Goal: Task Accomplishment & Management: Manage account settings

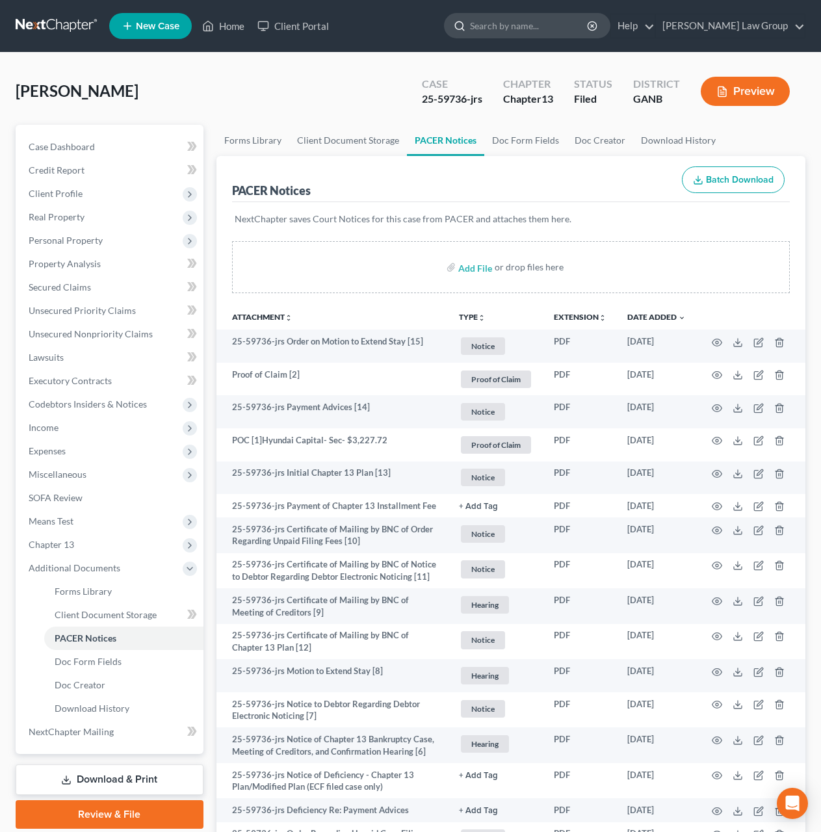
click at [539, 25] on input "search" at bounding box center [529, 26] width 119 height 24
type input "minihan"
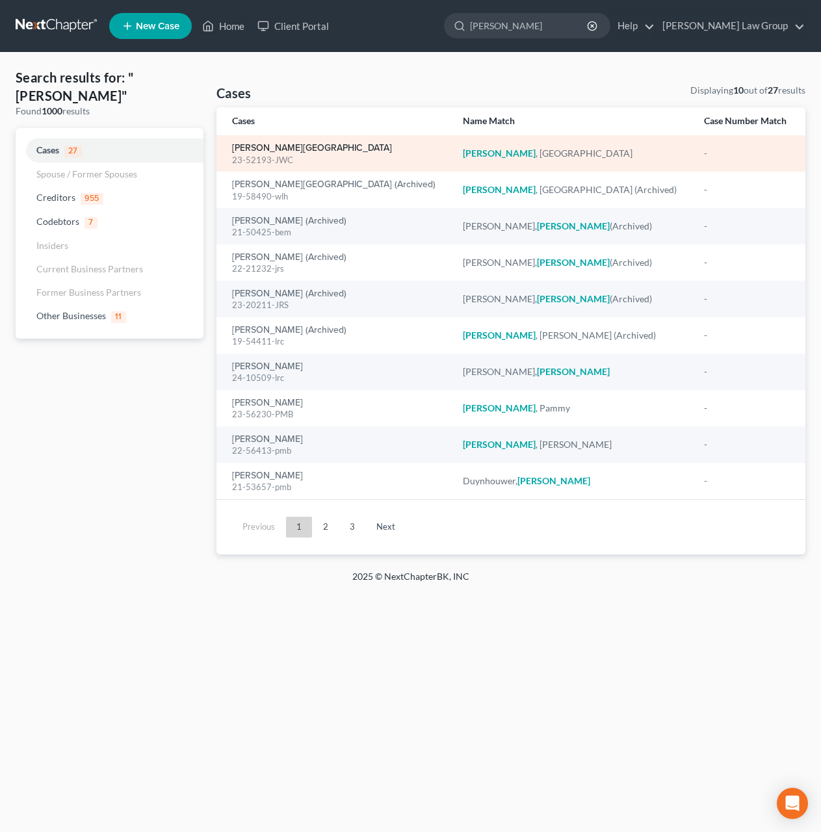
click at [286, 153] on link "[PERSON_NAME][GEOGRAPHIC_DATA]" at bounding box center [312, 148] width 160 height 9
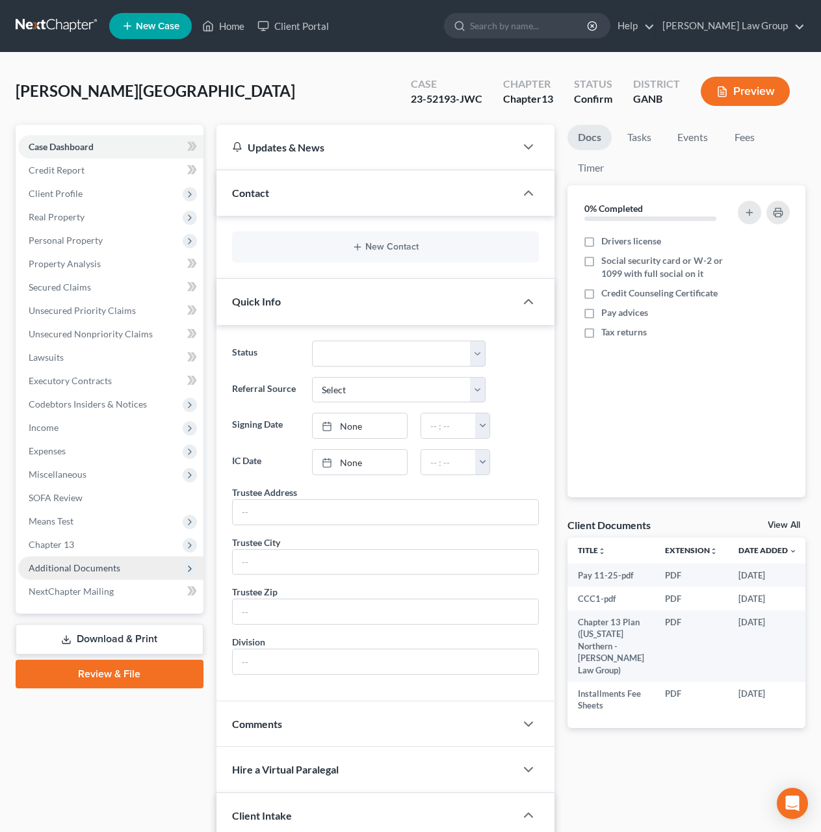
click at [116, 569] on span "Additional Documents" at bounding box center [75, 567] width 92 height 11
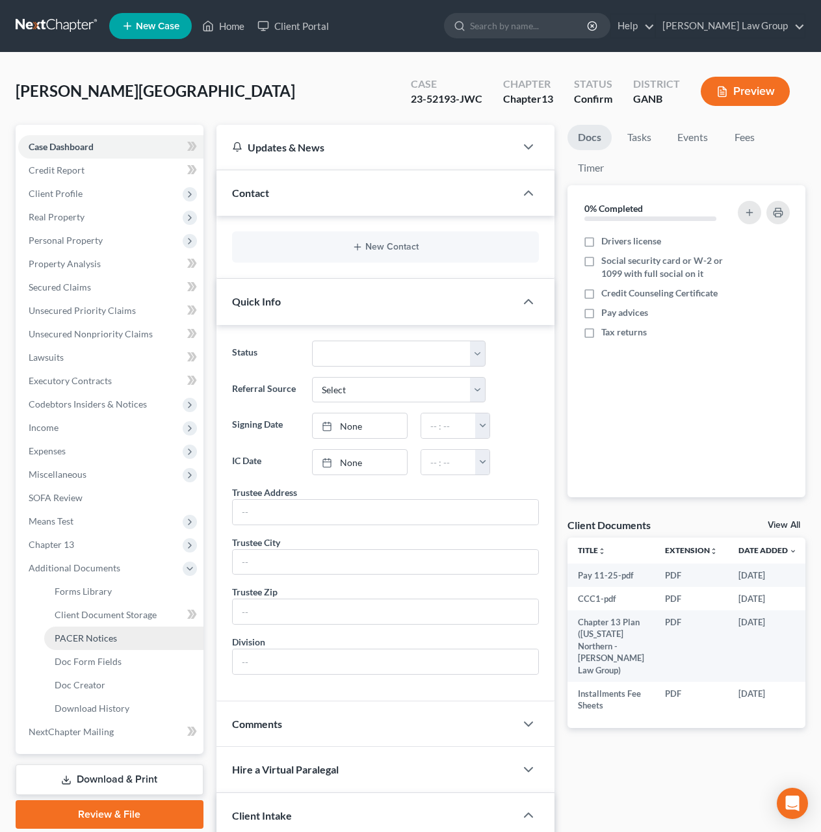
click at [131, 645] on link "PACER Notices" at bounding box center [123, 638] width 159 height 23
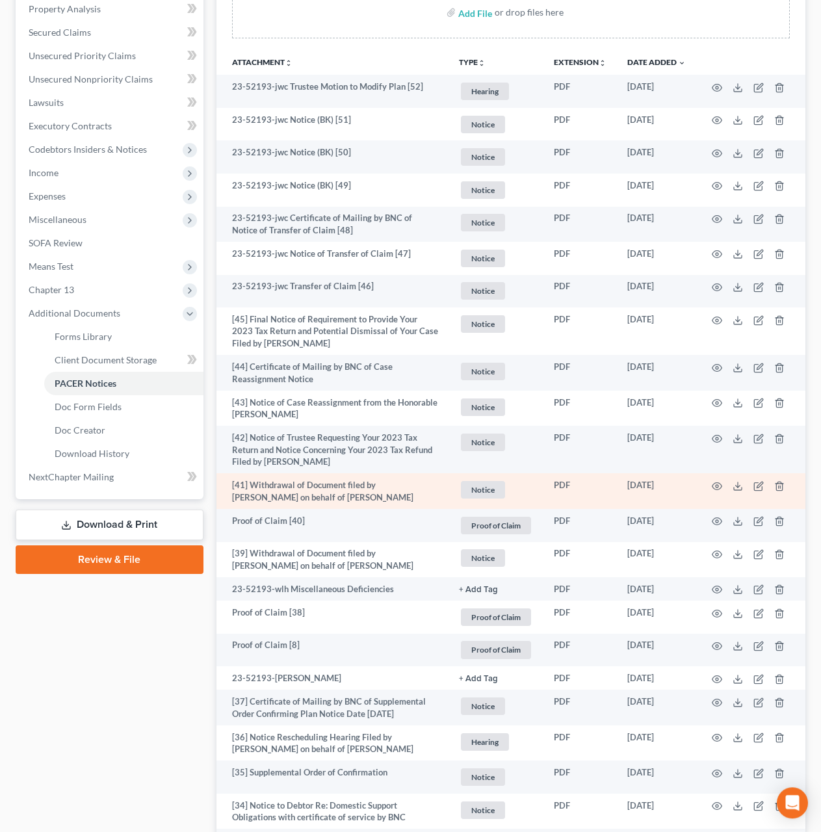
scroll to position [161, 0]
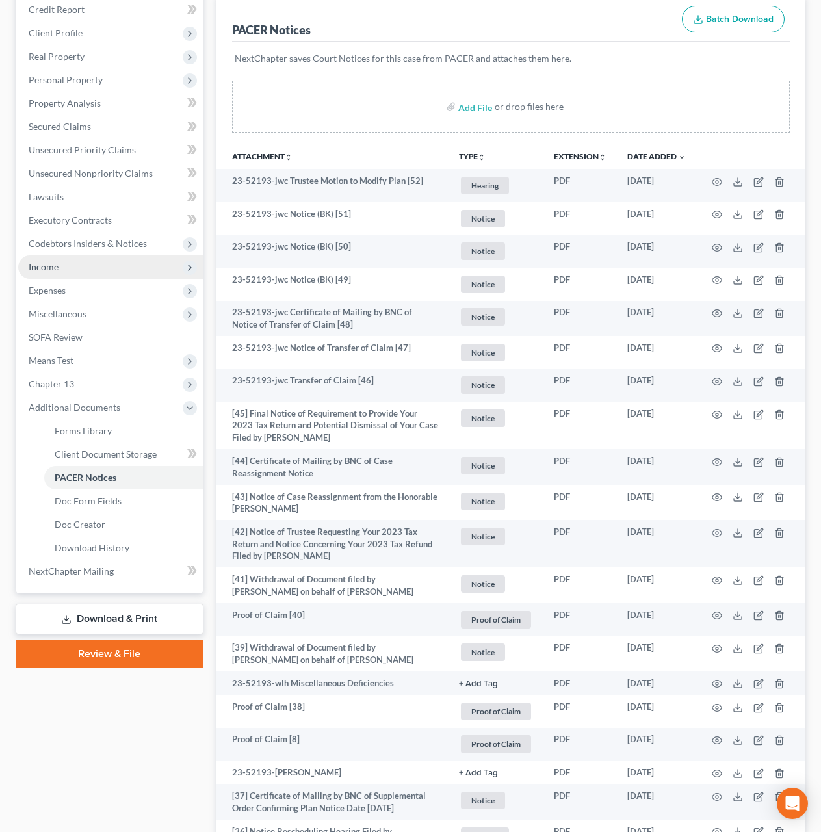
click at [92, 268] on span "Income" at bounding box center [110, 266] width 185 height 23
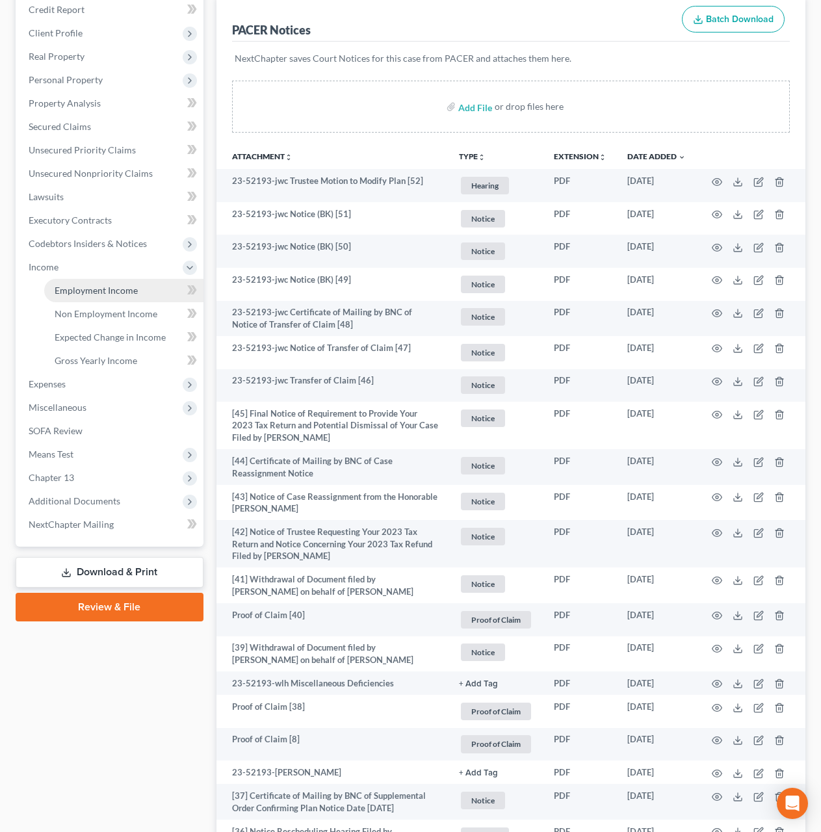
click at [103, 286] on span "Employment Income" at bounding box center [96, 290] width 83 height 11
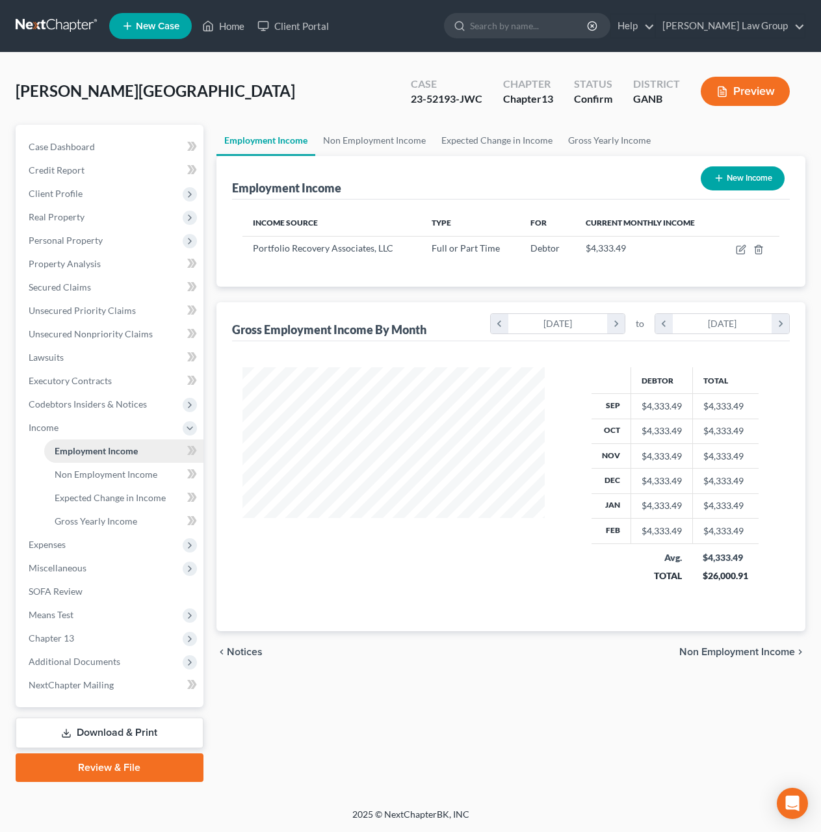
scroll to position [235, 328]
click at [70, 547] on span "Expenses" at bounding box center [110, 544] width 185 height 23
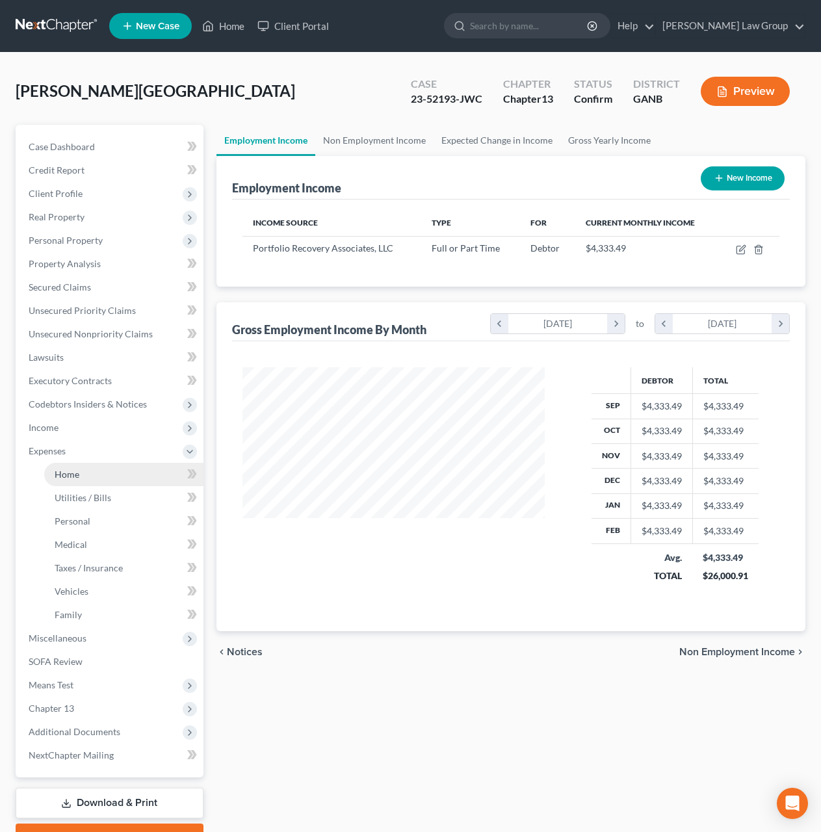
click at [81, 465] on link "Home" at bounding box center [123, 474] width 159 height 23
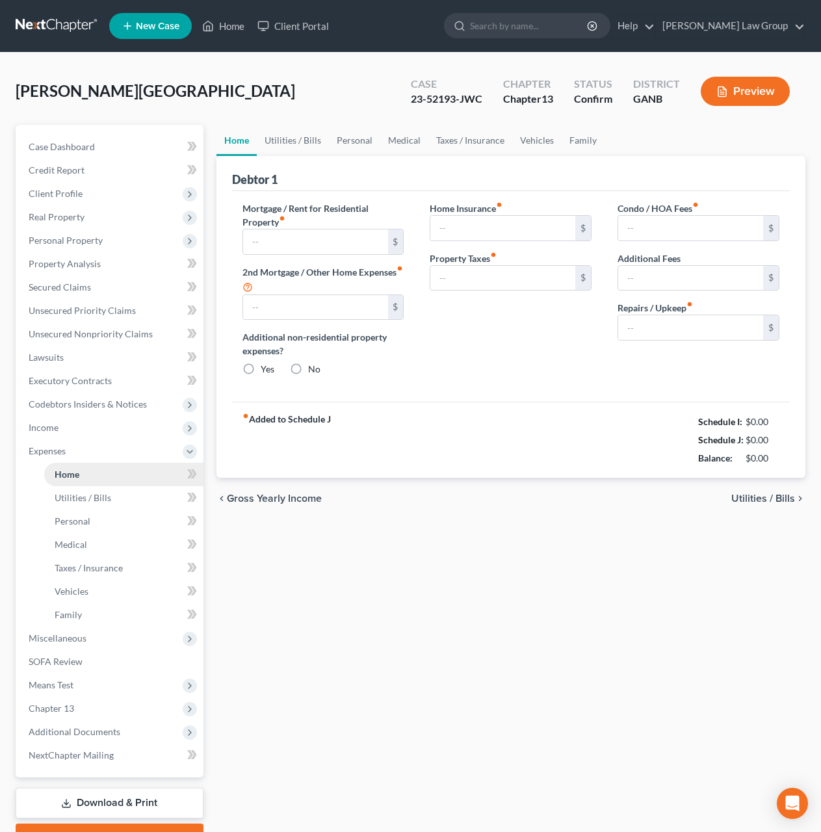
type input "1,775.00"
type input "0.00"
radio input "true"
type input "50.00"
type input "0.00"
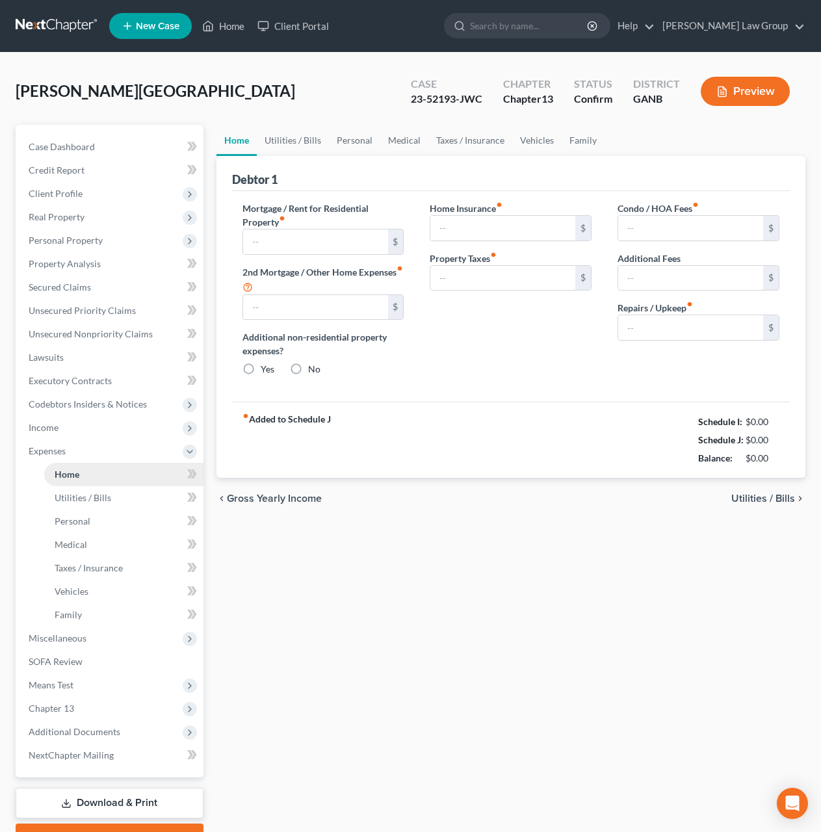
type input "0.00"
click at [739, 103] on button "Preview" at bounding box center [745, 91] width 89 height 29
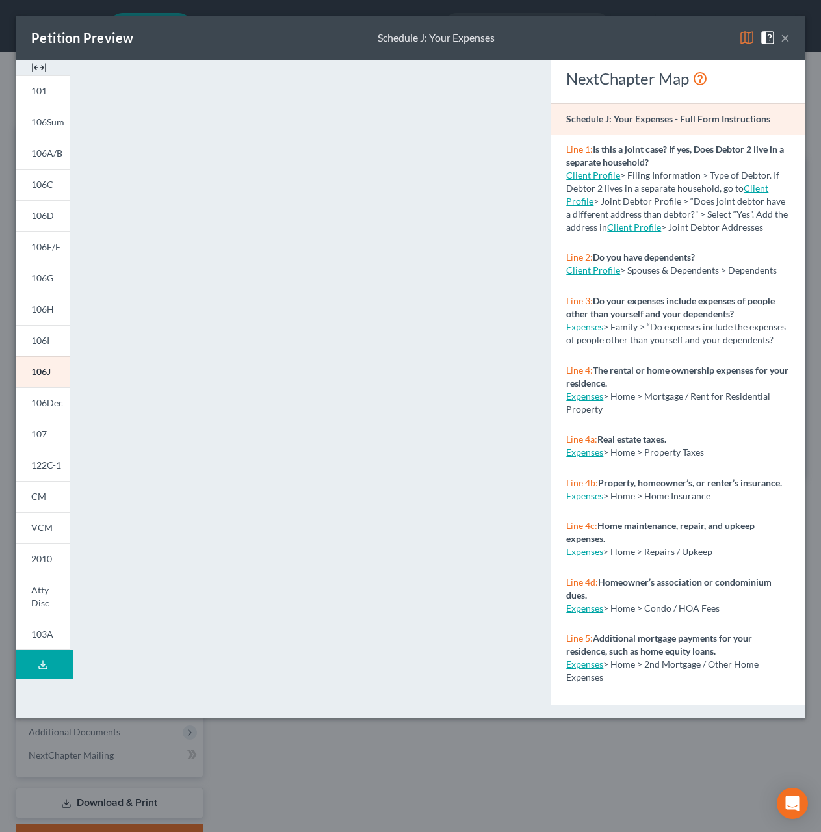
click at [782, 43] on button "×" at bounding box center [785, 38] width 9 height 16
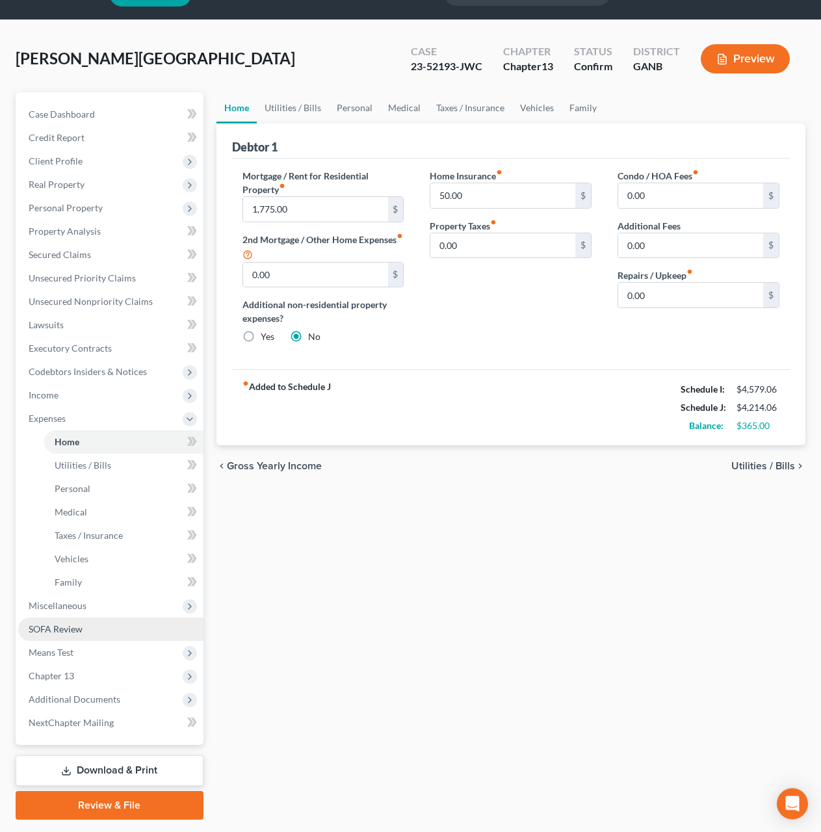
scroll to position [43, 0]
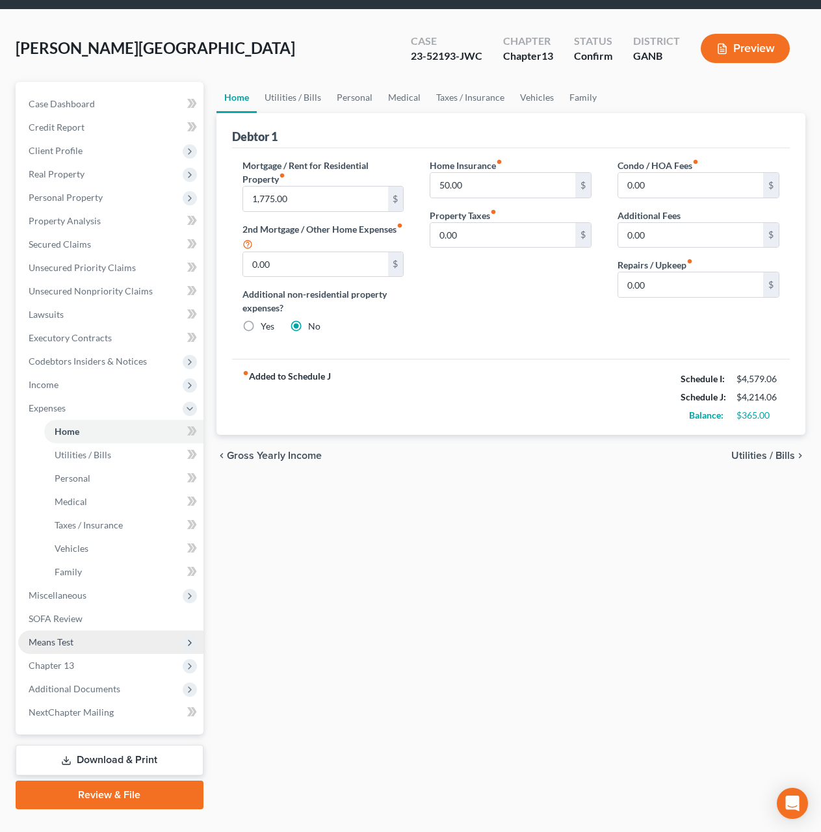
click at [113, 649] on span "Means Test" at bounding box center [110, 641] width 185 height 23
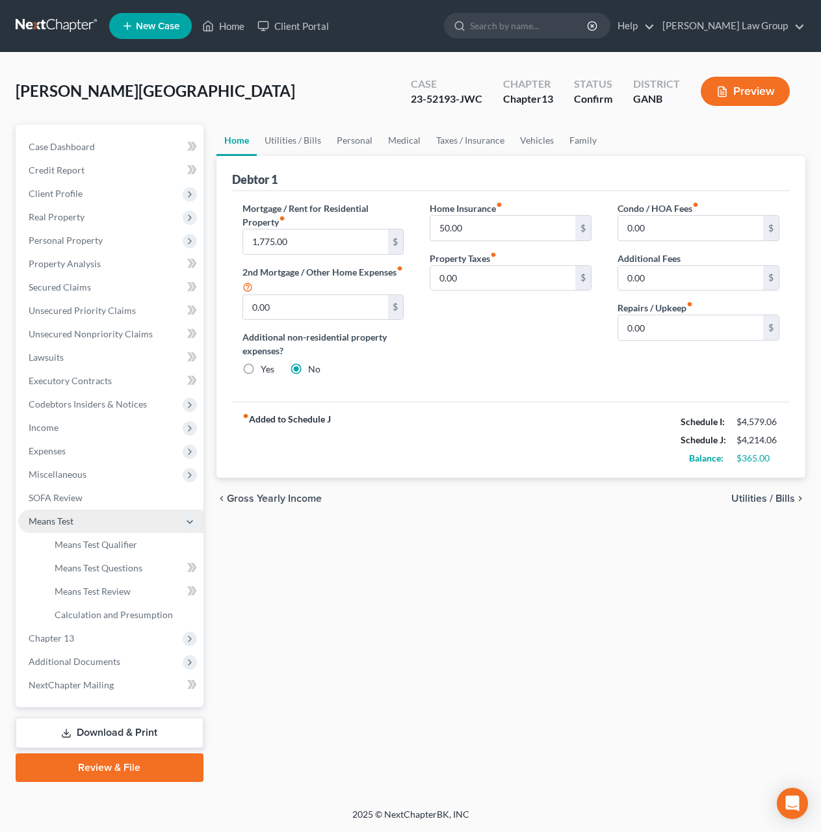
scroll to position [0, 0]
click at [129, 551] on link "Means Test Qualifier" at bounding box center [123, 544] width 159 height 23
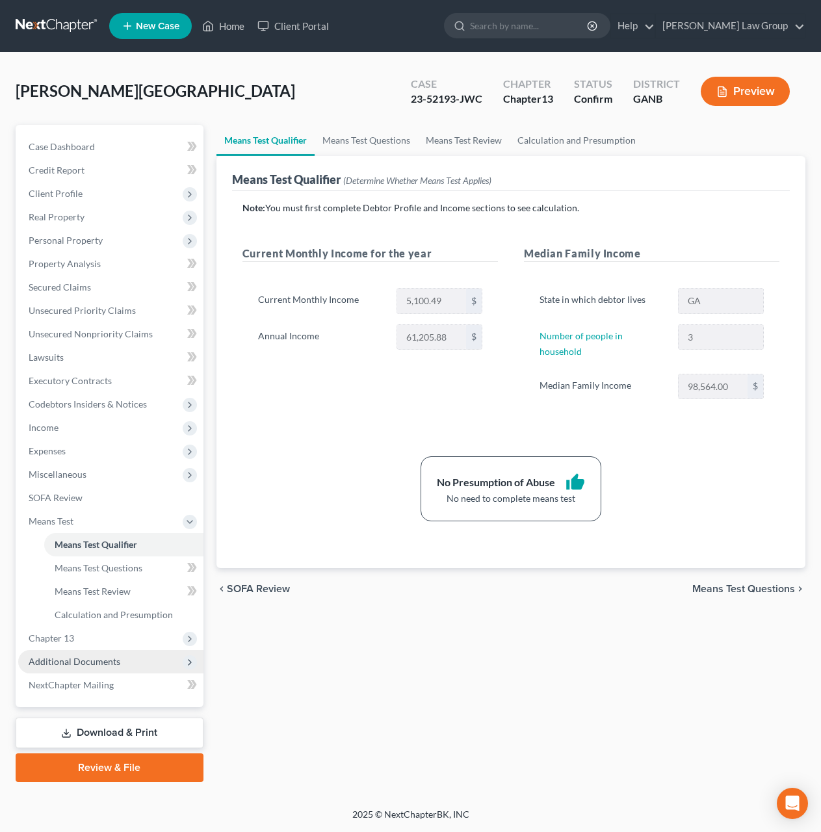
click at [120, 666] on span "Additional Documents" at bounding box center [110, 661] width 185 height 23
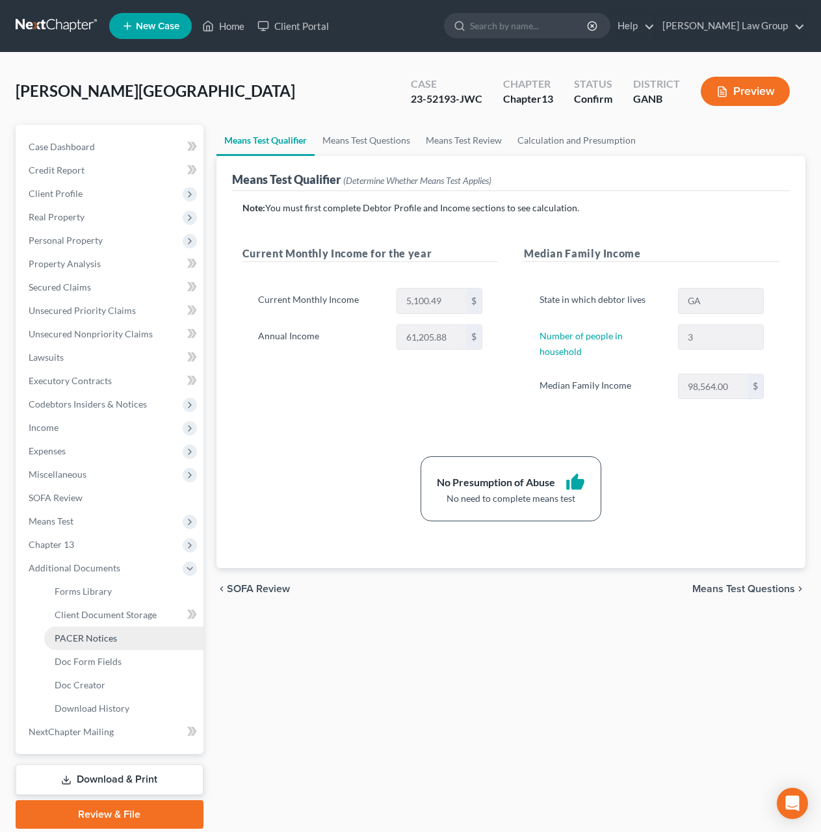
click at [126, 642] on link "PACER Notices" at bounding box center [123, 638] width 159 height 23
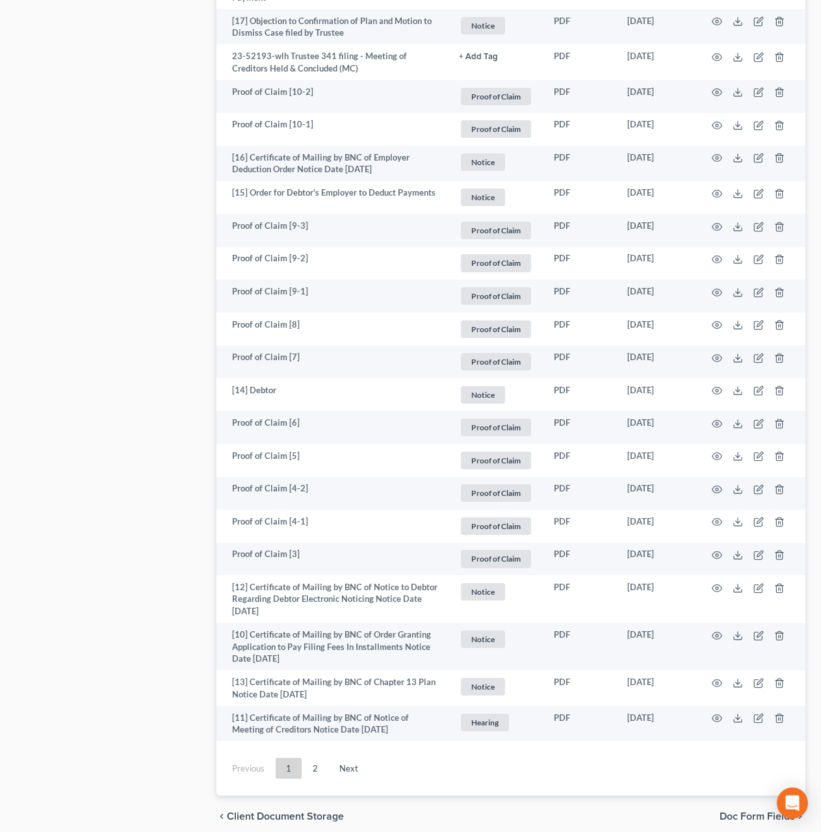
scroll to position [2198, 0]
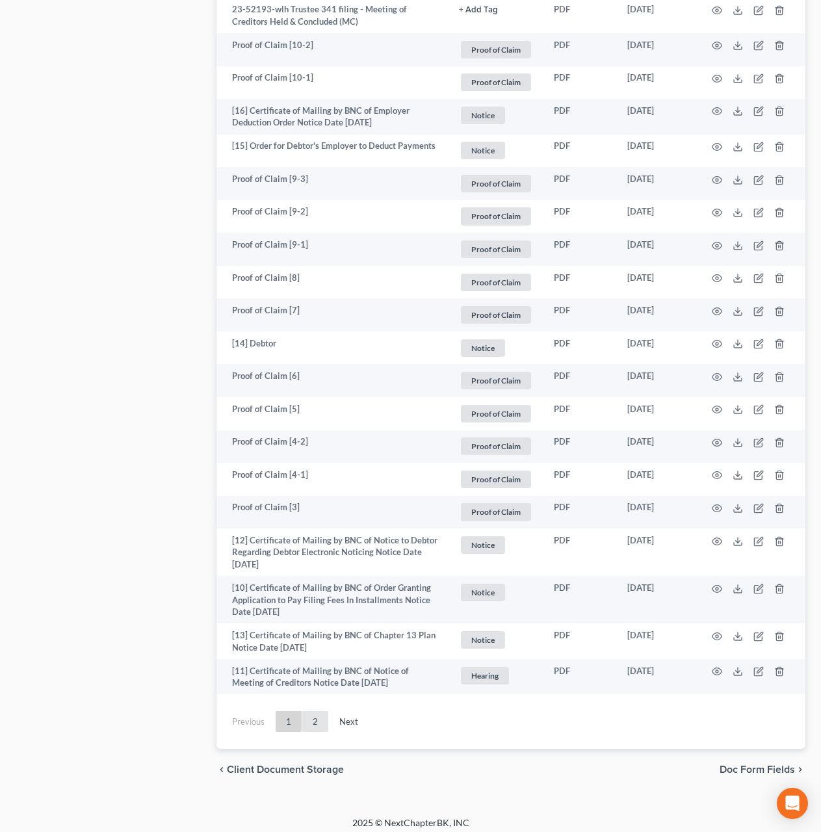
click at [319, 716] on link "2" at bounding box center [315, 721] width 26 height 21
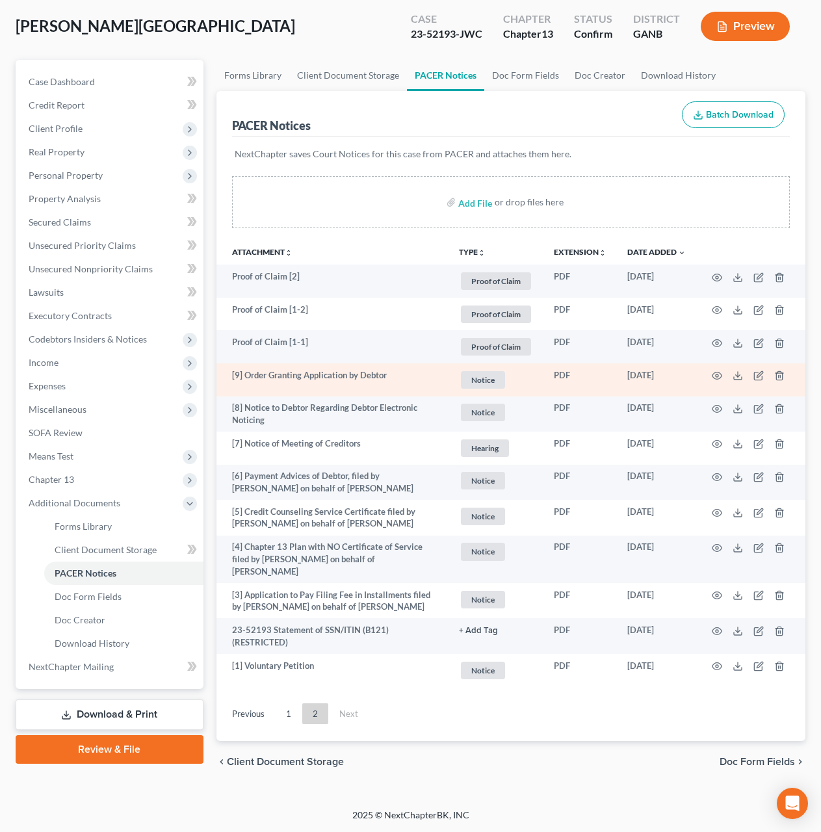
scroll to position [55, 0]
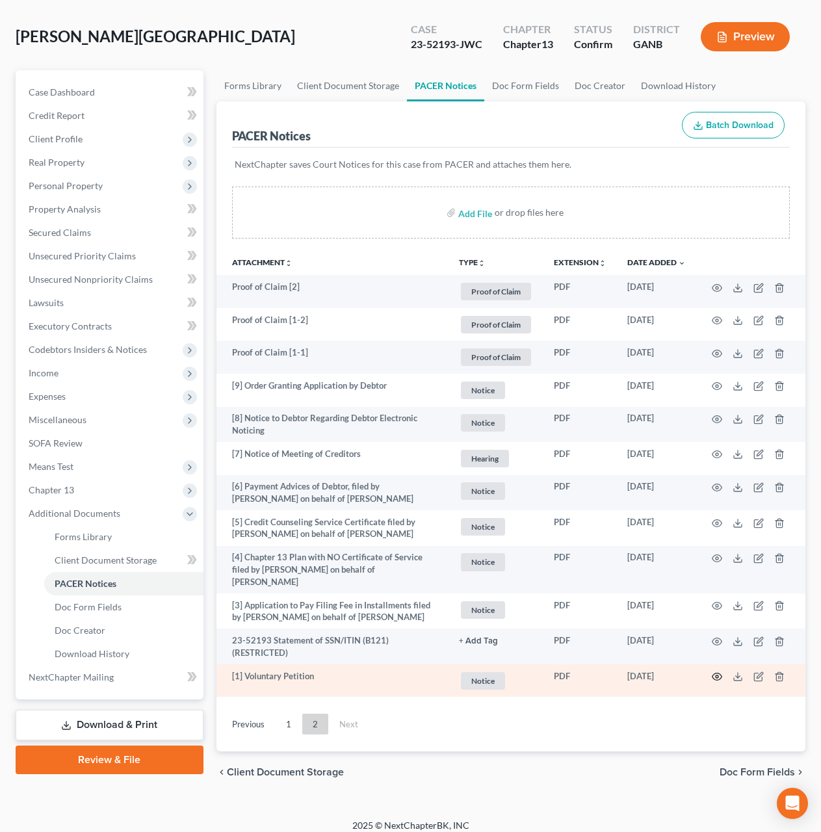
click at [715, 671] on icon "button" at bounding box center [717, 676] width 10 height 10
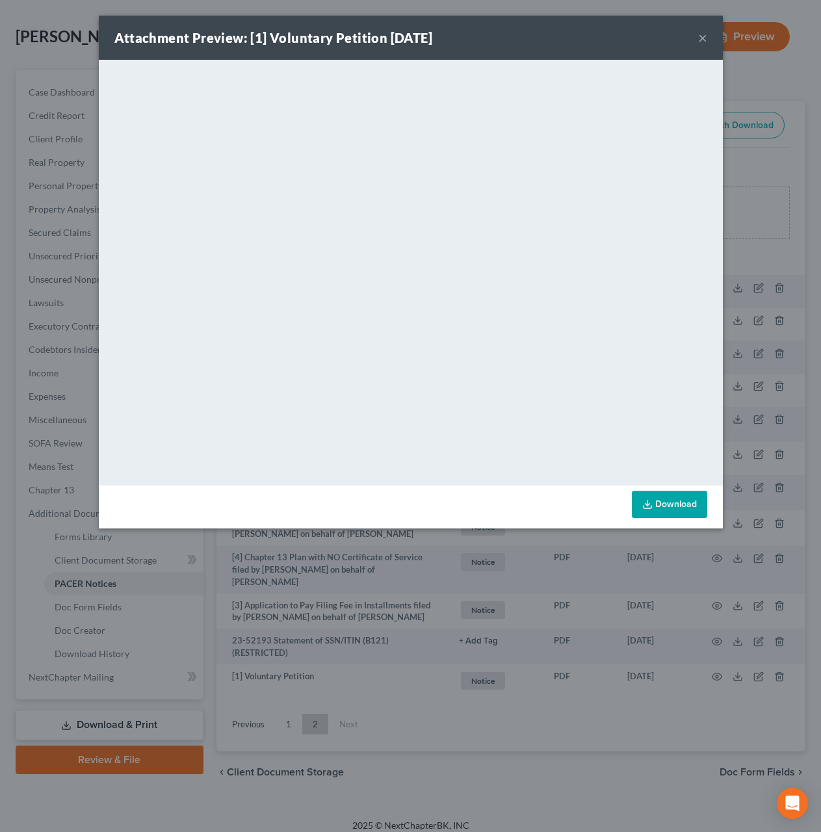
click at [702, 43] on button "×" at bounding box center [702, 38] width 9 height 16
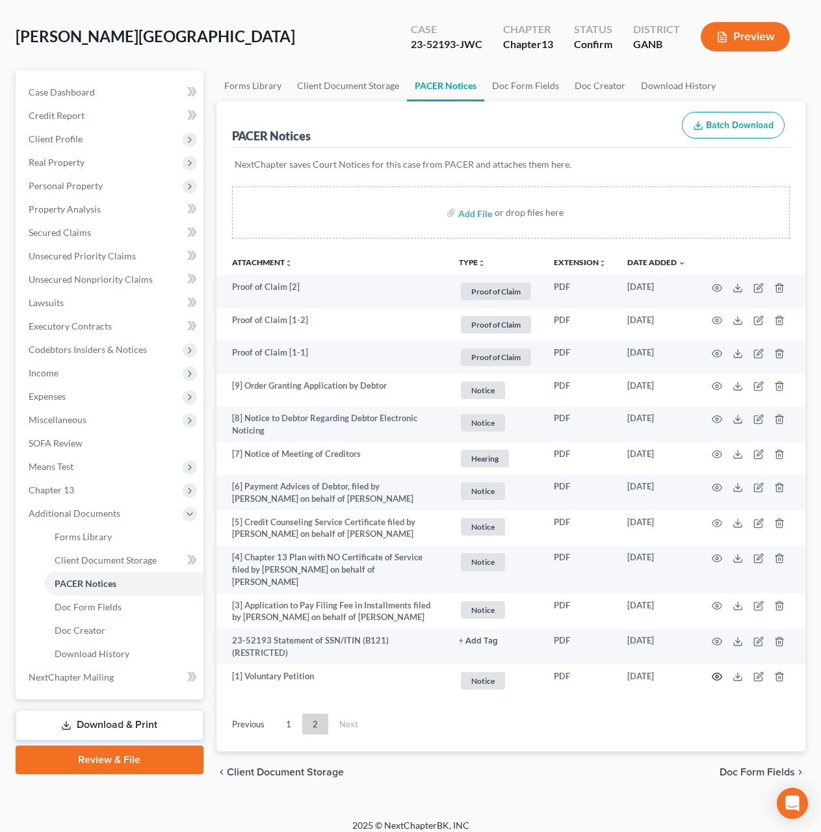
click at [720, 671] on icon "button" at bounding box center [717, 676] width 10 height 10
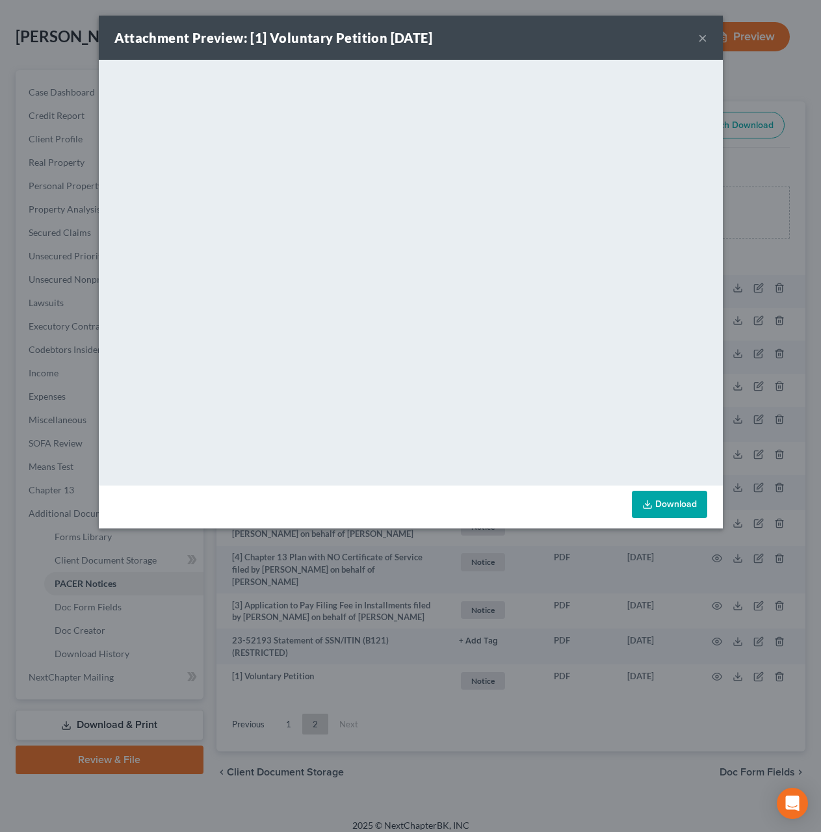
click at [707, 41] on div "Attachment Preview: [1] Voluntary Petition 03/06/2023 ×" at bounding box center [411, 38] width 624 height 44
click at [699, 44] on button "×" at bounding box center [702, 38] width 9 height 16
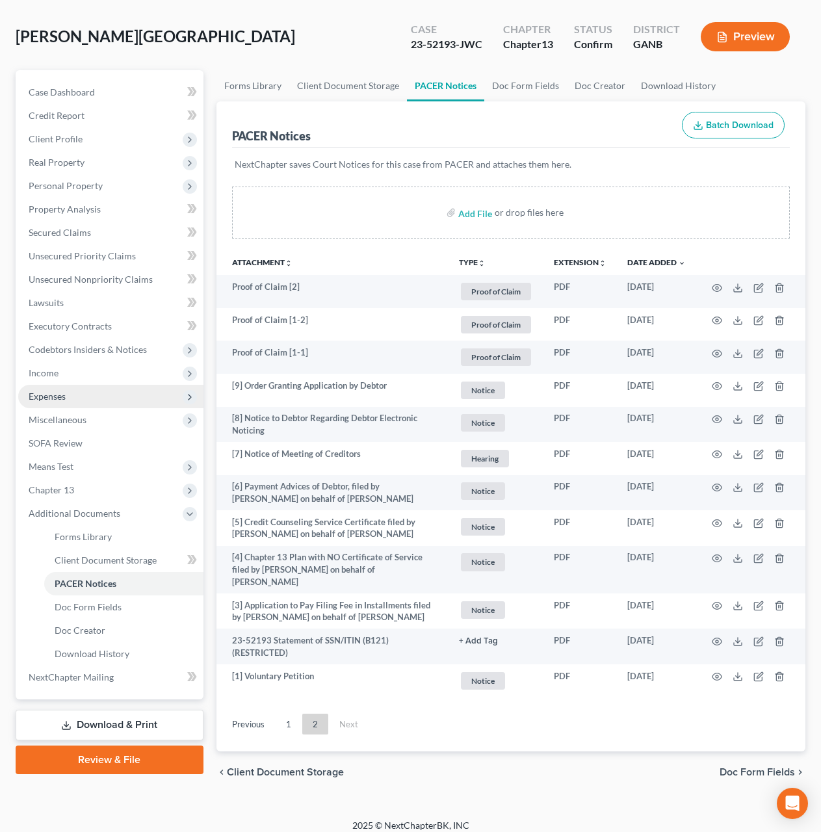
click at [74, 401] on span "Expenses" at bounding box center [110, 396] width 185 height 23
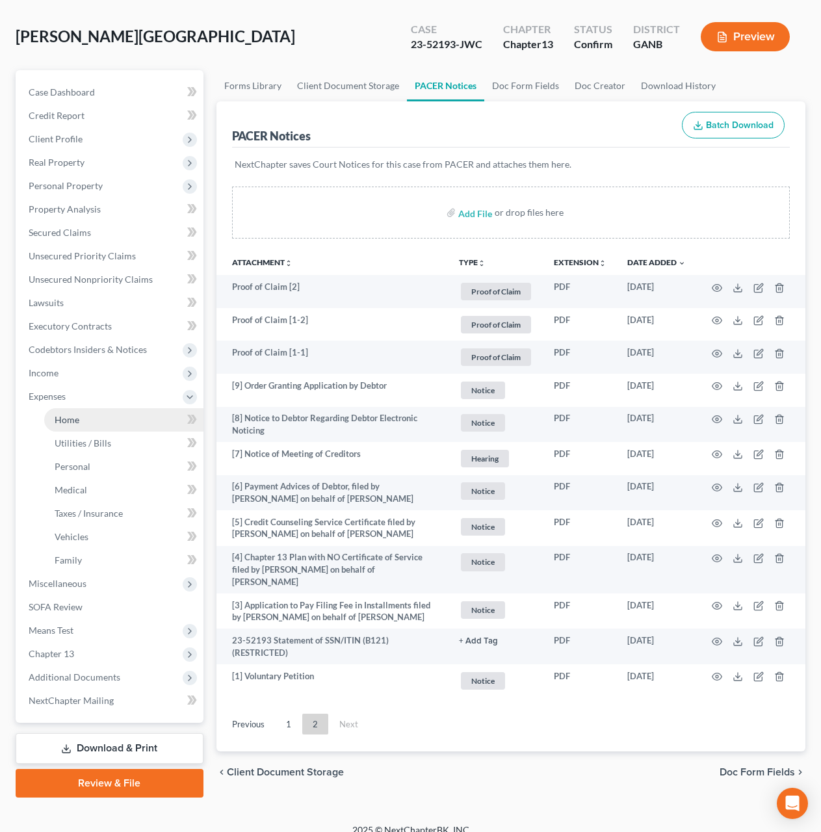
click at [74, 421] on span "Home" at bounding box center [67, 419] width 25 height 11
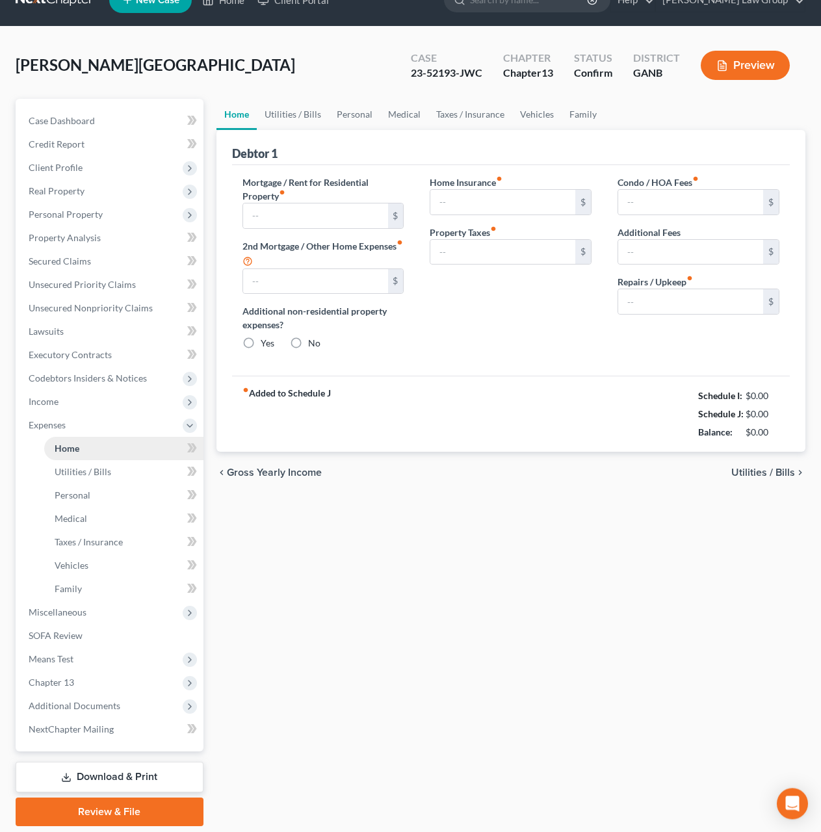
type input "1,775.00"
type input "0.00"
radio input "true"
type input "50.00"
type input "0.00"
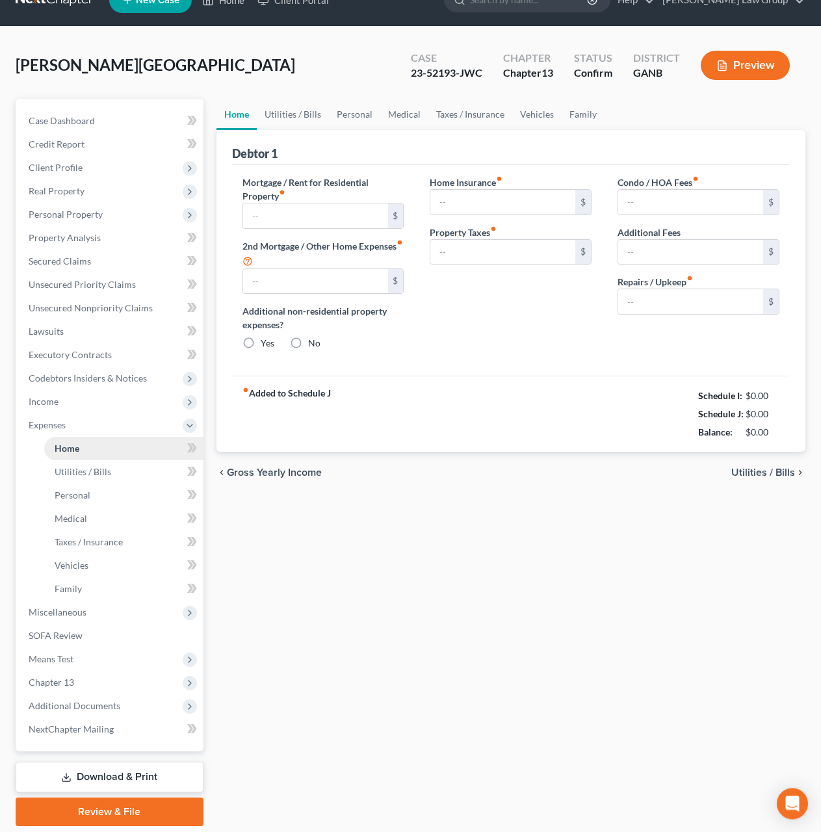
type input "0.00"
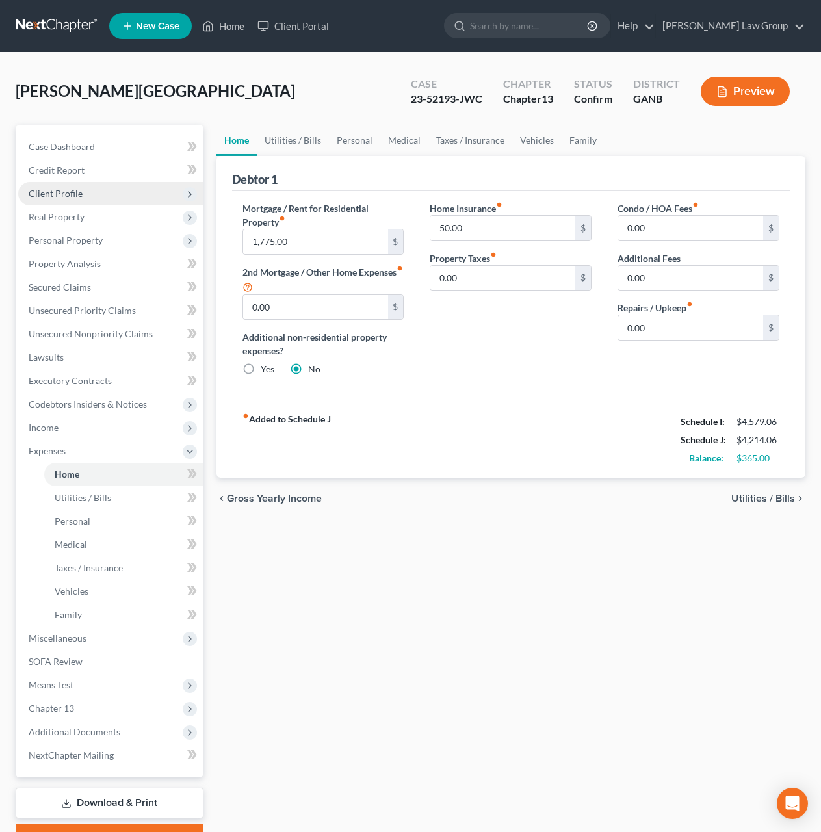
click at [62, 189] on span "Client Profile" at bounding box center [56, 193] width 54 height 11
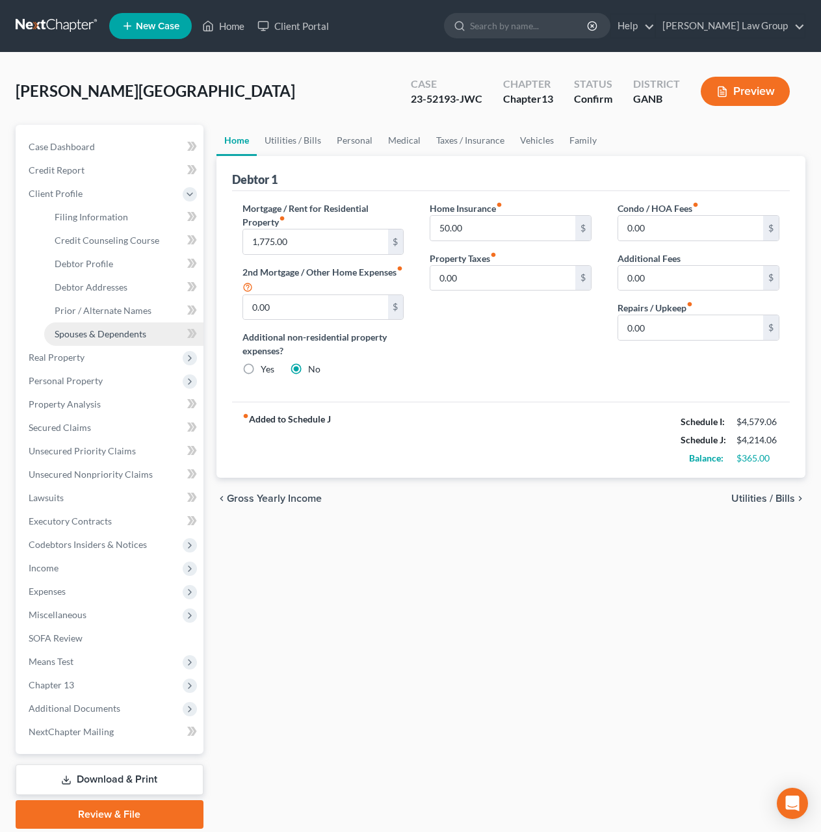
click at [97, 330] on span "Spouses & Dependents" at bounding box center [101, 333] width 92 height 11
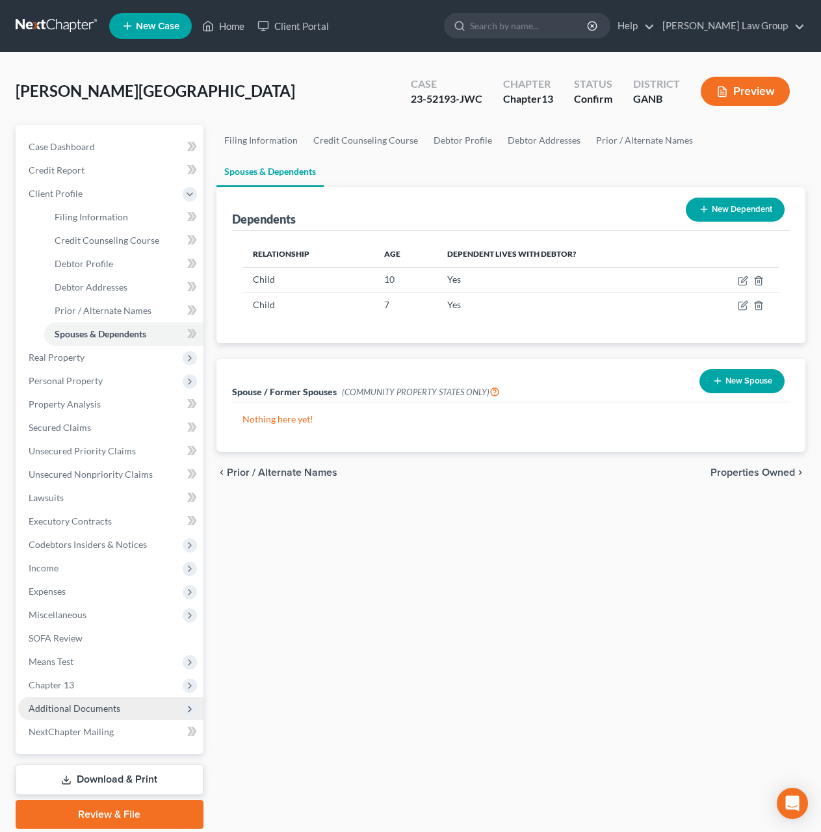
click at [109, 709] on span "Additional Documents" at bounding box center [75, 708] width 92 height 11
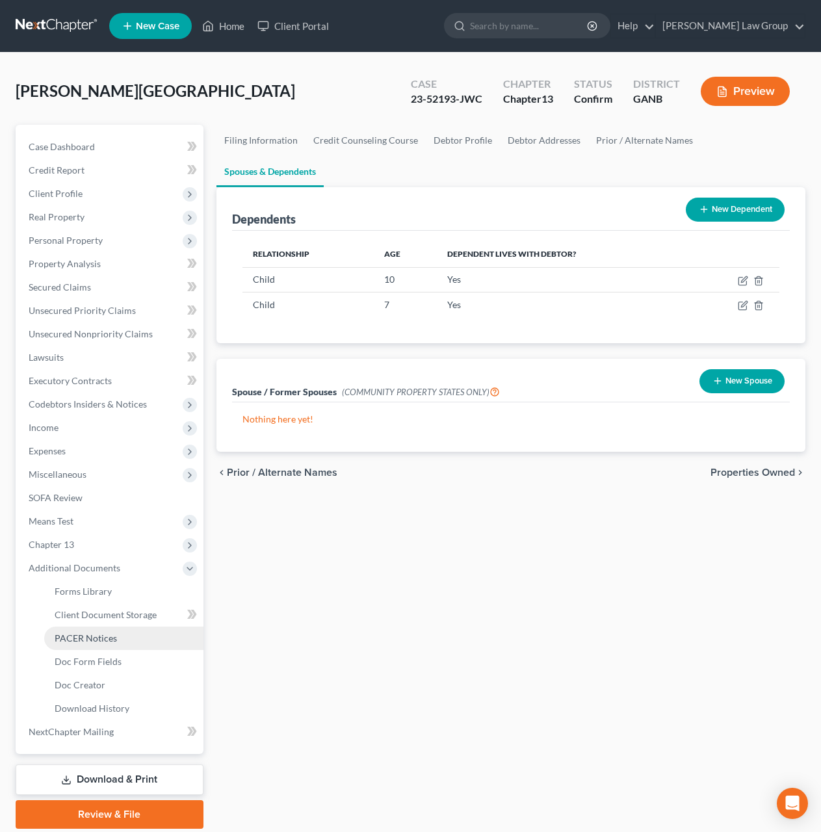
click at [115, 637] on span "PACER Notices" at bounding box center [86, 637] width 62 height 11
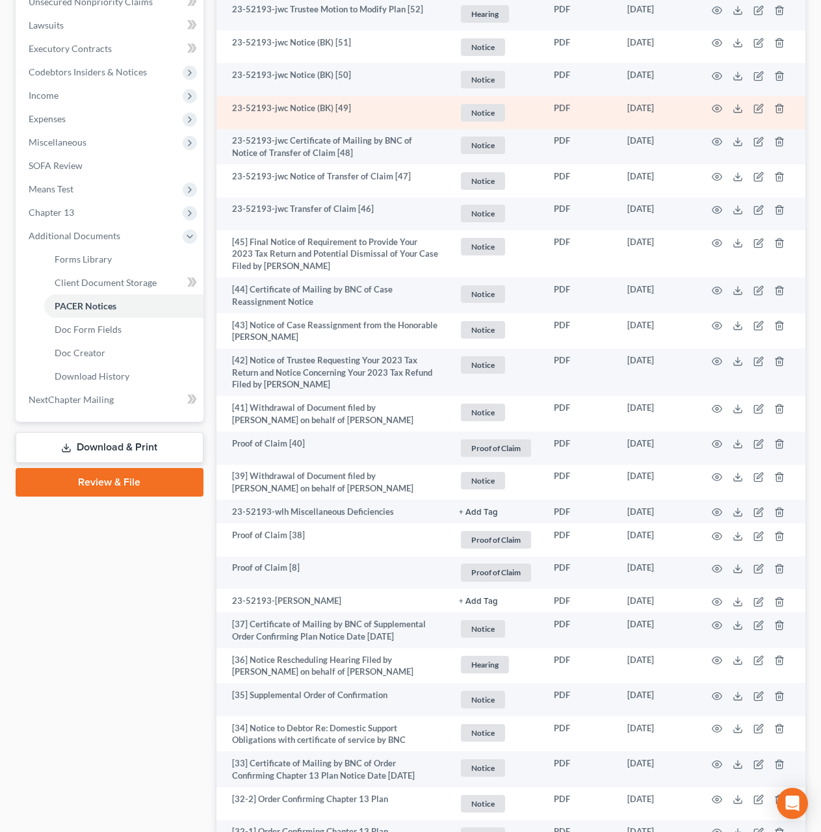
scroll to position [611, 0]
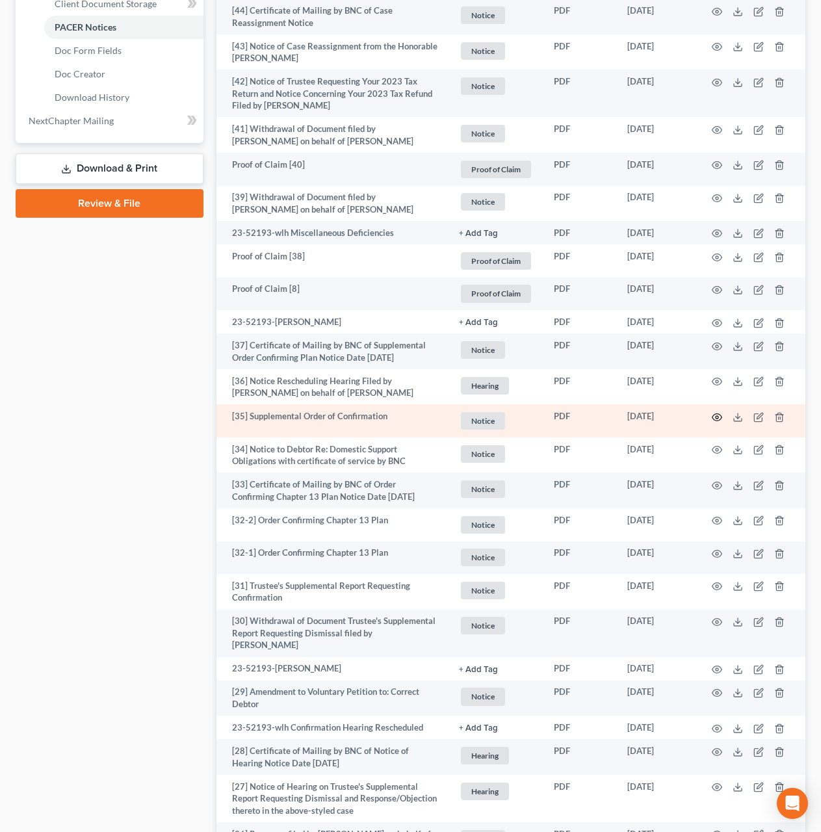
click at [713, 417] on icon "button" at bounding box center [717, 416] width 10 height 7
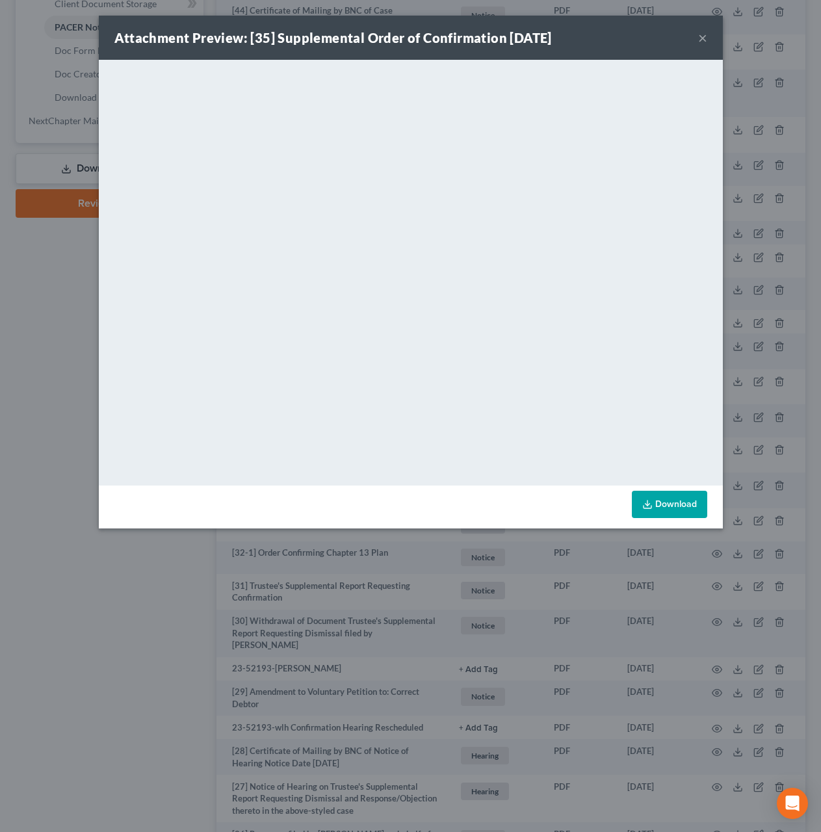
click at [701, 40] on button "×" at bounding box center [702, 38] width 9 height 16
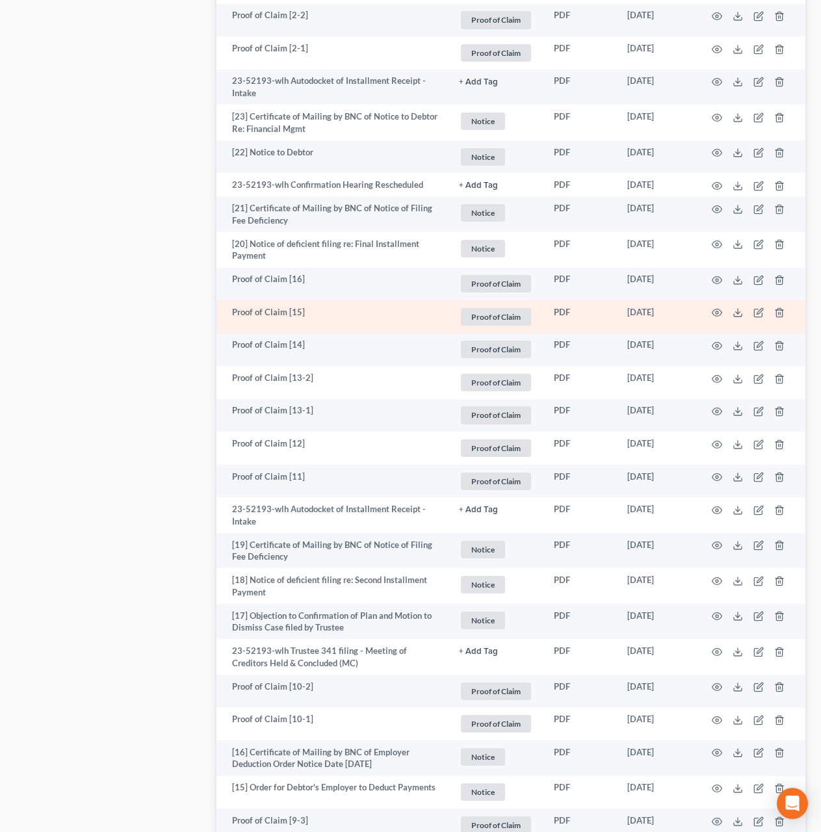
scroll to position [1630, 0]
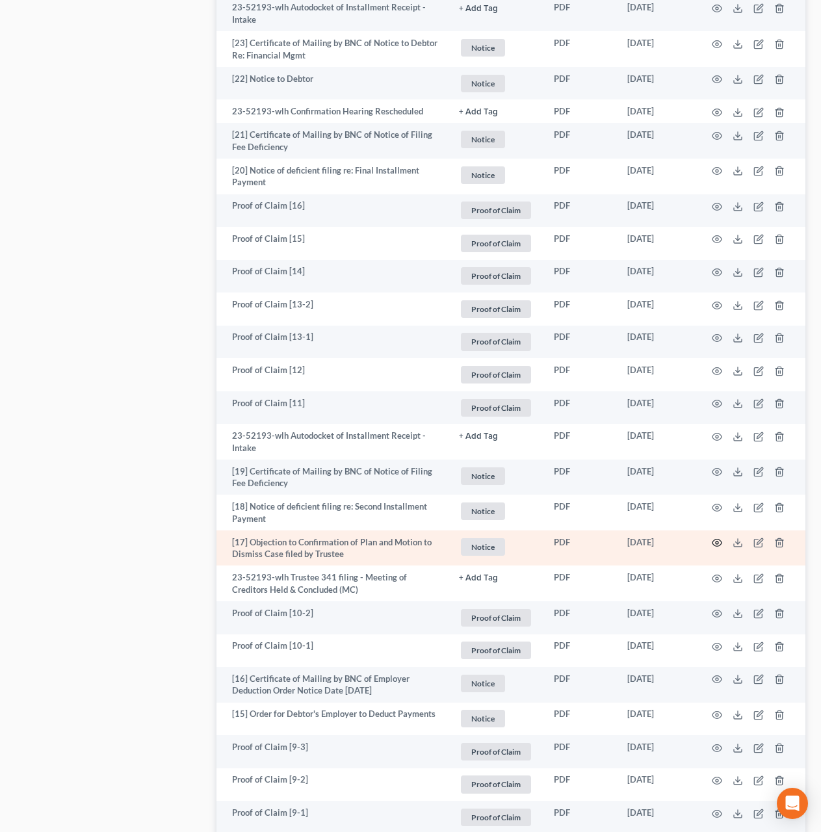
click at [713, 539] on icon "button" at bounding box center [717, 542] width 10 height 7
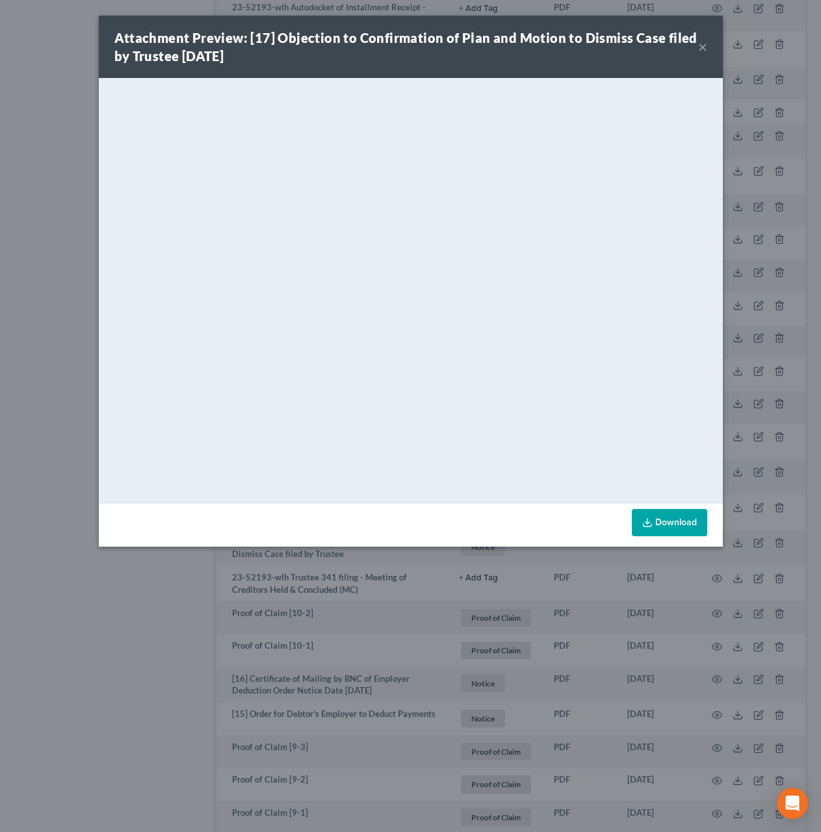
click at [705, 49] on button "×" at bounding box center [702, 47] width 9 height 16
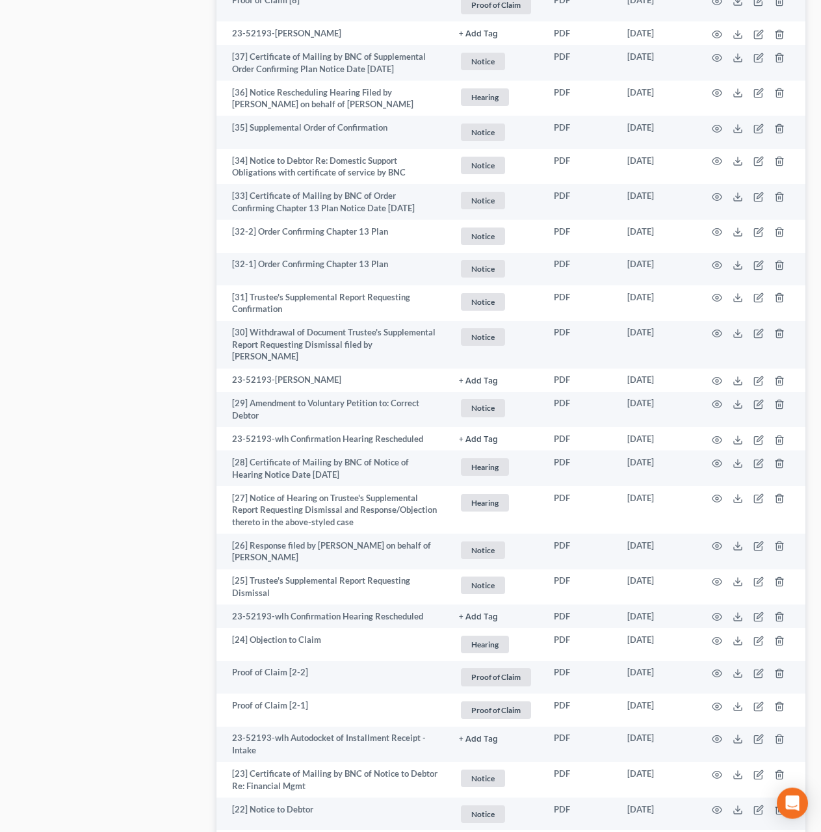
scroll to position [901, 0]
click at [716, 541] on icon "button" at bounding box center [717, 544] width 10 height 7
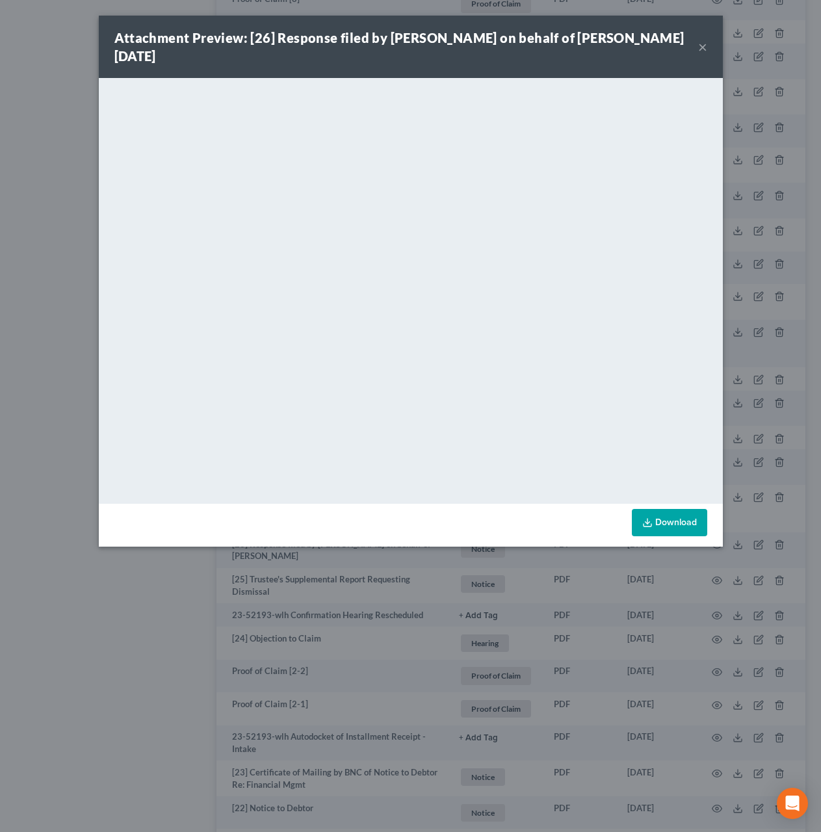
click at [699, 45] on button "×" at bounding box center [702, 47] width 9 height 16
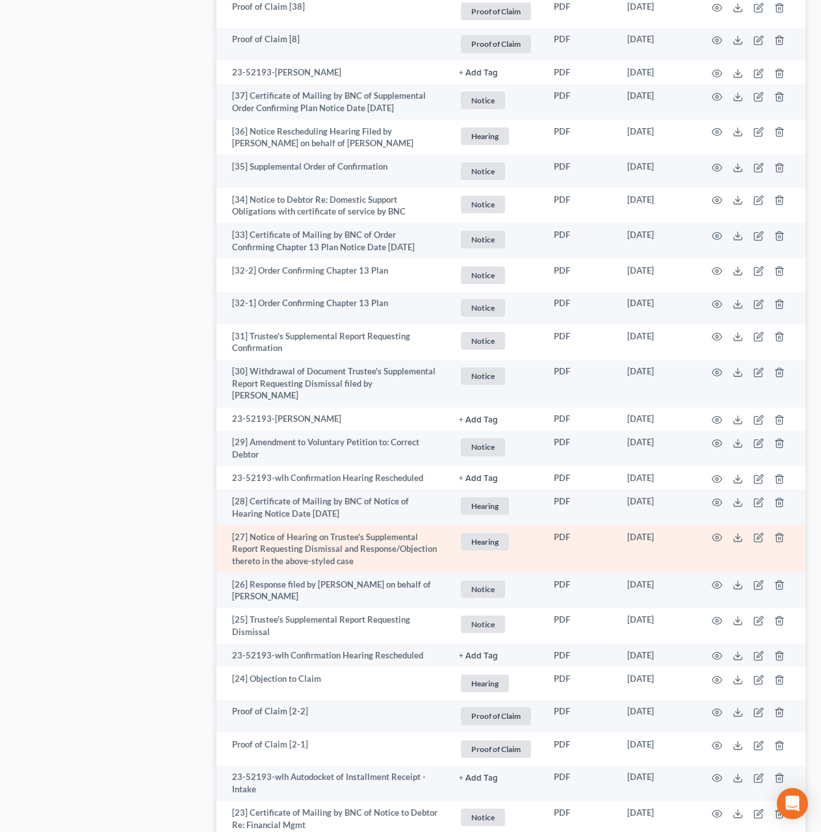
scroll to position [858, 0]
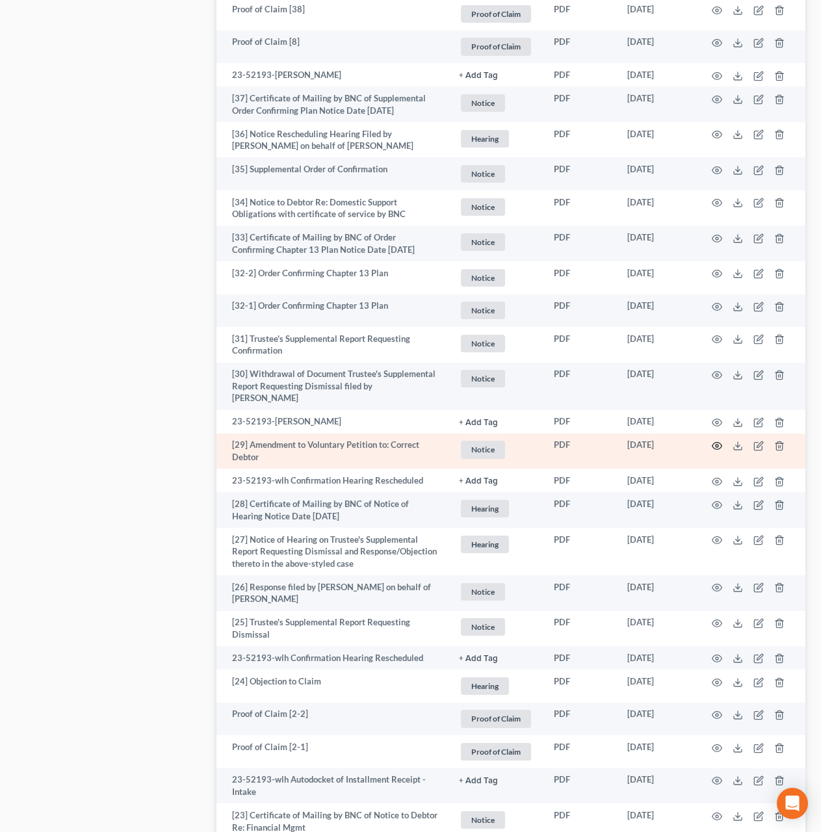
click at [718, 445] on circle "button" at bounding box center [717, 446] width 3 height 3
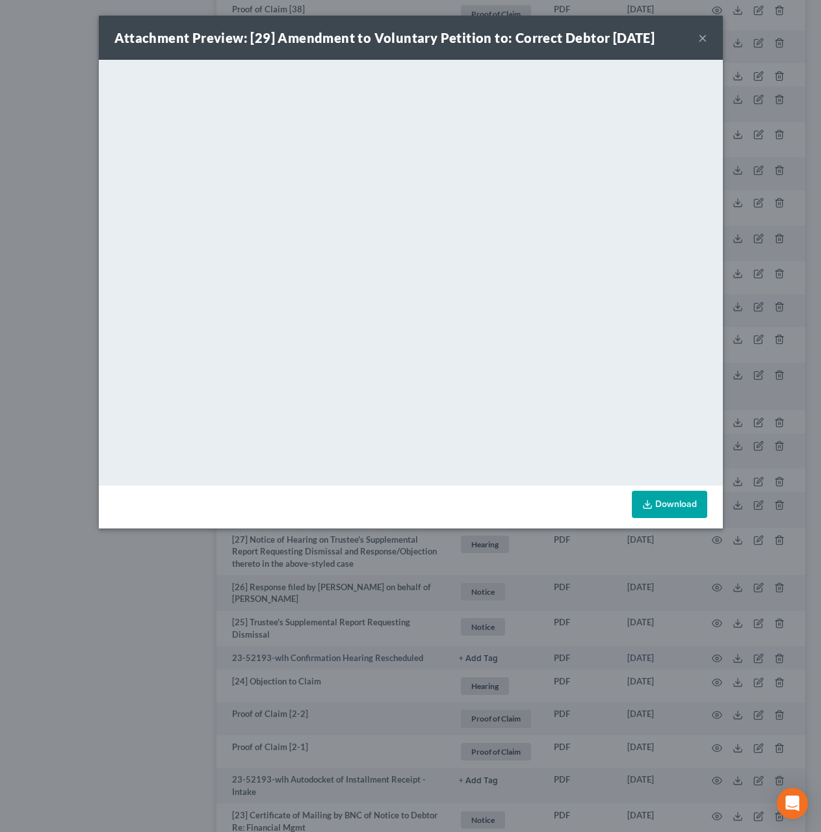
click at [704, 37] on button "×" at bounding box center [702, 38] width 9 height 16
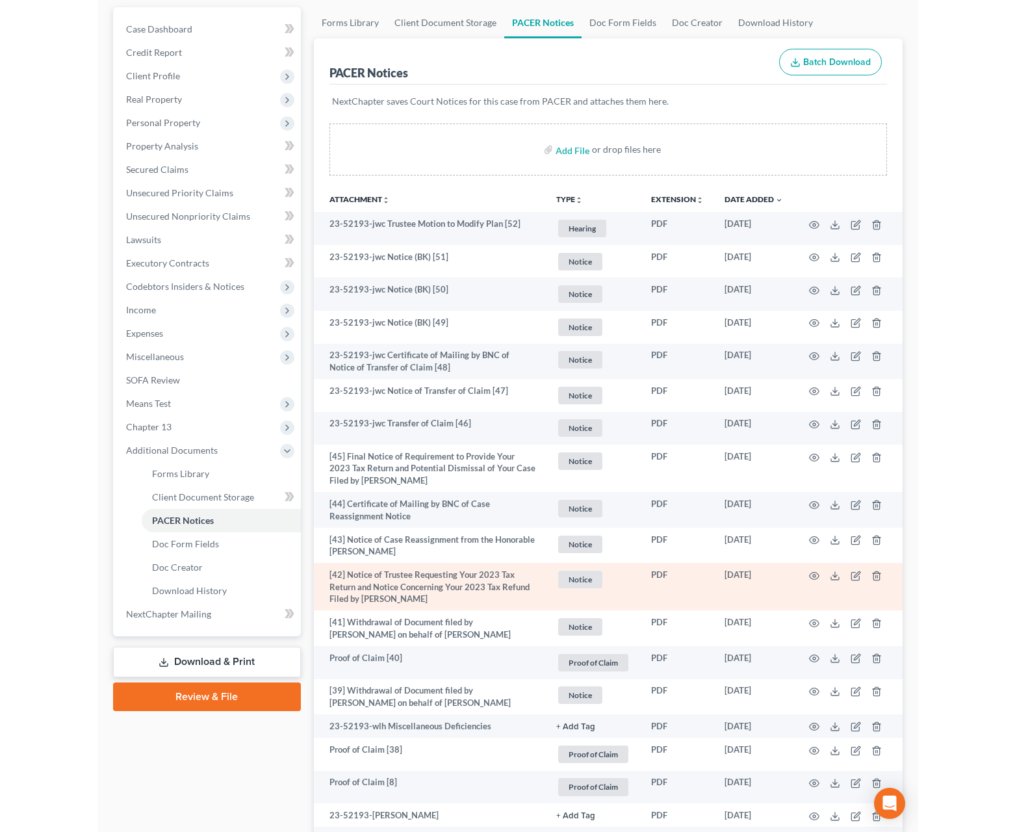
scroll to position [0, 0]
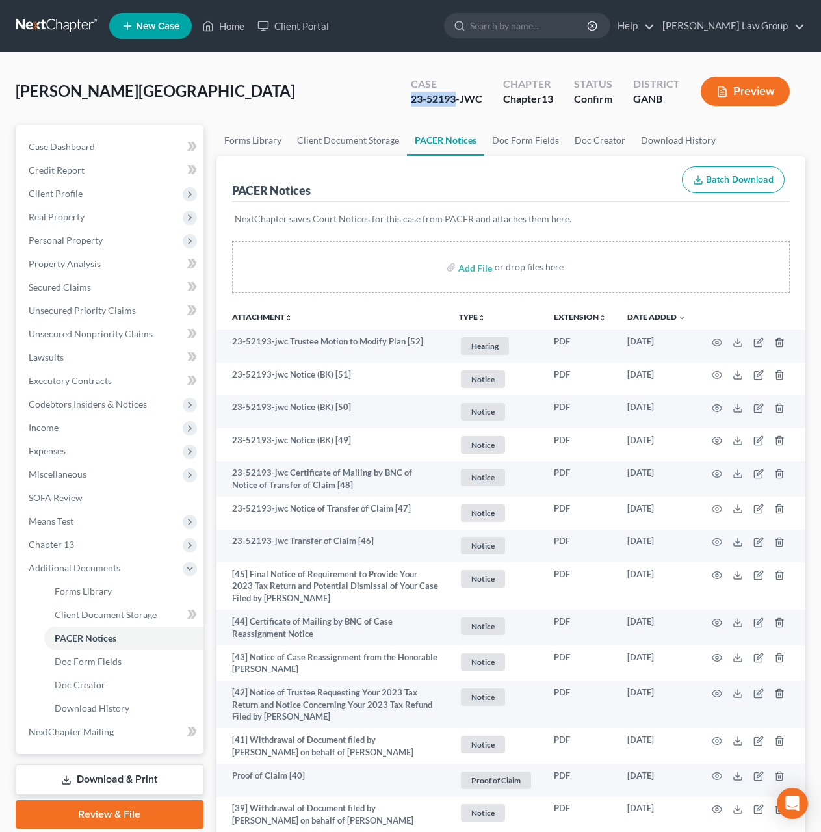
drag, startPoint x: 454, startPoint y: 101, endPoint x: 395, endPoint y: 103, distance: 58.5
click at [395, 103] on div "Case 23-52193-JWC Chapter Chapter 13 Status Confirm District GANB Preview" at bounding box center [600, 91] width 410 height 46
copy div "23-52193"
drag, startPoint x: 523, startPoint y: 47, endPoint x: 575, endPoint y: 19, distance: 59.6
click at [524, 46] on nav "Home New Case Client Portal Saedi Law Group ssudman@saedilawgroup.com My Accoun…" at bounding box center [410, 26] width 821 height 52
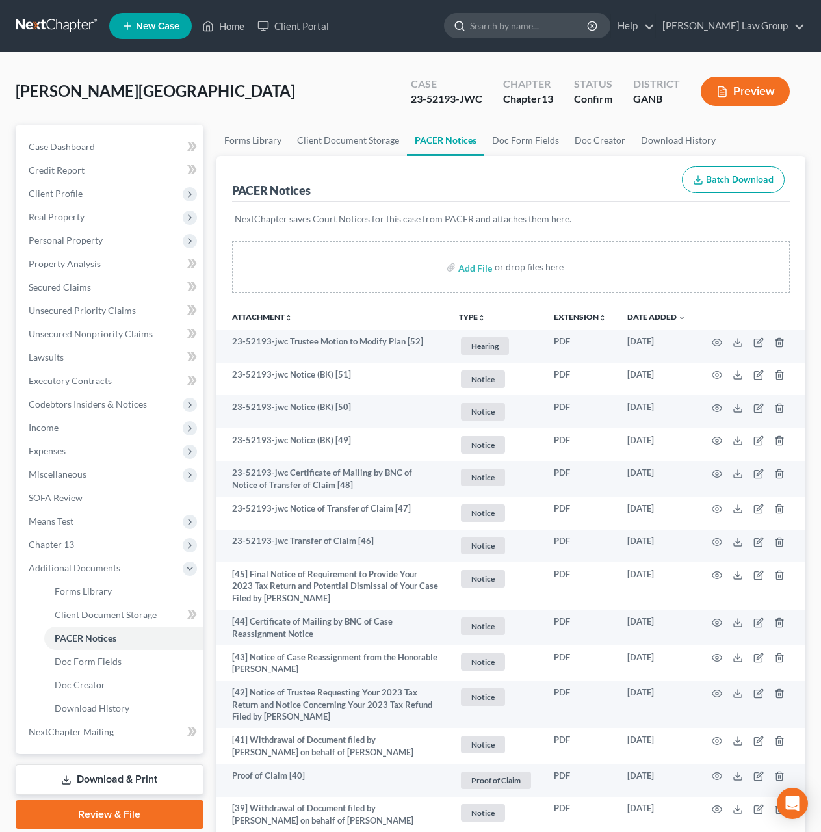
click at [573, 17] on input "search" at bounding box center [529, 26] width 119 height 24
type input "c"
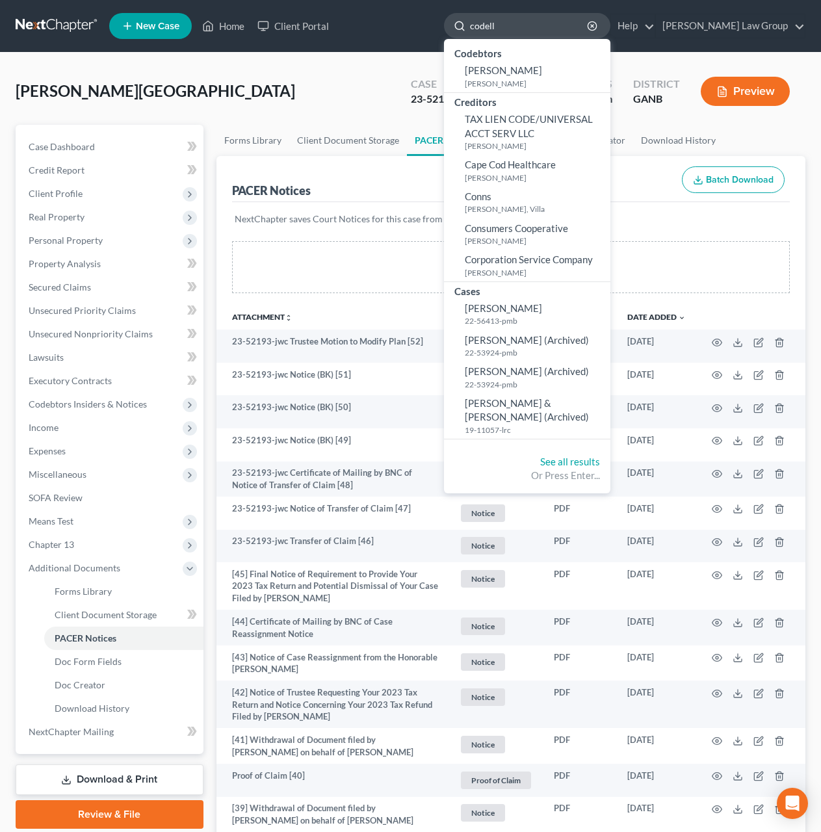
click at [565, 29] on input "codell" at bounding box center [529, 26] width 119 height 24
drag, startPoint x: 565, startPoint y: 29, endPoint x: 518, endPoint y: 25, distance: 46.9
click at [518, 25] on input "codell" at bounding box center [529, 26] width 119 height 24
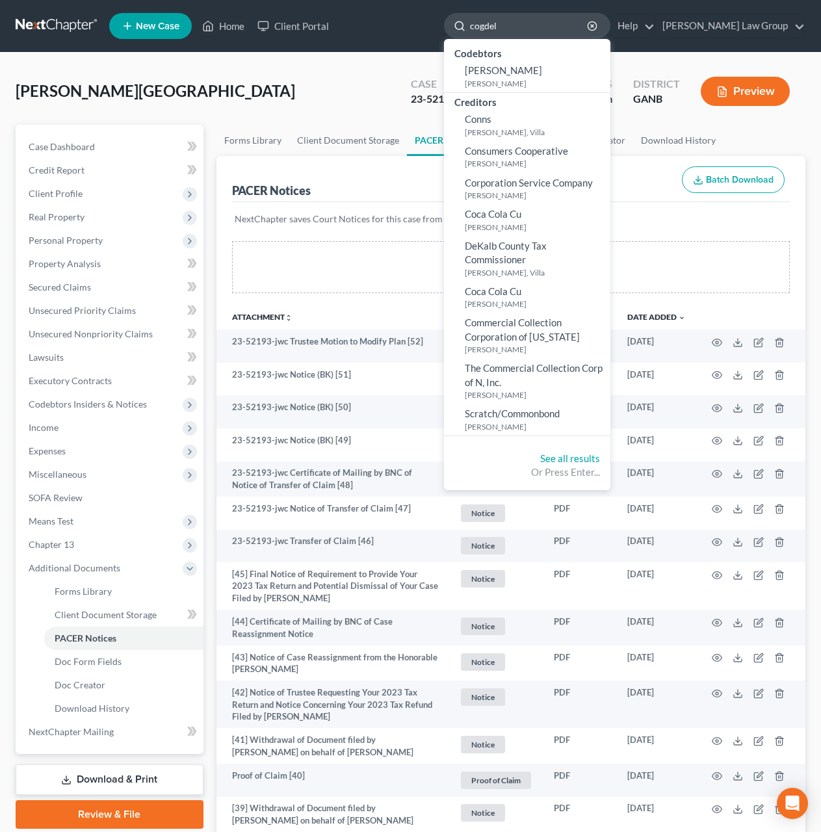
type input "cogdell"
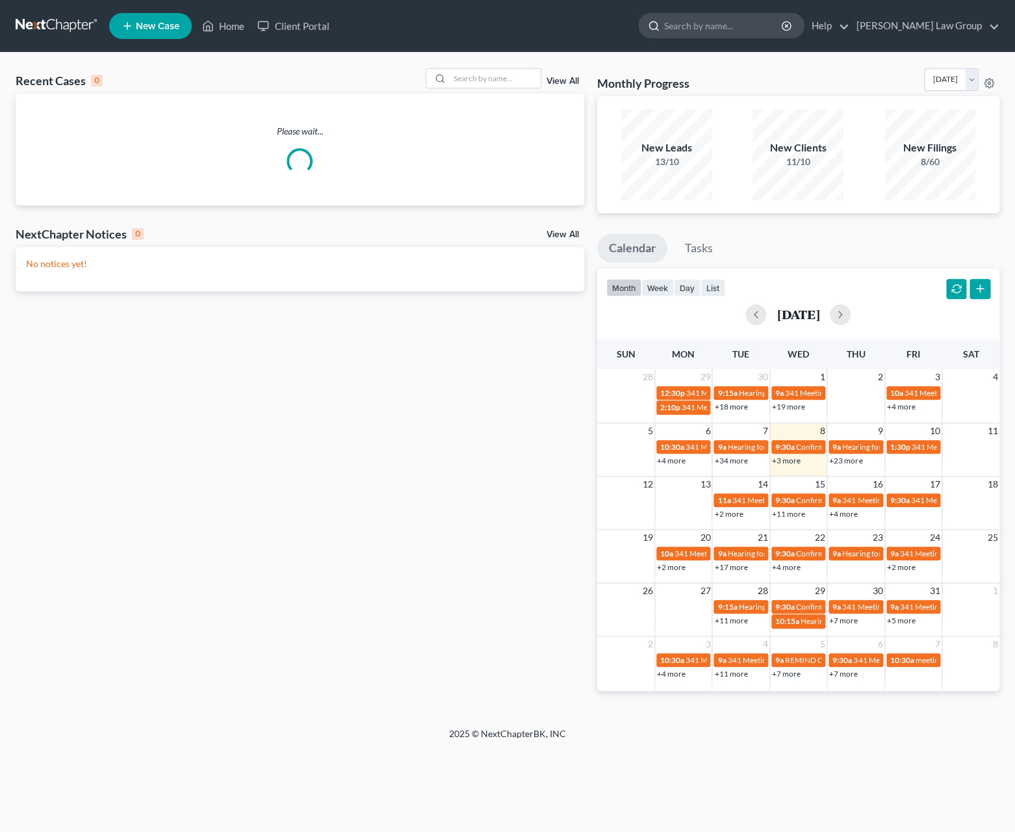
click at [760, 19] on input "search" at bounding box center [723, 26] width 119 height 24
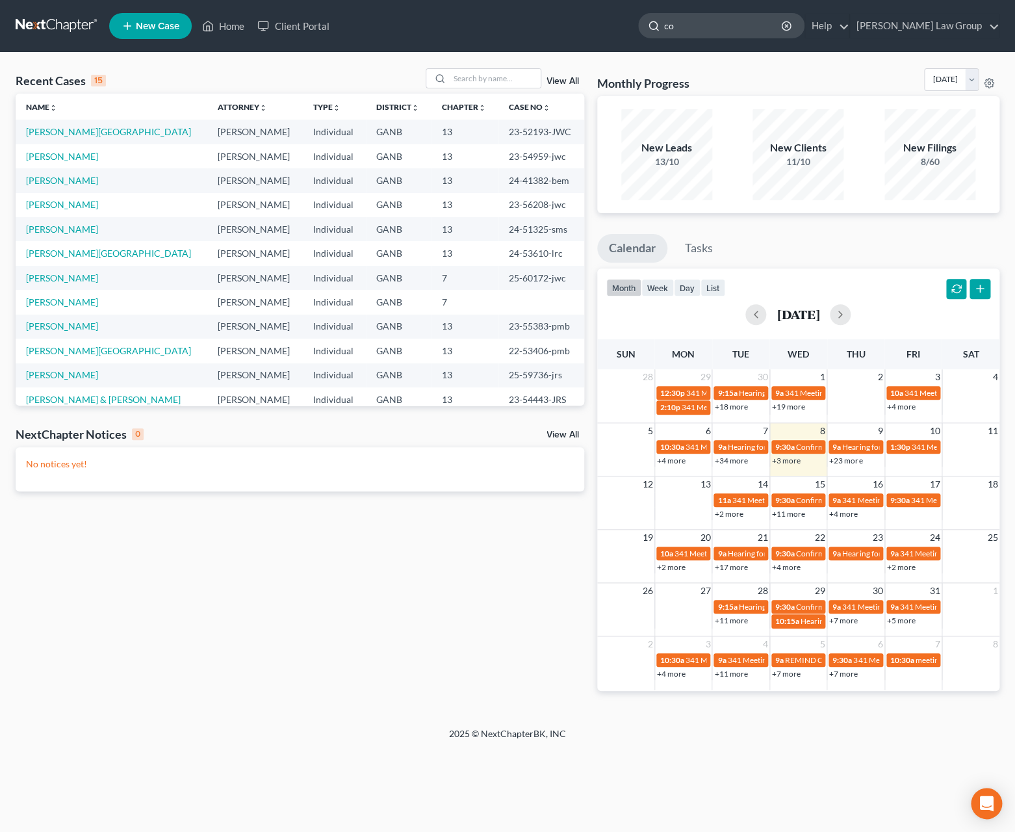
type input "c"
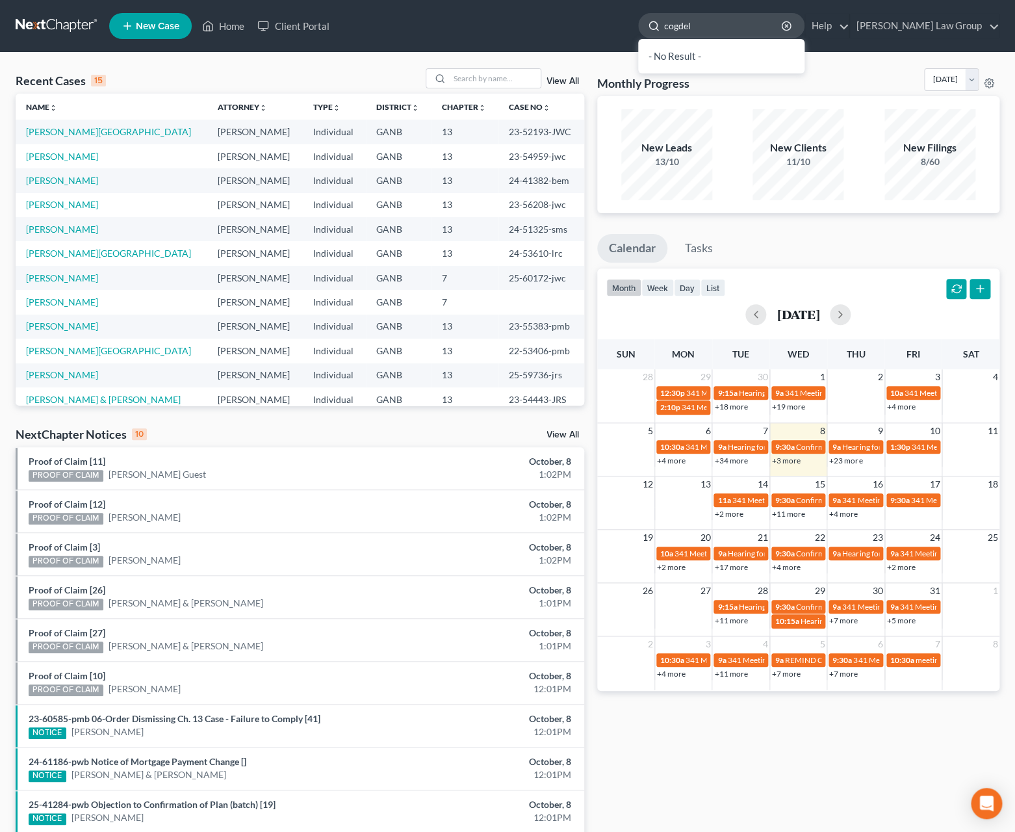
type input "[PERSON_NAME]"
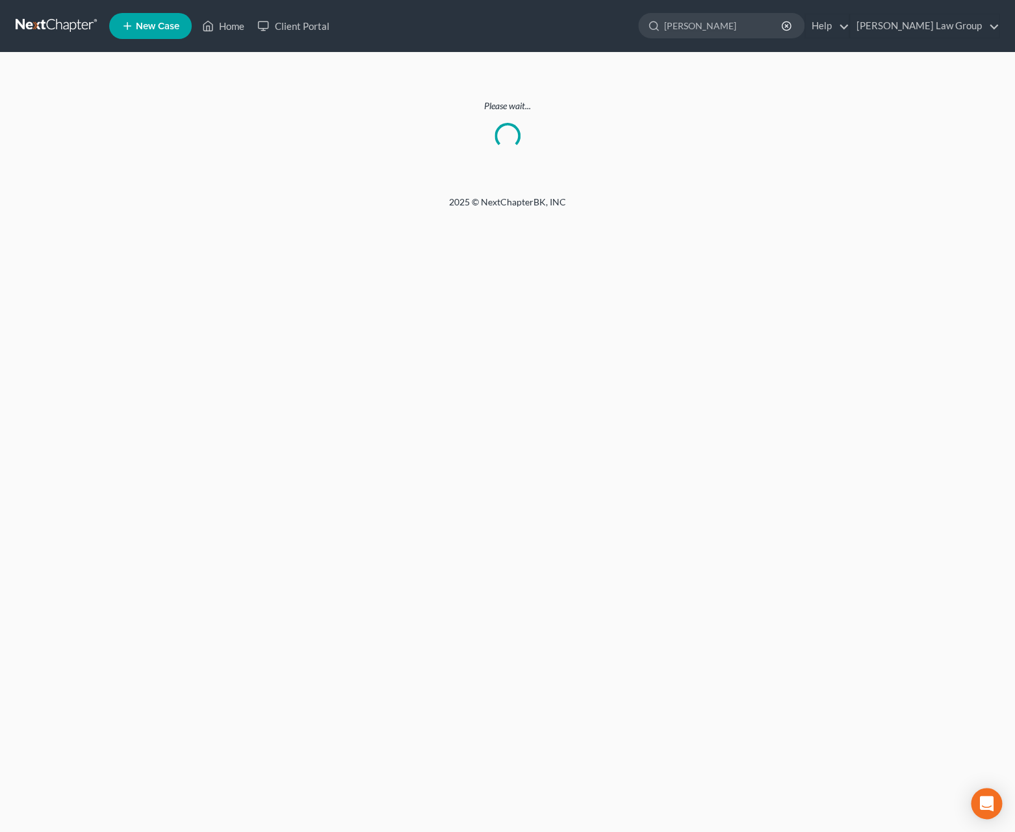
click at [624, 34] on ul "New Case Home Client Portal [PERSON_NAME] - No Result - See all results Or Pres…" at bounding box center [554, 26] width 890 height 34
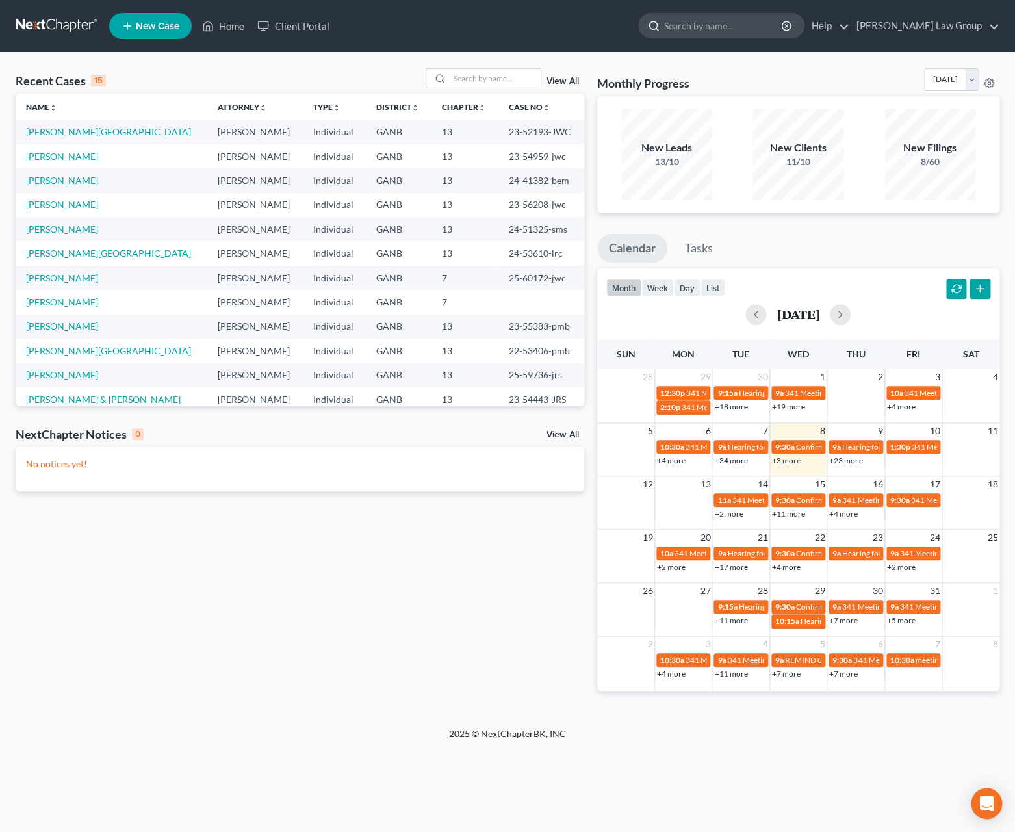
click at [727, 29] on input "search" at bounding box center [723, 26] width 119 height 24
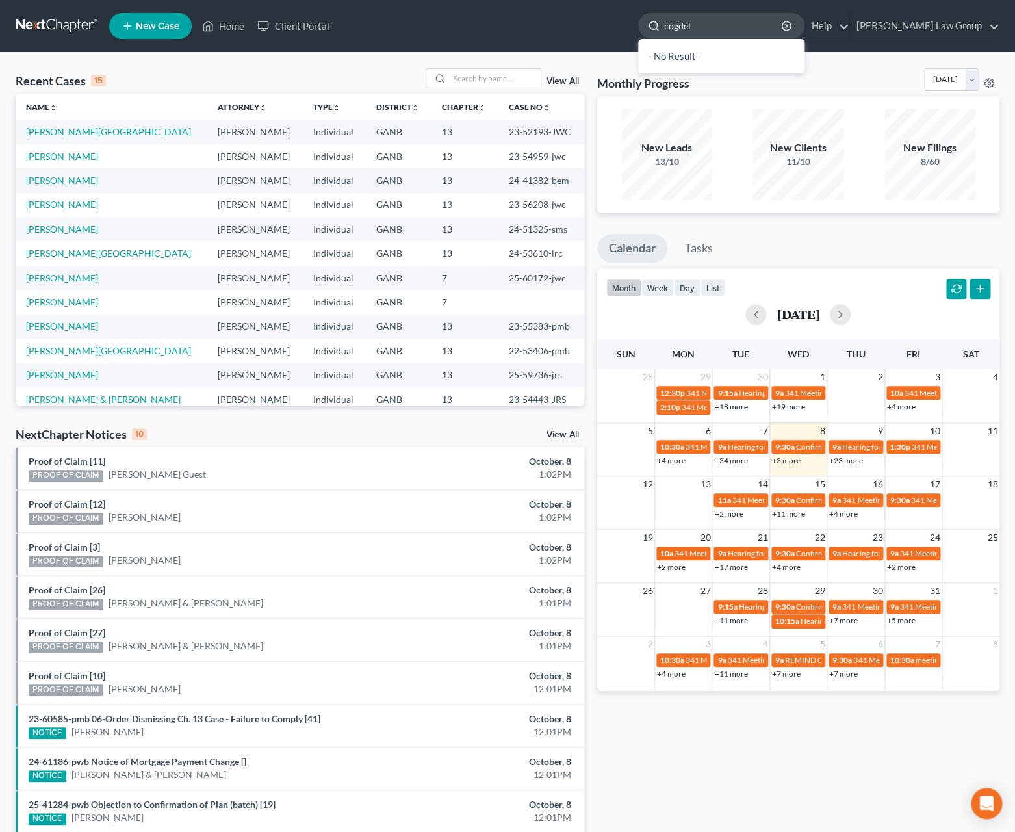
type input "[PERSON_NAME]"
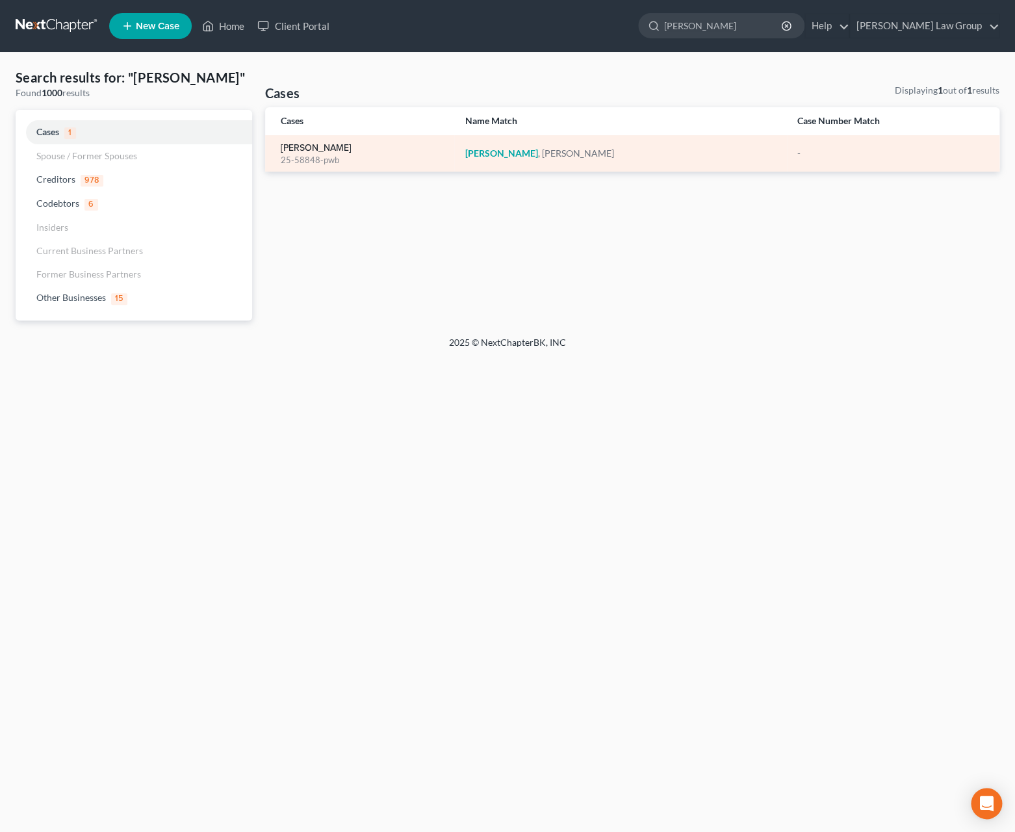
click at [292, 152] on link "Cogdell, Brianna" at bounding box center [316, 148] width 71 height 9
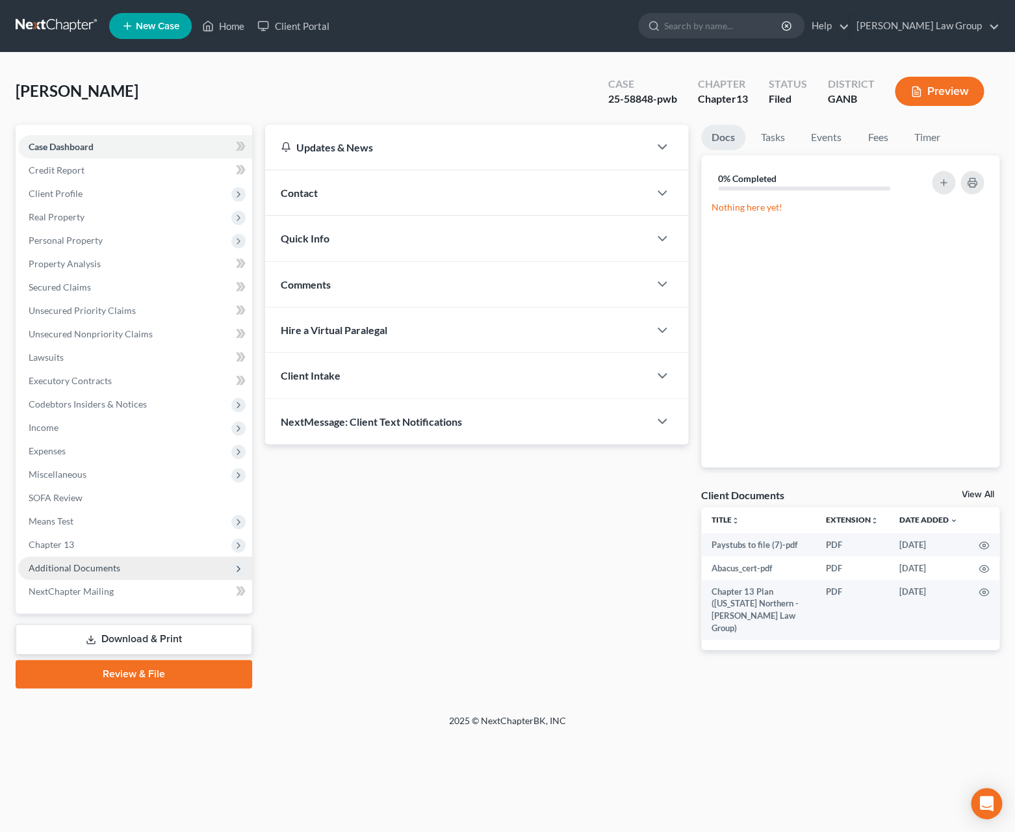
click at [27, 564] on span "Additional Documents" at bounding box center [135, 567] width 234 height 23
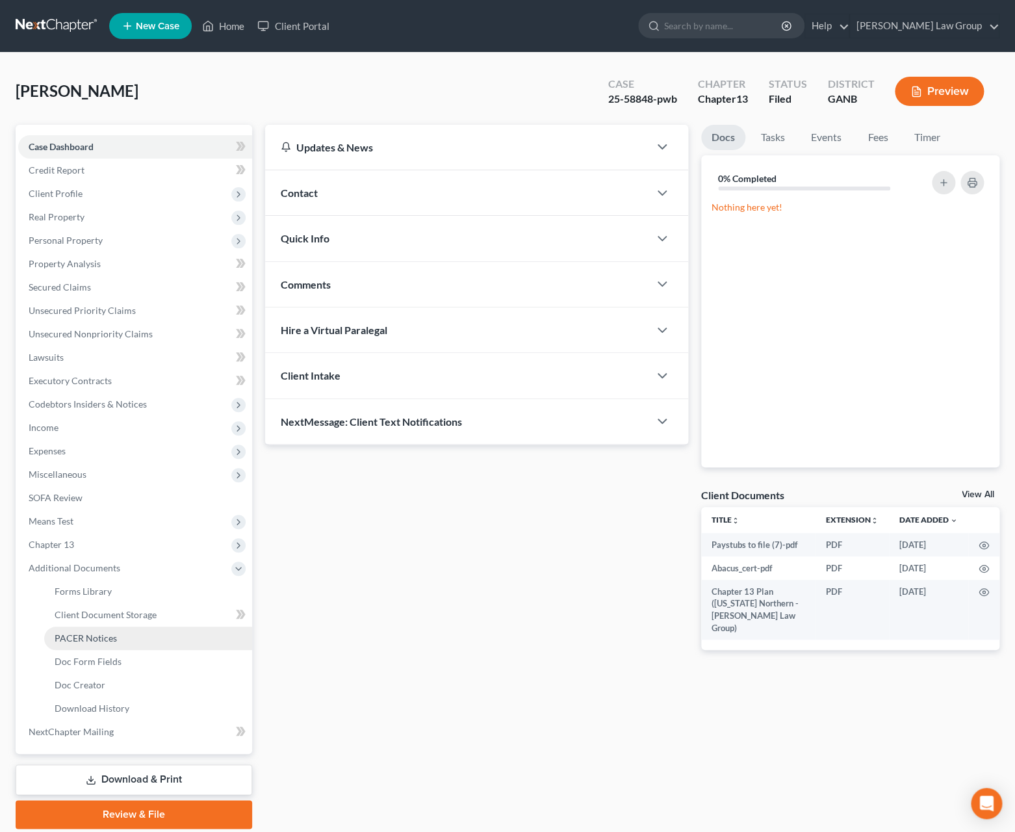
click at [138, 636] on link "PACER Notices" at bounding box center [148, 638] width 208 height 23
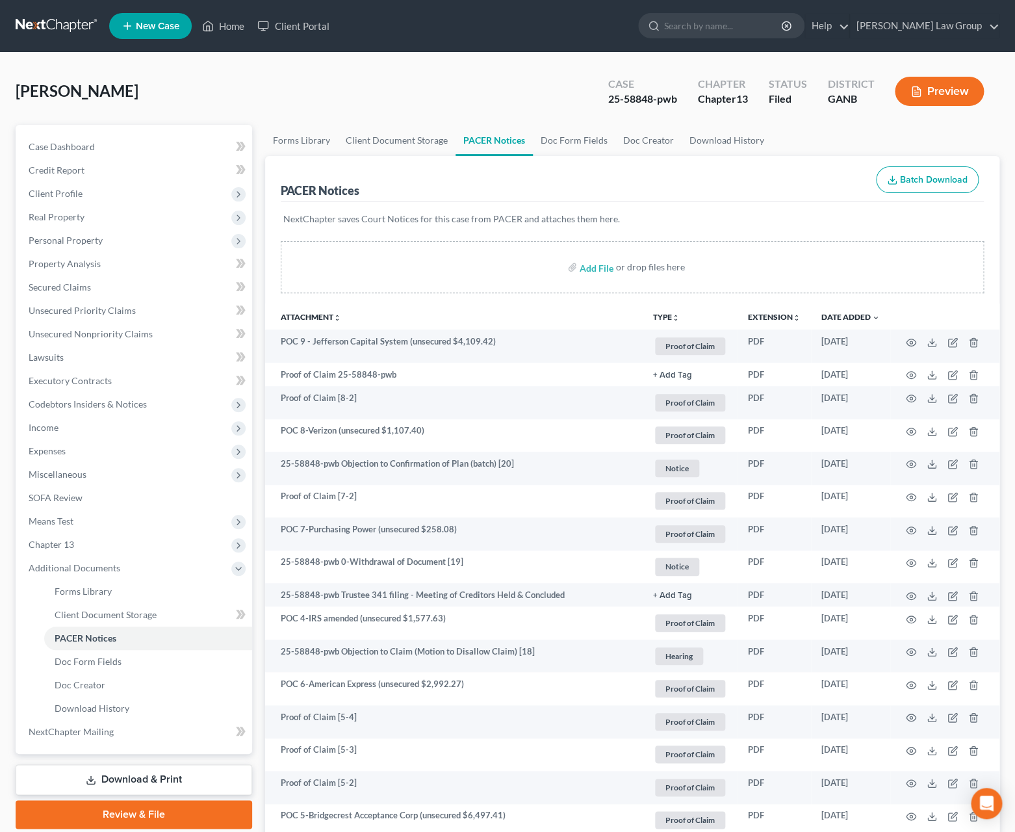
click at [356, 95] on div "Cogdell, Brianna Upgraded Case 25-58848-pwb Chapter Chapter 13 Status Filed Dis…" at bounding box center [508, 96] width 984 height 57
click at [669, 316] on button "TYPE unfold_more" at bounding box center [666, 317] width 27 height 8
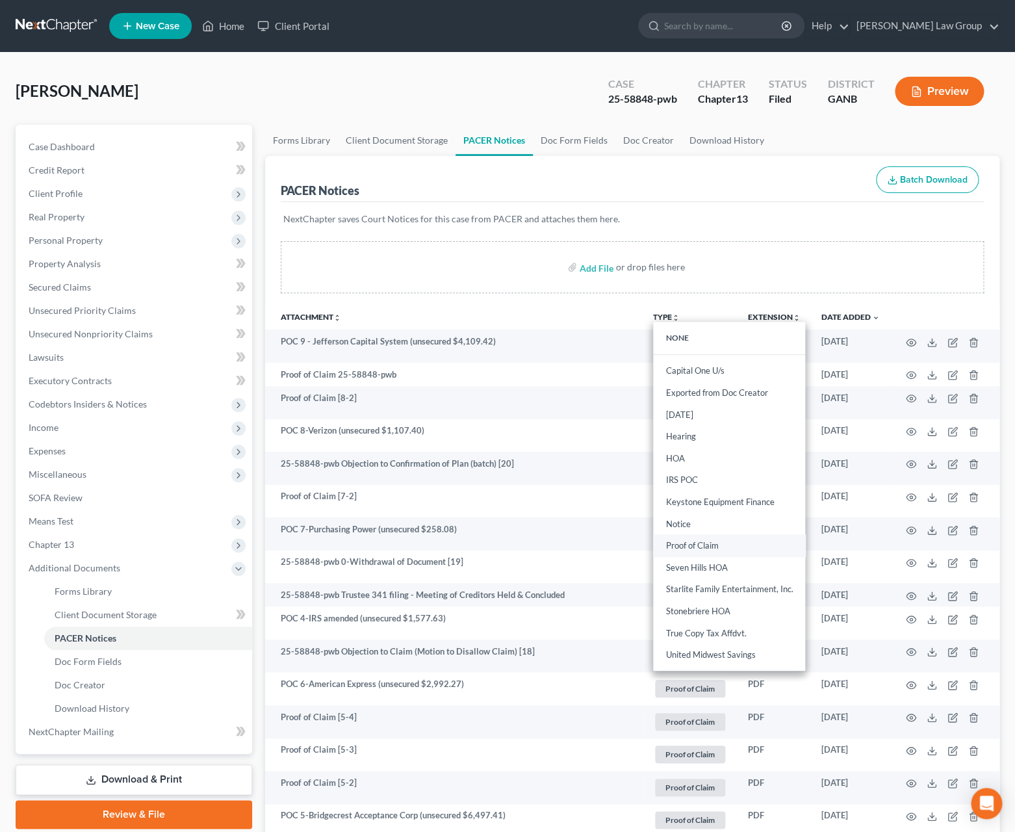
click at [725, 546] on link "Proof of Claim" at bounding box center [729, 546] width 152 height 22
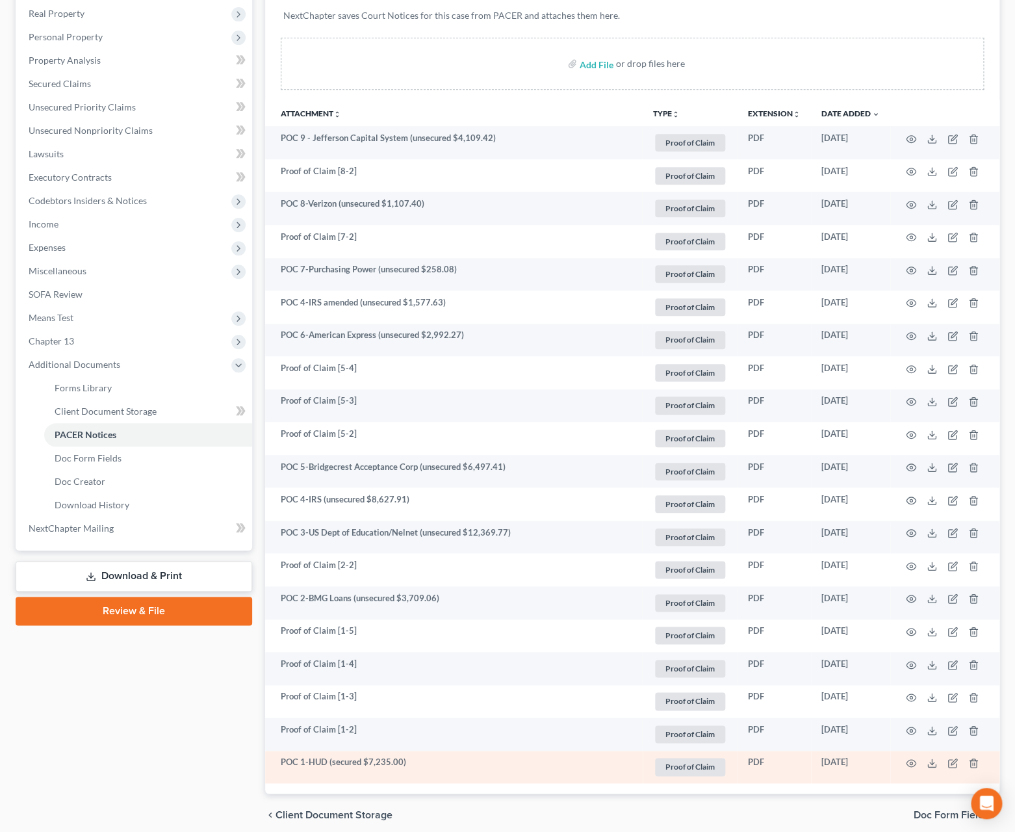
scroll to position [182, 0]
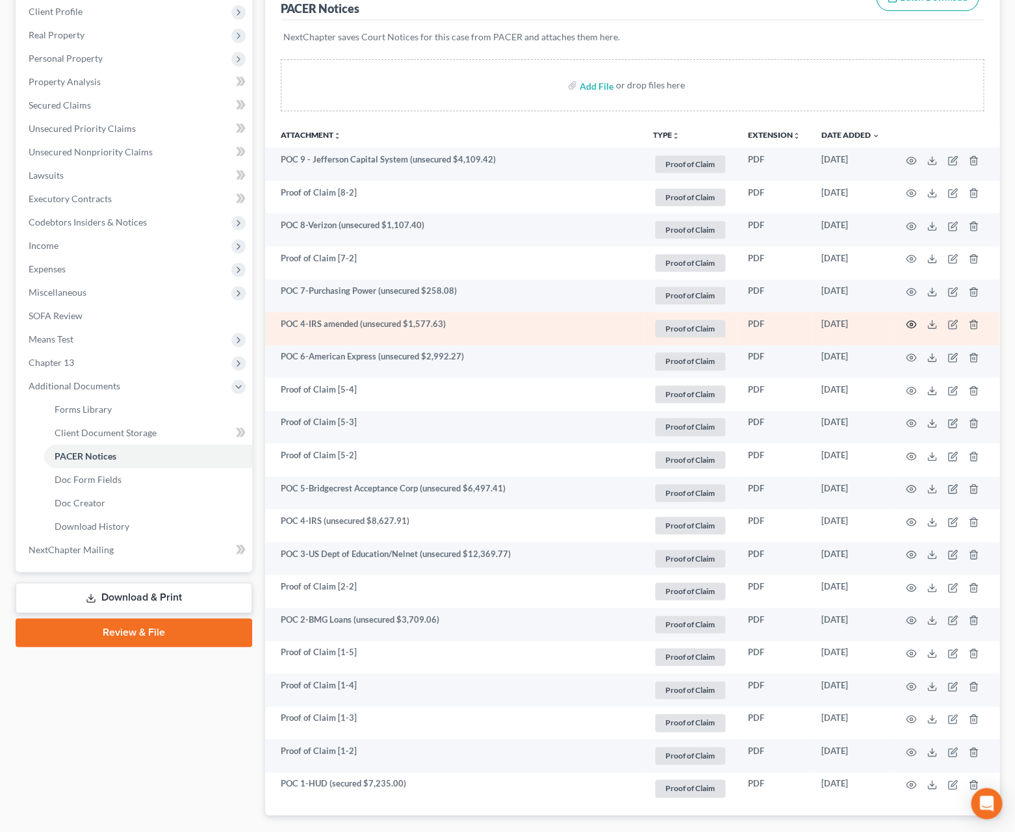
click at [916, 328] on icon "button" at bounding box center [911, 324] width 10 height 10
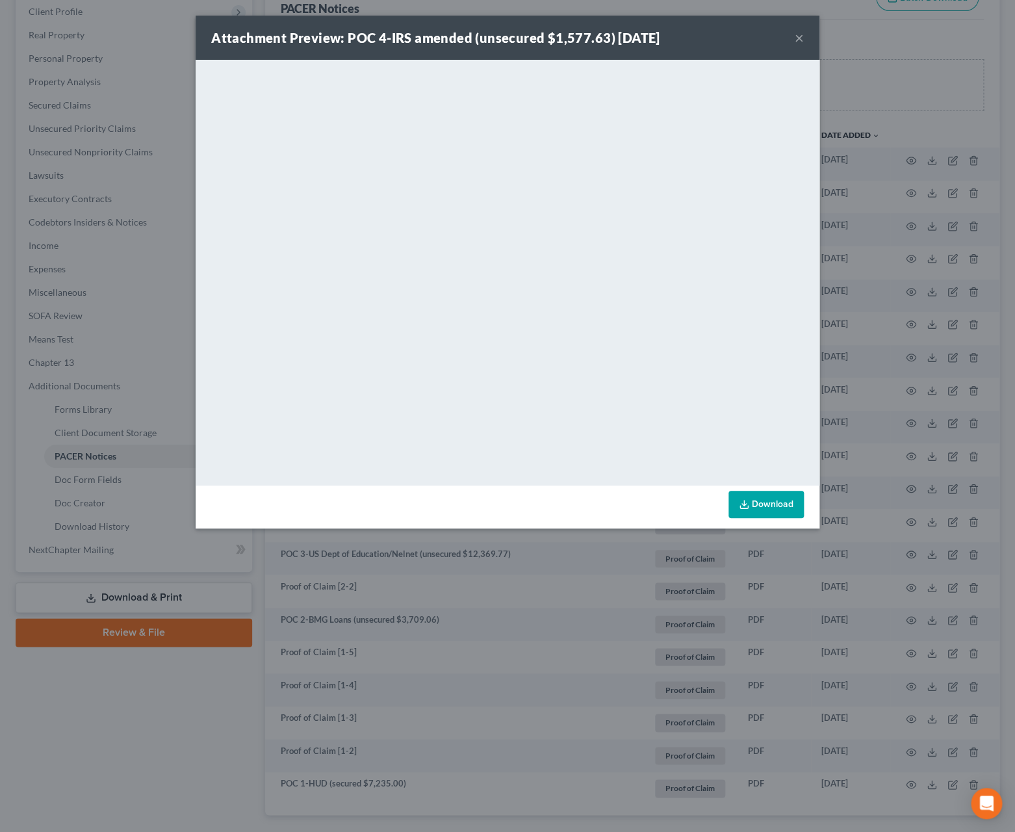
click at [801, 43] on button "×" at bounding box center [799, 38] width 9 height 16
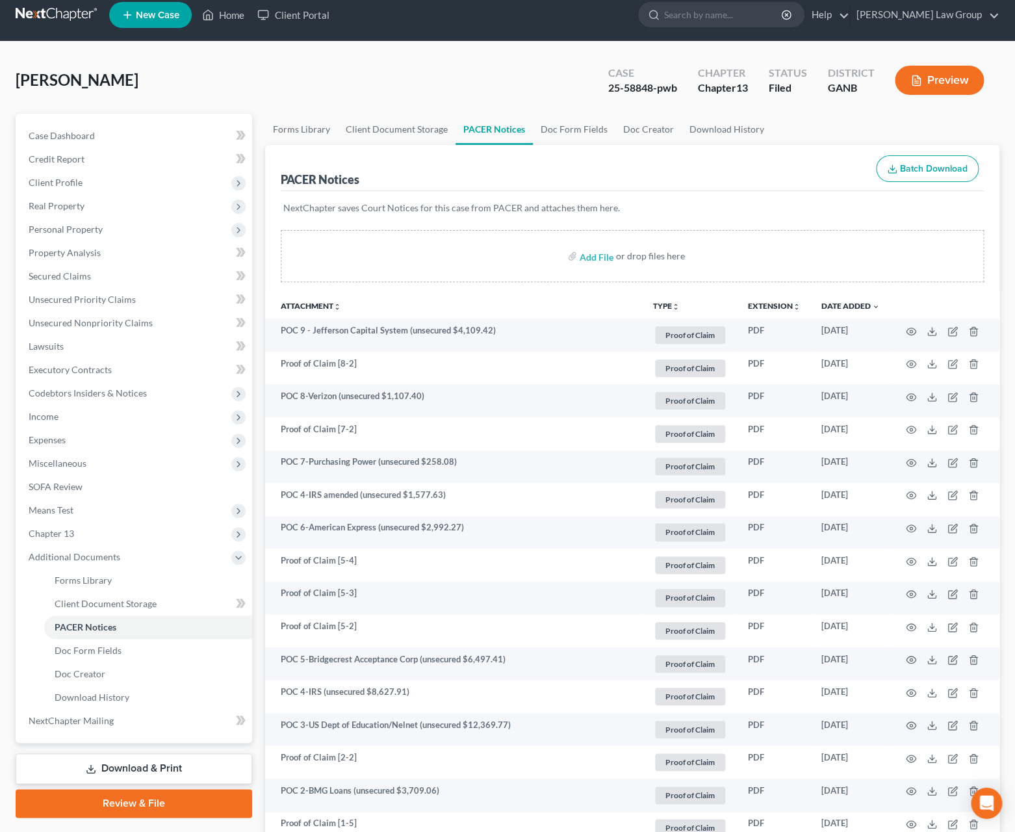
scroll to position [0, 0]
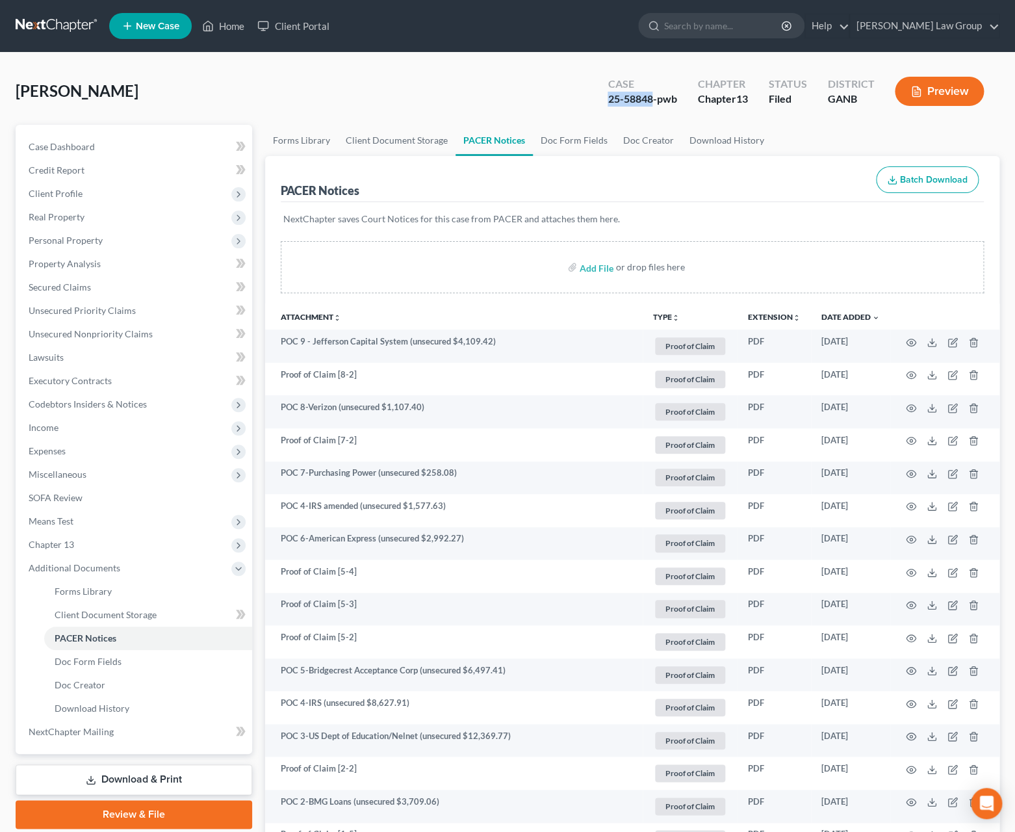
drag, startPoint x: 651, startPoint y: 99, endPoint x: 560, endPoint y: 103, distance: 91.1
click at [560, 103] on div "Cogdell, Brianna Upgraded Case 25-58848-pwb Chapter Chapter 13 Status Filed Dis…" at bounding box center [508, 96] width 984 height 57
copy div "25-58848"
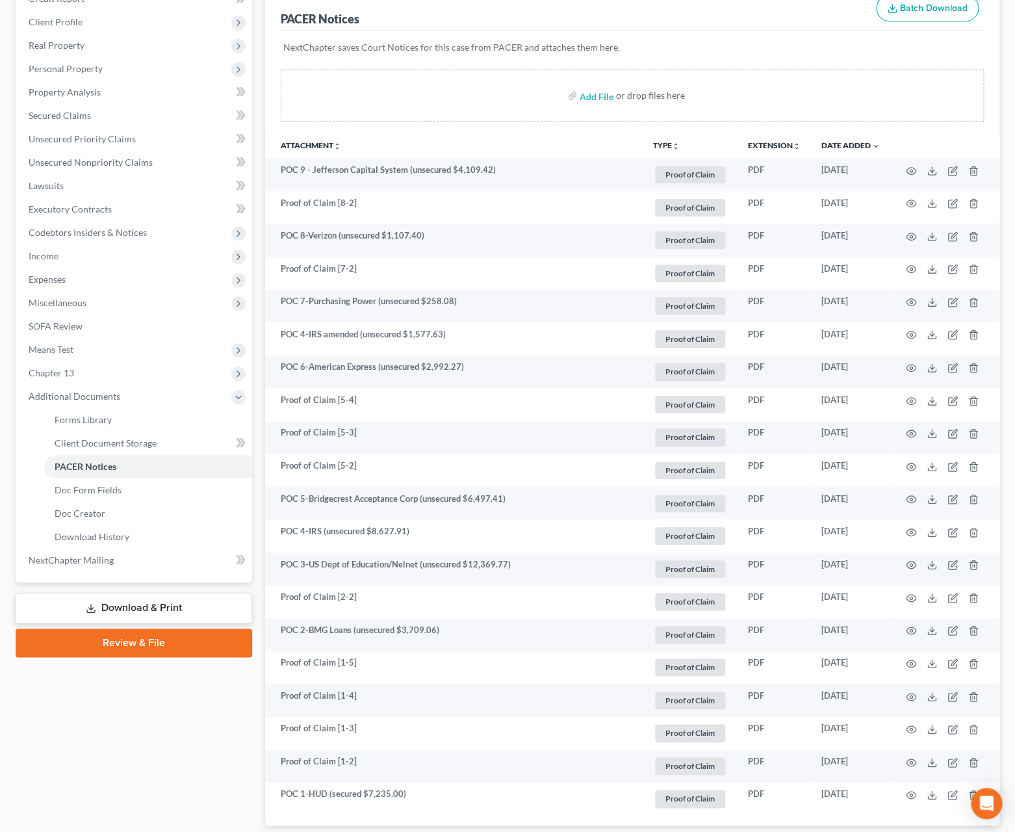
scroll to position [43, 0]
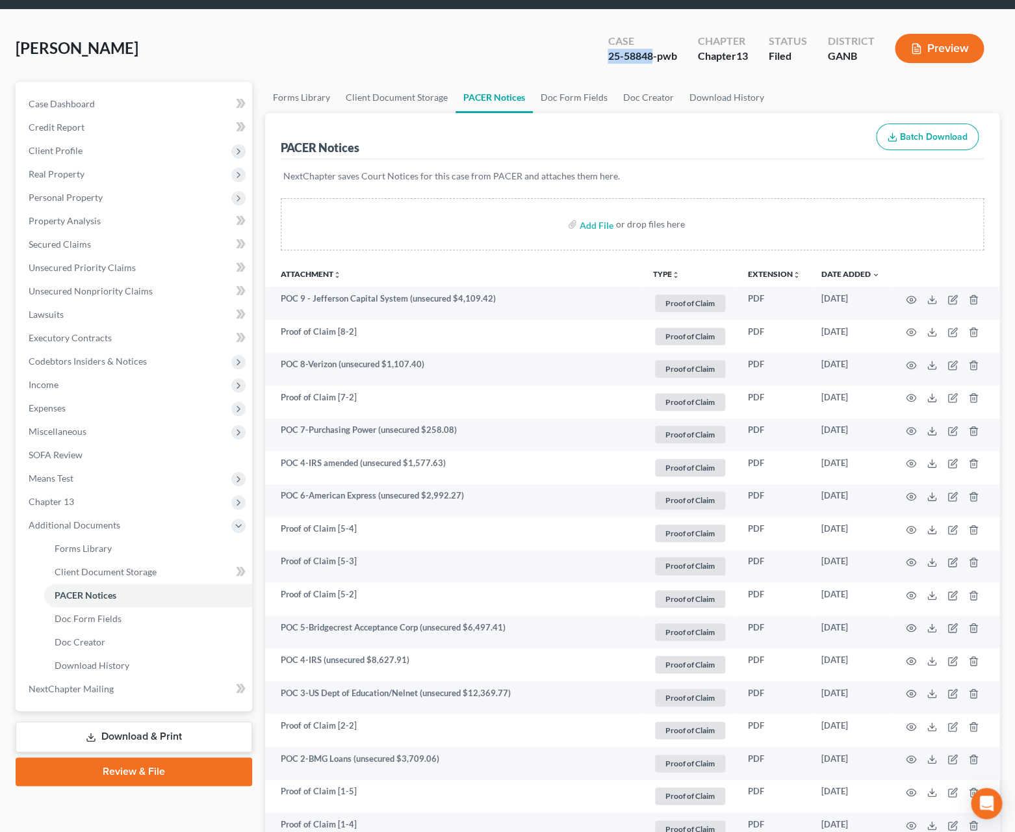
click at [666, 273] on button "TYPE unfold_more" at bounding box center [666, 274] width 27 height 8
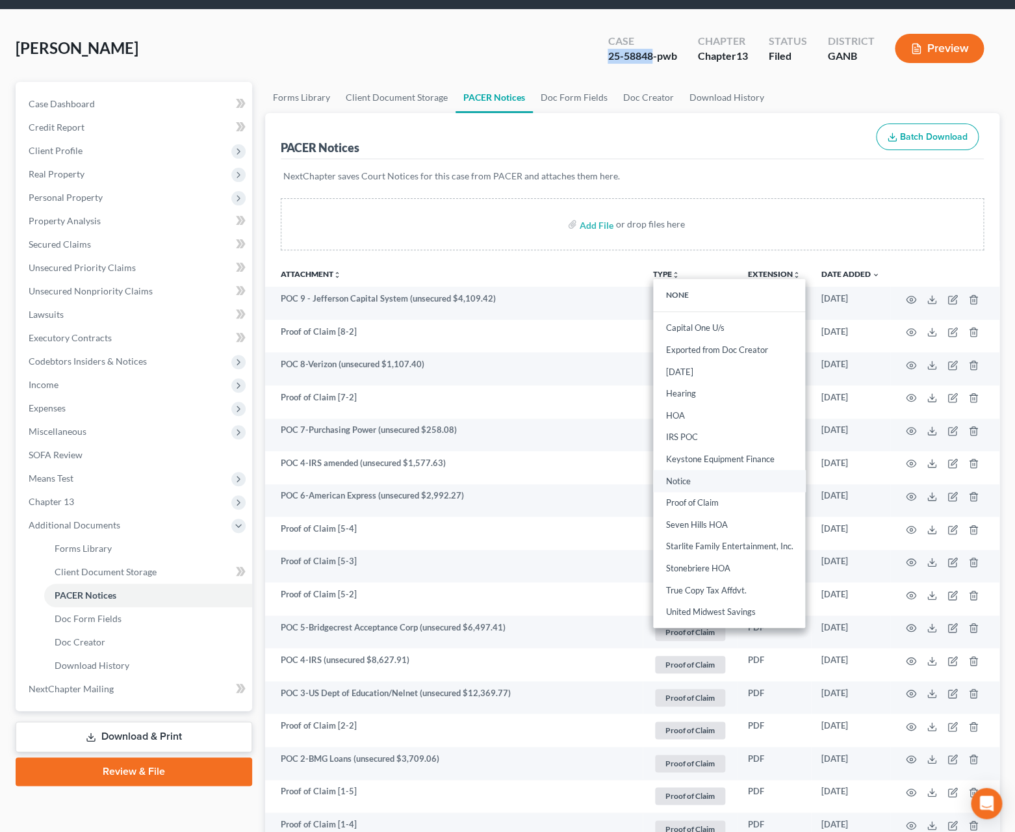
click at [711, 476] on link "Notice" at bounding box center [729, 481] width 152 height 22
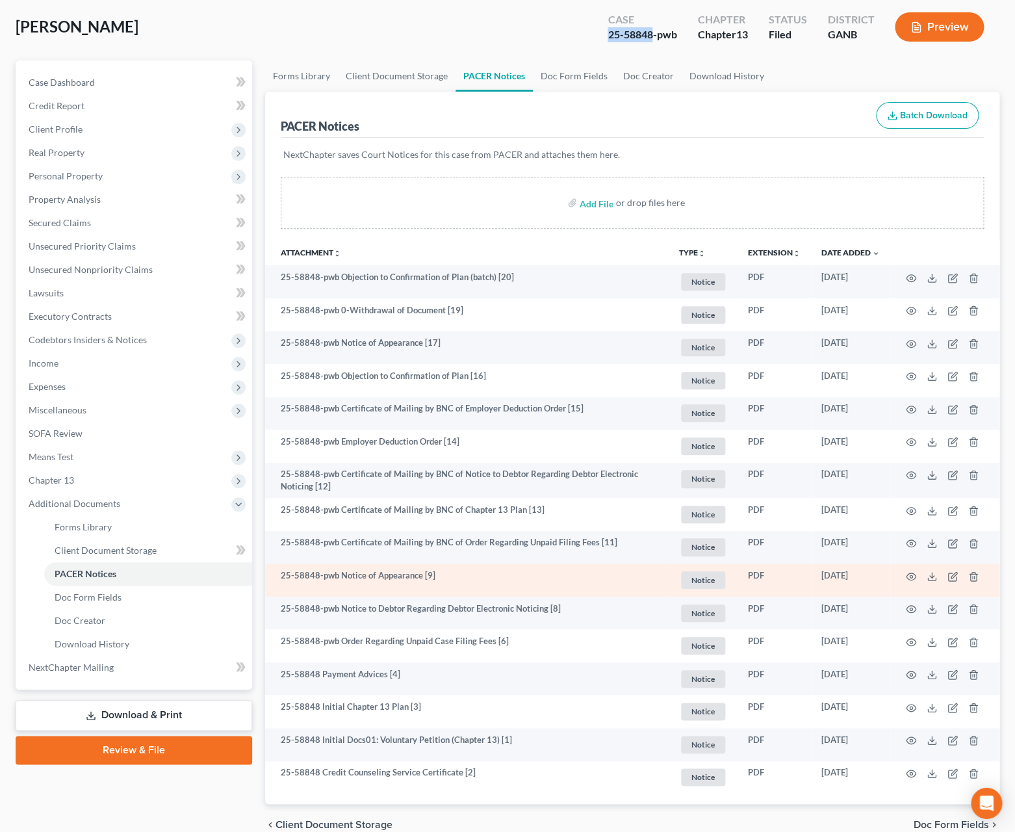
scroll to position [75, 0]
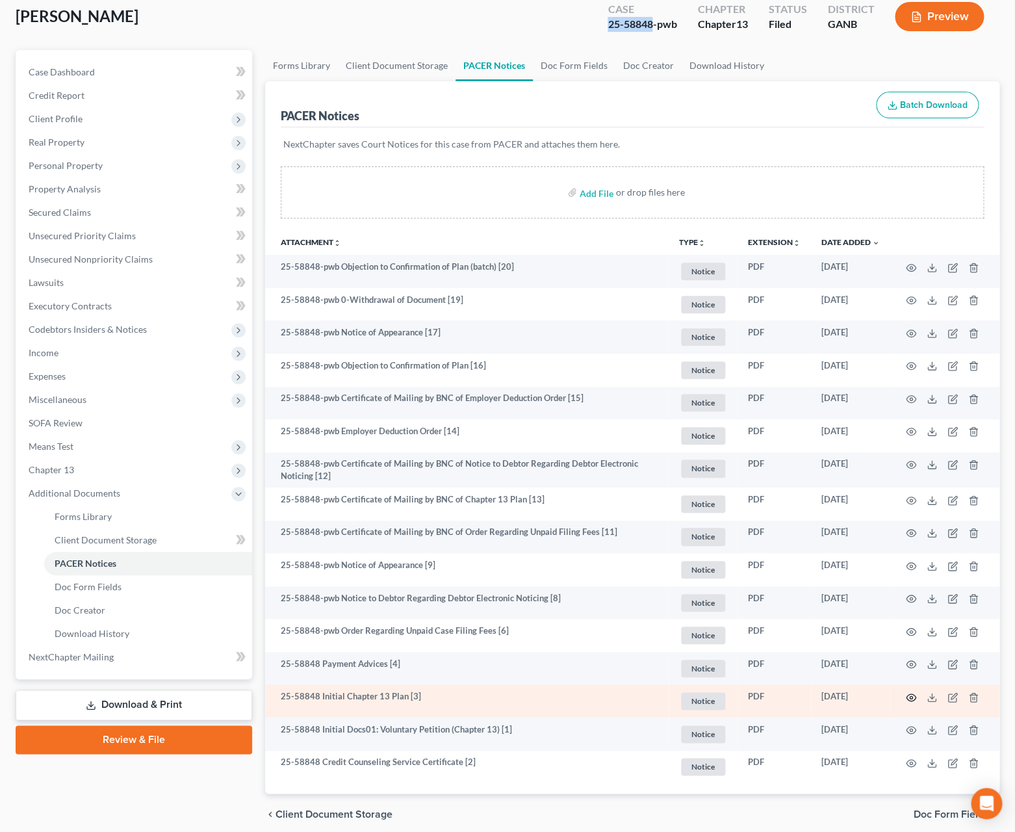
click at [913, 701] on icon "button" at bounding box center [912, 697] width 10 height 7
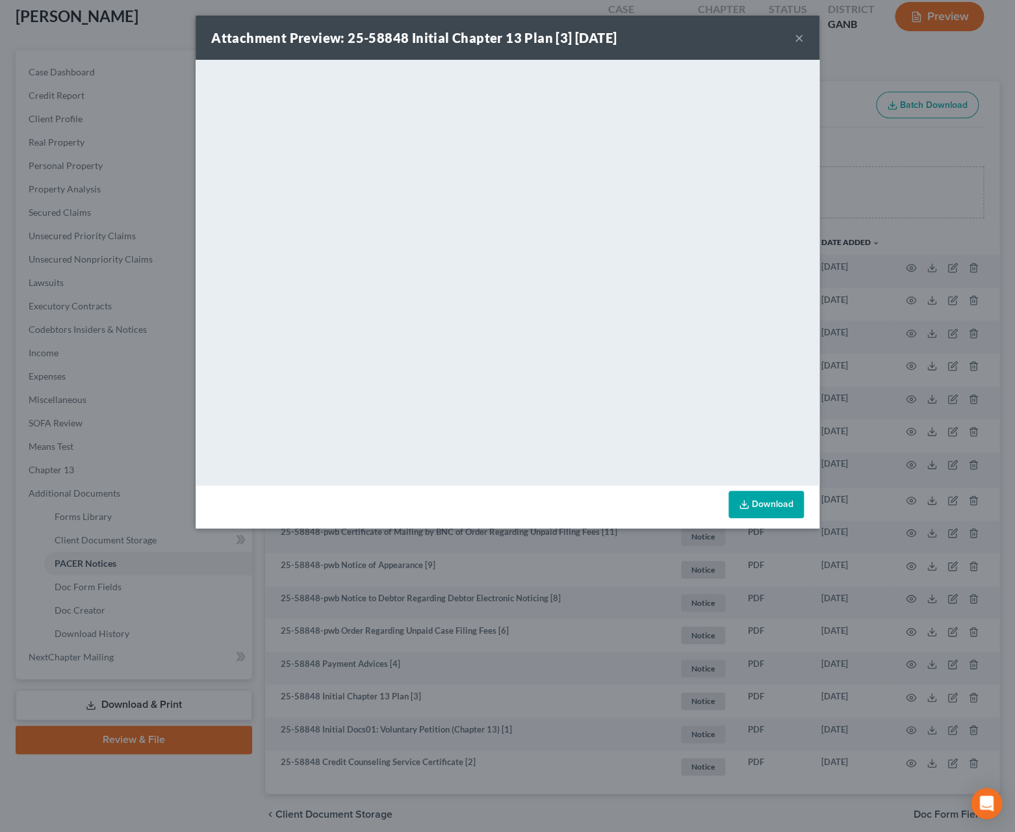
click at [798, 41] on button "×" at bounding box center [799, 38] width 9 height 16
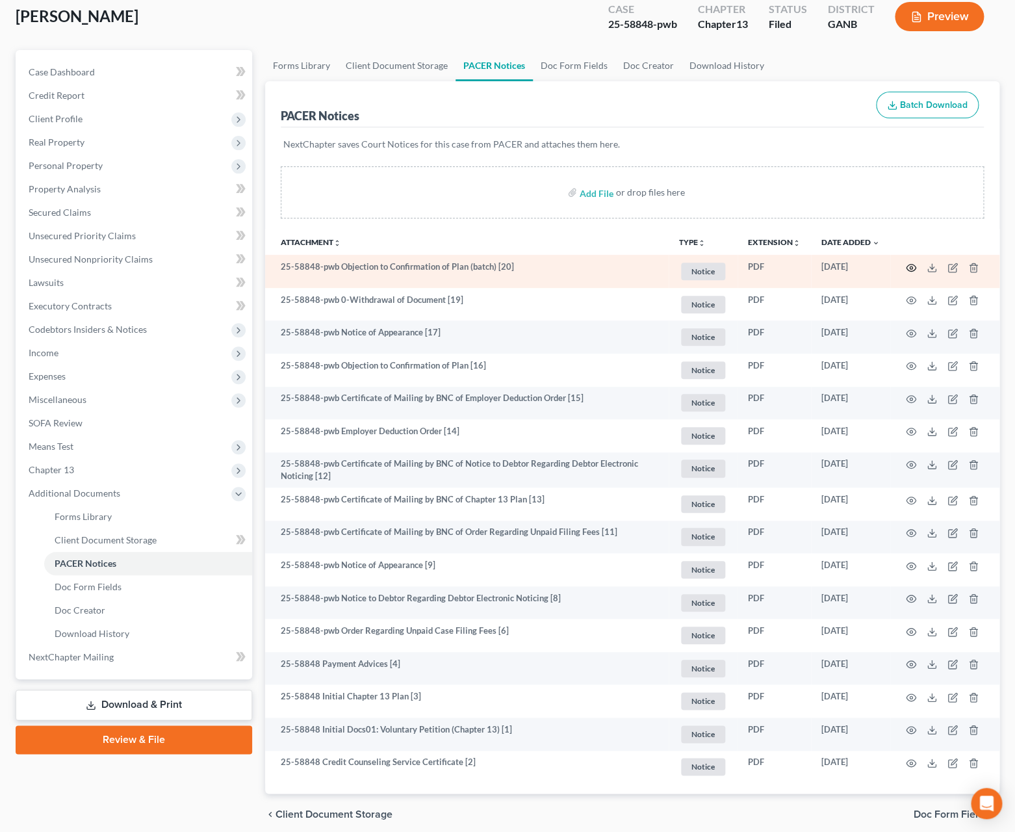
click at [910, 266] on icon "button" at bounding box center [911, 268] width 10 height 10
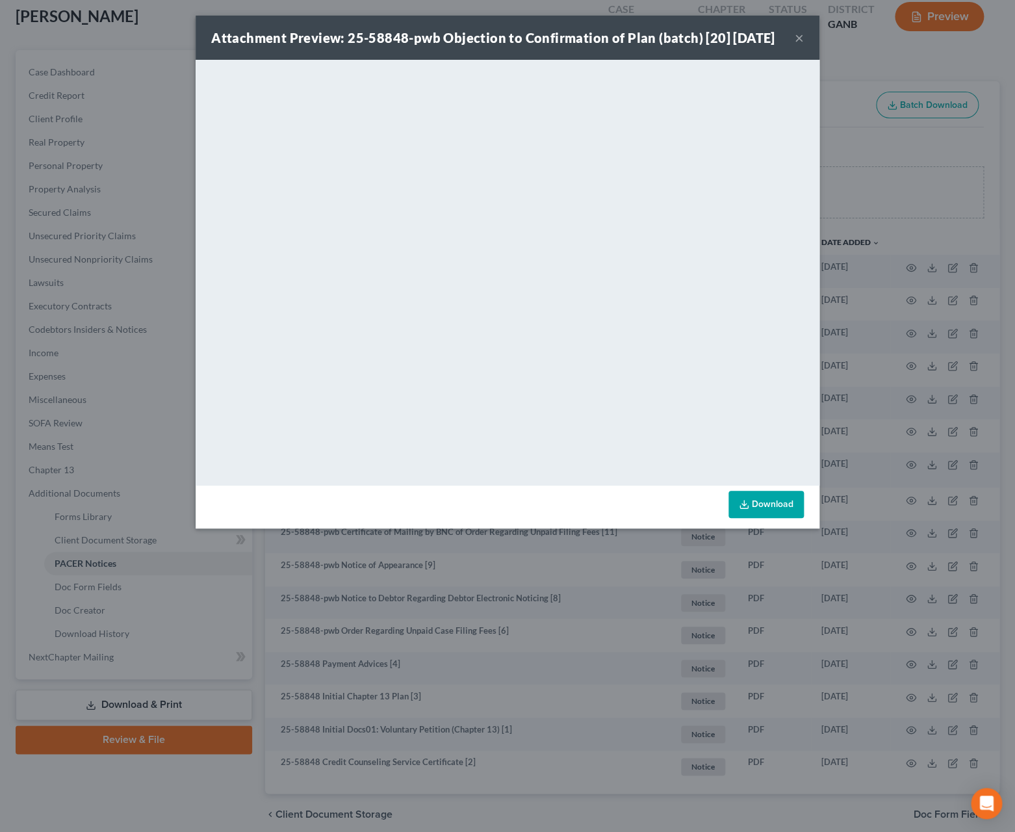
click at [801, 45] on button "×" at bounding box center [799, 38] width 9 height 16
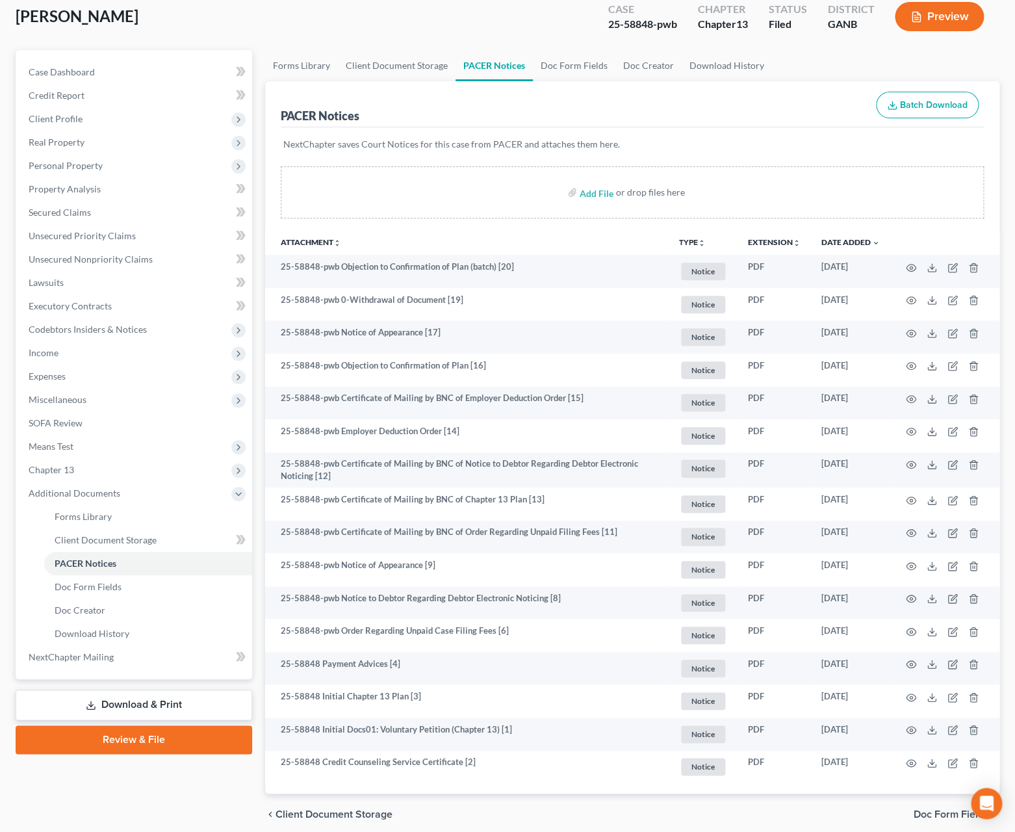
click at [688, 247] on button "TYPE unfold_more" at bounding box center [692, 243] width 27 height 8
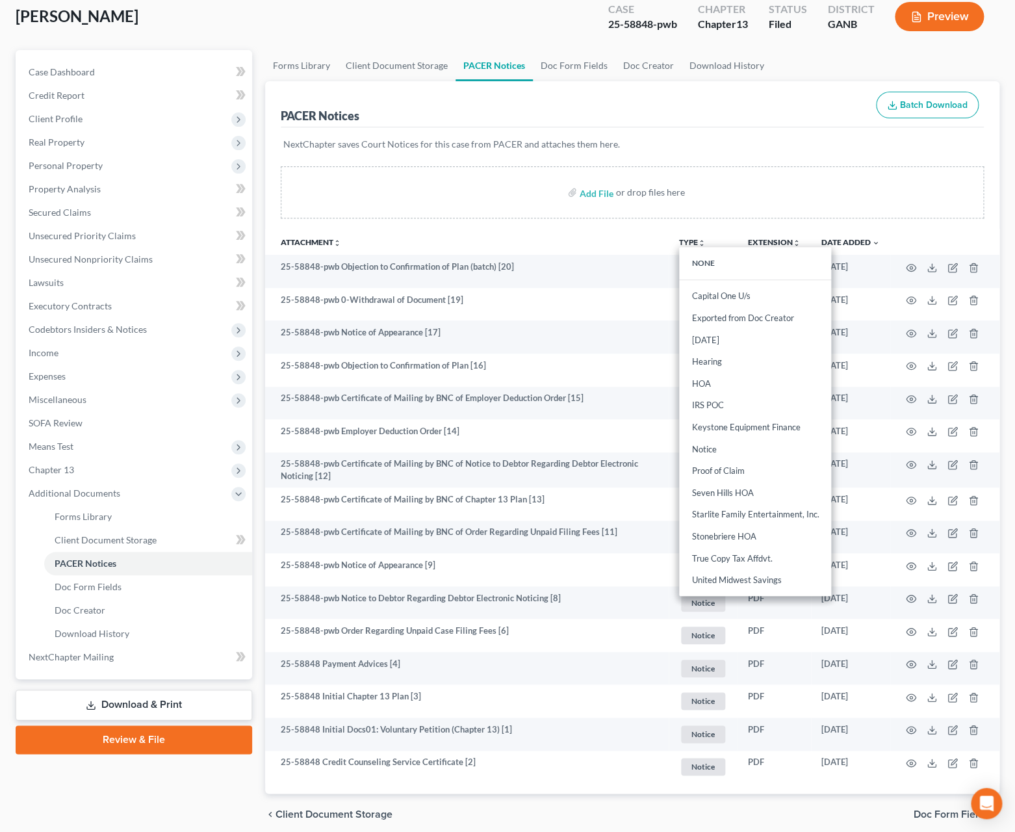
click at [606, 134] on div "NextChapter saves Court Notices for this case from PACER and attaches them here." at bounding box center [633, 151] width 704 height 49
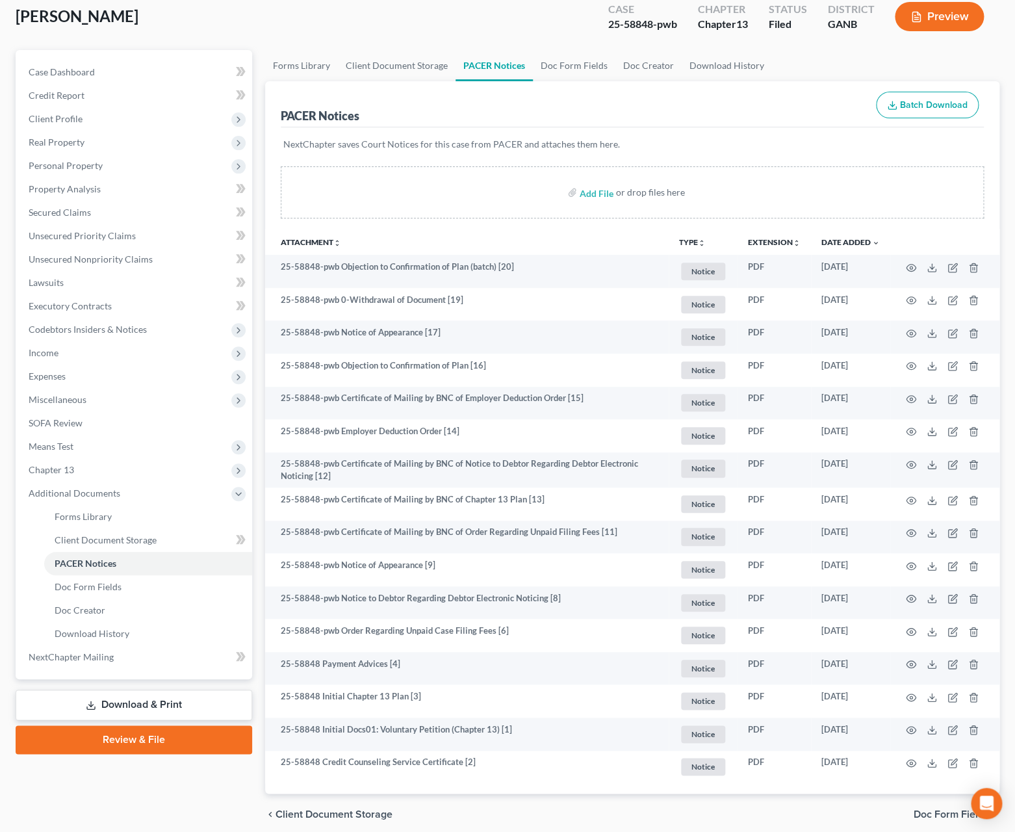
click at [698, 244] on icon "unfold_more" at bounding box center [702, 243] width 8 height 8
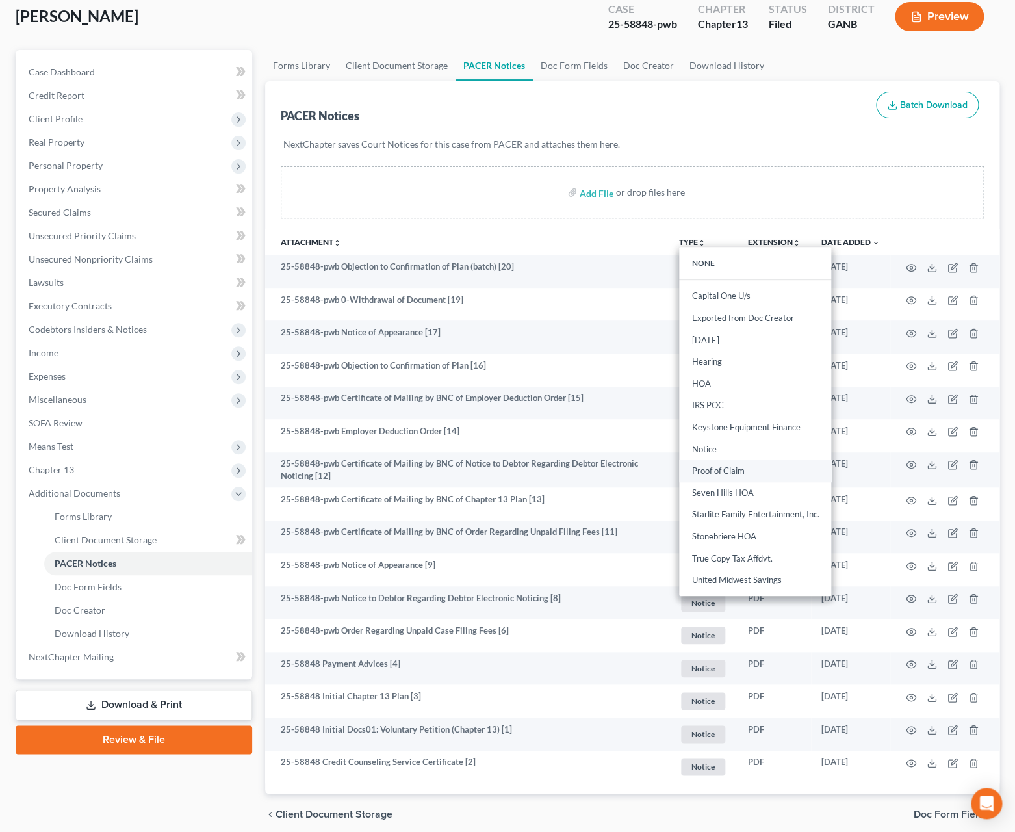
click at [748, 472] on link "Proof of Claim" at bounding box center [755, 471] width 152 height 22
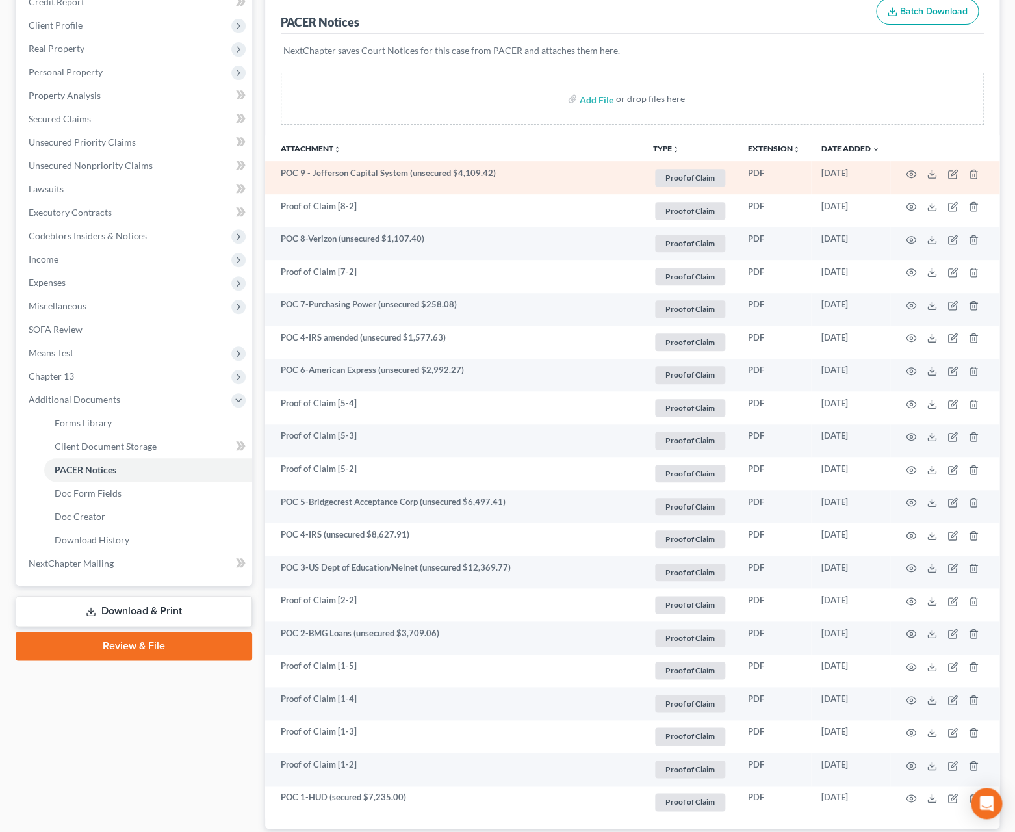
scroll to position [139, 0]
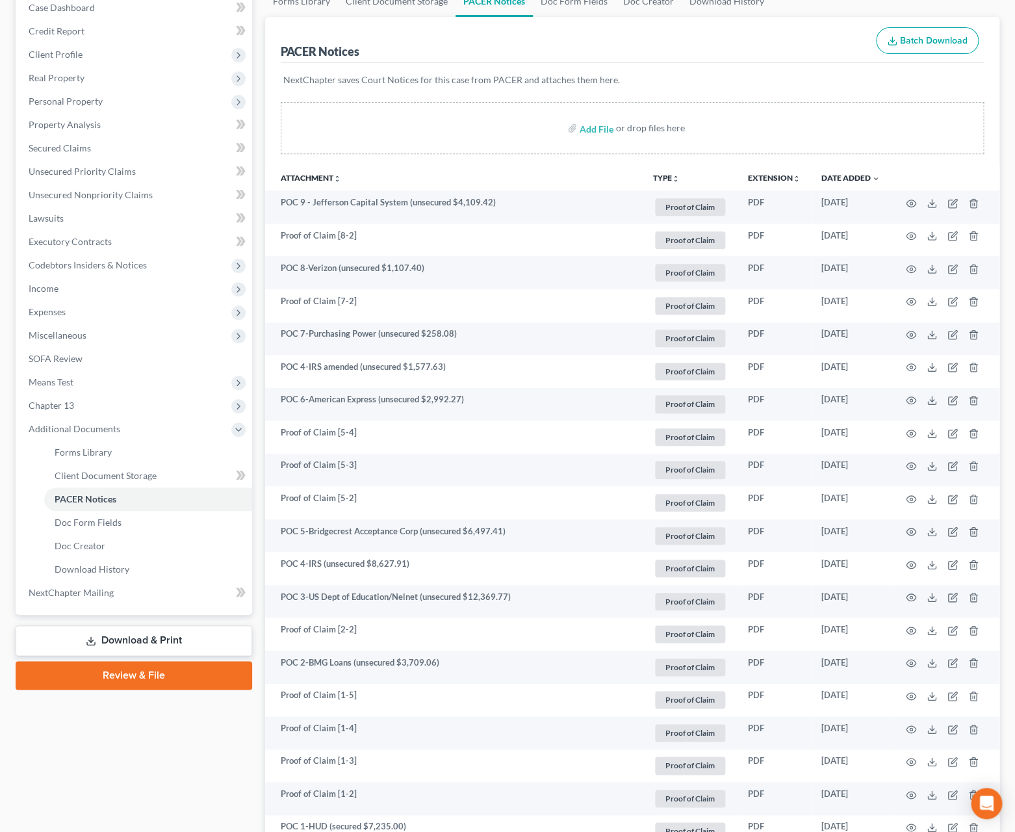
click at [661, 177] on button "TYPE unfold_more" at bounding box center [666, 178] width 27 height 8
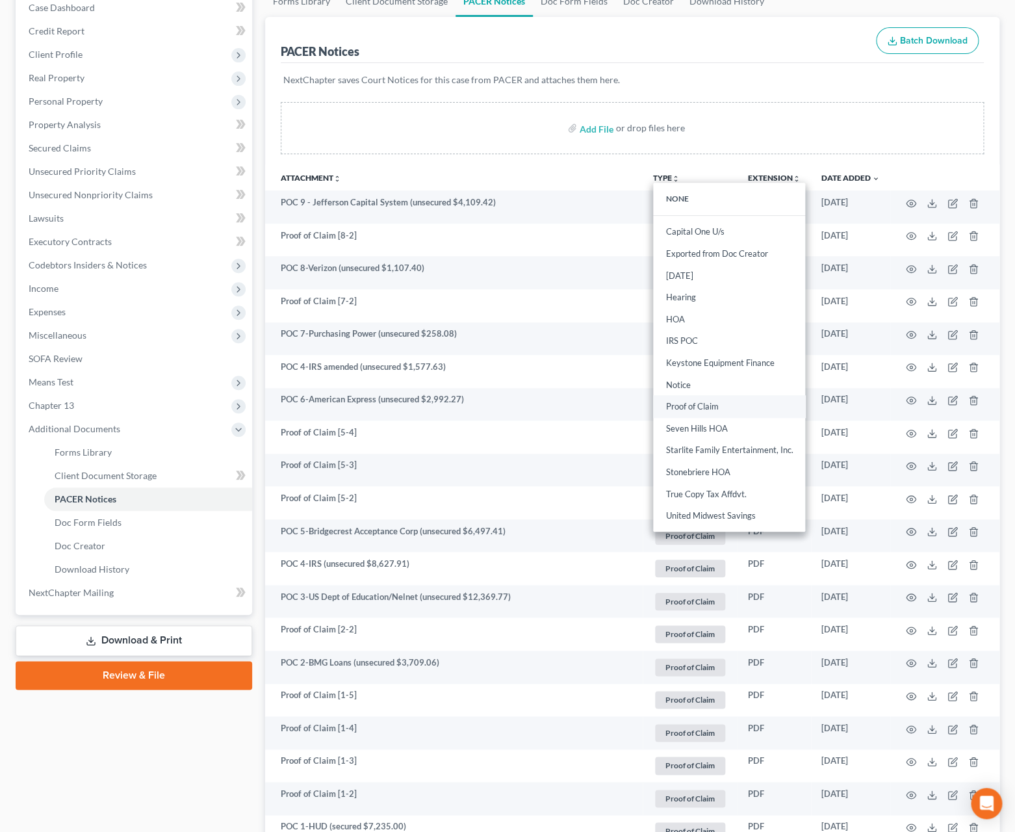
click at [695, 405] on link "Proof of Claim" at bounding box center [729, 407] width 152 height 22
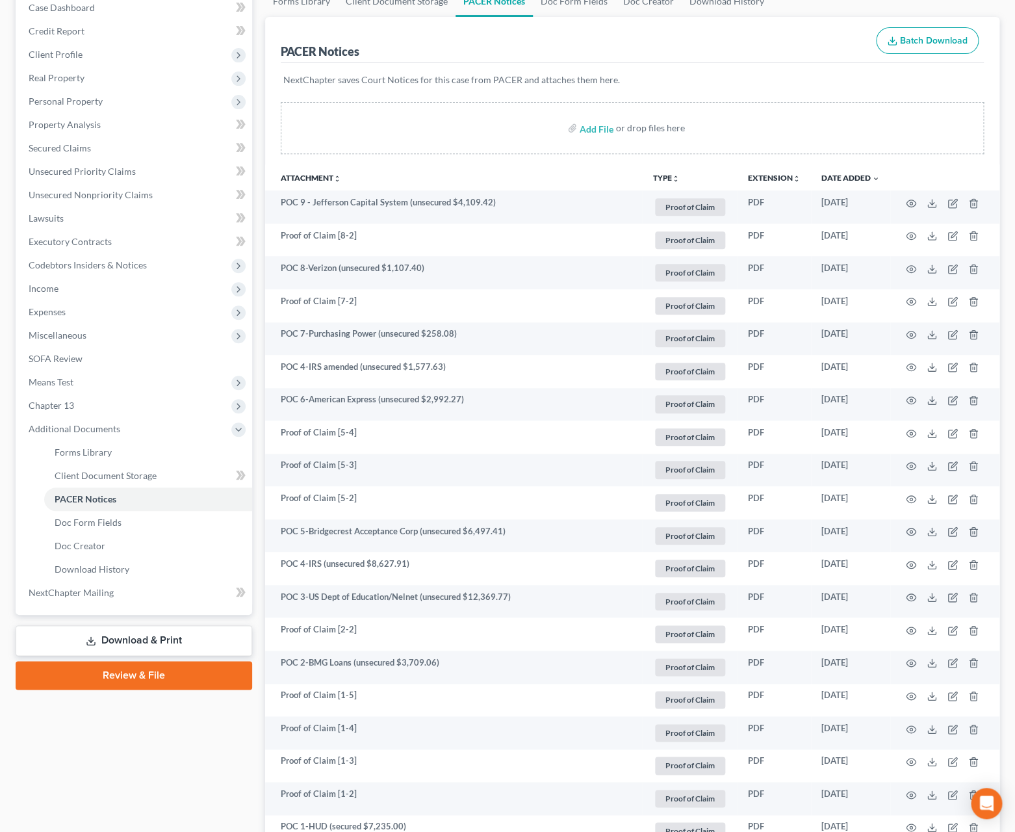
click at [670, 175] on button "TYPE unfold_more" at bounding box center [666, 178] width 27 height 8
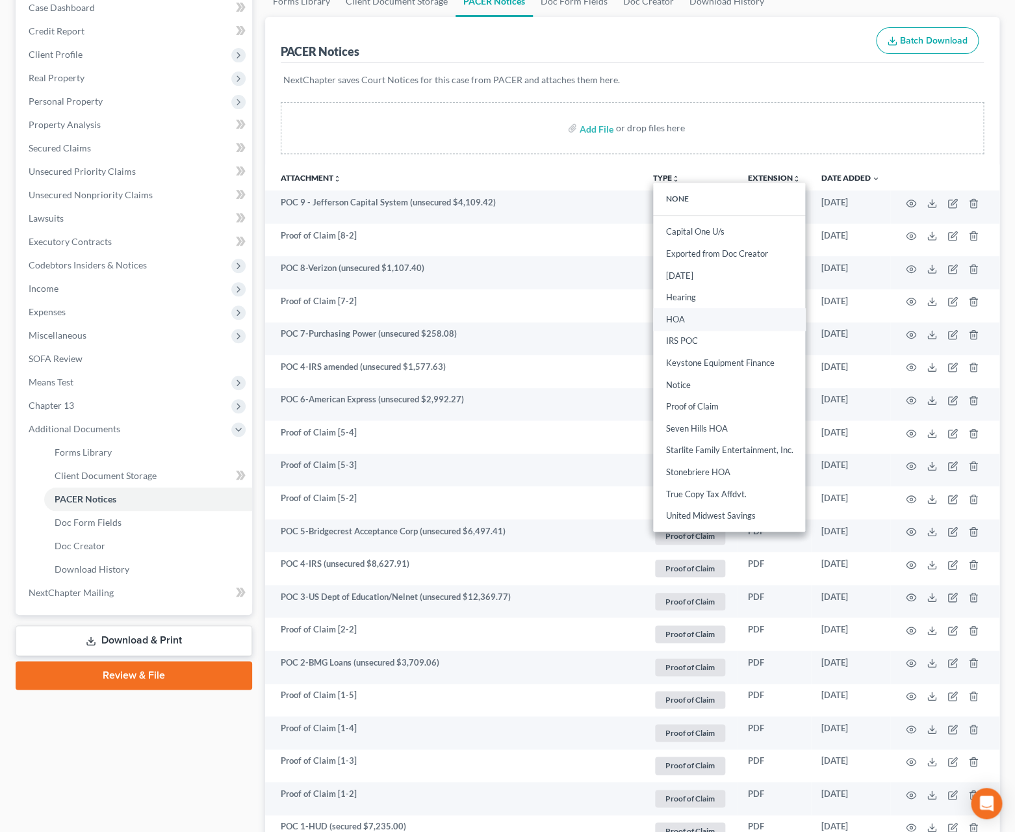
click at [697, 318] on link "HOA" at bounding box center [729, 319] width 152 height 22
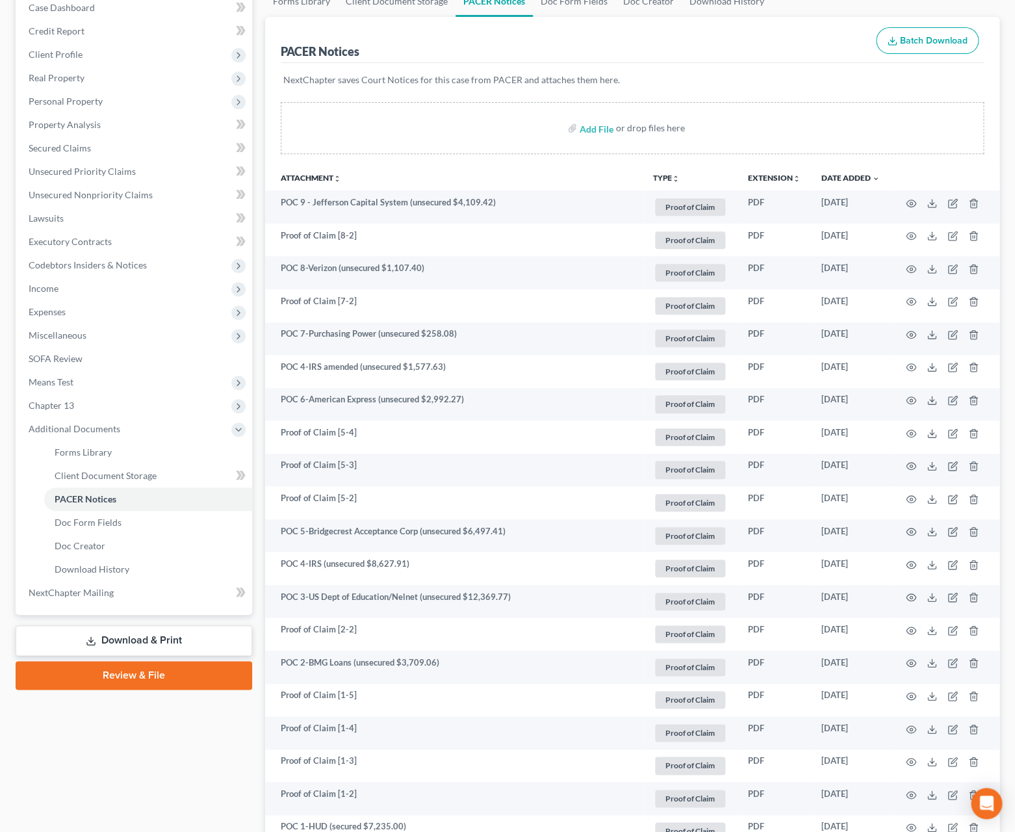
scroll to position [45, 0]
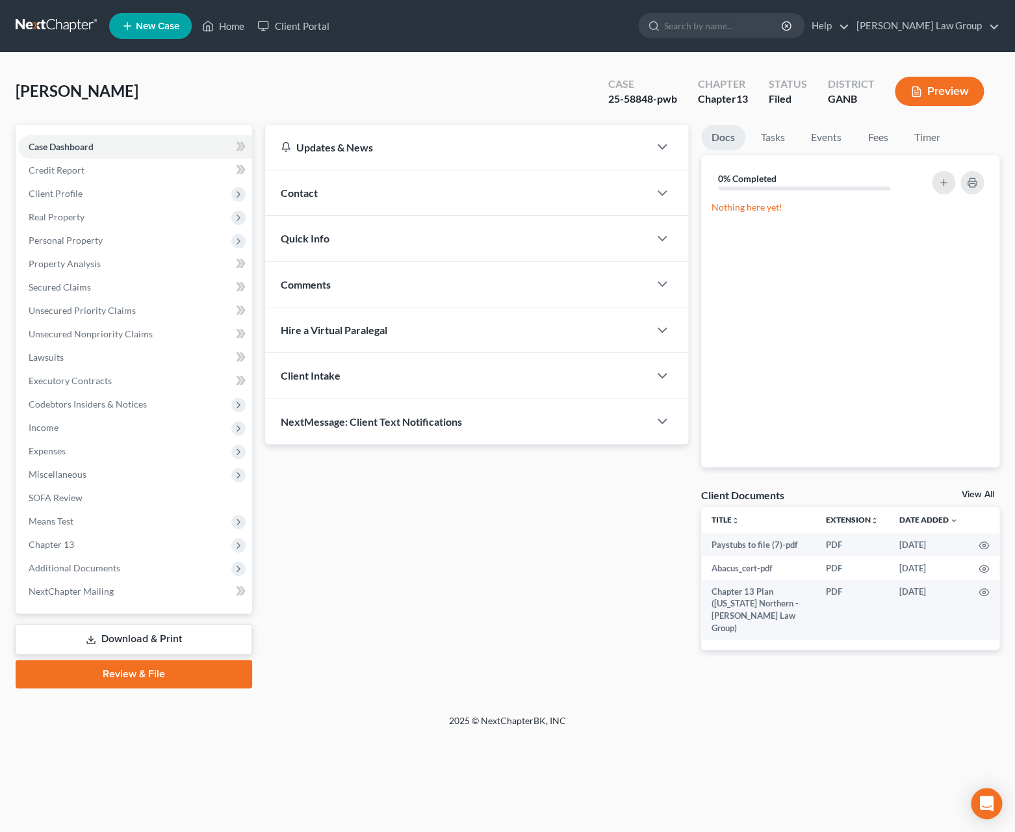
drag, startPoint x: 144, startPoint y: 561, endPoint x: 158, endPoint y: 603, distance: 44.0
click at [144, 561] on span "Additional Documents" at bounding box center [135, 567] width 234 height 23
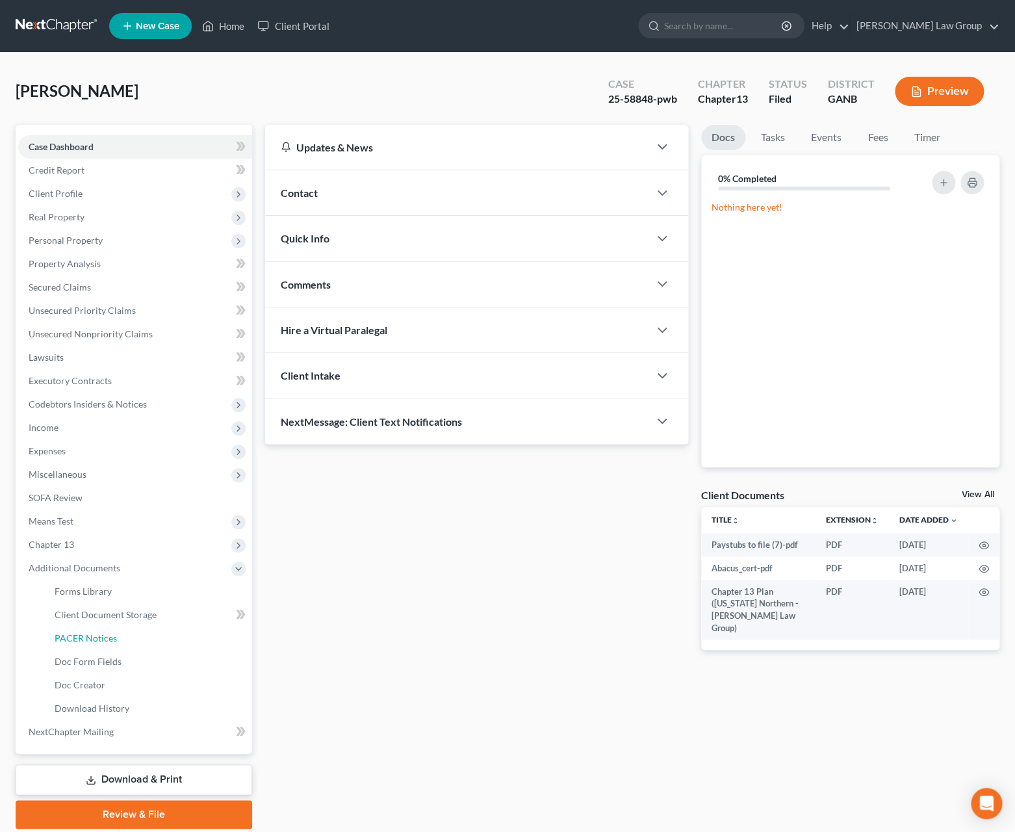
drag, startPoint x: 140, startPoint y: 645, endPoint x: 257, endPoint y: 627, distance: 118.4
click at [140, 645] on link "PACER Notices" at bounding box center [148, 638] width 208 height 23
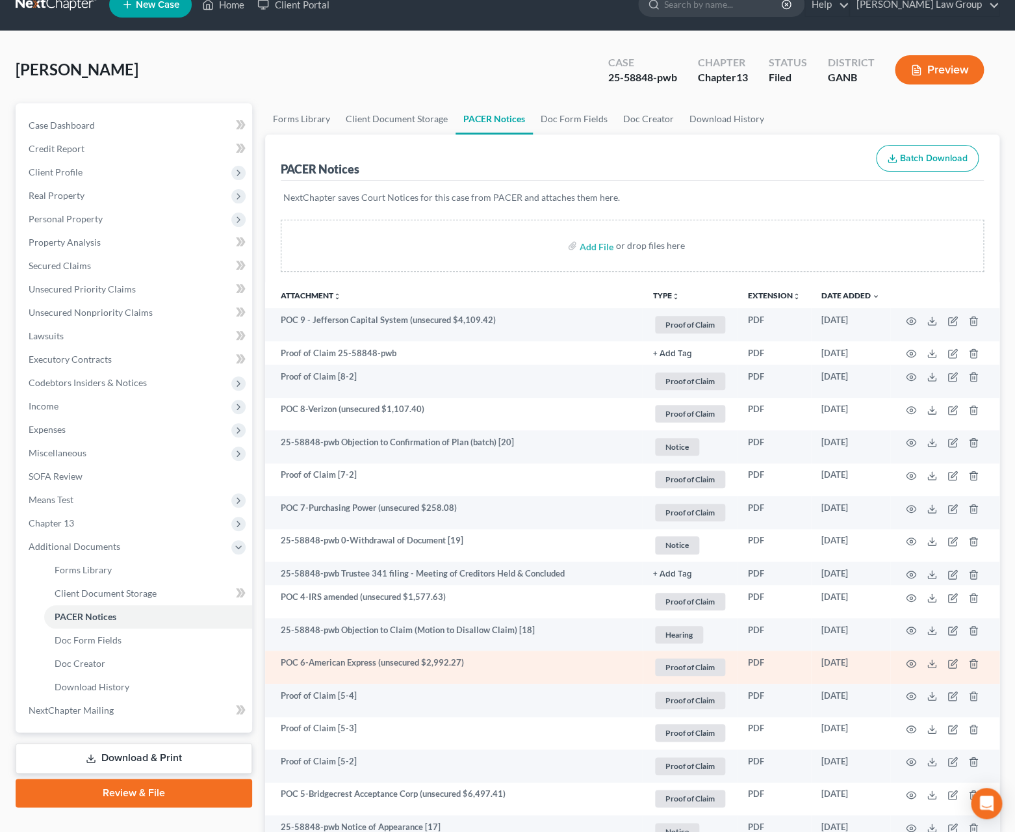
scroll to position [10, 0]
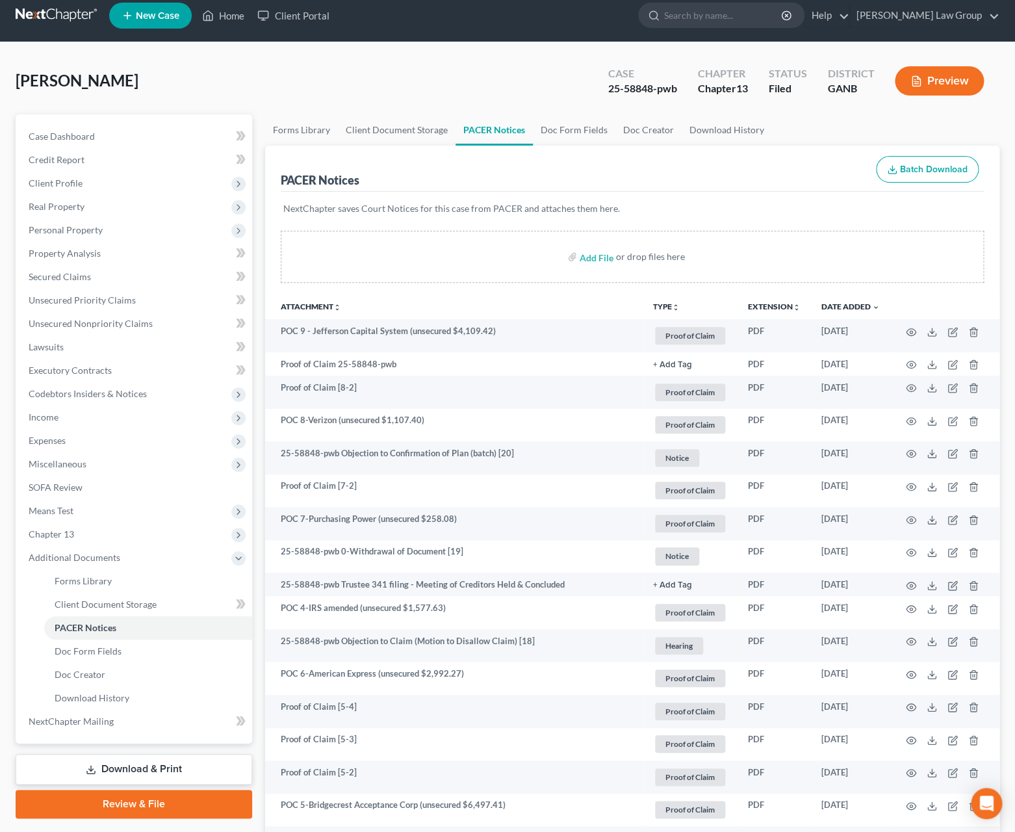
click at [608, 177] on div "PACER Notices Batch Download" at bounding box center [633, 169] width 704 height 47
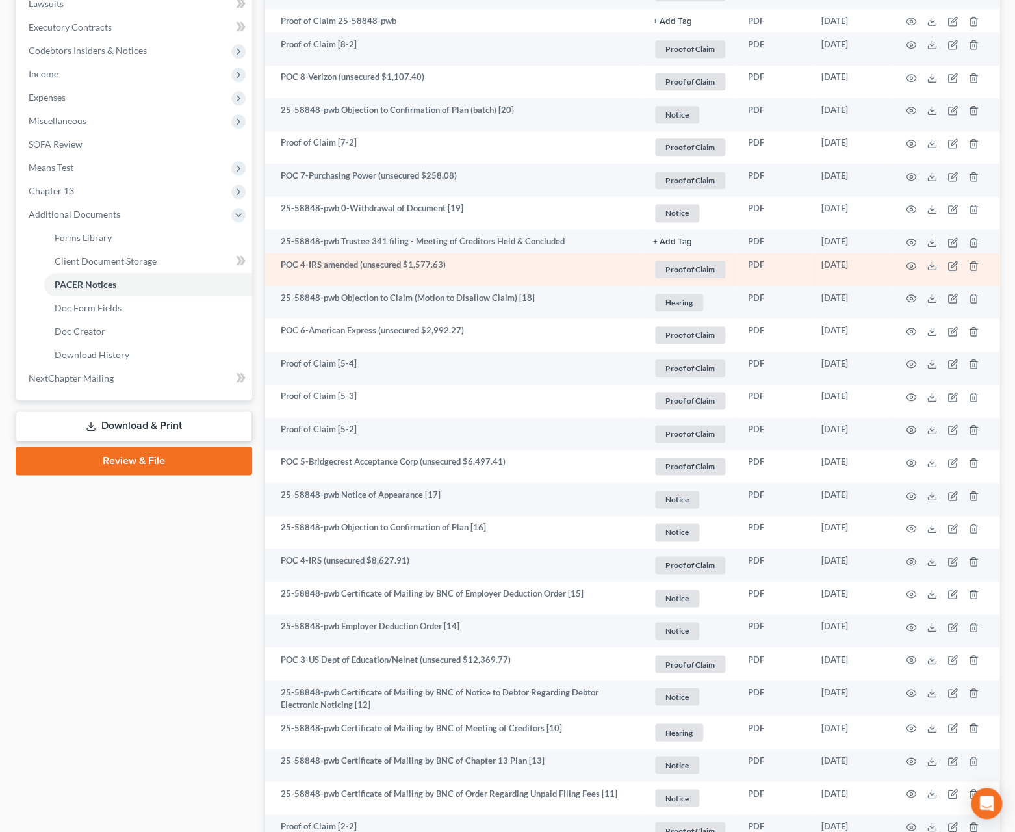
scroll to position [225, 0]
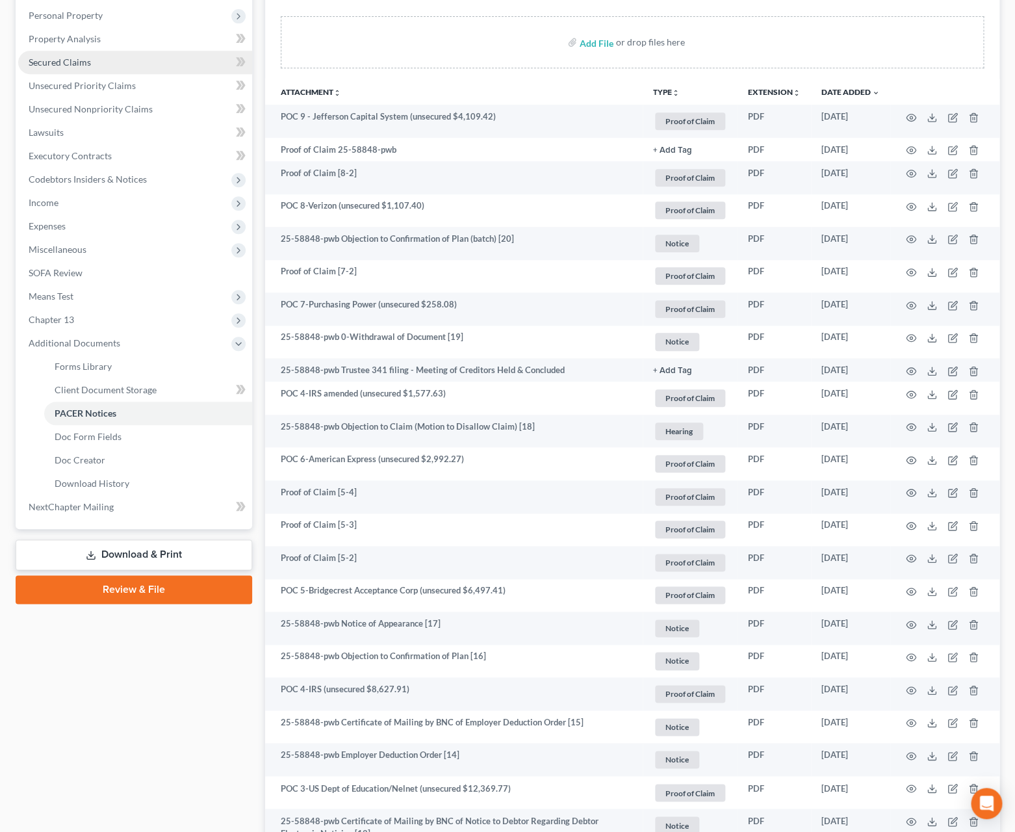
click at [66, 64] on span "Secured Claims" at bounding box center [60, 62] width 62 height 11
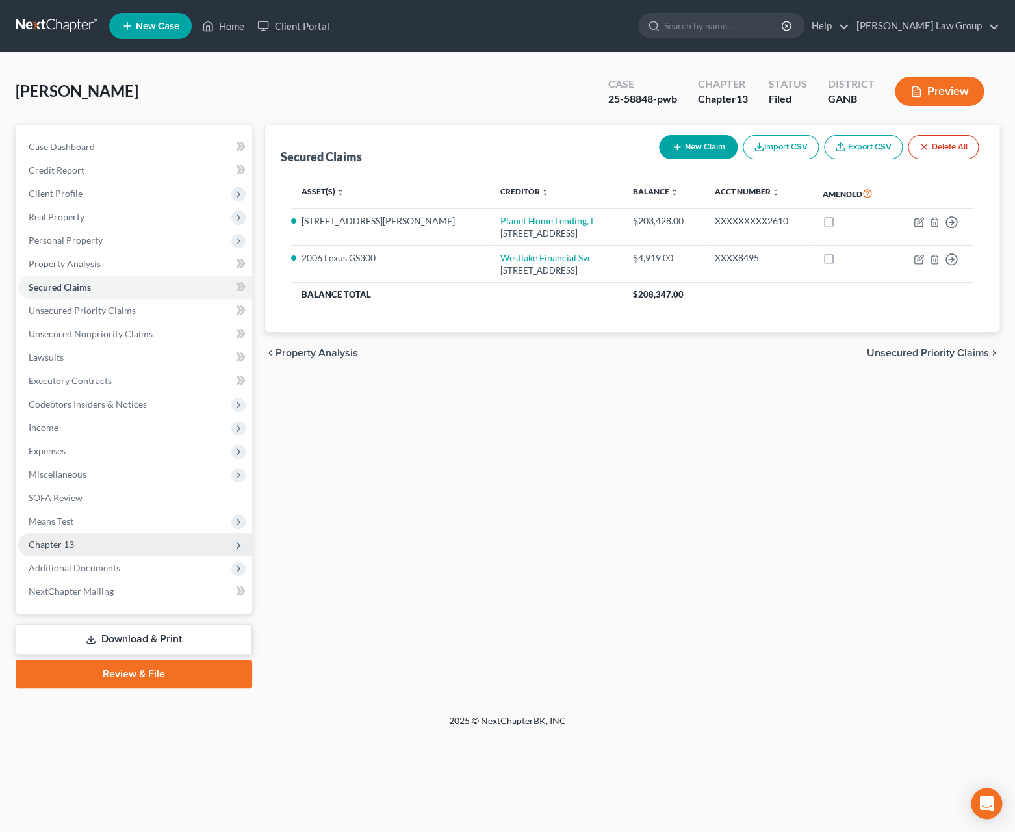
click at [60, 543] on span "Chapter 13" at bounding box center [51, 544] width 45 height 11
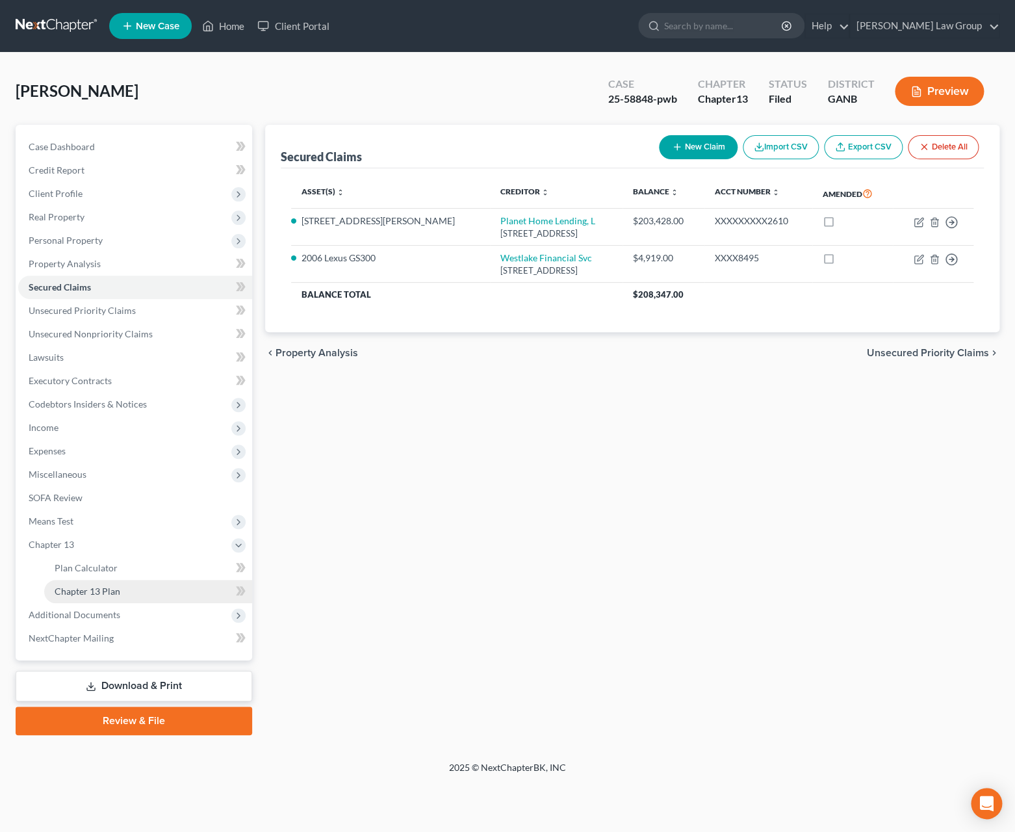
click at [130, 600] on link "Chapter 13 Plan" at bounding box center [148, 591] width 208 height 23
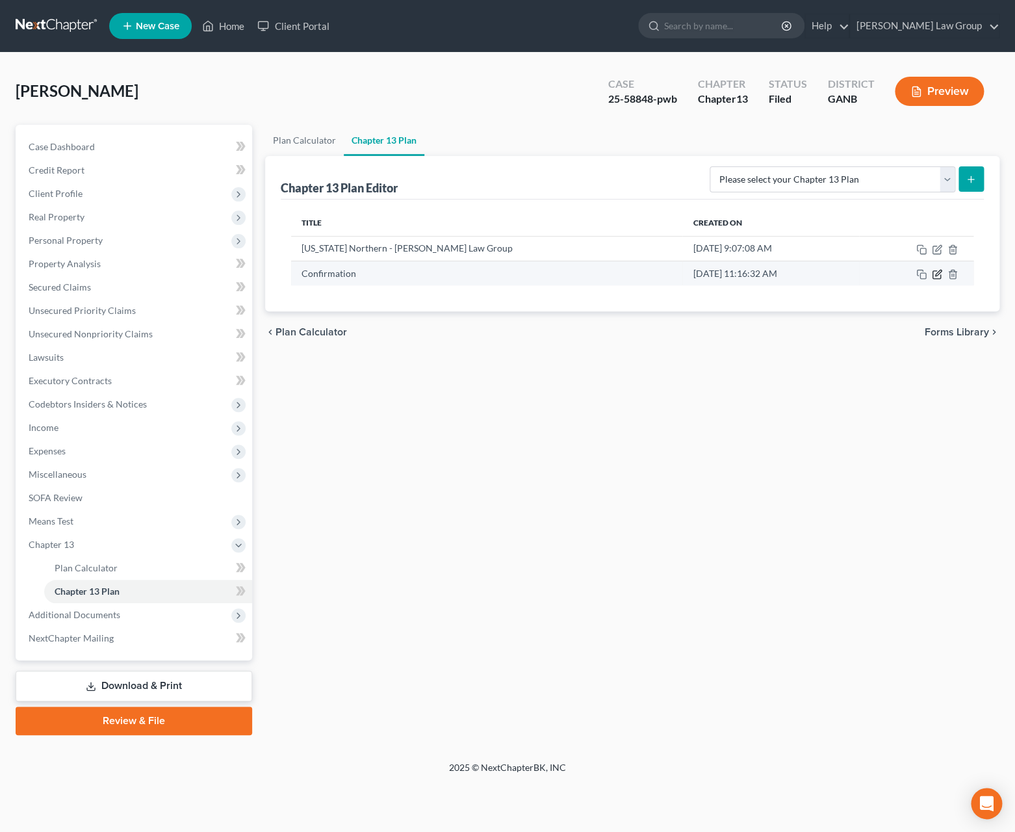
click at [940, 277] on icon "button" at bounding box center [937, 274] width 10 height 10
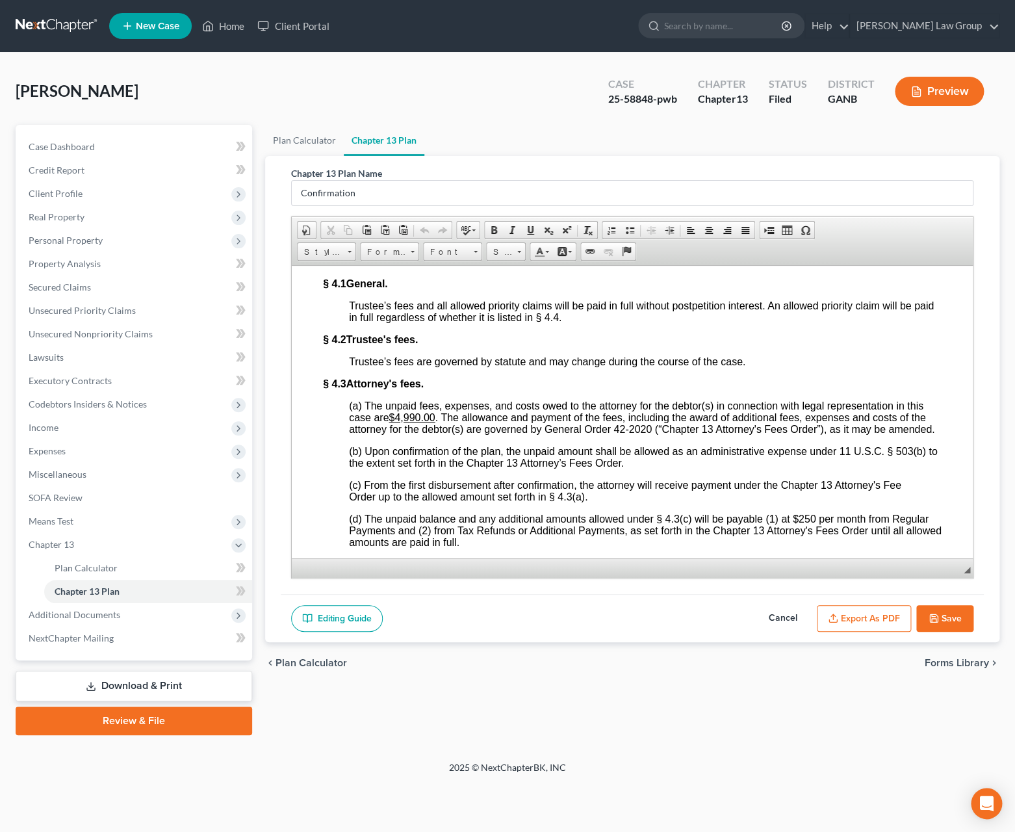
scroll to position [4075, 0]
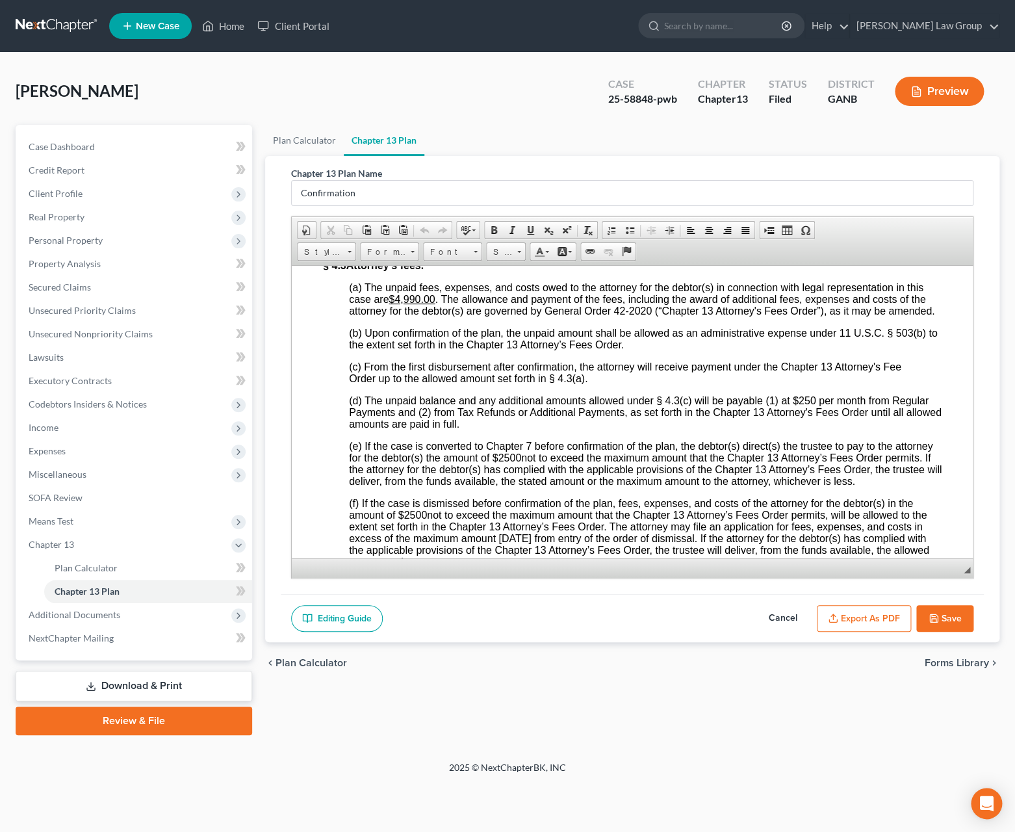
click at [651, 99] on div "25-58848-pwb" at bounding box center [642, 99] width 69 height 15
drag, startPoint x: 651, startPoint y: 99, endPoint x: 581, endPoint y: 103, distance: 70.3
click at [581, 103] on div "Cogdell, Brianna Upgraded Case 25-58848-pwb Chapter Chapter 13 Status Filed Dis…" at bounding box center [508, 96] width 984 height 57
copy div "25-58848"
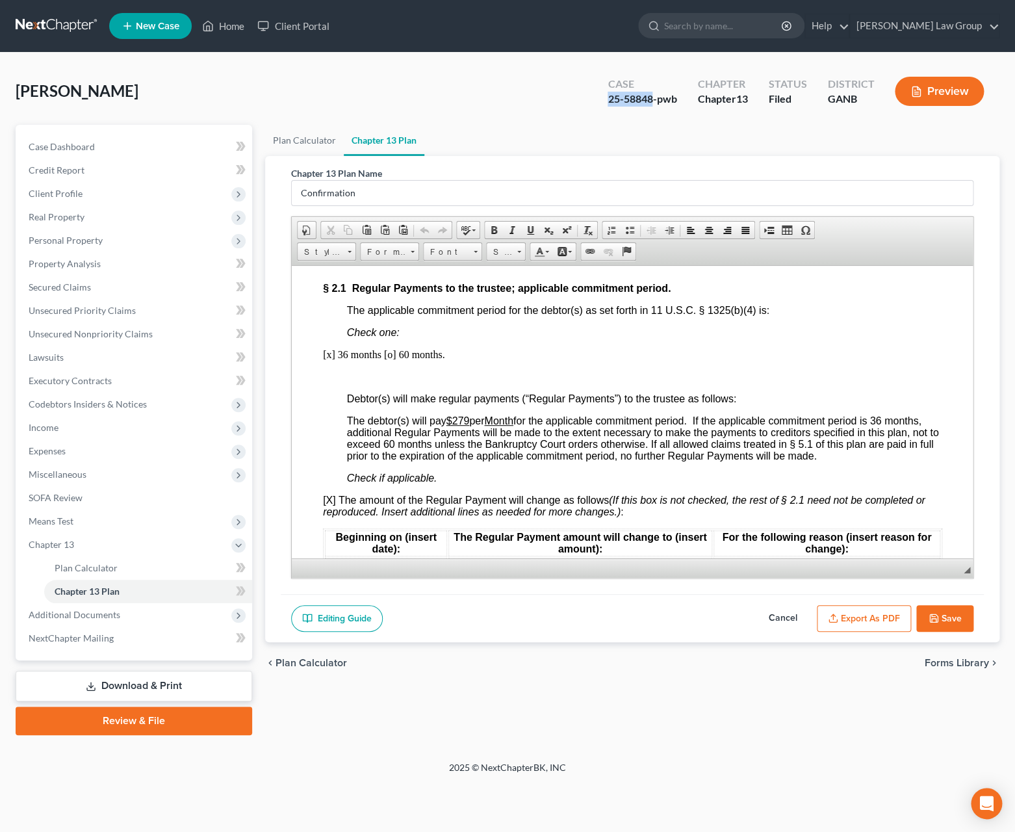
scroll to position [1223, 0]
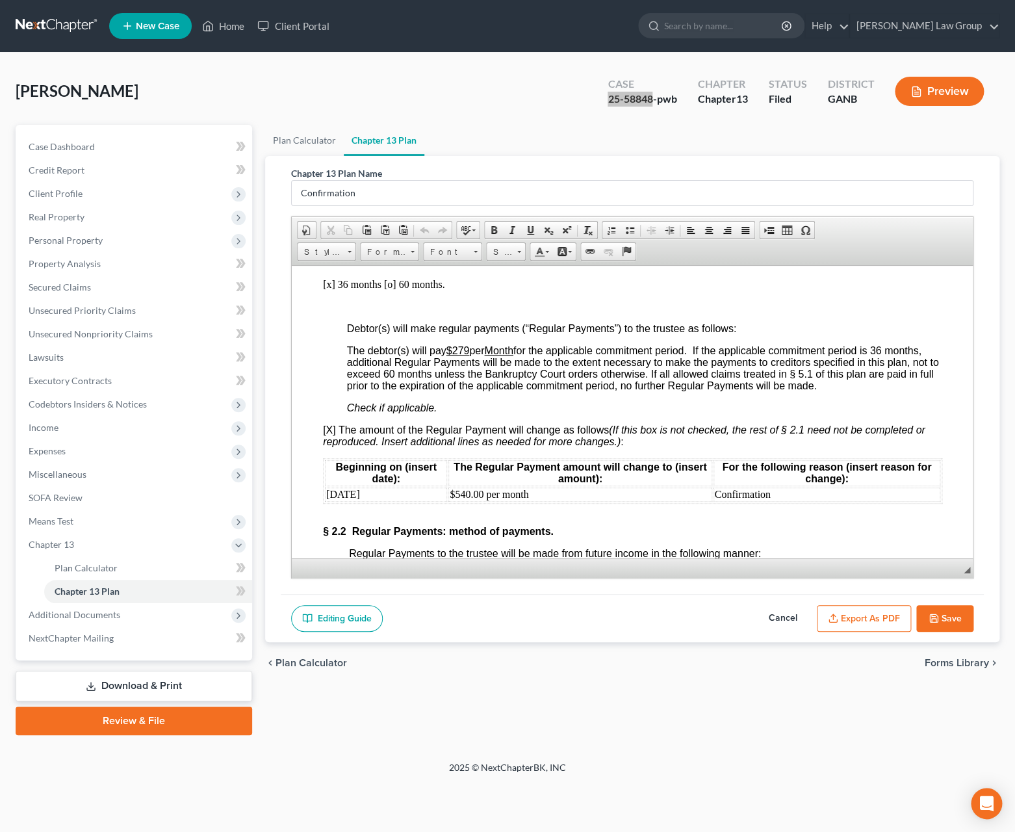
click at [463, 487] on td "$540.00 per month" at bounding box center [579, 494] width 263 height 14
drag, startPoint x: 793, startPoint y: 426, endPoint x: 717, endPoint y: 426, distance: 76.0
click at [717, 487] on td "Confirmation" at bounding box center [826, 494] width 227 height 14
drag, startPoint x: 365, startPoint y: 426, endPoint x: 327, endPoint y: 426, distance: 38.4
click at [327, 487] on td "October, 2025" at bounding box center [385, 494] width 123 height 14
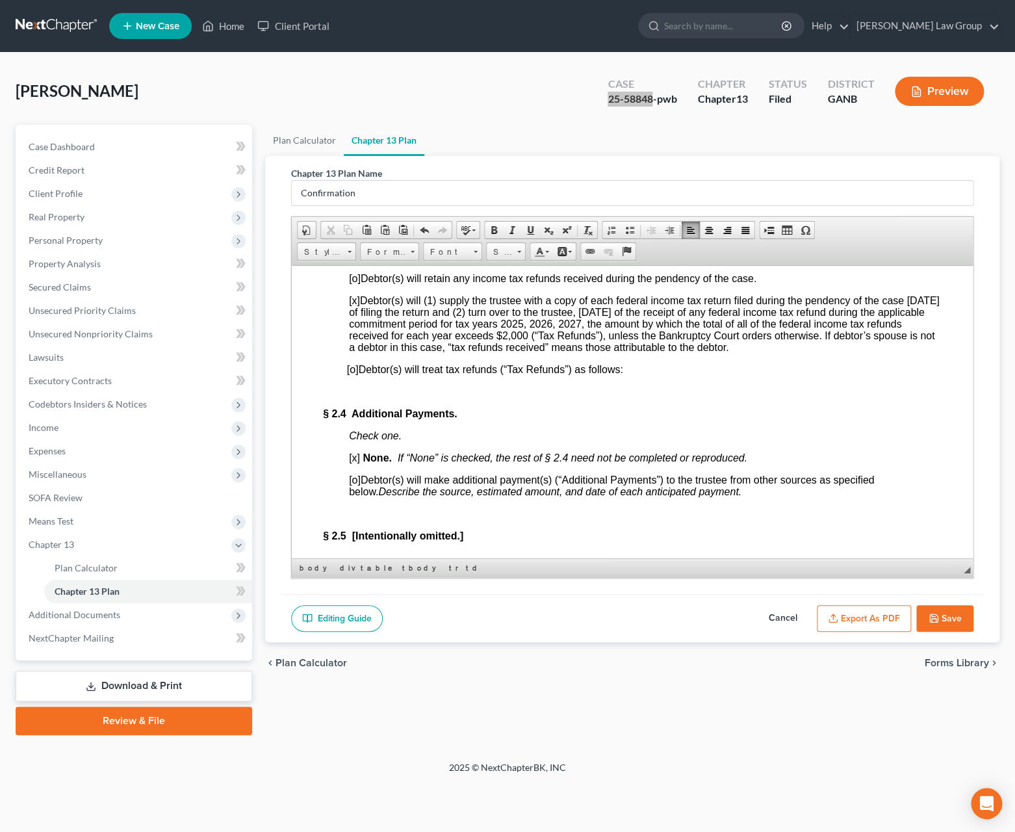
scroll to position [1695, 0]
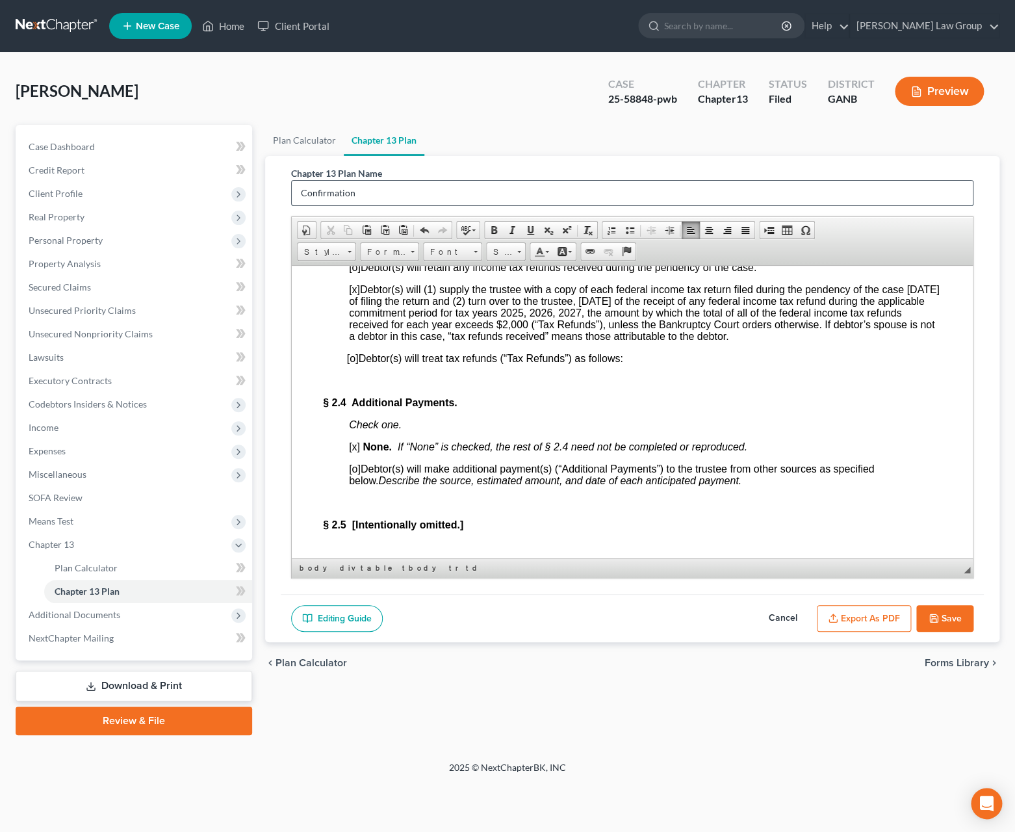
drag, startPoint x: 359, startPoint y: 190, endPoint x: 278, endPoint y: 190, distance: 80.6
click at [292, 190] on input "Confirmation" at bounding box center [633, 193] width 682 height 25
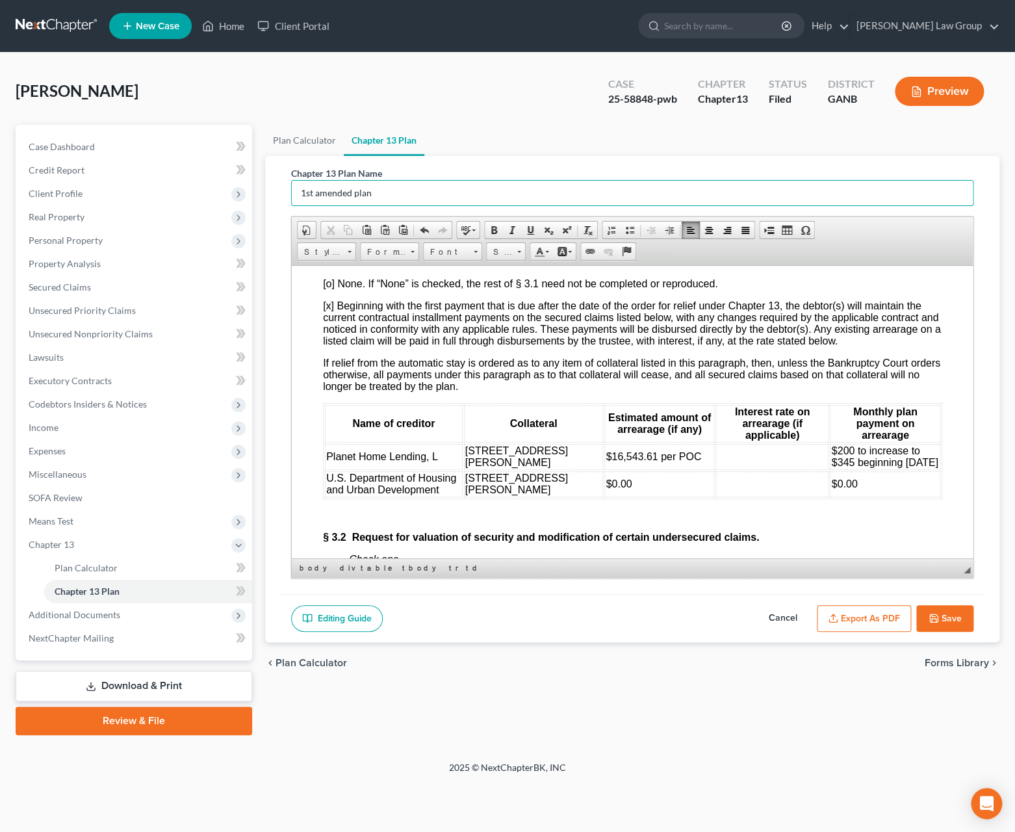
scroll to position [2424, 0]
type input "1st amended plan"
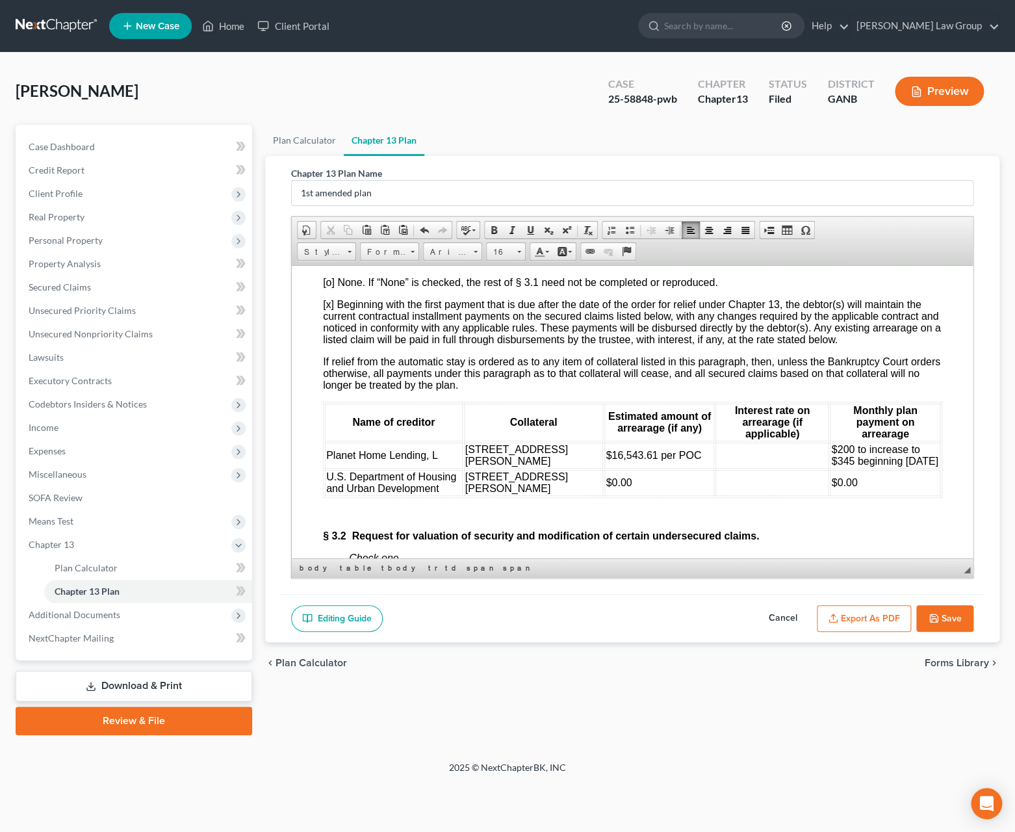
drag, startPoint x: 592, startPoint y: 441, endPoint x: 742, endPoint y: 416, distance: 152.3
click at [605, 449] on span "$16,543.61 per POC" at bounding box center [653, 454] width 96 height 11
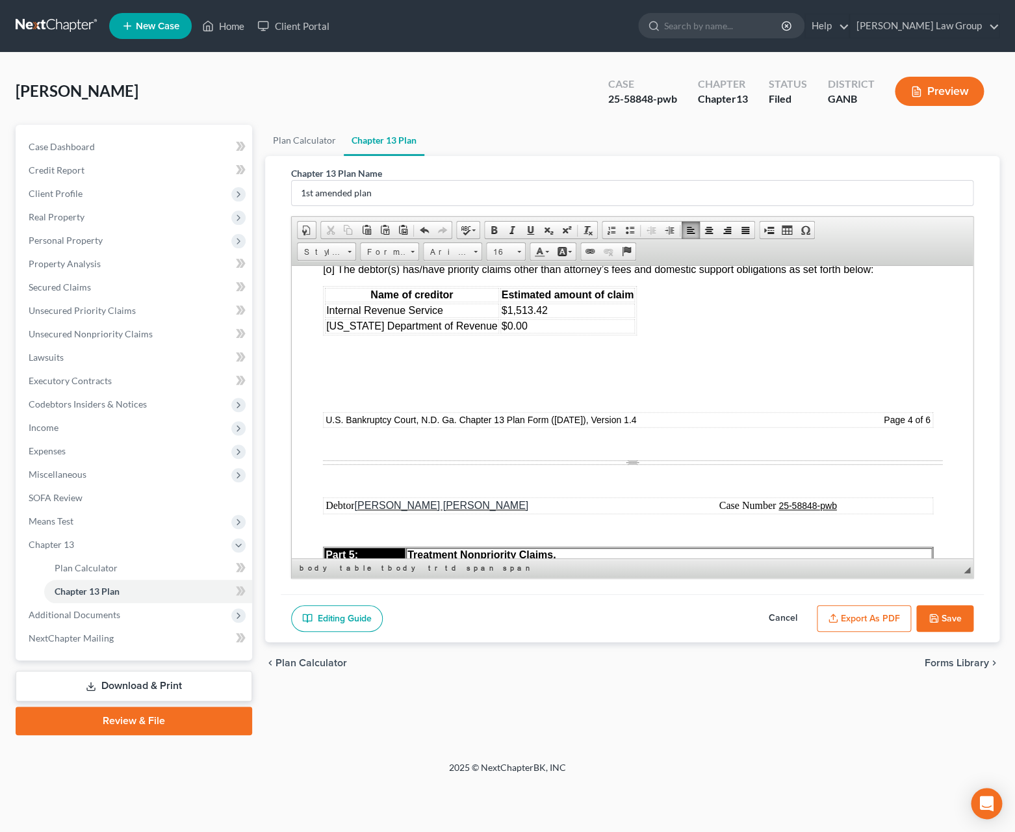
scroll to position [4526, 0]
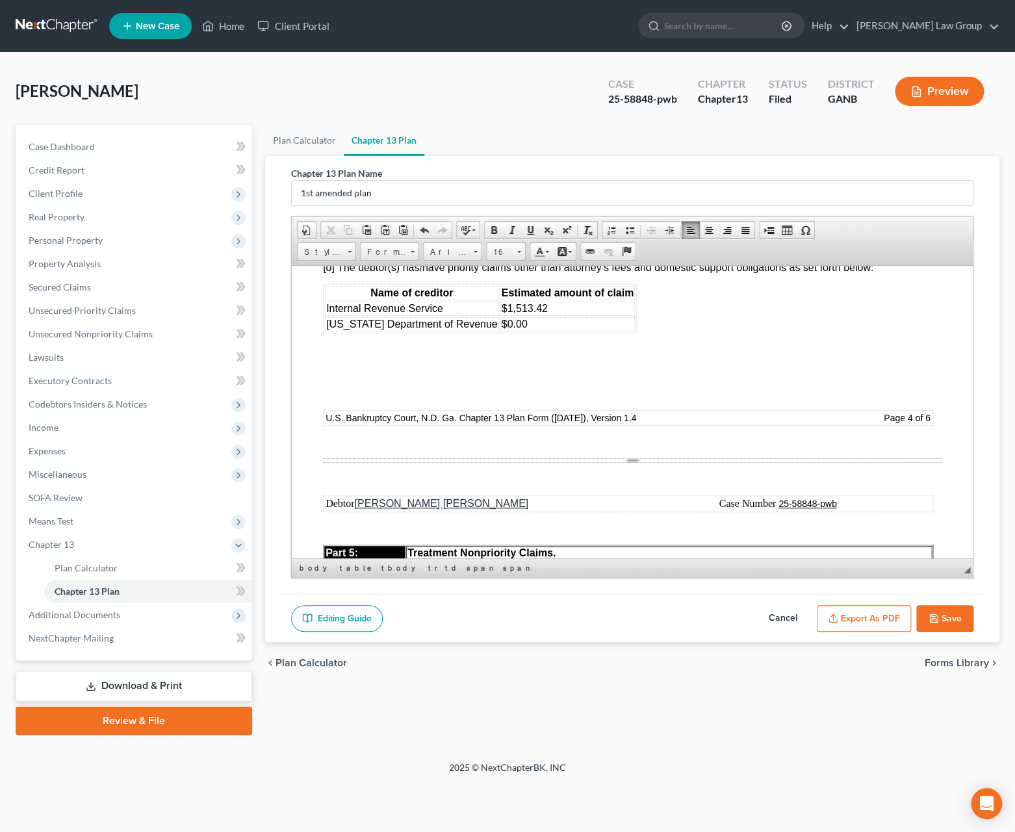
click at [557, 315] on td "$1,513.42" at bounding box center [567, 308] width 135 height 14
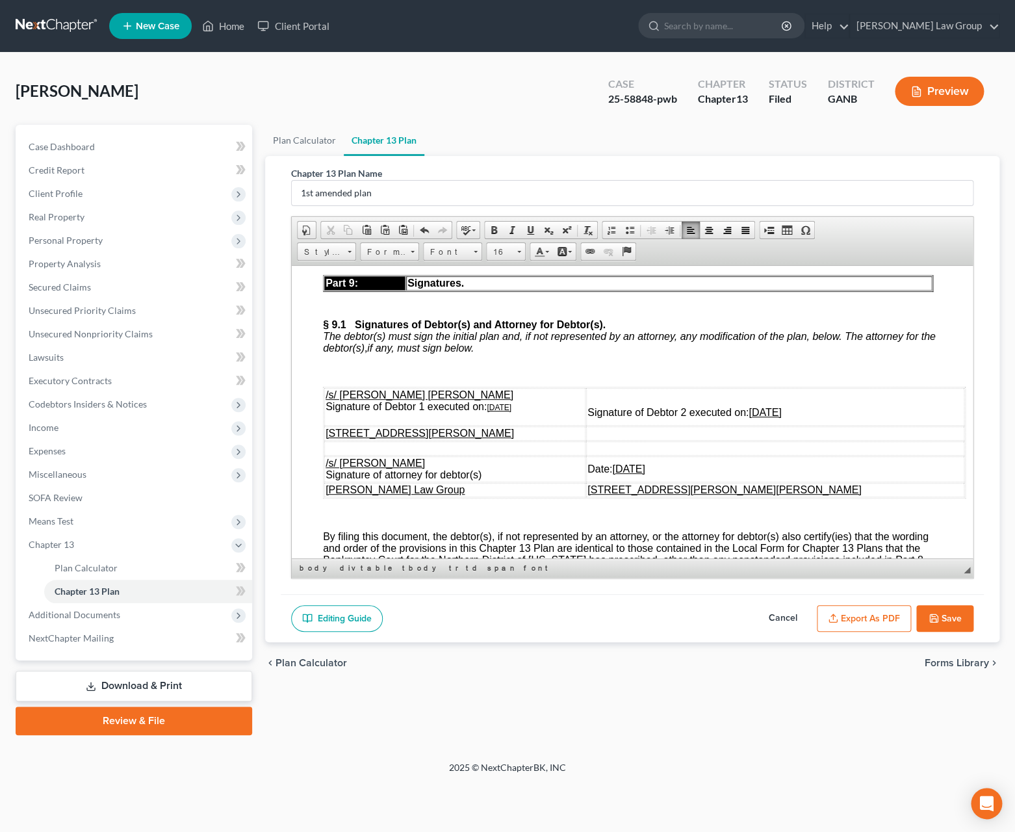
scroll to position [6349, 0]
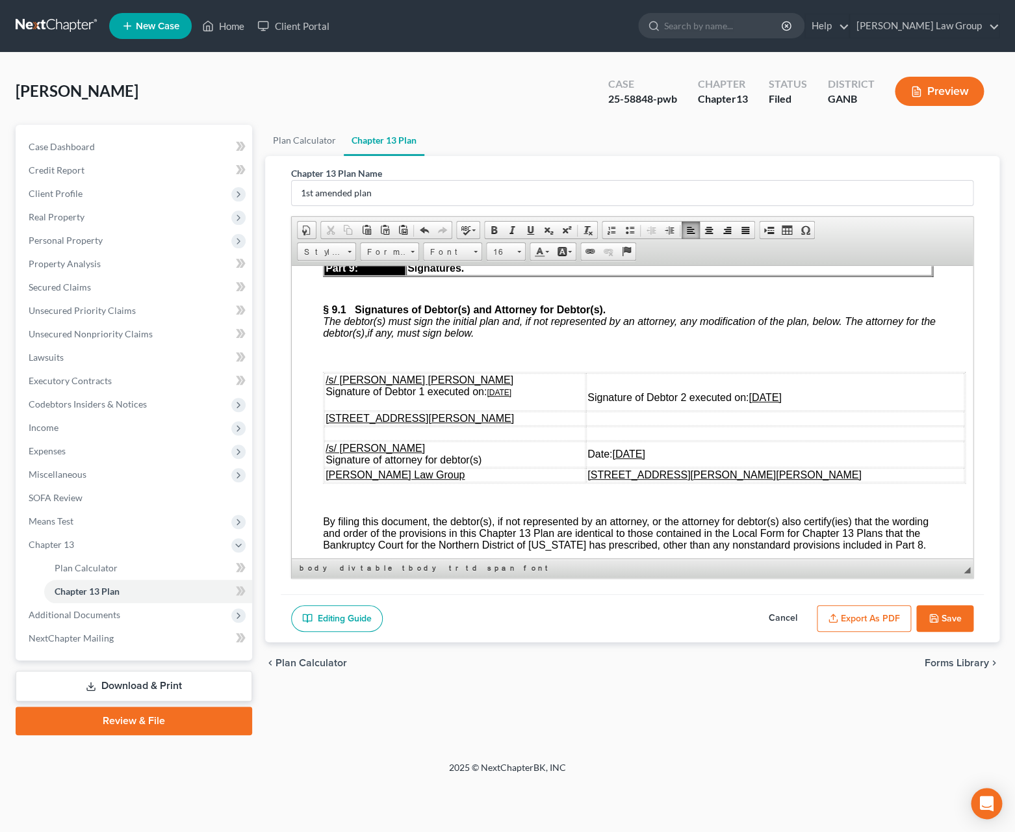
click at [495, 396] on u "09/29/2025" at bounding box center [498, 391] width 25 height 9
drag, startPoint x: 811, startPoint y: 477, endPoint x: 905, endPoint y: 471, distance: 95.1
click at [781, 402] on u "09/29/2025" at bounding box center [764, 396] width 32 height 11
click at [644, 459] on u "09/29/2025" at bounding box center [628, 453] width 32 height 11
click at [967, 624] on button "Save" at bounding box center [944, 618] width 57 height 27
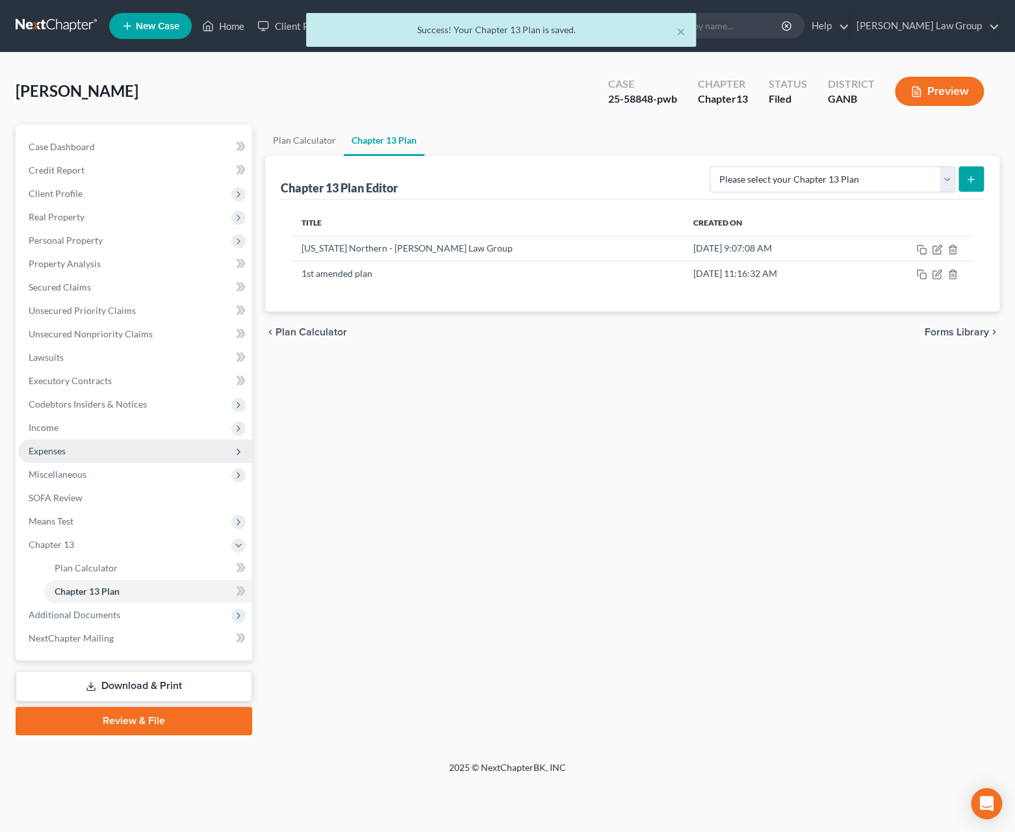
click at [73, 447] on span "Expenses" at bounding box center [135, 450] width 234 height 23
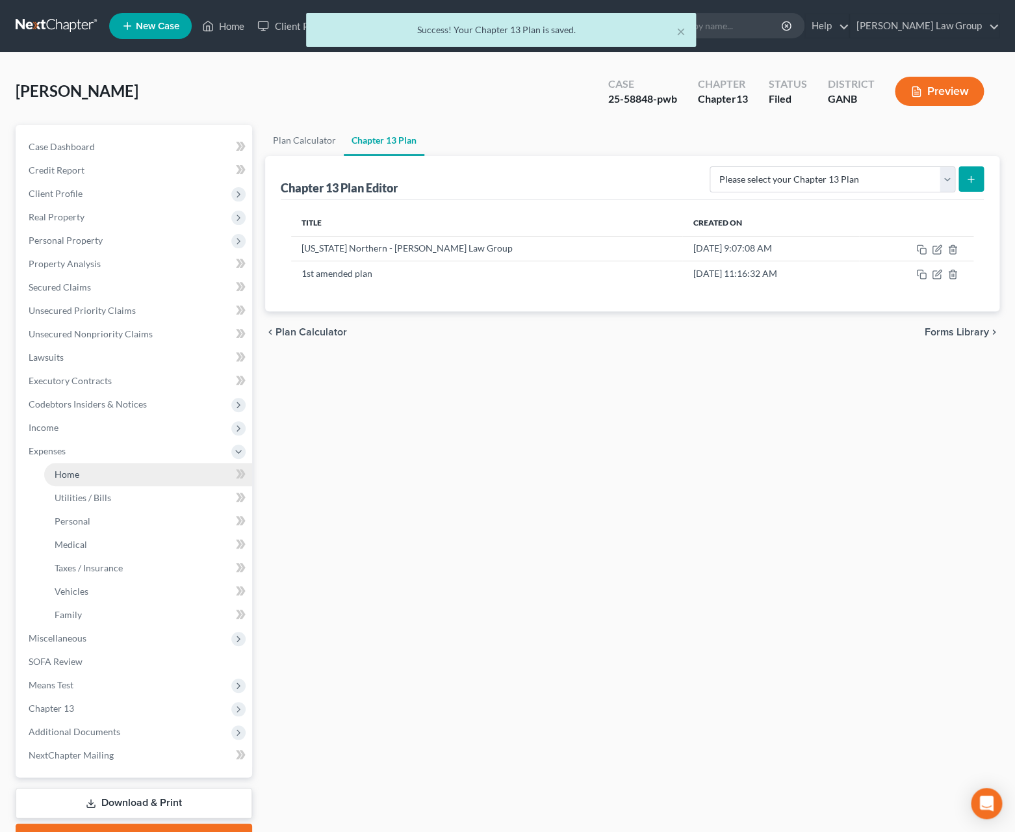
click at [177, 474] on link "Home" at bounding box center [148, 474] width 208 height 23
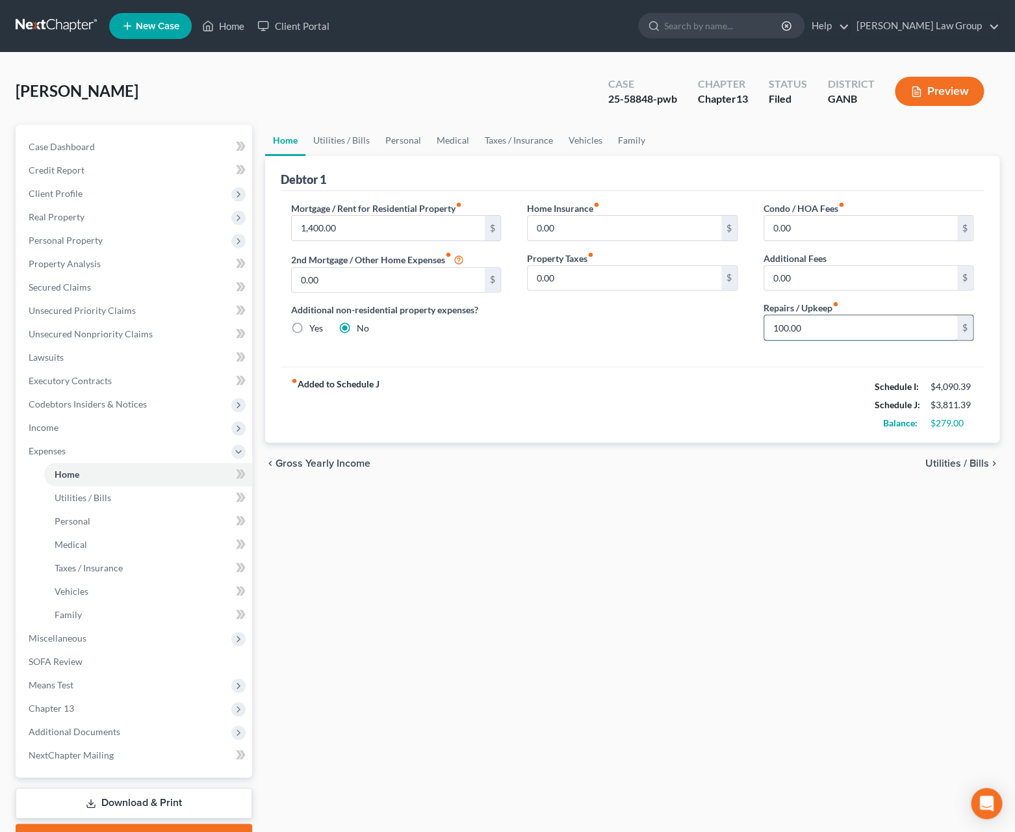
drag, startPoint x: 820, startPoint y: 333, endPoint x: 817, endPoint y: 325, distance: 9.1
click at [817, 325] on input "100.00" at bounding box center [861, 327] width 194 height 25
type input "0"
click at [957, 462] on span "Utilities / Bills" at bounding box center [958, 463] width 64 height 10
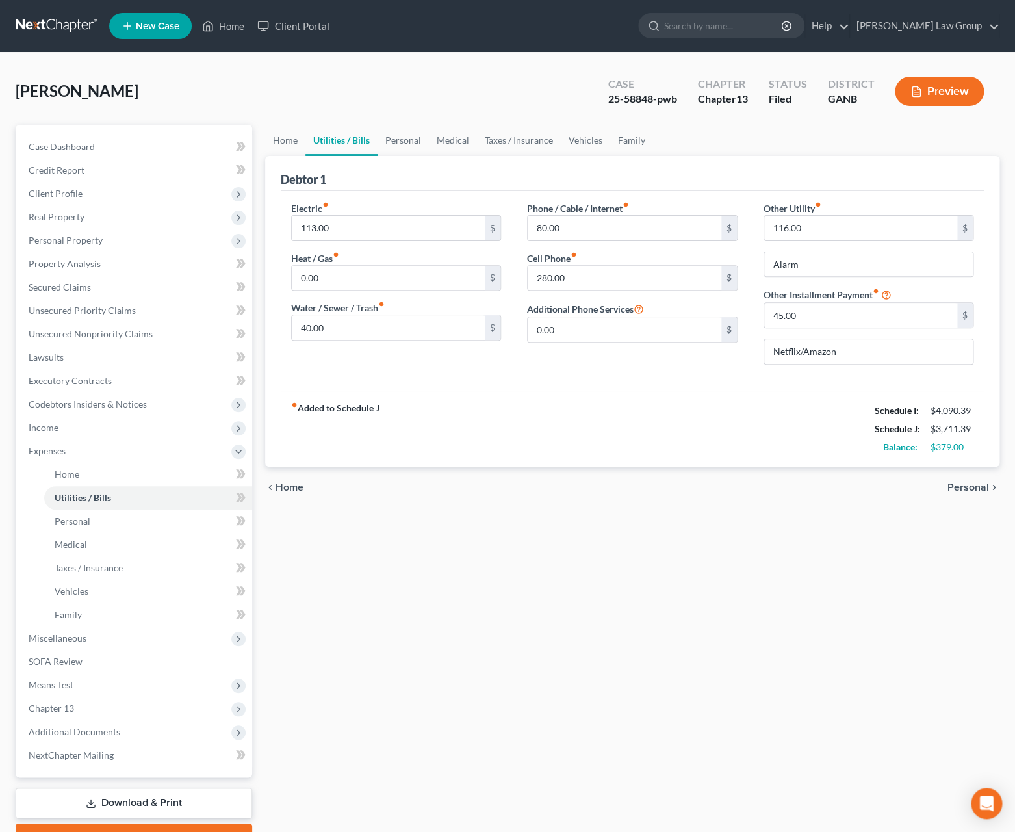
click at [974, 493] on span "Personal" at bounding box center [969, 487] width 42 height 10
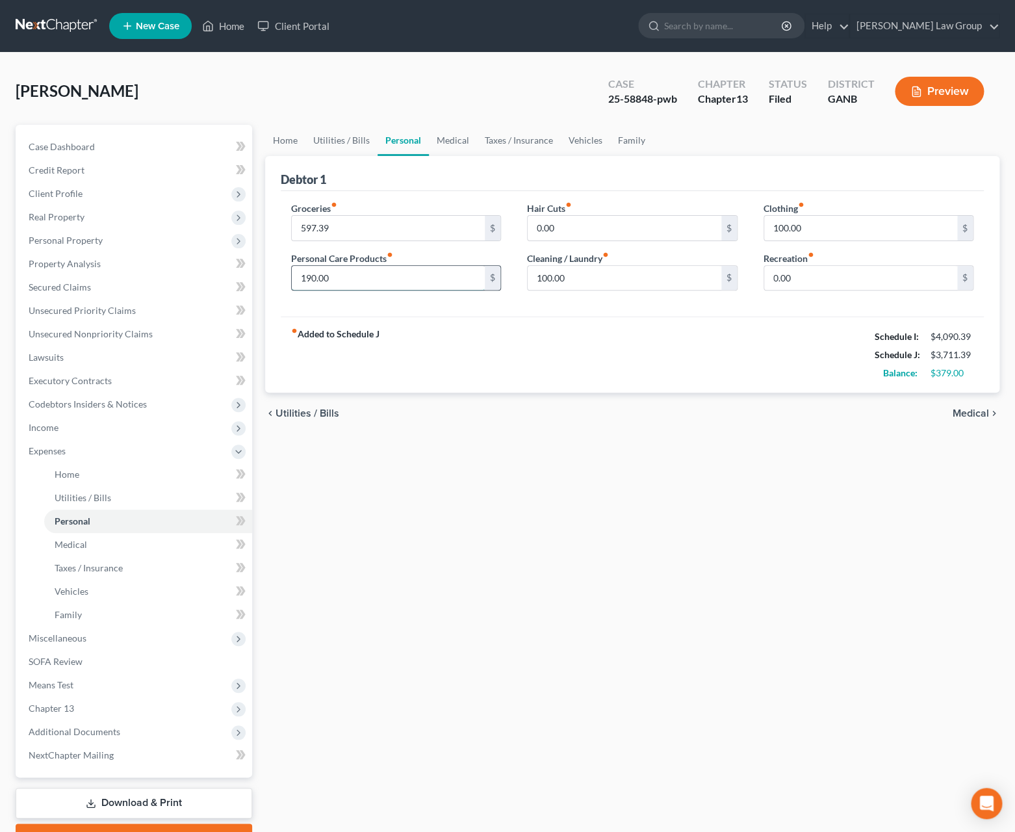
click at [374, 279] on input "190.00" at bounding box center [389, 278] width 194 height 25
type input "100"
drag, startPoint x: 586, startPoint y: 275, endPoint x: 501, endPoint y: 279, distance: 85.2
click at [528, 279] on input "100.00" at bounding box center [625, 278] width 194 height 25
type input "00"
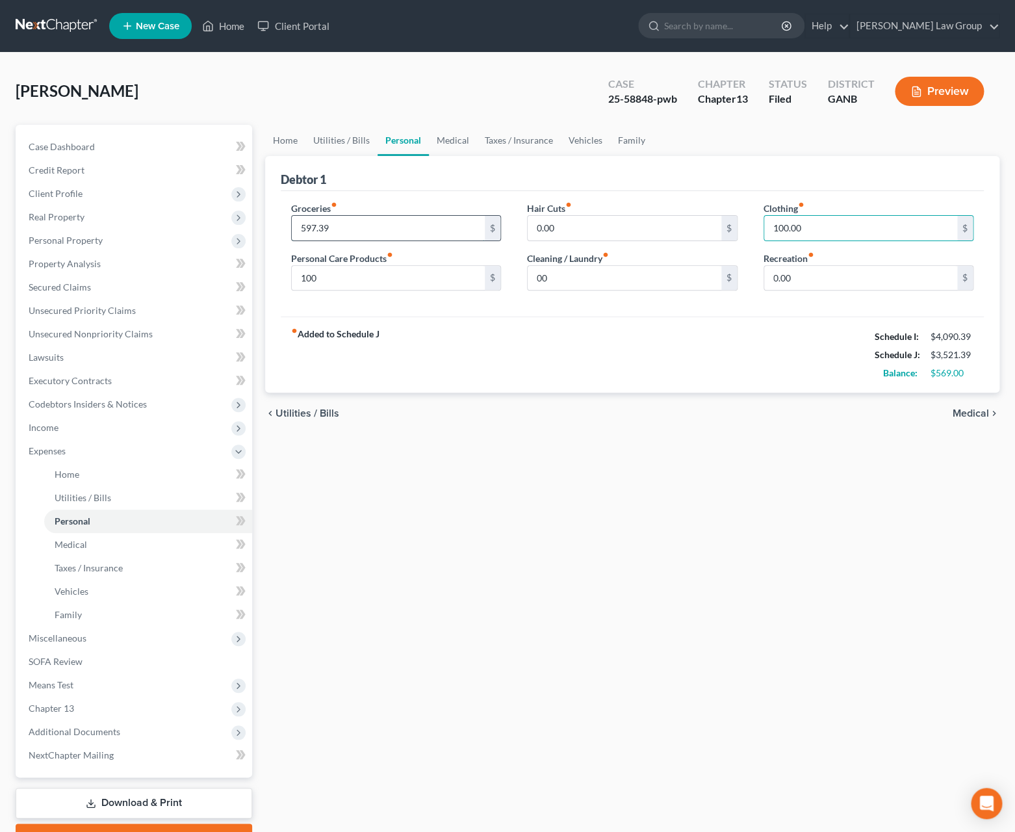
click at [308, 231] on input "597.39" at bounding box center [389, 228] width 194 height 25
drag, startPoint x: 307, startPoint y: 231, endPoint x: 350, endPoint y: 228, distance: 43.0
click at [308, 231] on input "550.39" at bounding box center [389, 228] width 194 height 25
click at [315, 230] on input "574.39" at bounding box center [389, 228] width 194 height 25
type input "571.39"
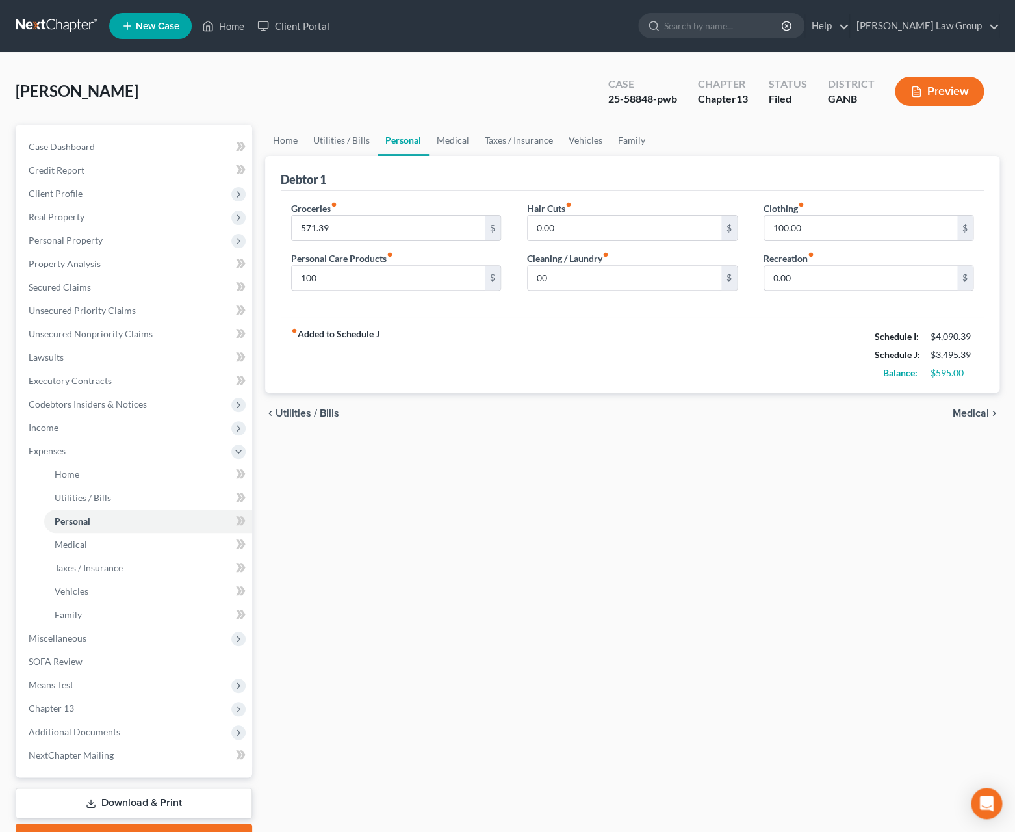
click at [978, 419] on span "Medical" at bounding box center [971, 413] width 36 height 10
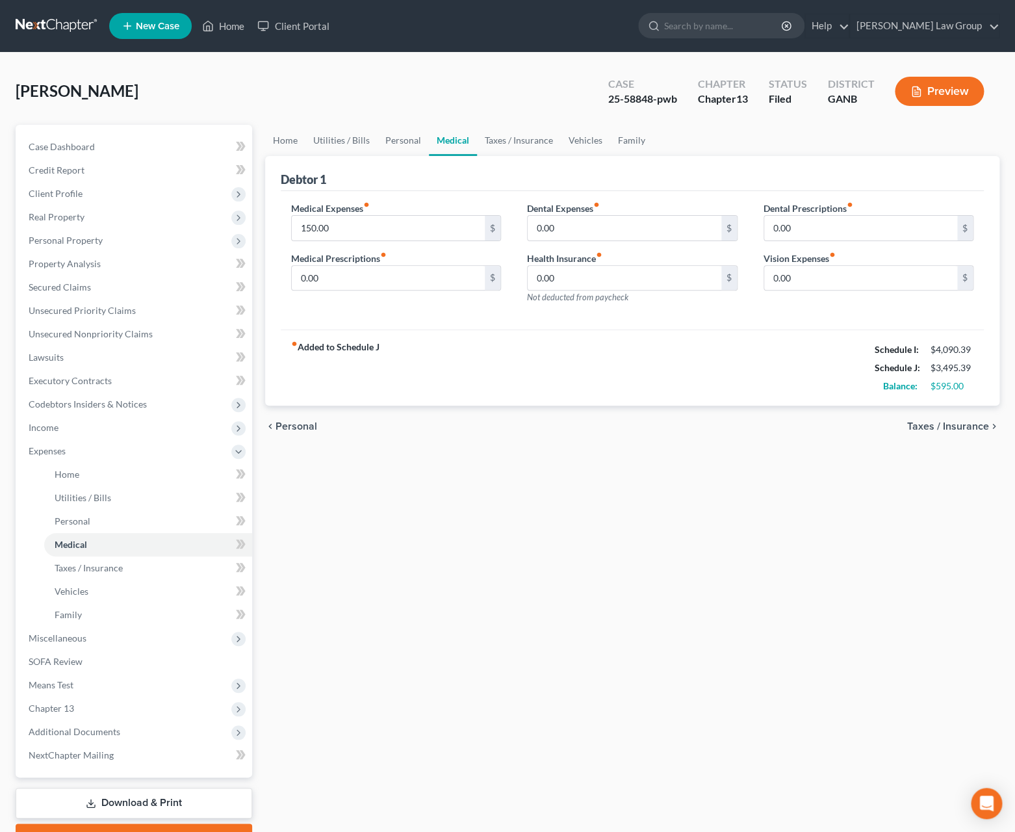
click at [976, 426] on span "Taxes / Insurance" at bounding box center [948, 426] width 82 height 10
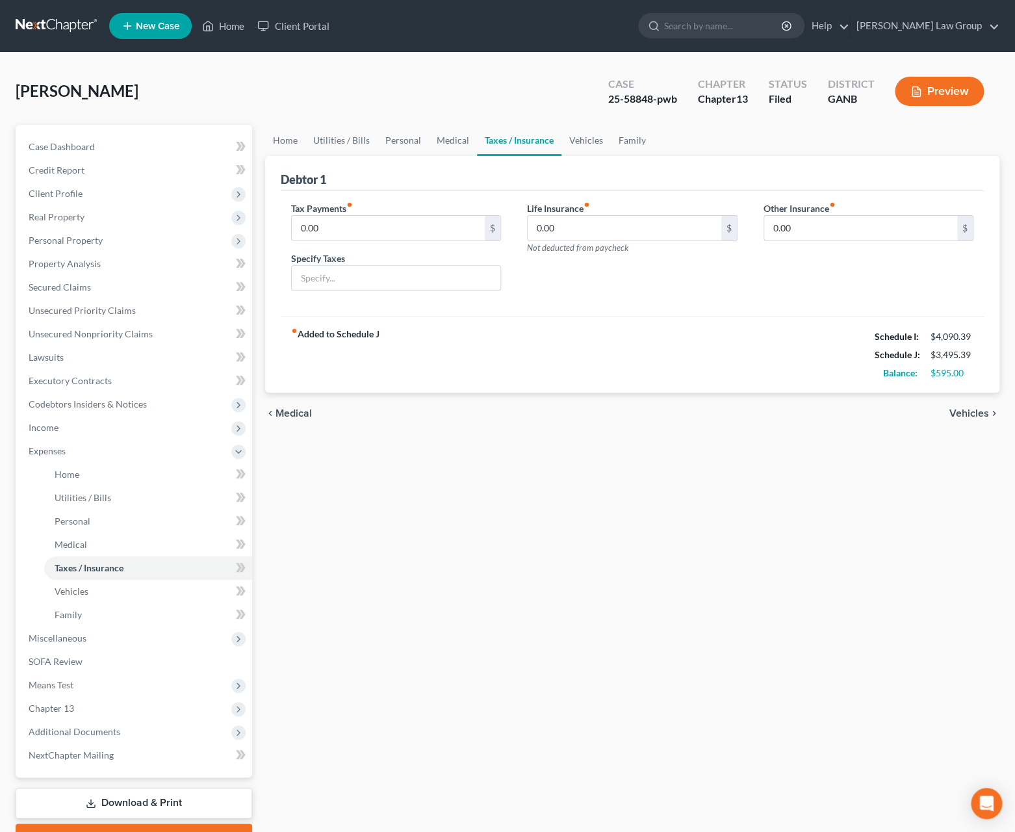
click at [978, 415] on span "Vehicles" at bounding box center [970, 413] width 40 height 10
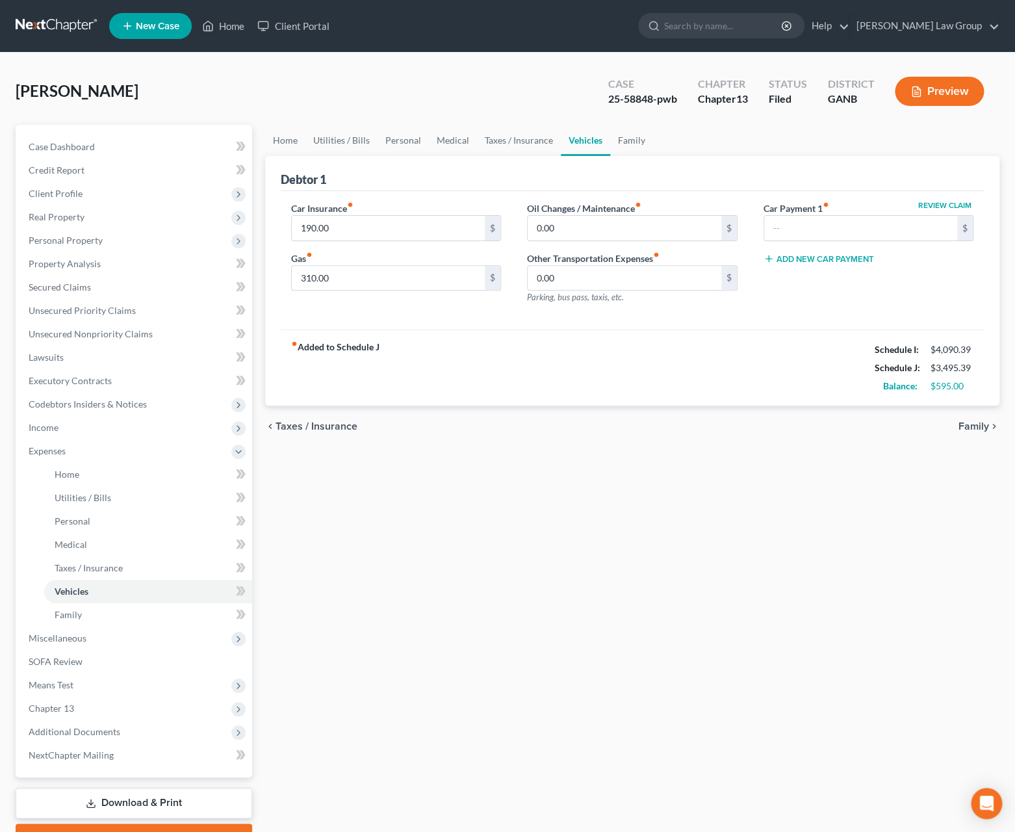
click at [974, 429] on span "Family" at bounding box center [974, 426] width 31 height 10
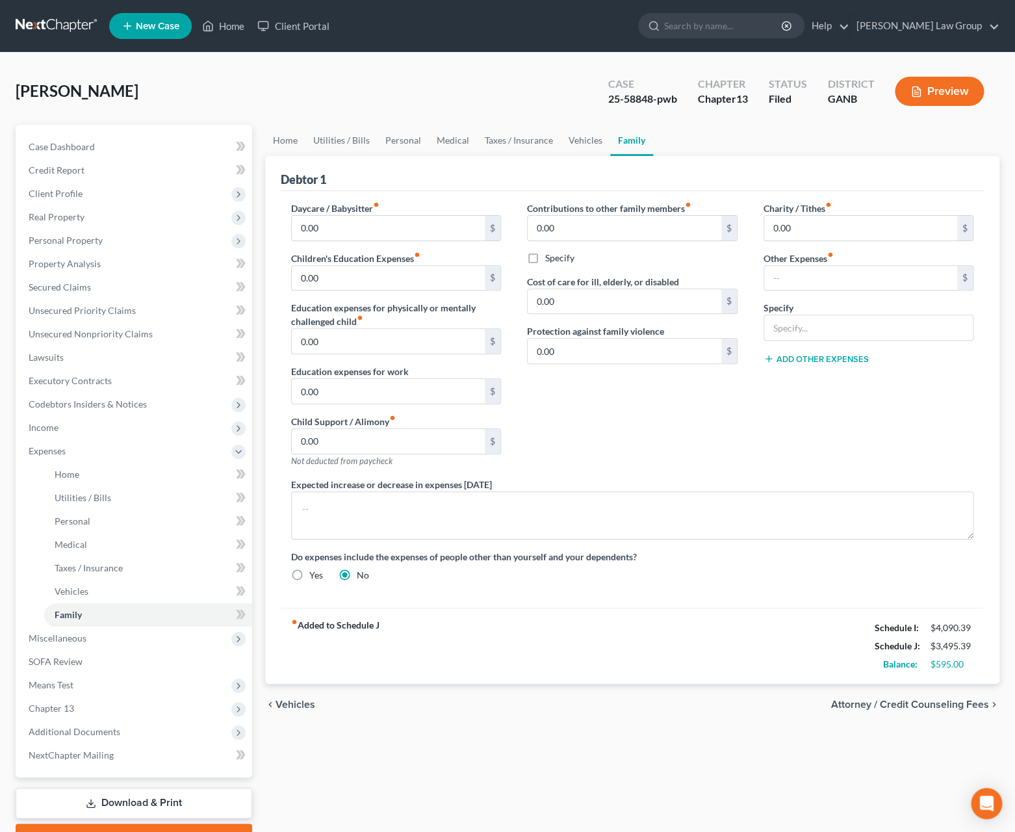
click at [897, 710] on span "Attorney / Credit Counseling Fees" at bounding box center [910, 704] width 158 height 10
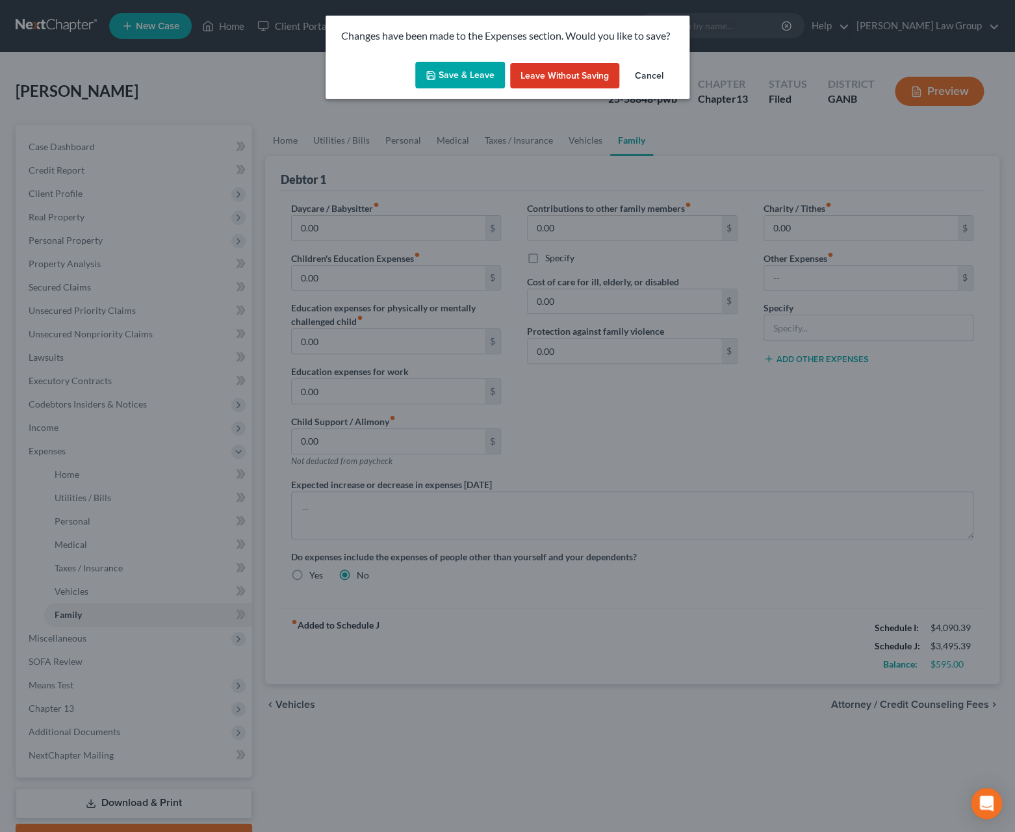
click at [465, 78] on button "Save & Leave" at bounding box center [460, 75] width 90 height 27
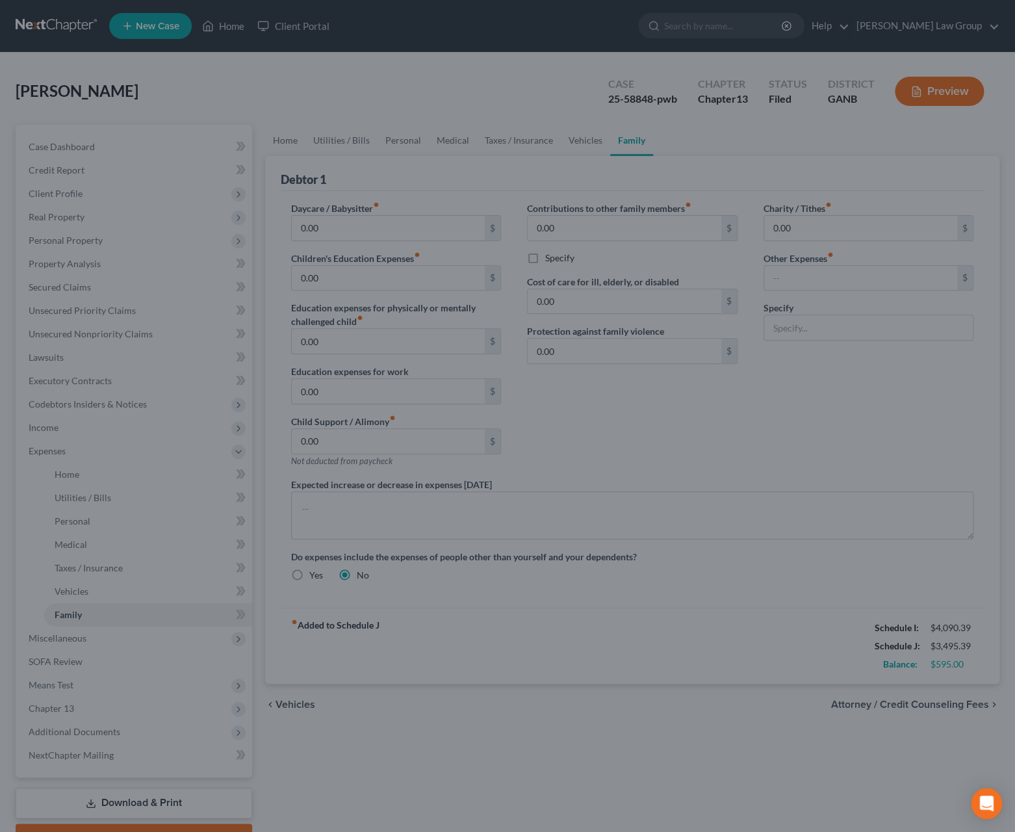
select select "1"
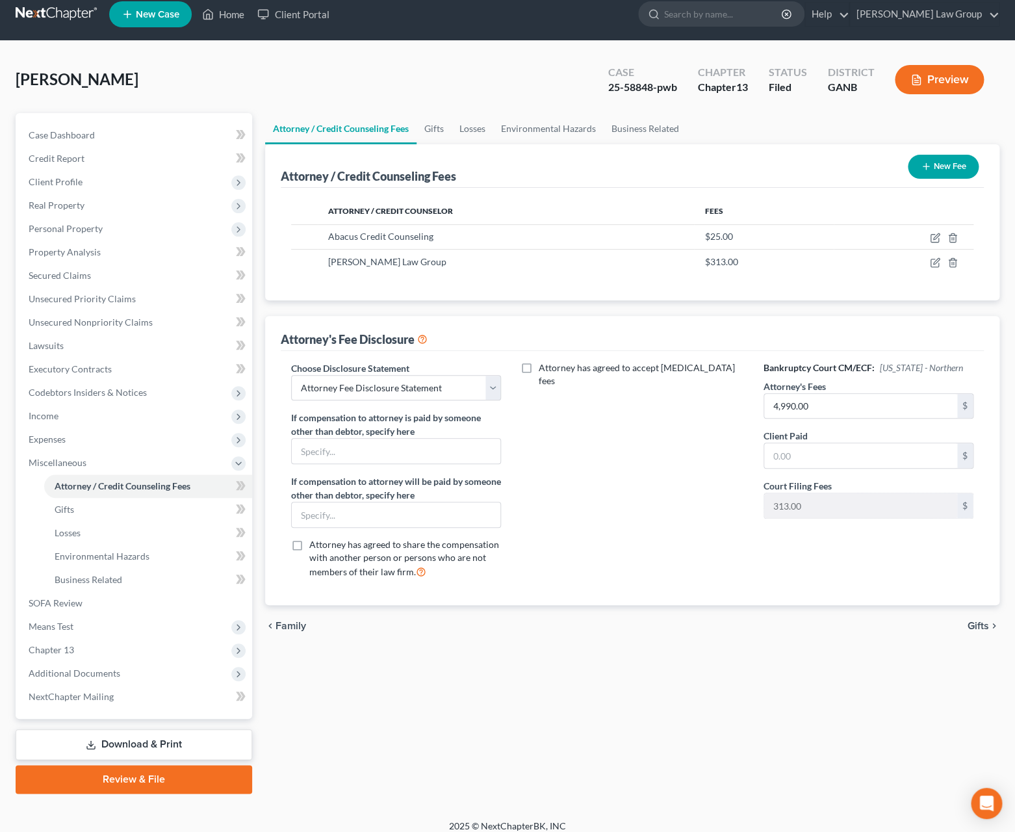
scroll to position [22, 0]
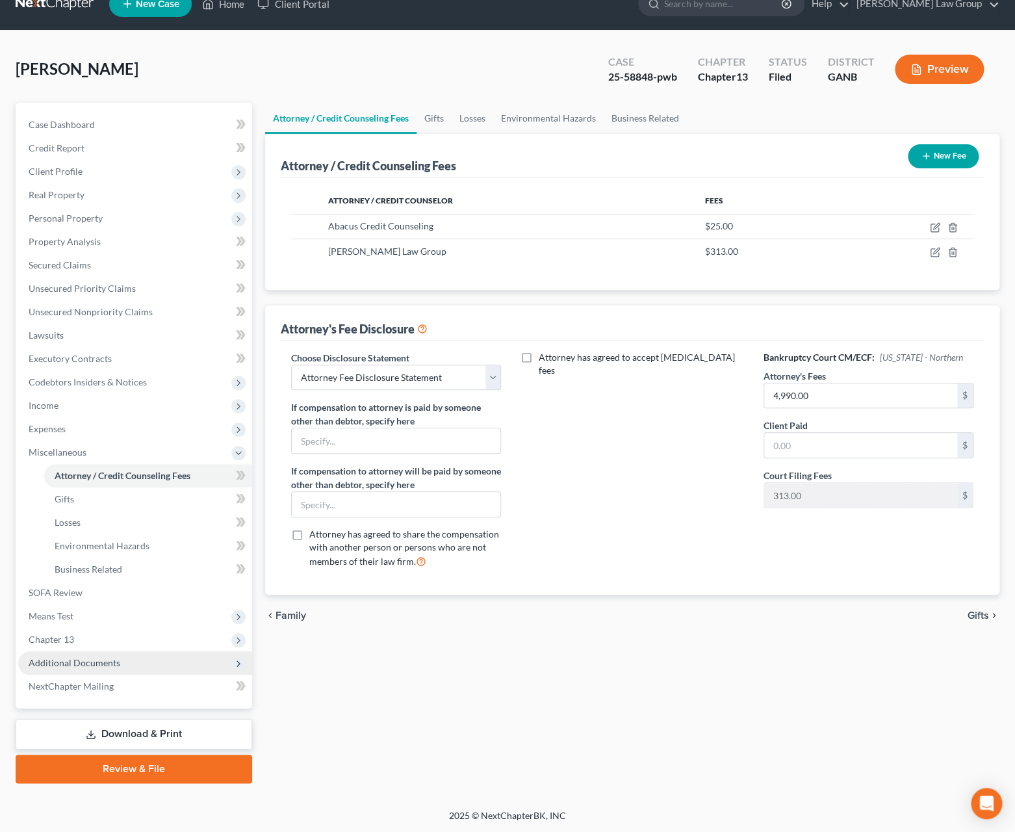
click at [166, 660] on span "Additional Documents" at bounding box center [135, 662] width 234 height 23
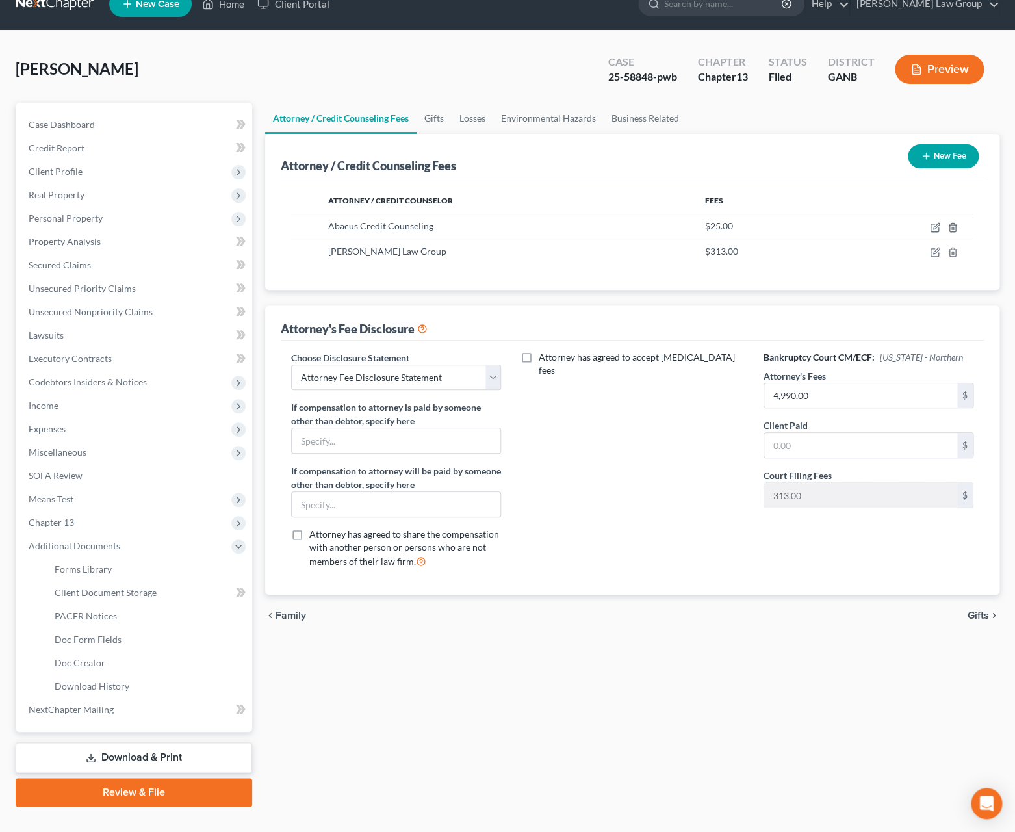
click at [432, 686] on div "Attorney / Credit Counseling Fees Gifts Losses Environmental Hazards Business R…" at bounding box center [633, 455] width 748 height 704
drag, startPoint x: 205, startPoint y: 766, endPoint x: 251, endPoint y: 743, distance: 51.5
click at [205, 766] on link "Download & Print" at bounding box center [134, 757] width 237 height 31
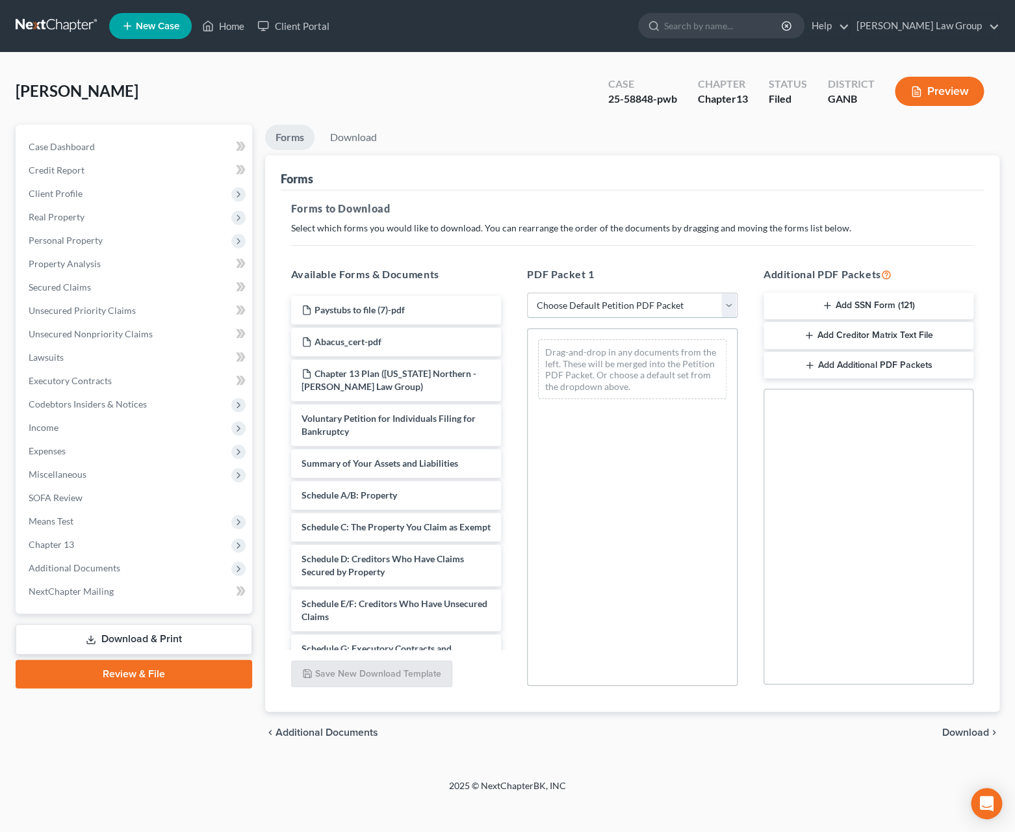
click at [527, 292] on select "Choose Default Petition PDF Packet Complete Bankruptcy Petition (all forms and …" at bounding box center [632, 305] width 211 height 26
click at [168, 280] on link "Secured Claims" at bounding box center [135, 287] width 234 height 23
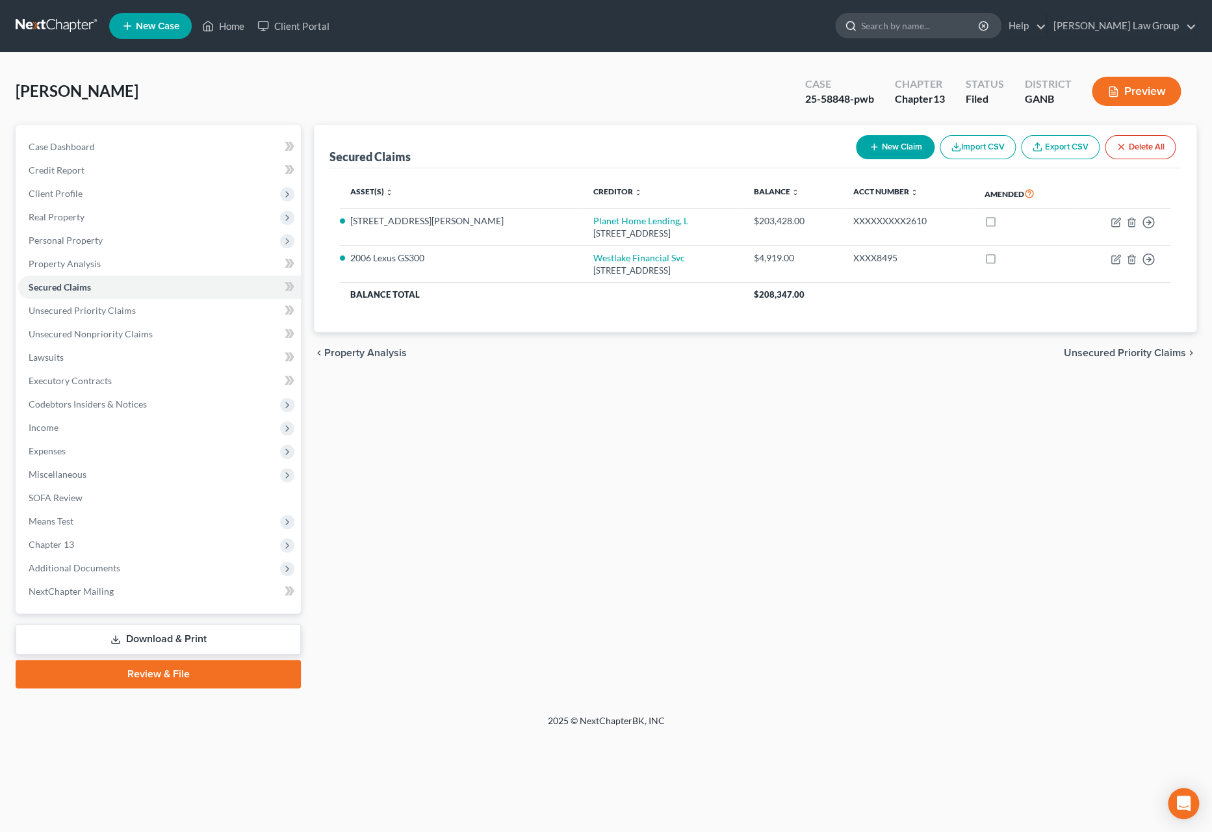
click at [945, 29] on input "search" at bounding box center [920, 26] width 119 height 24
type input "p"
type input "pollard"
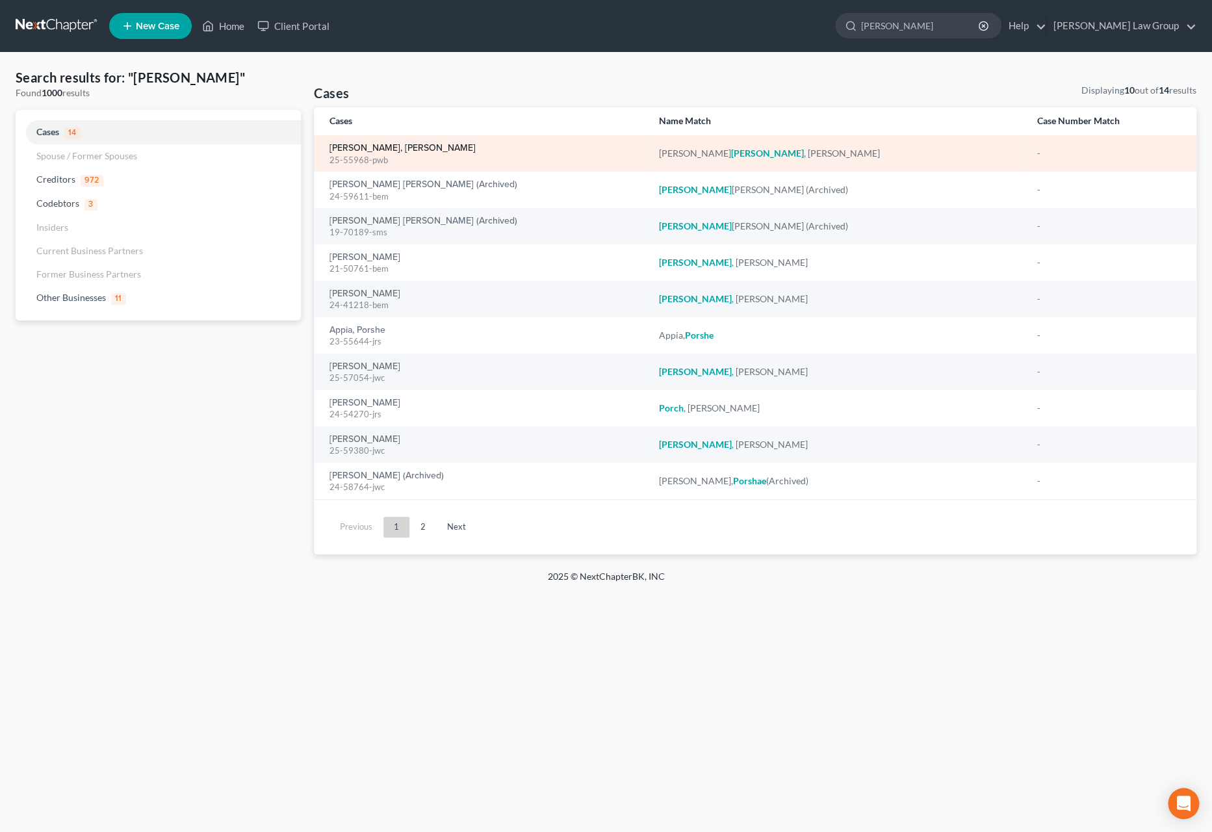
click at [382, 151] on link "[PERSON_NAME], [PERSON_NAME]" at bounding box center [403, 148] width 146 height 9
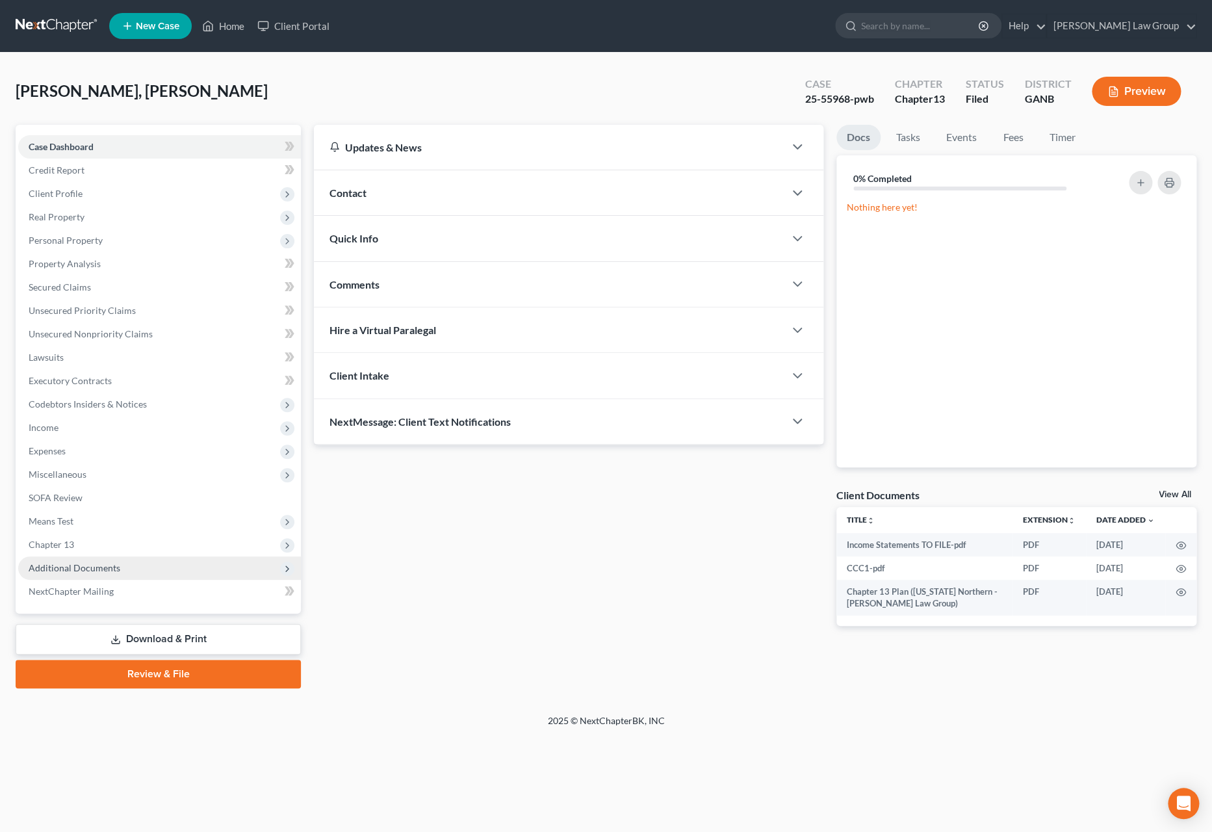
click at [97, 575] on span "Additional Documents" at bounding box center [159, 567] width 283 height 23
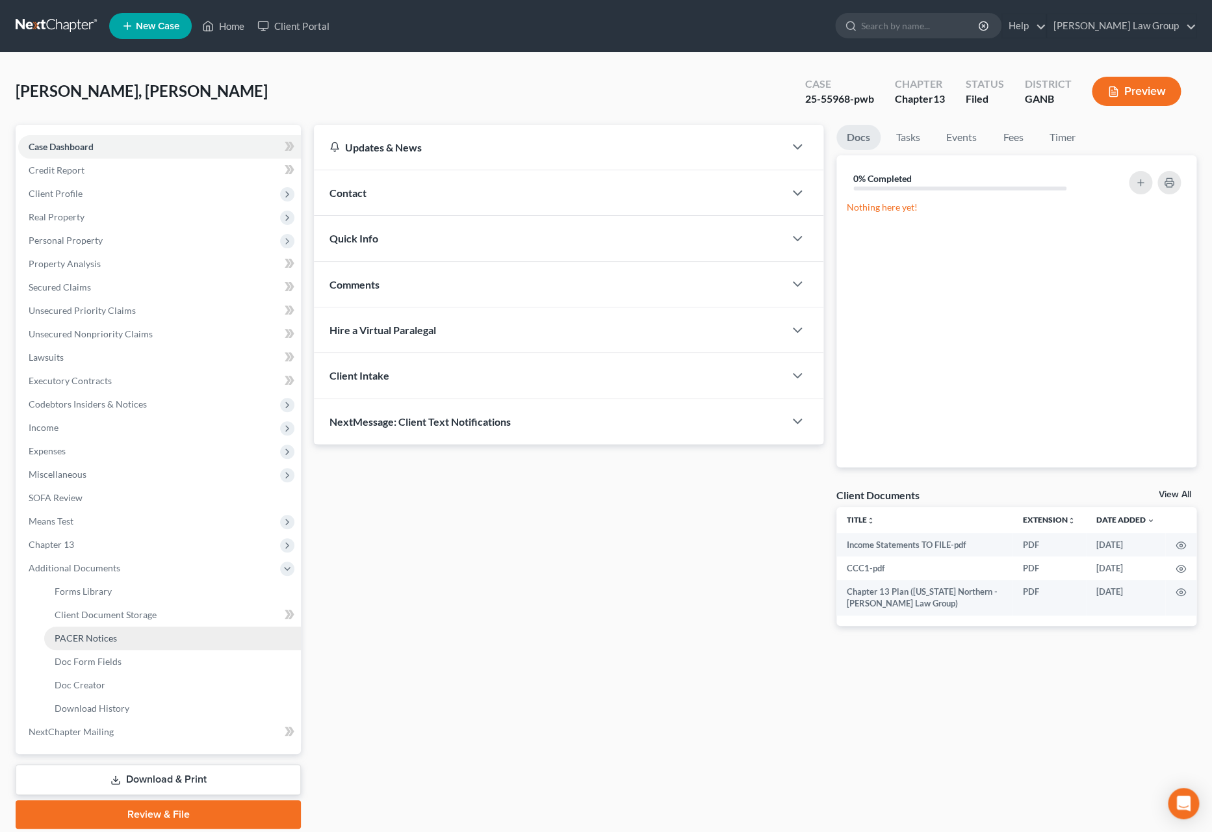
click at [114, 643] on span "PACER Notices" at bounding box center [86, 637] width 62 height 11
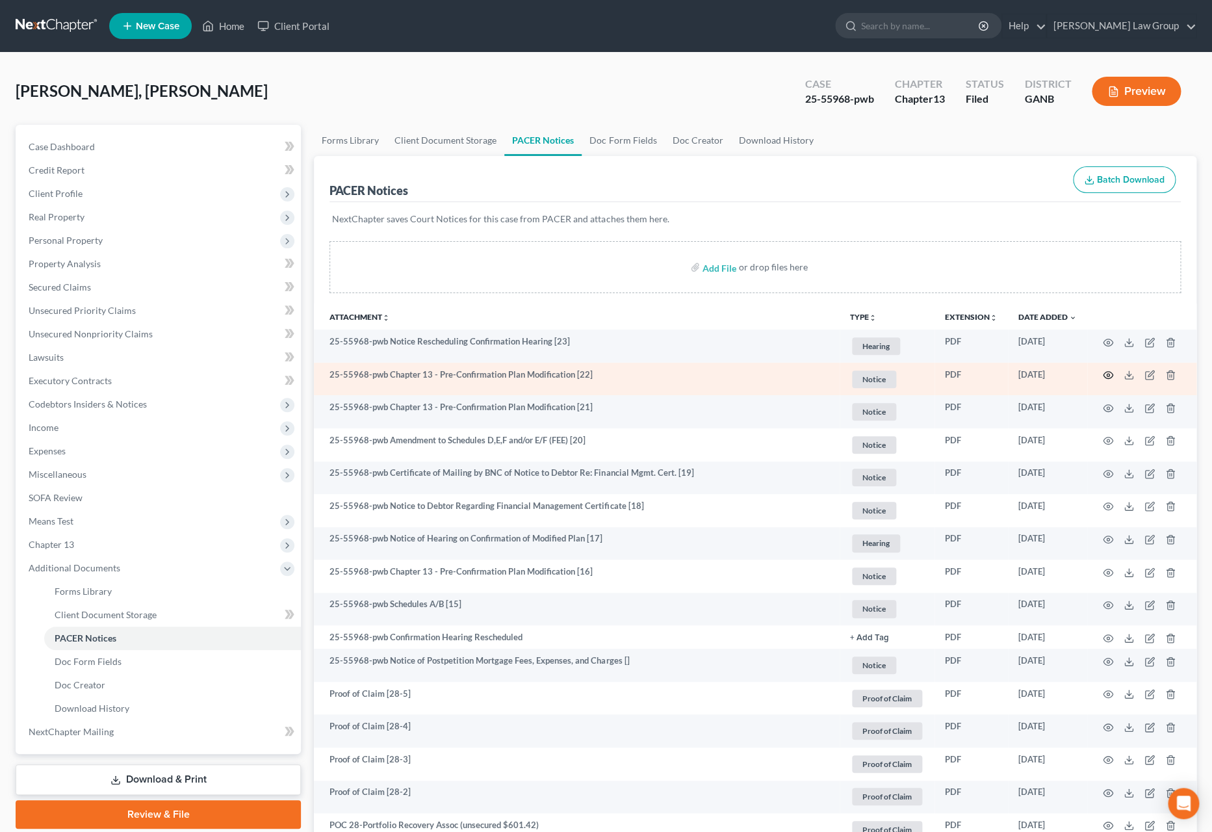
click at [1015, 380] on icon "button" at bounding box center [1108, 375] width 10 height 10
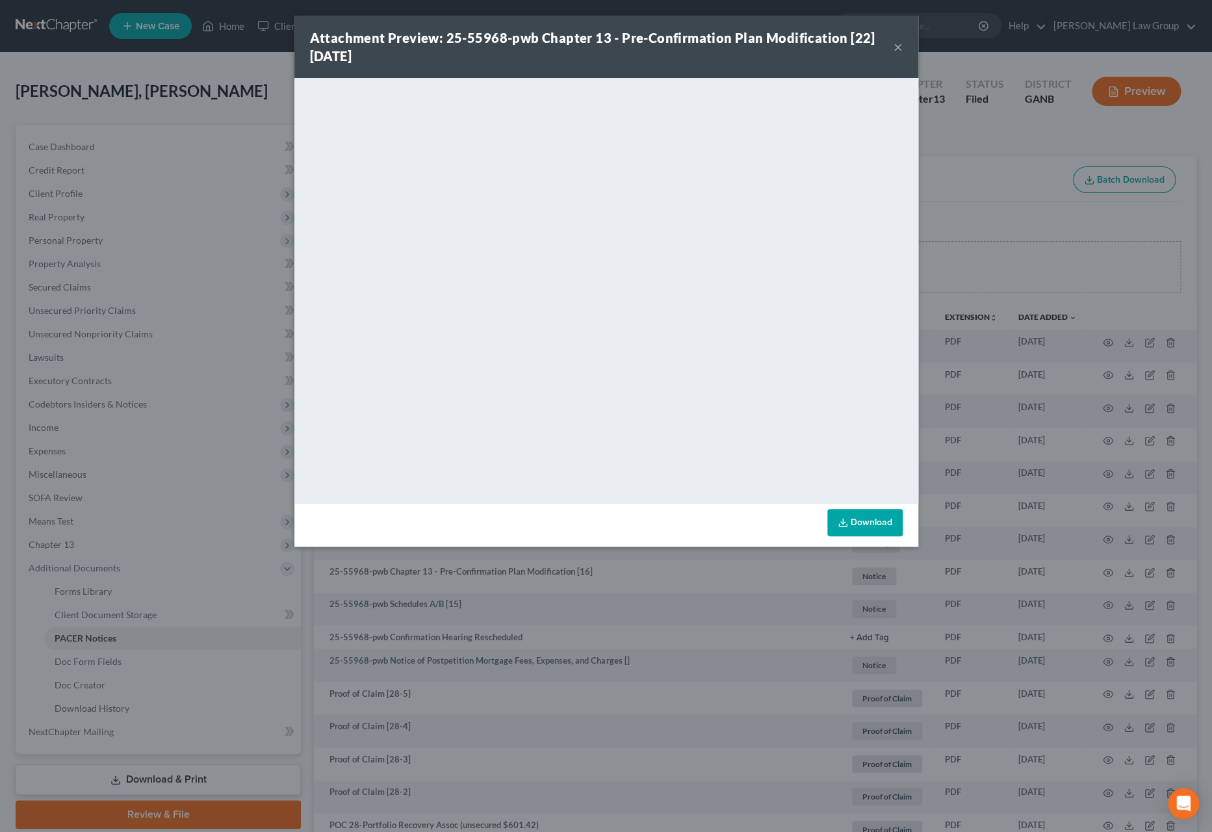
click at [900, 49] on button "×" at bounding box center [898, 47] width 9 height 16
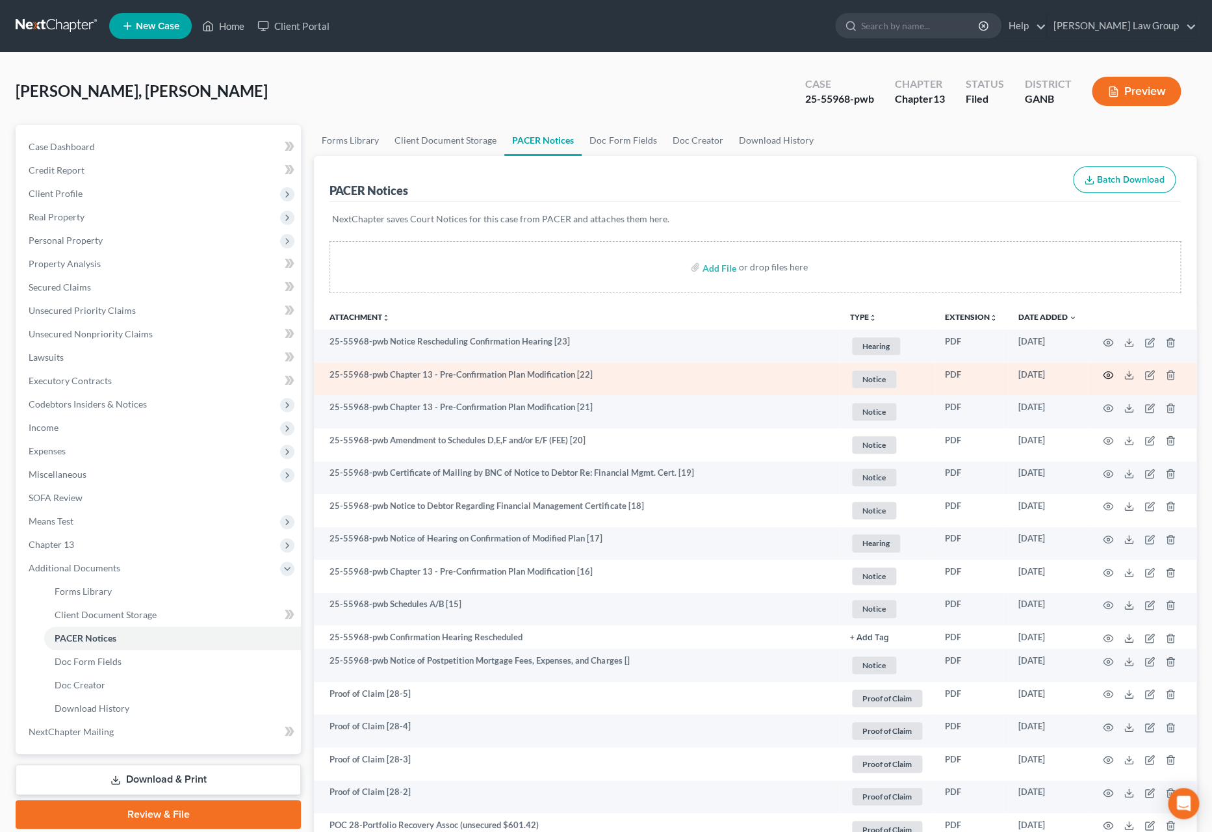
click at [1015, 376] on circle "button" at bounding box center [1108, 375] width 3 height 3
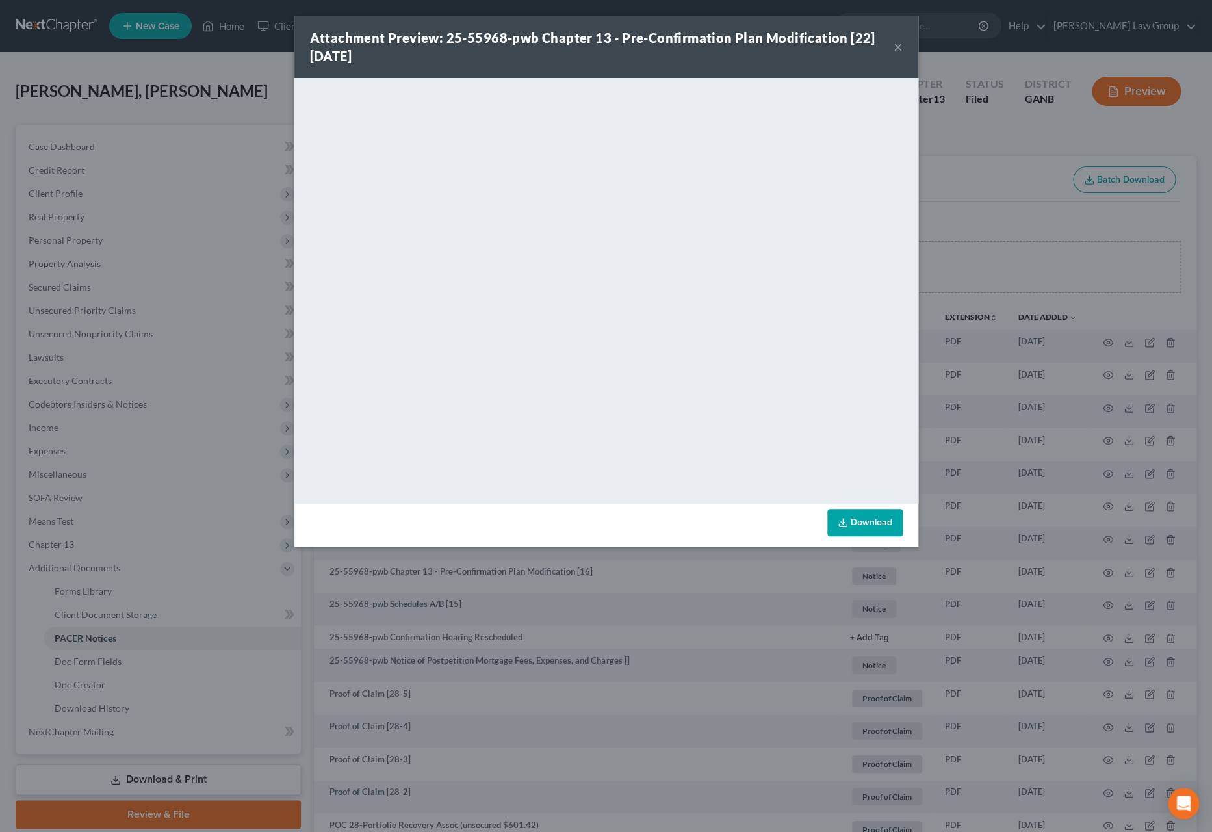
click at [898, 47] on button "×" at bounding box center [898, 47] width 9 height 16
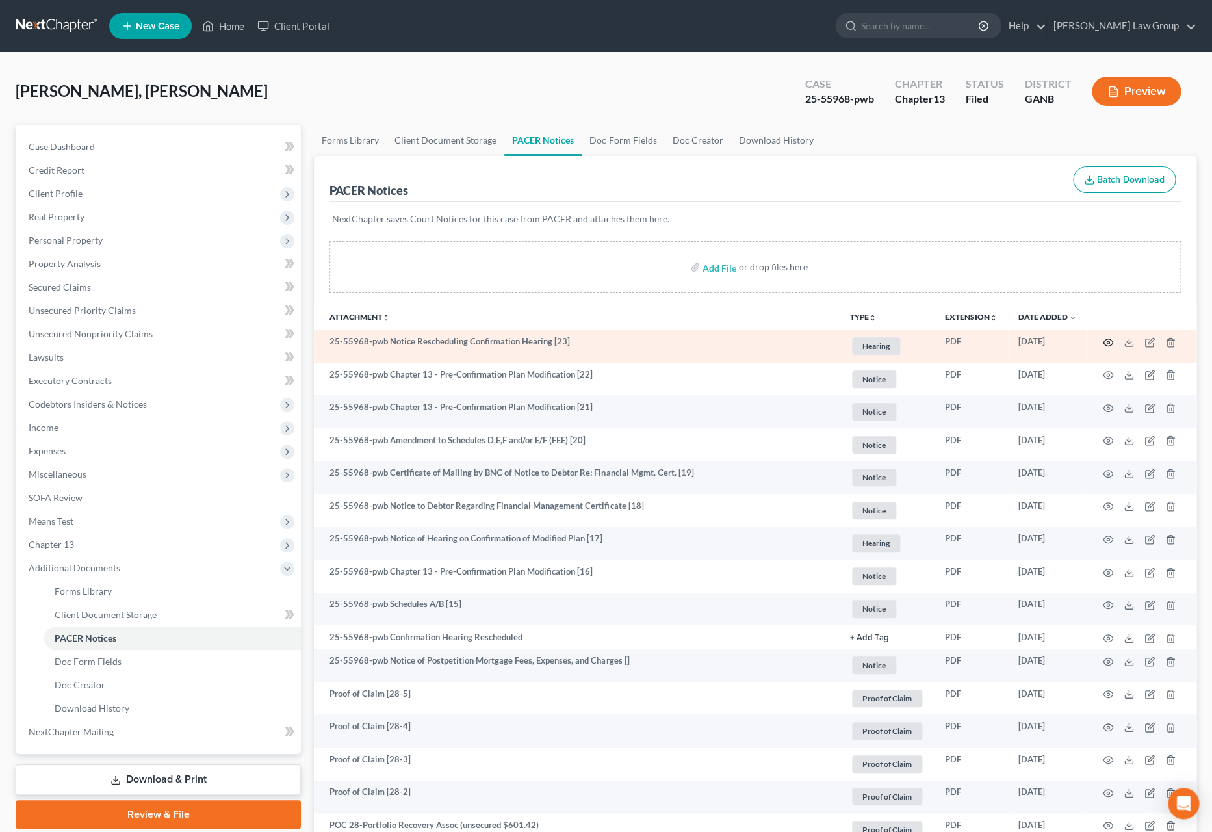
click at [1015, 343] on circle "button" at bounding box center [1108, 342] width 3 height 3
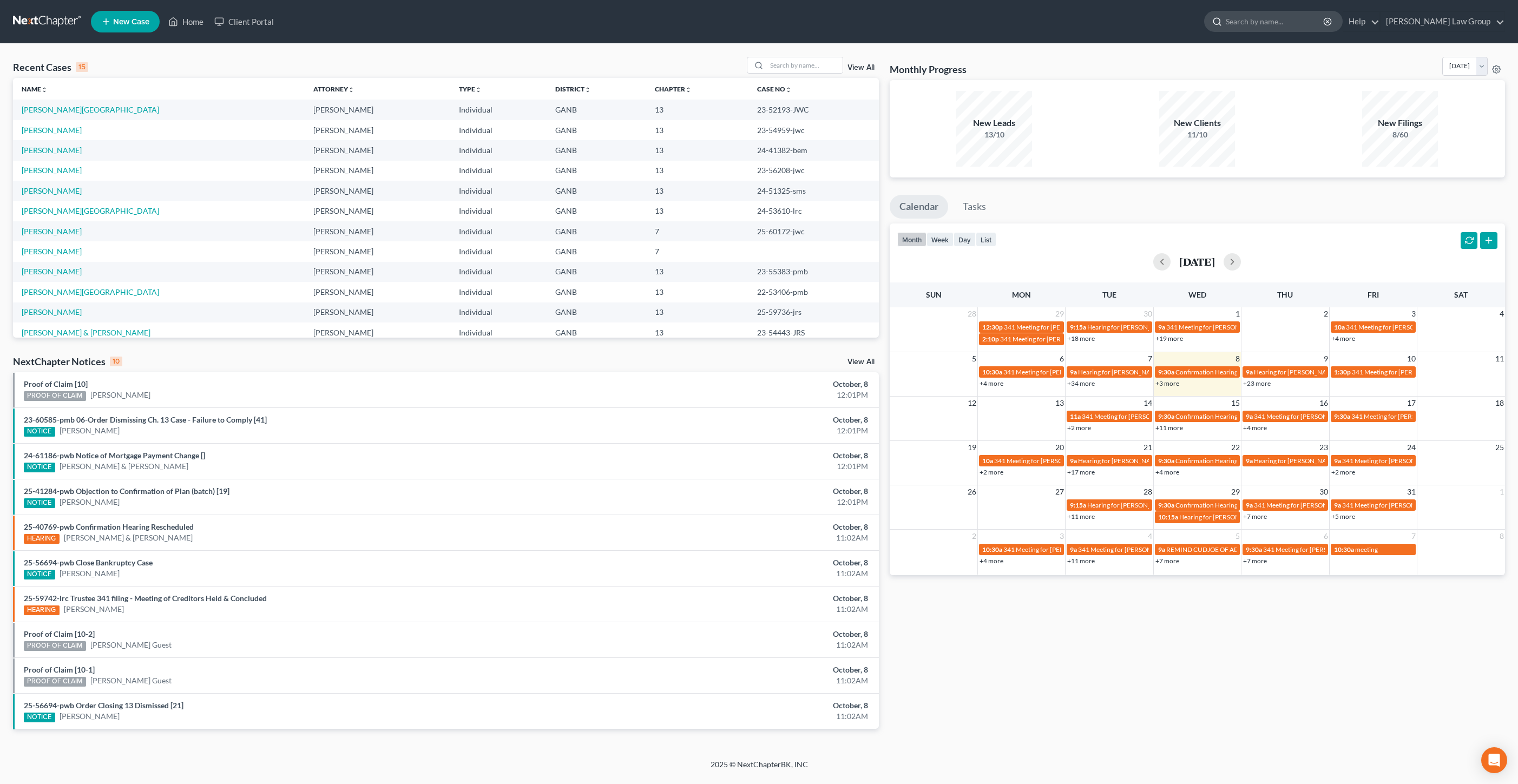
click at [1284, 15] on input "search" at bounding box center [1275, 22] width 99 height 20
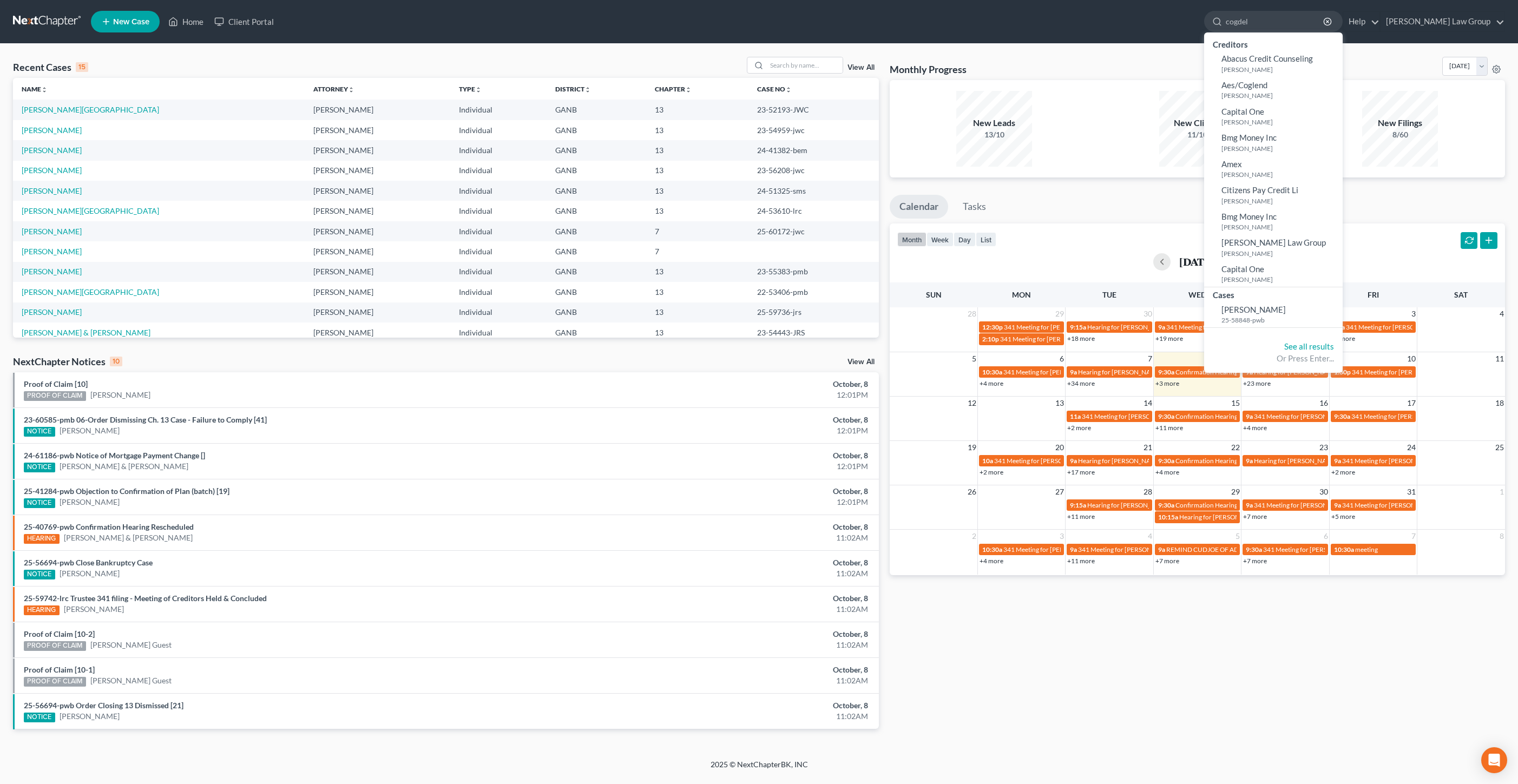
type input "cogdell"
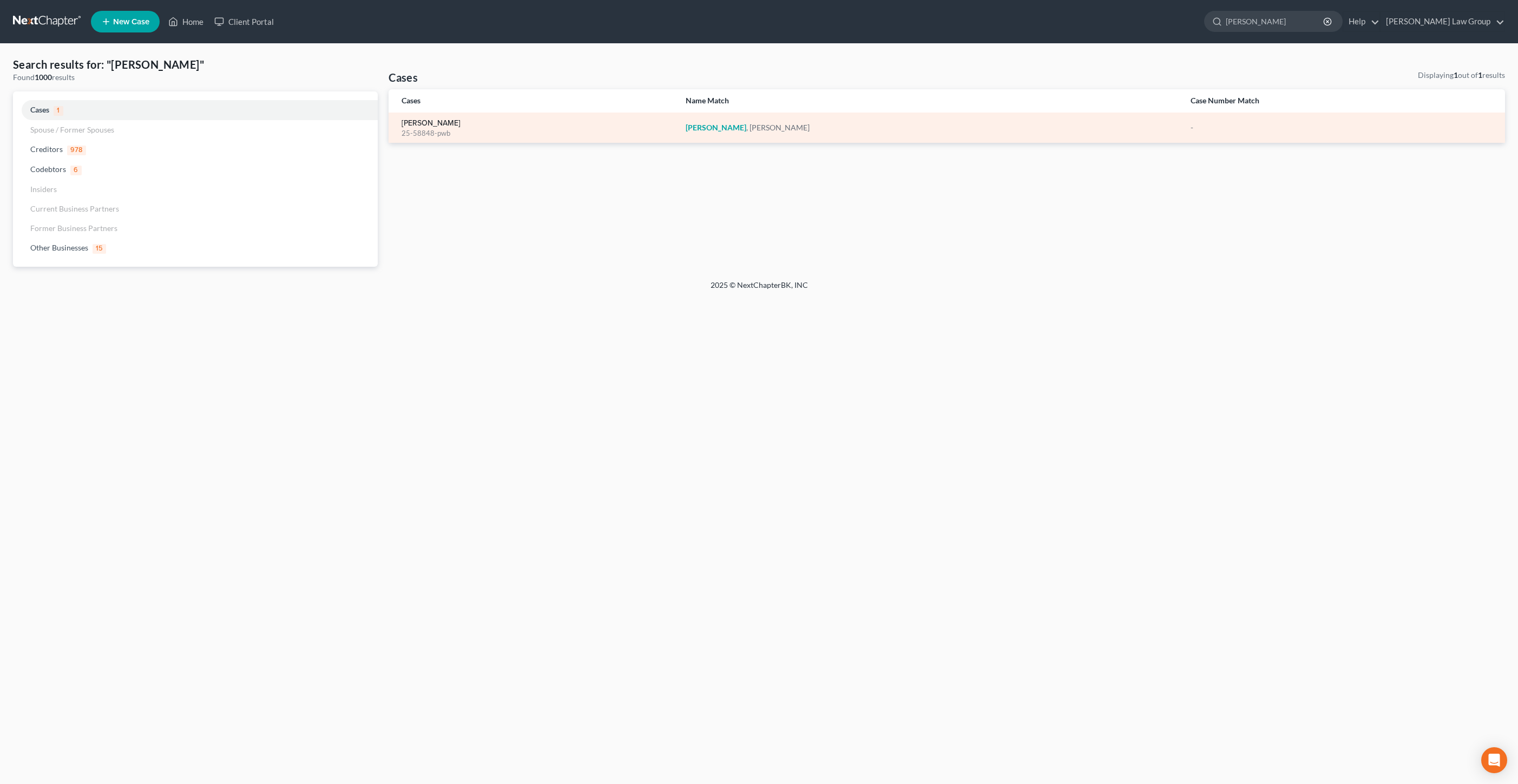
click at [443, 125] on link "Cogdell, Brianna" at bounding box center [431, 123] width 59 height 7
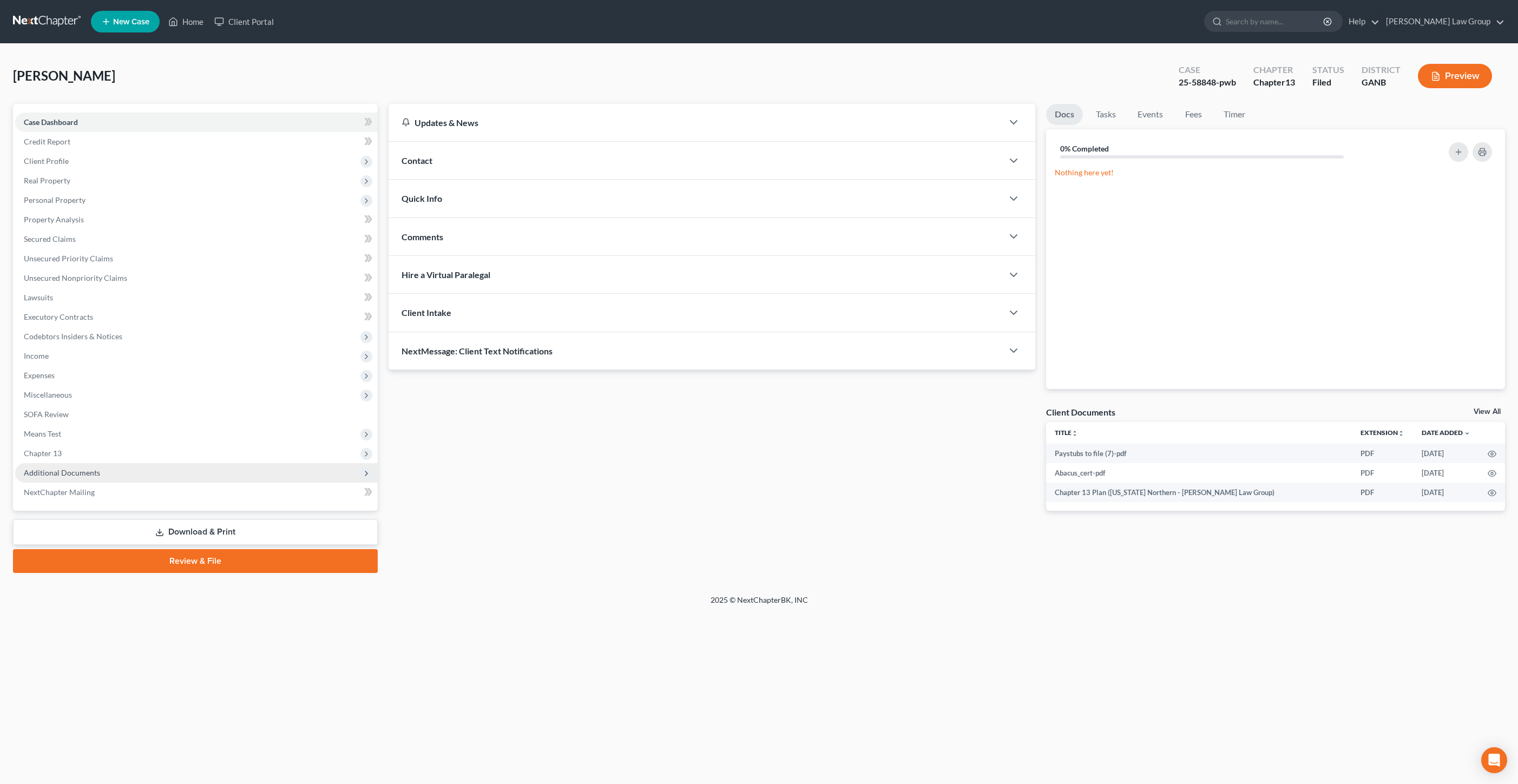
click at [72, 477] on span "Additional Documents" at bounding box center [62, 472] width 77 height 9
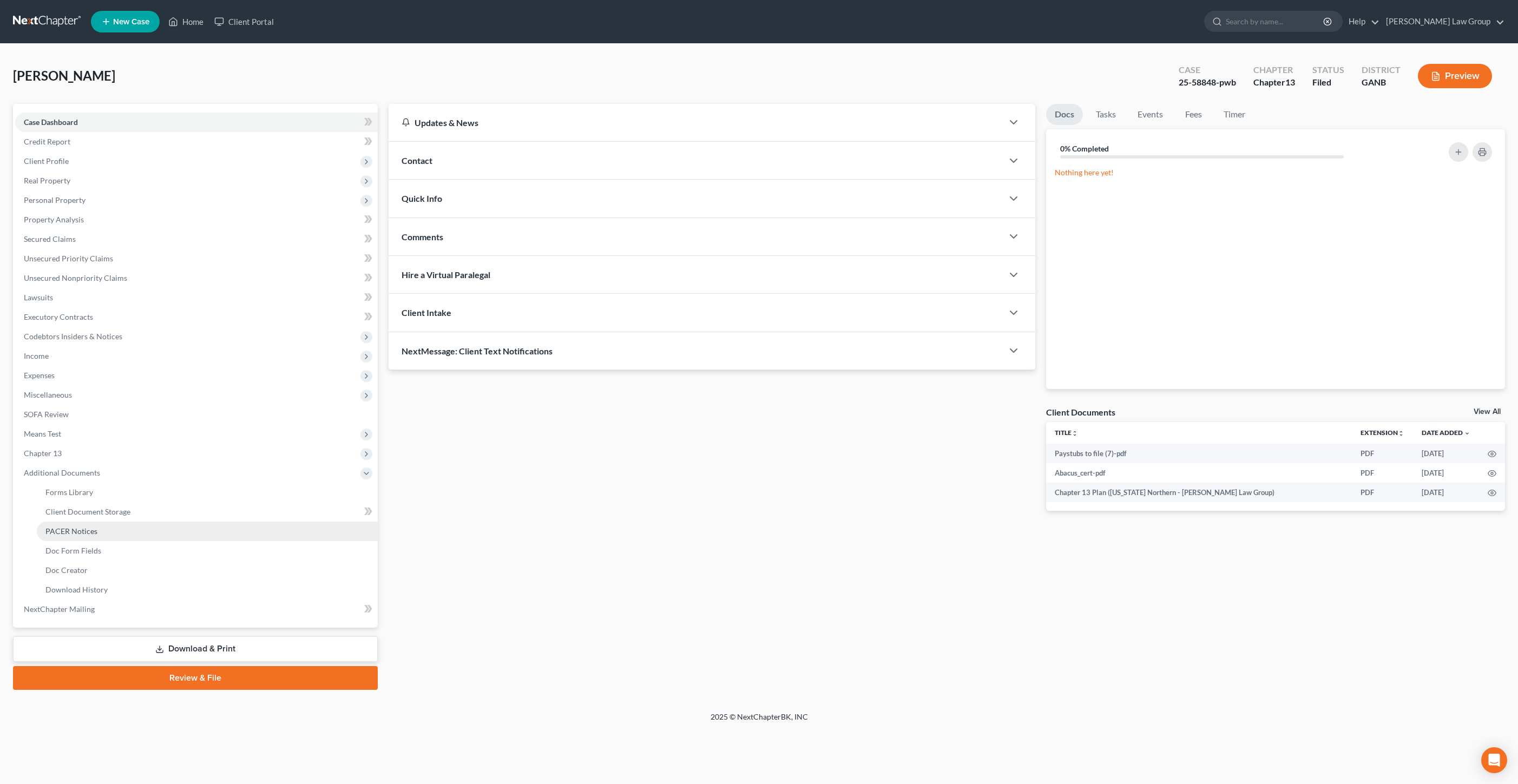
click at [124, 530] on link "PACER Notices" at bounding box center [207, 531] width 341 height 19
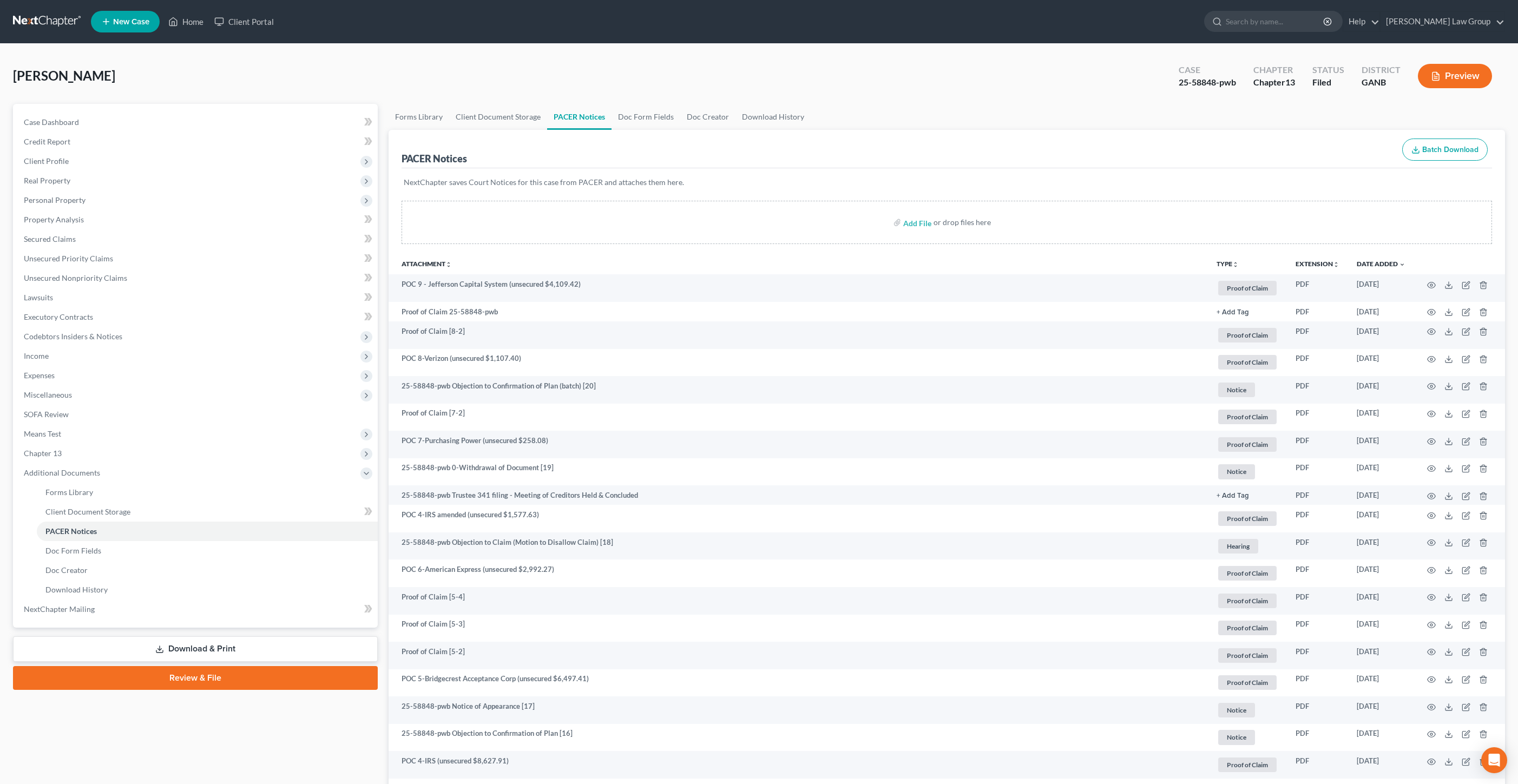
click at [950, 151] on div "PACER Notices Batch Download" at bounding box center [947, 149] width 1091 height 39
click at [875, 160] on div "PACER Notices Batch Download" at bounding box center [947, 149] width 1091 height 39
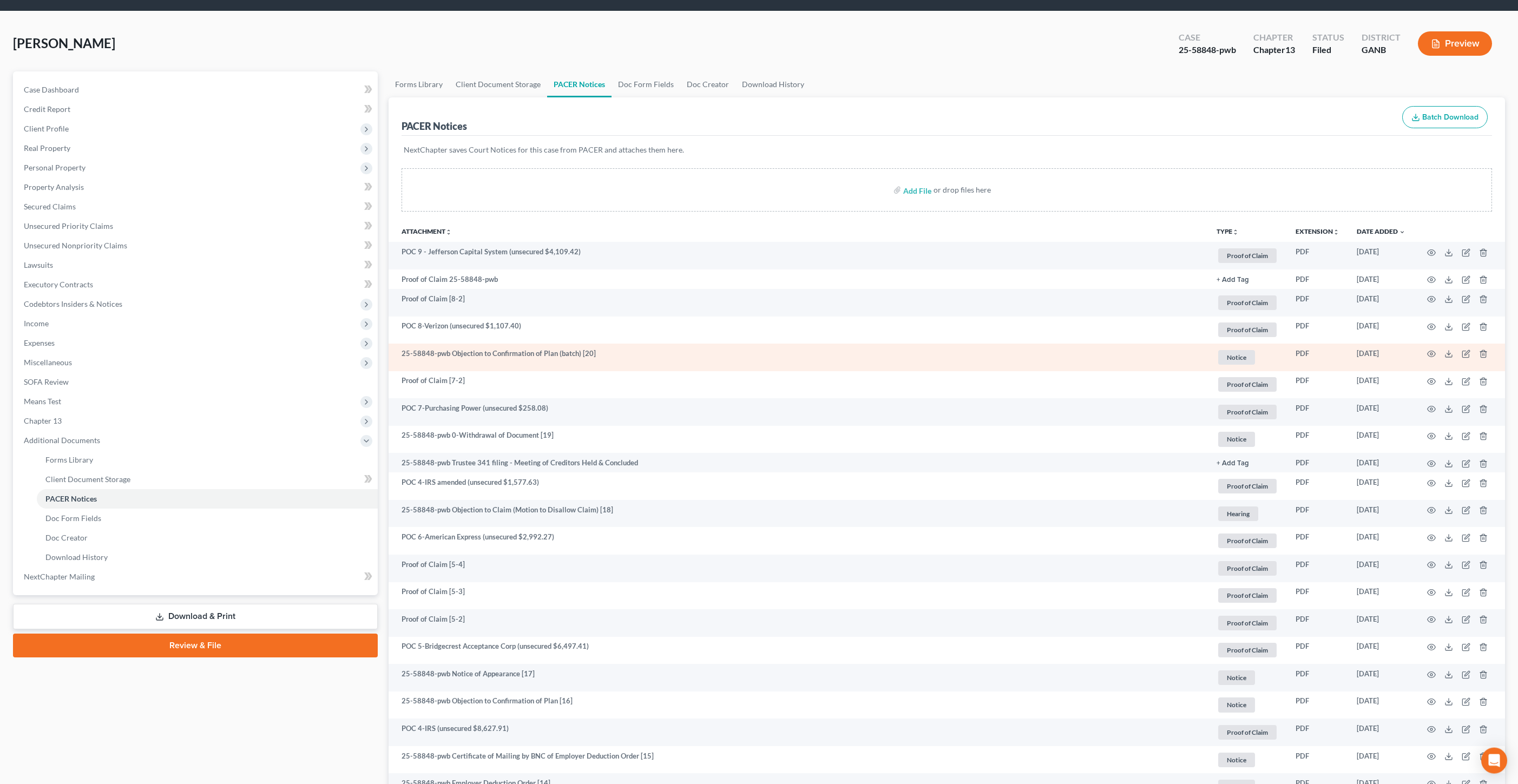
scroll to position [36, 0]
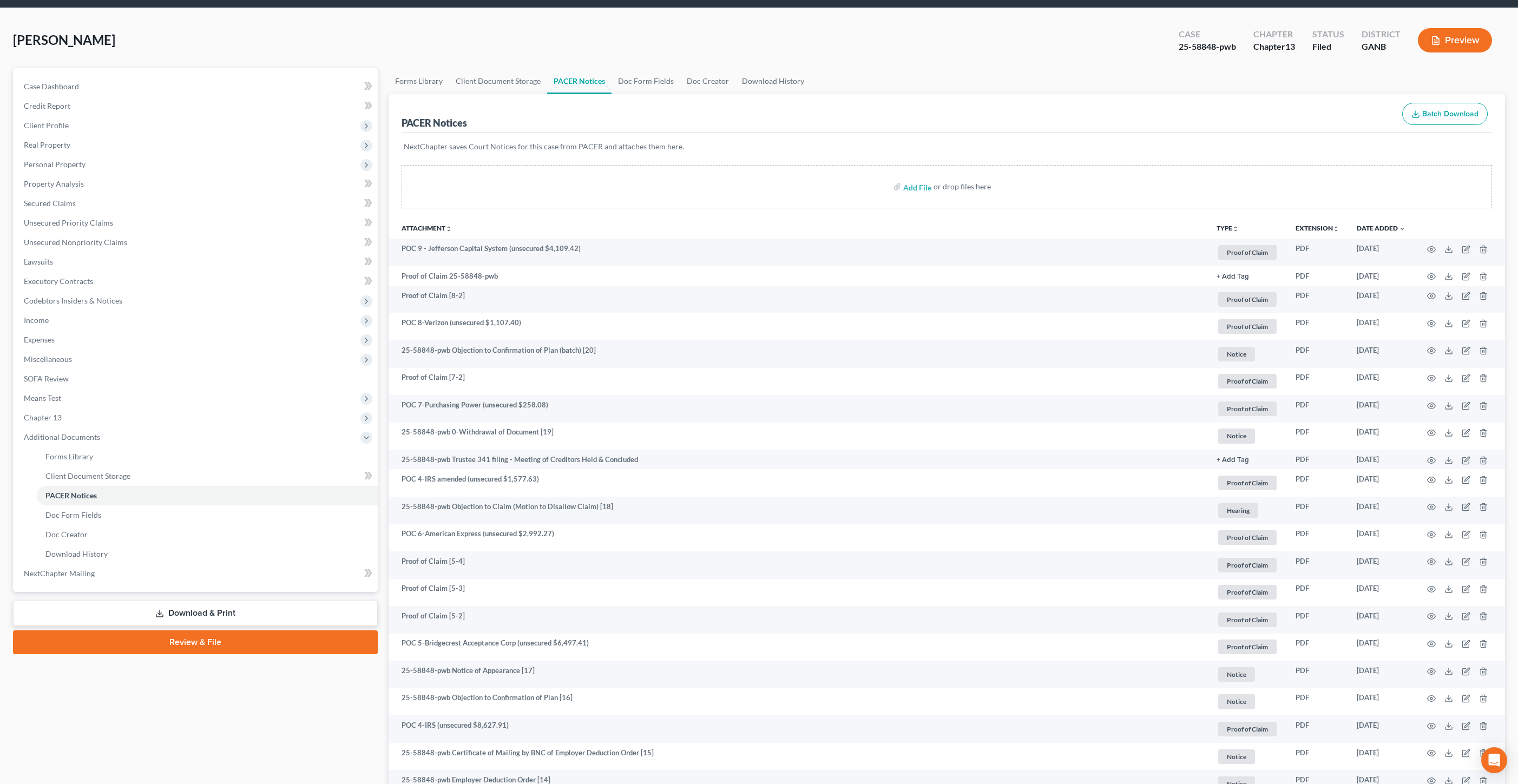
click at [311, 612] on link "Download & Print" at bounding box center [196, 613] width 365 height 26
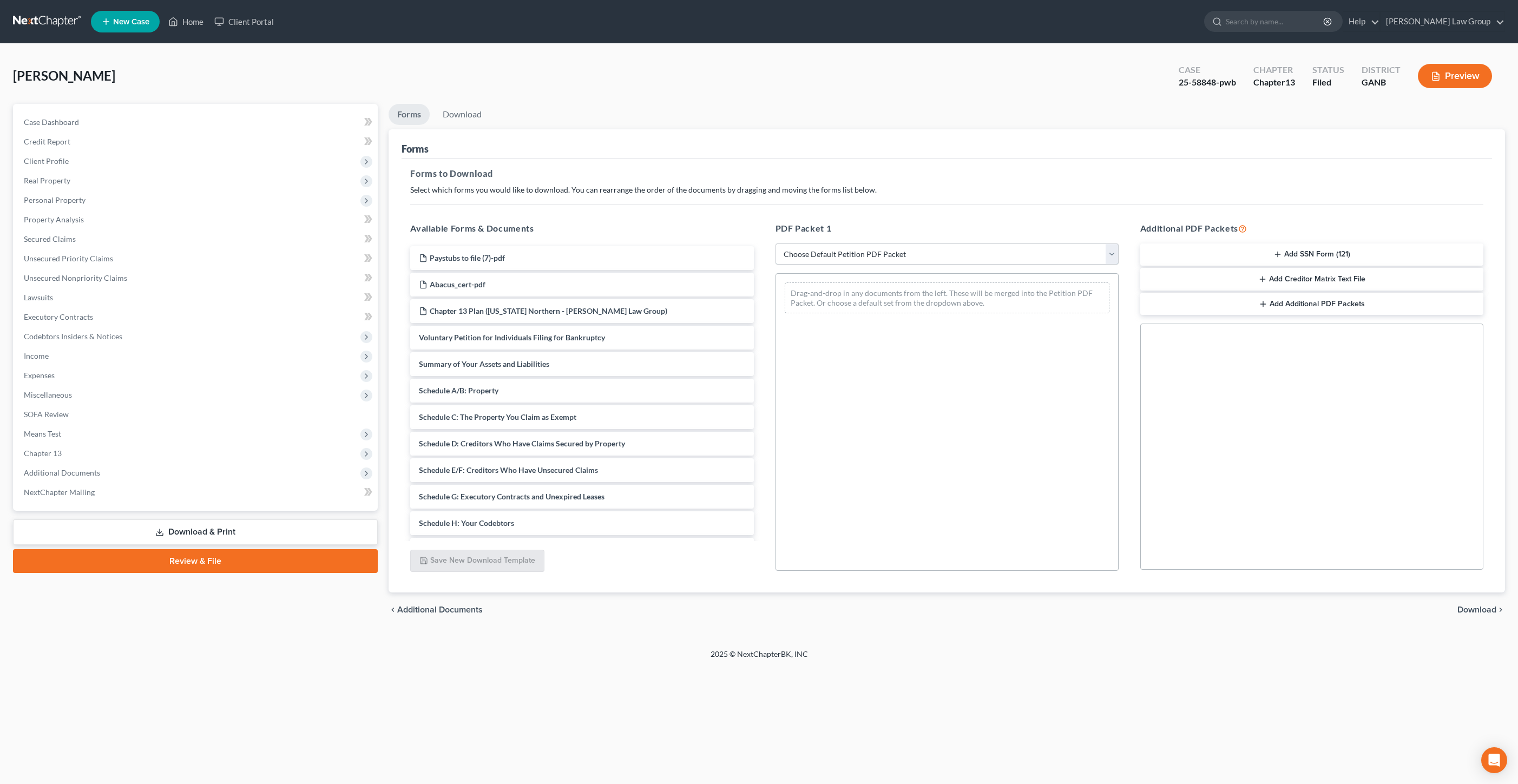
select select "2"
click option "Amended Forms" at bounding box center [0, 0] width 0 height 0
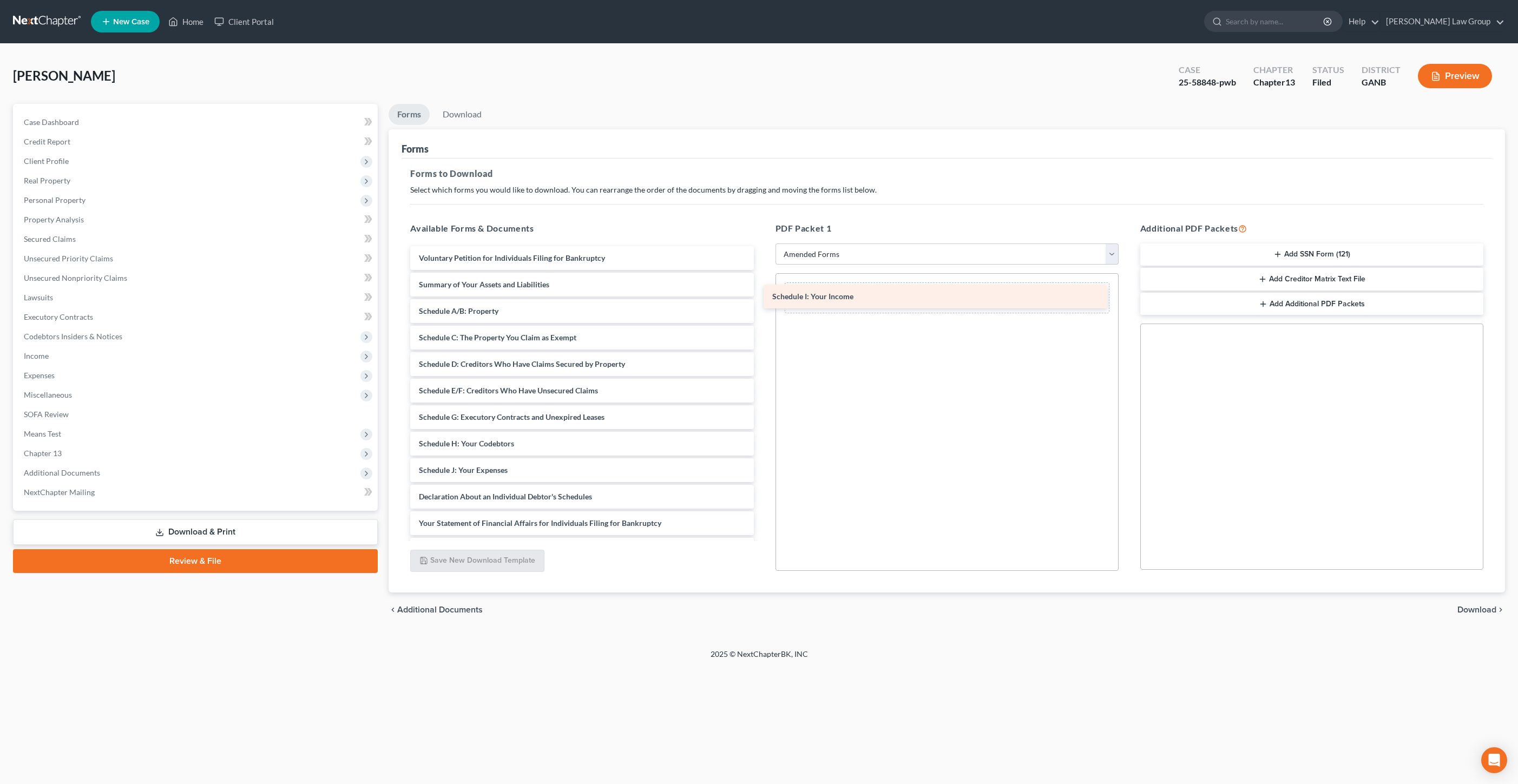
drag, startPoint x: 583, startPoint y: 470, endPoint x: 938, endPoint y: 293, distance: 396.7
click at [762, 293] on div "Schedule I: Your Income Voluntary Petition for Individuals Filing for Bankruptc…" at bounding box center [581, 457] width 361 height 421
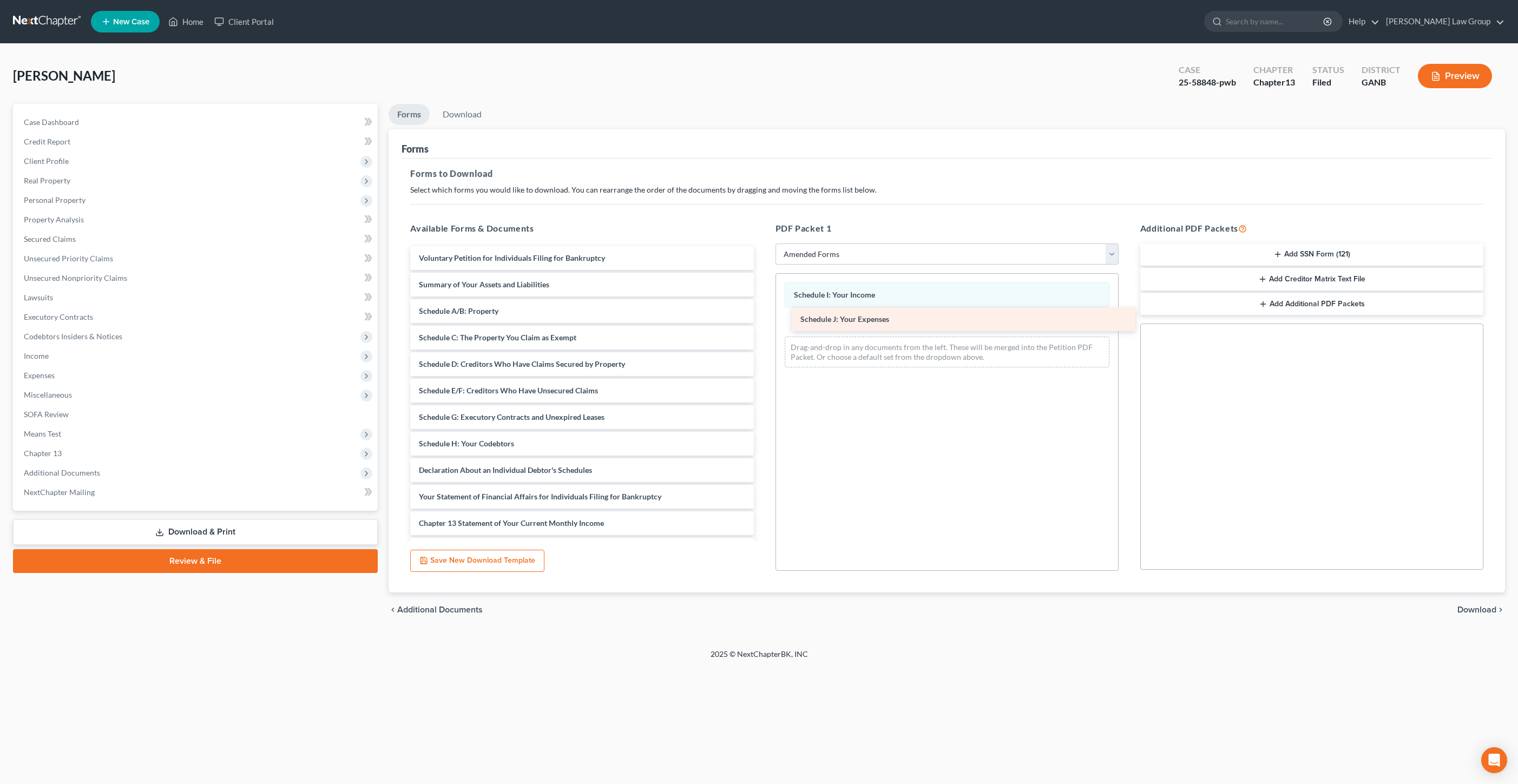
drag, startPoint x: 510, startPoint y: 463, endPoint x: 891, endPoint y: 311, distance: 410.2
click at [762, 311] on div "Schedule J: Your Expenses Voluntary Petition for Individuals Filing for Bankrup…" at bounding box center [581, 444] width 361 height 394
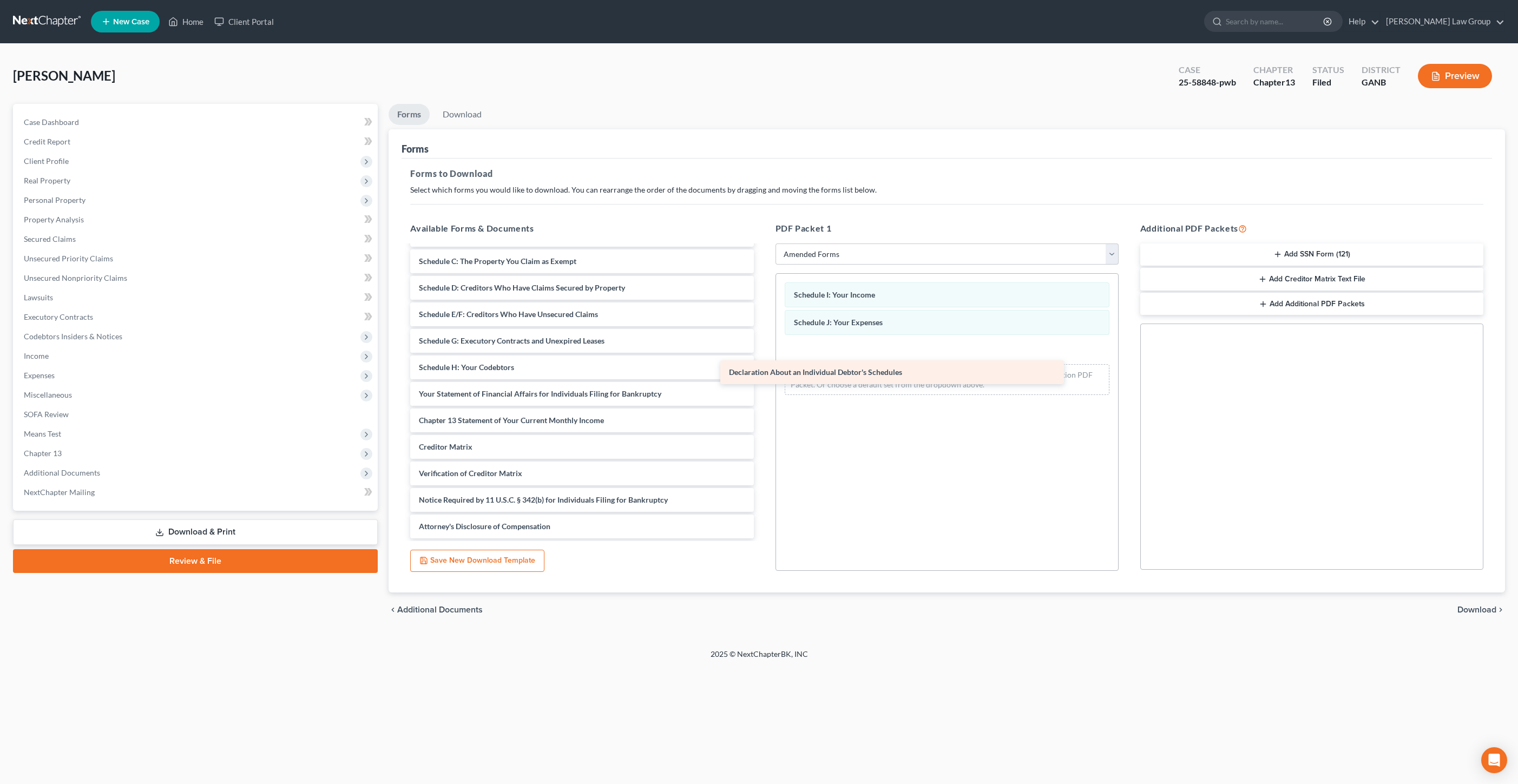
scroll to position [77, 0]
drag, startPoint x: 522, startPoint y: 371, endPoint x: 889, endPoint y: 366, distance: 367.0
click at [762, 366] on div "Declaration About an Individual Debtor's Schedules Voluntary Petition for Indiv…" at bounding box center [581, 354] width 361 height 369
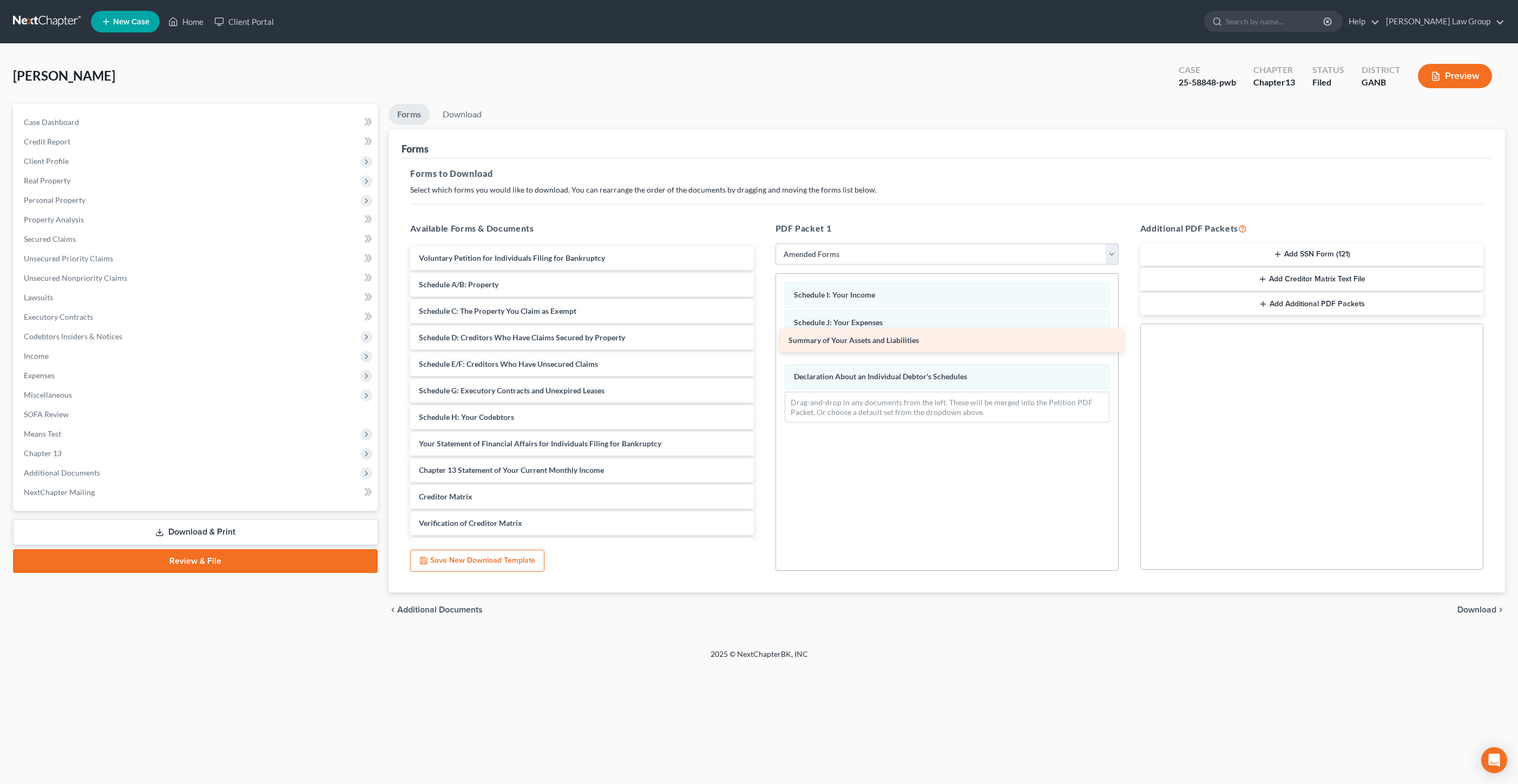
drag, startPoint x: 502, startPoint y: 286, endPoint x: 871, endPoint y: 342, distance: 373.2
click at [762, 342] on div "Summary of Your Assets and Liabilities Voluntary Petition for Individuals Filin…" at bounding box center [581, 417] width 361 height 342
click at [1486, 614] on span "Download" at bounding box center [1476, 609] width 39 height 8
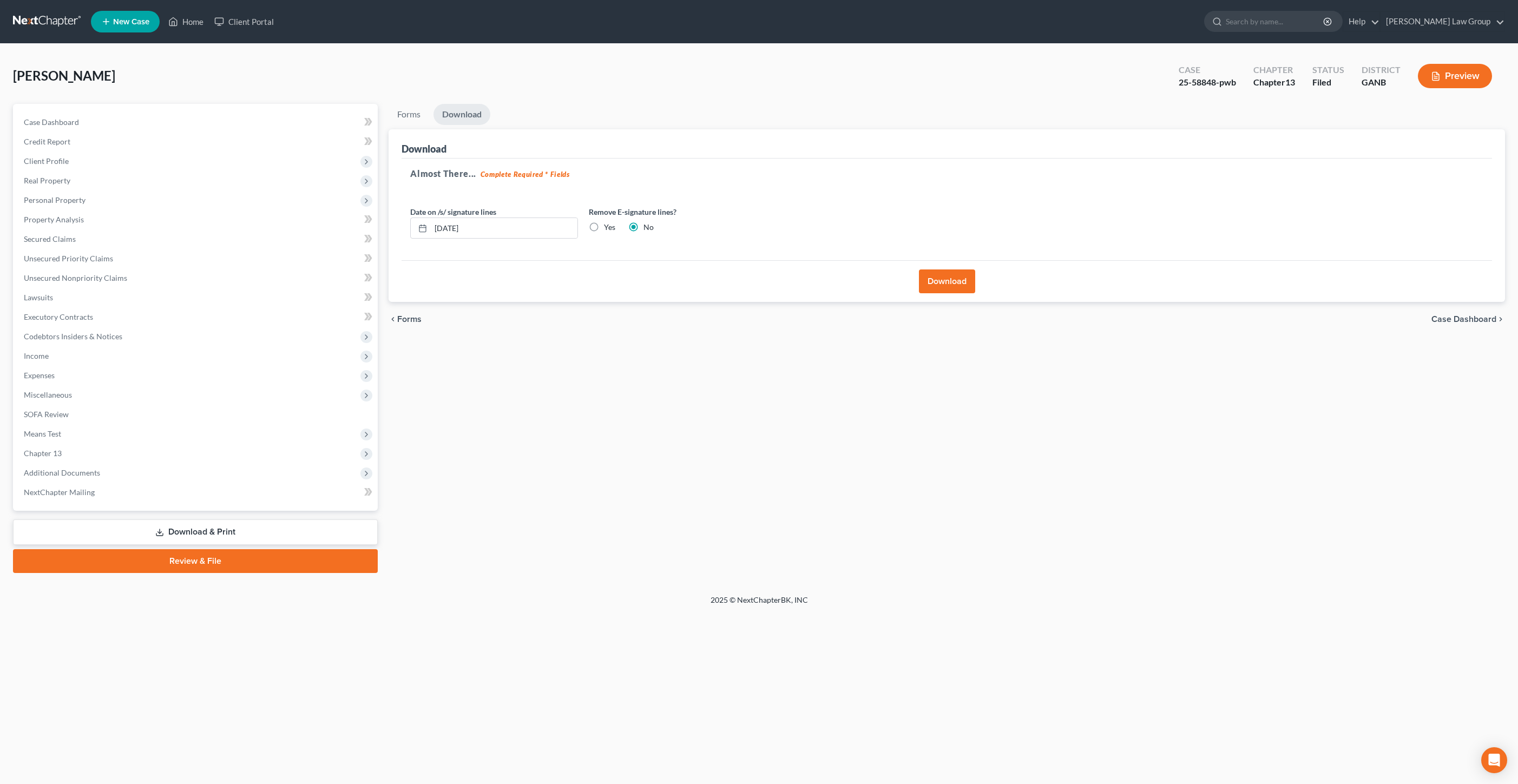
click at [1448, 318] on span "Case Dashboard" at bounding box center [1464, 319] width 65 height 8
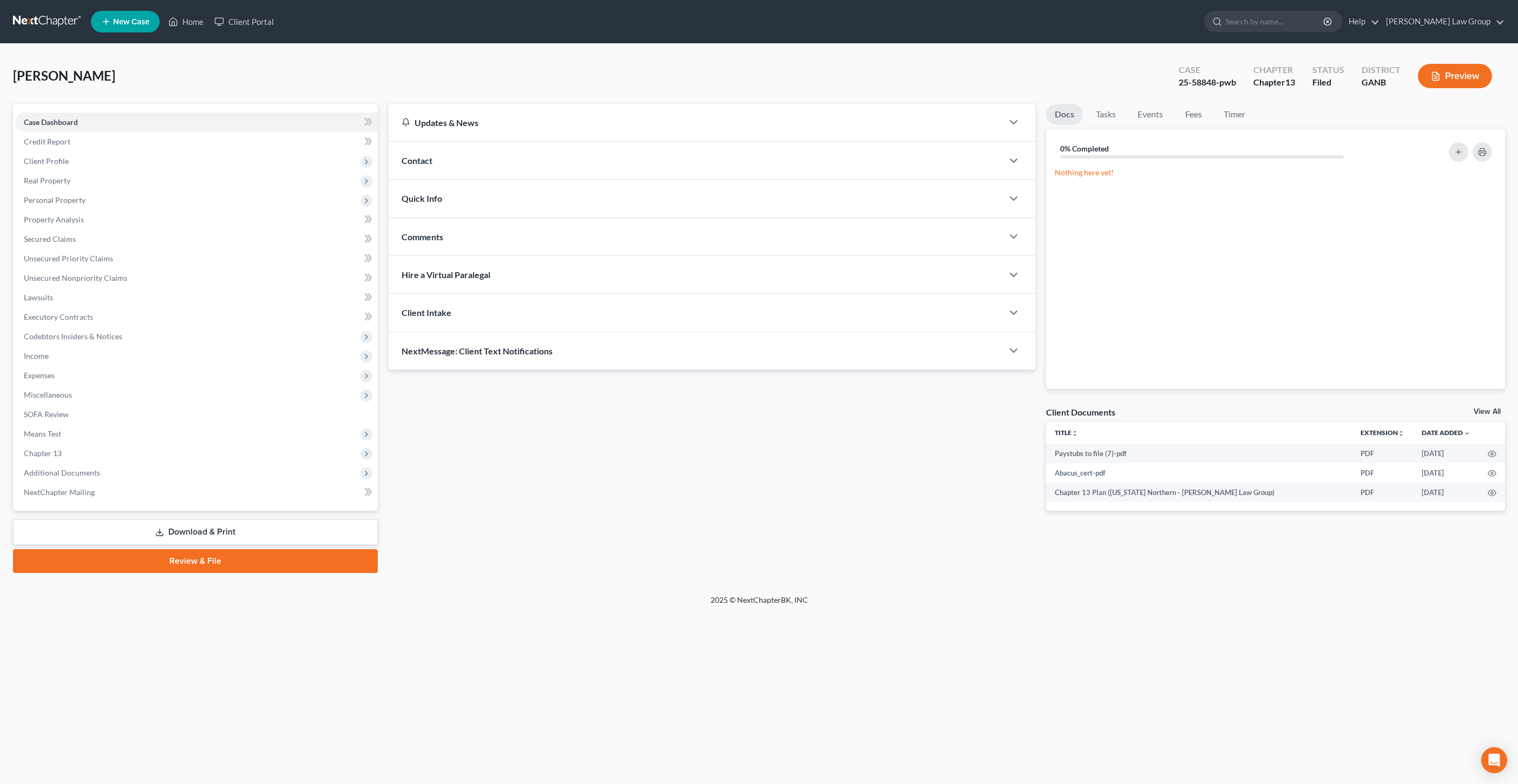
click at [226, 528] on link "Download & Print" at bounding box center [196, 532] width 365 height 26
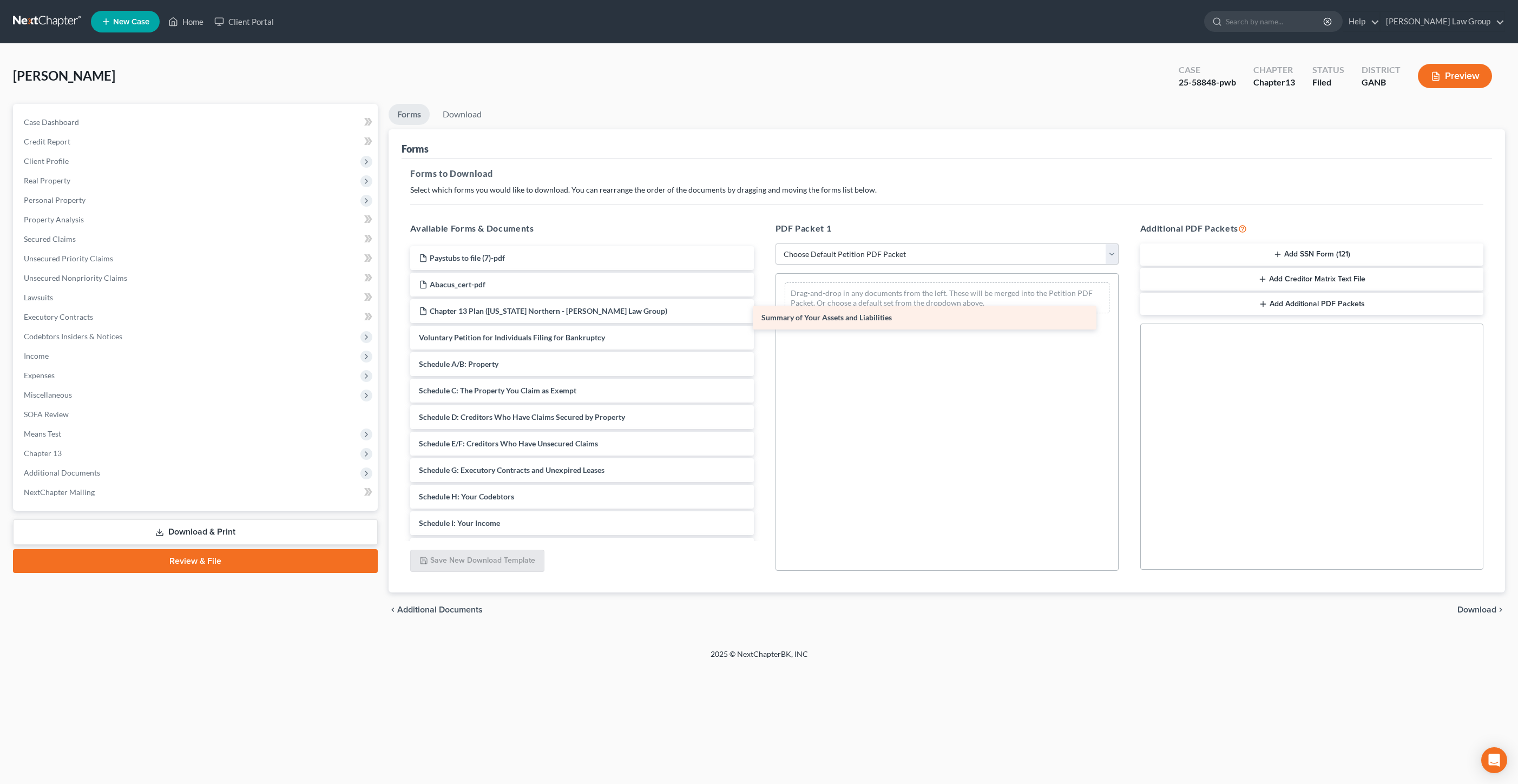
drag, startPoint x: 553, startPoint y: 356, endPoint x: 917, endPoint y: 297, distance: 368.8
click at [762, 298] on div "Summary of Your Assets and Liabilities Paystubs to file (7)-pdf Abacus_cert-pdf…" at bounding box center [581, 497] width 361 height 501
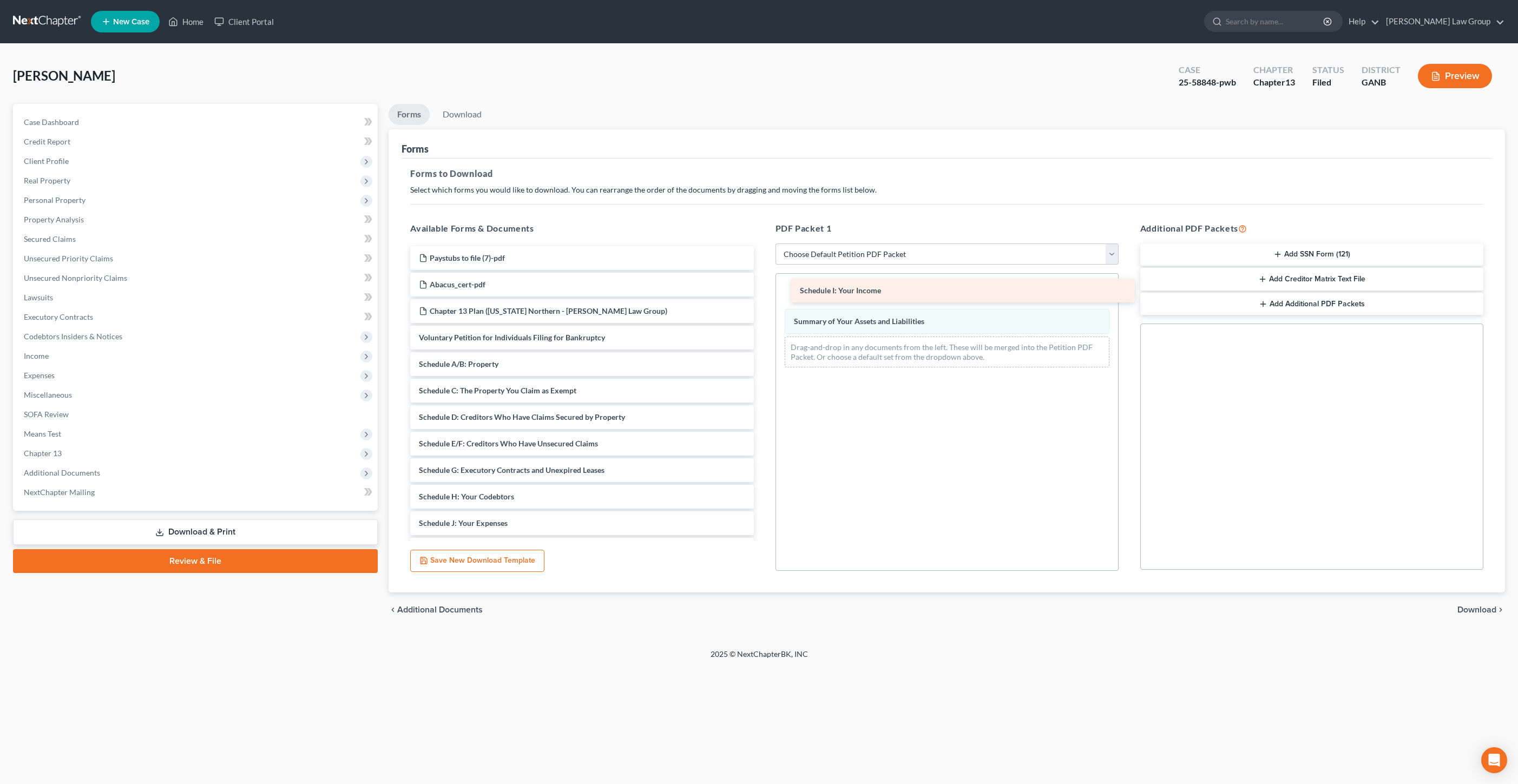
drag, startPoint x: 533, startPoint y: 523, endPoint x: 913, endPoint y: 288, distance: 446.8
click at [762, 288] on div "Schedule I: Your Income Paystubs to file (7)-pdf Abacus_cert-pdf Chapter 13 Pla…" at bounding box center [581, 484] width 361 height 474
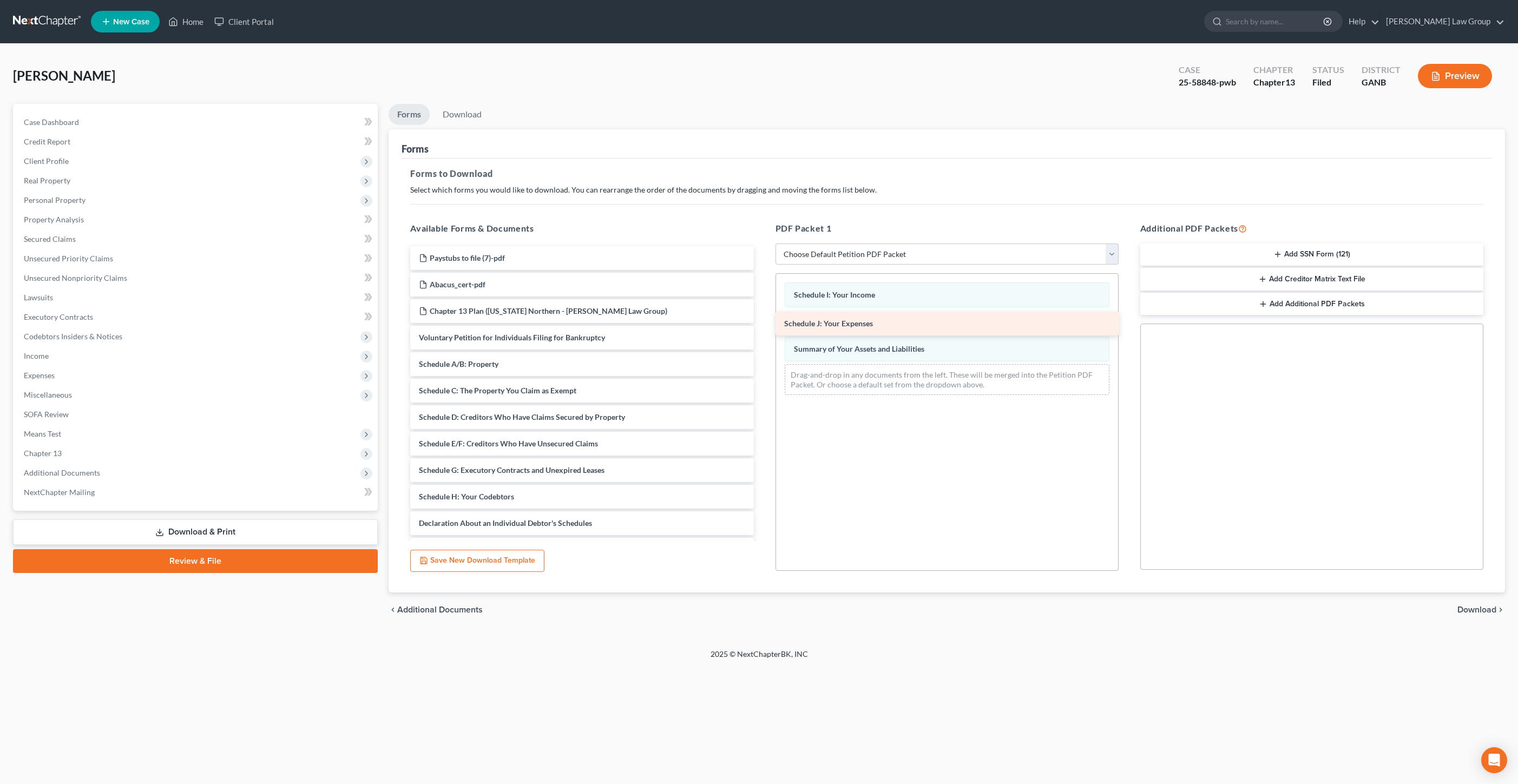
drag, startPoint x: 518, startPoint y: 527, endPoint x: 883, endPoint y: 328, distance: 415.7
click at [762, 328] on div "Schedule J: Your Expenses Paystubs to file (7)-pdf Abacus_cert-pdf Chapter 13 P…" at bounding box center [581, 470] width 361 height 448
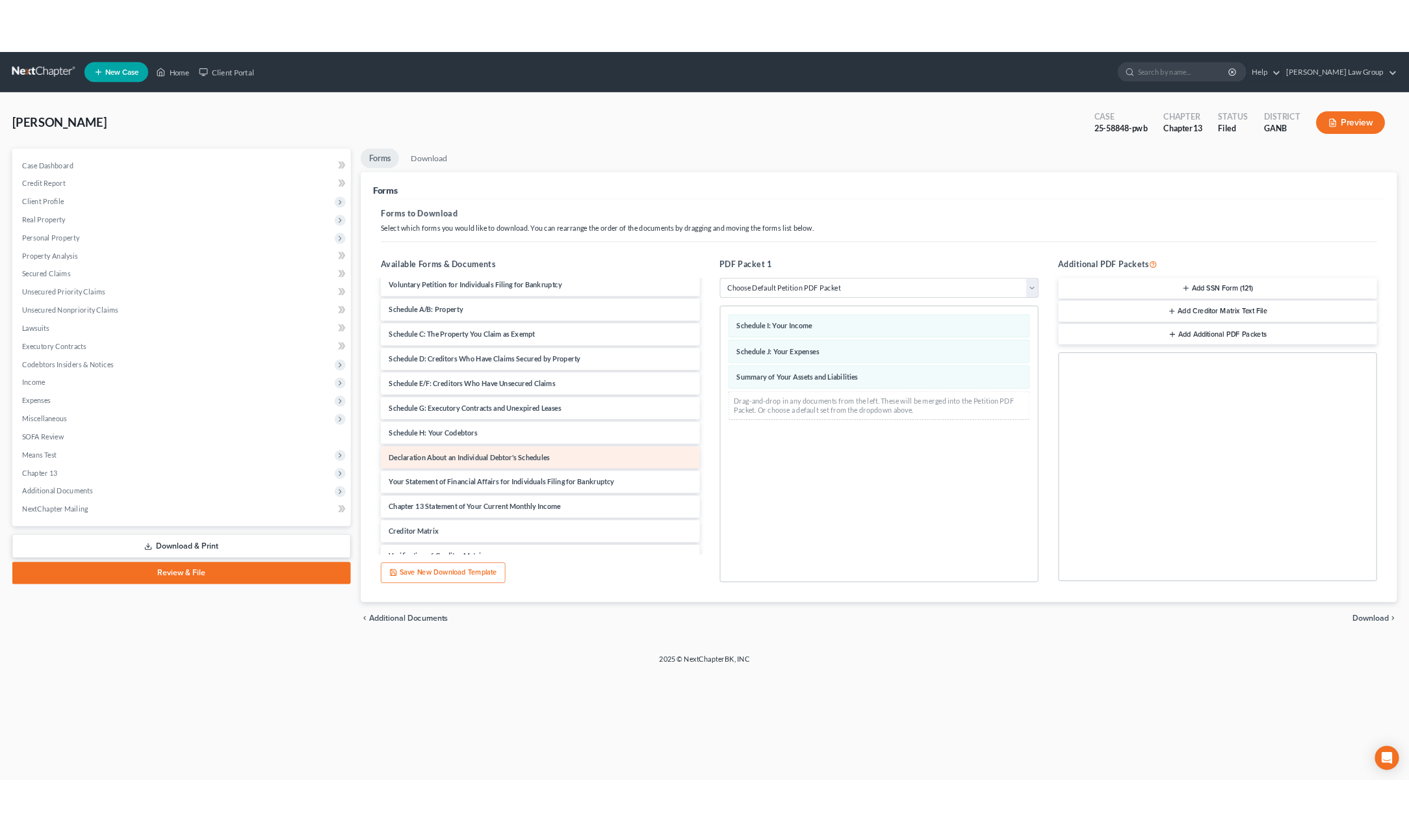
scroll to position [105, 0]
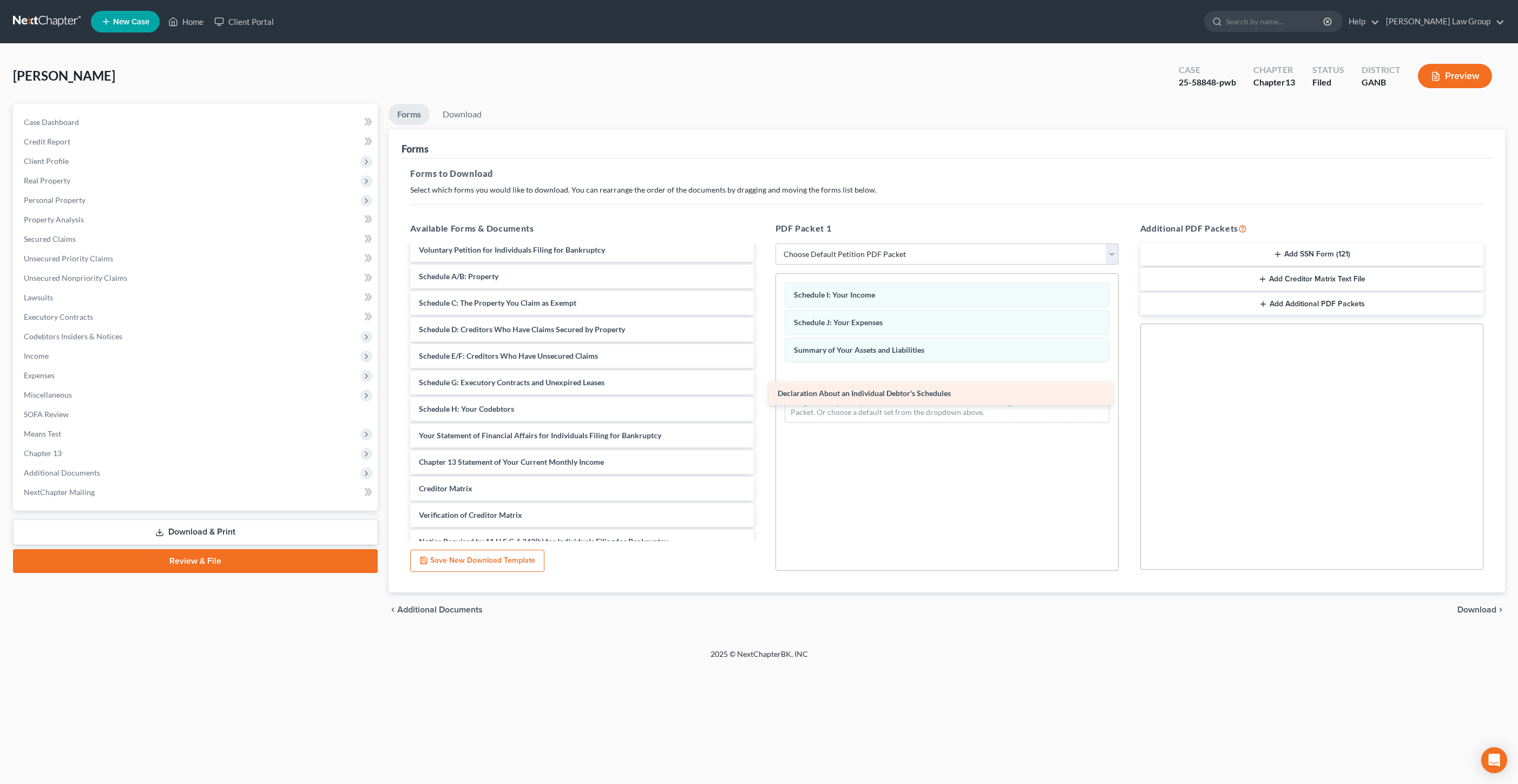
drag, startPoint x: 495, startPoint y: 438, endPoint x: 867, endPoint y: 385, distance: 375.8
click at [762, 387] on div "Declaration About an Individual Debtor's Schedules Paystubs to file (7)-pdf Aba…" at bounding box center [581, 369] width 361 height 421
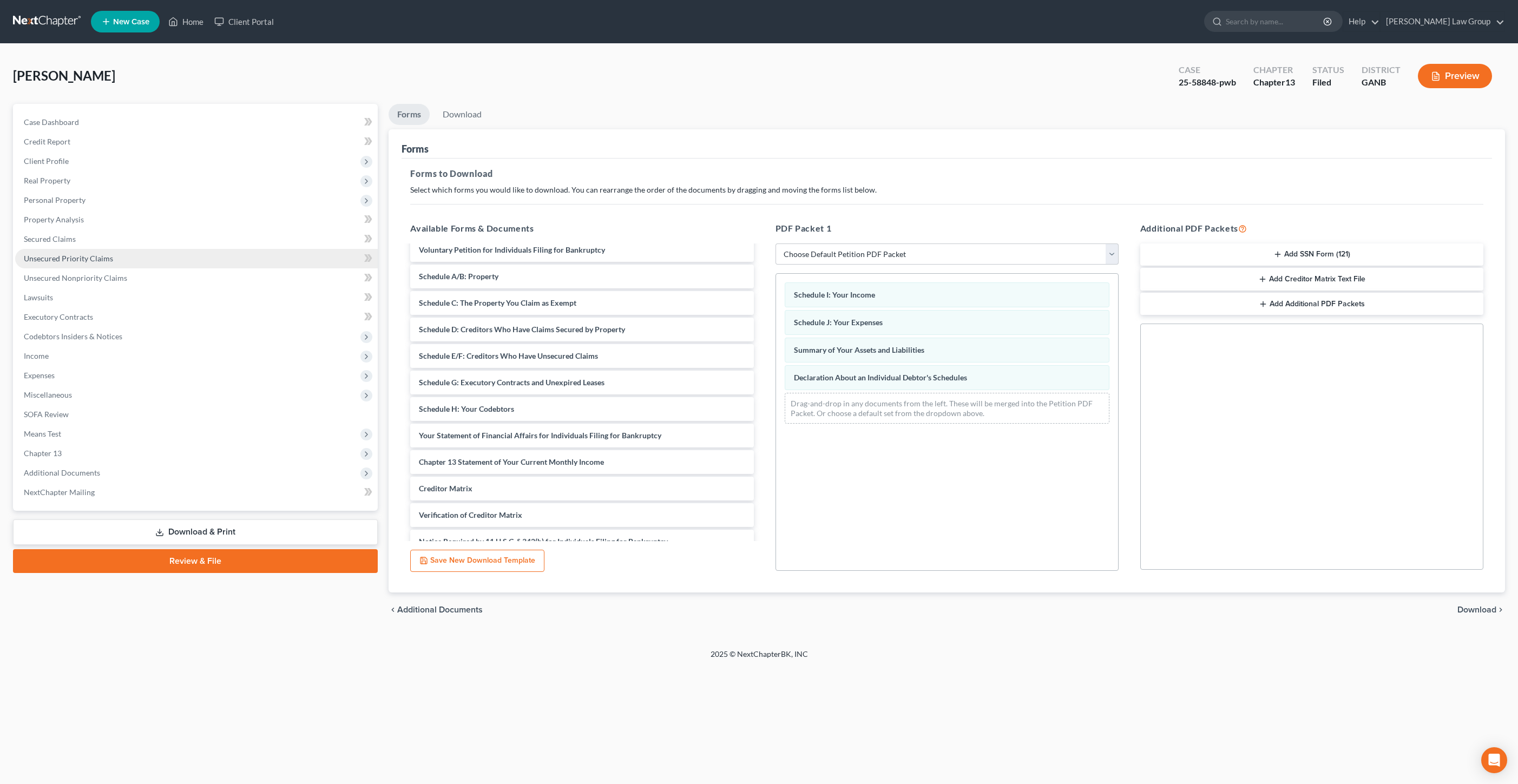
click at [109, 255] on span "Unsecured Priority Claims" at bounding box center [68, 258] width 89 height 9
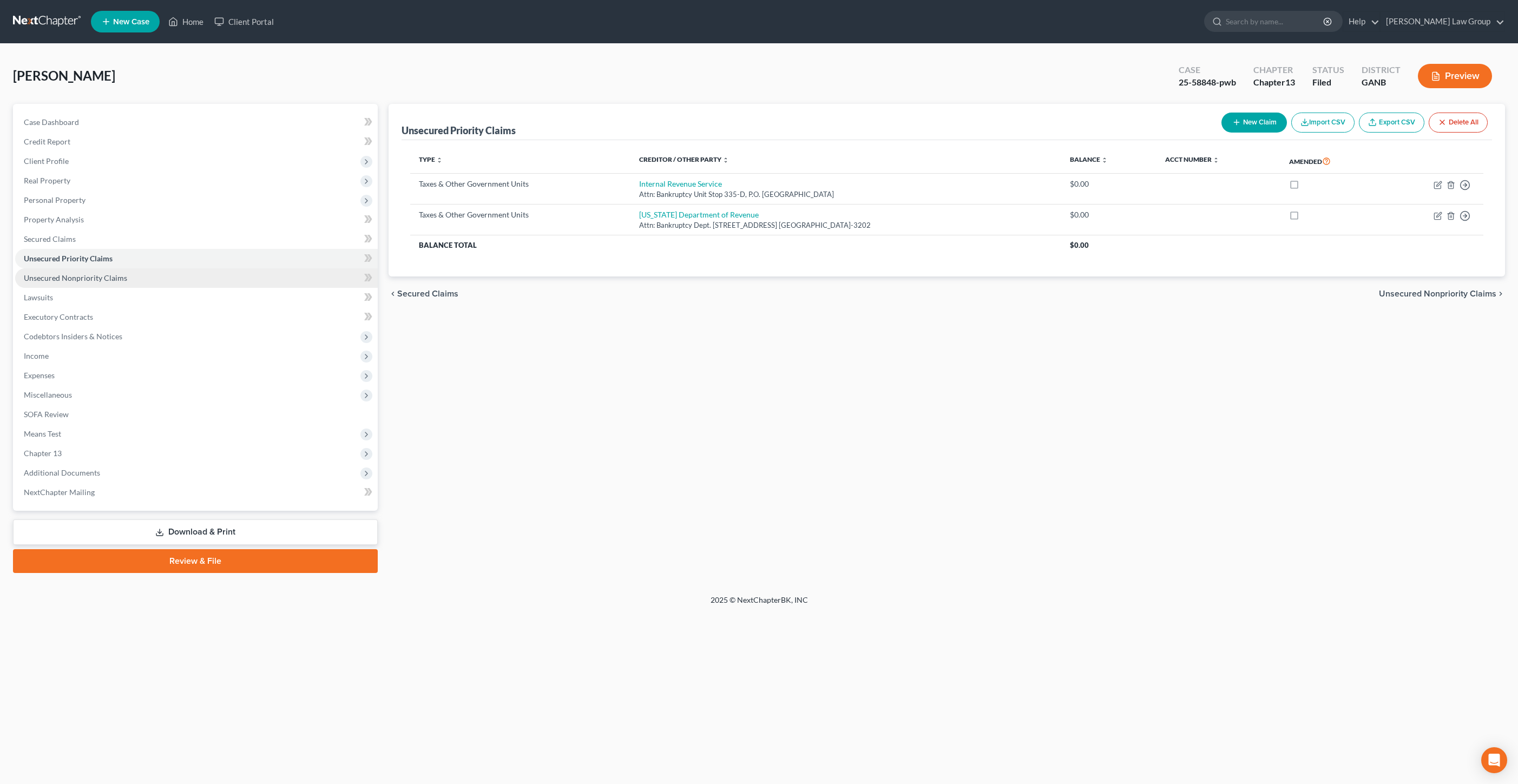
click at [137, 273] on link "Unsecured Nonpriority Claims" at bounding box center [196, 277] width 362 height 19
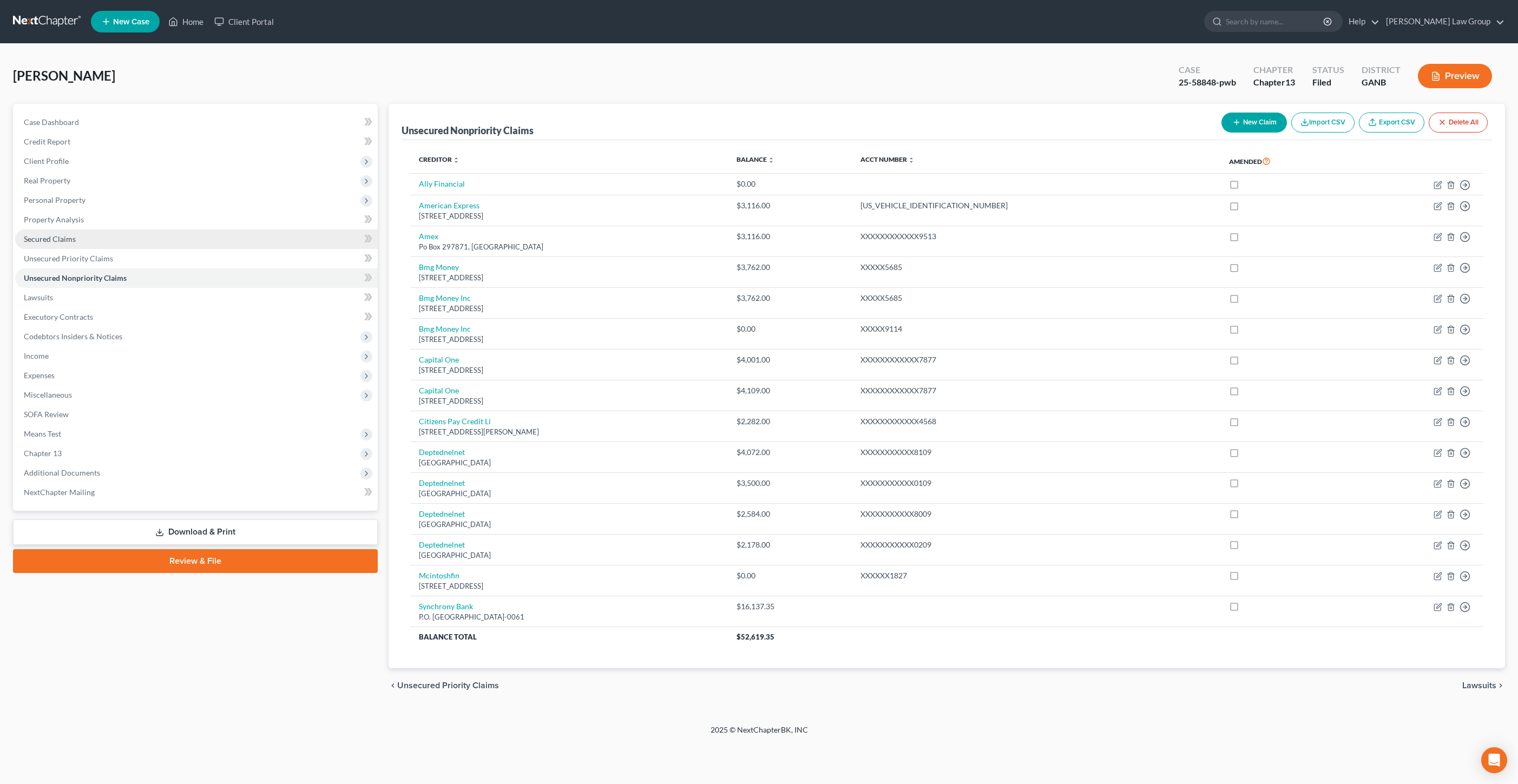
click at [117, 236] on link "Secured Claims" at bounding box center [196, 239] width 362 height 19
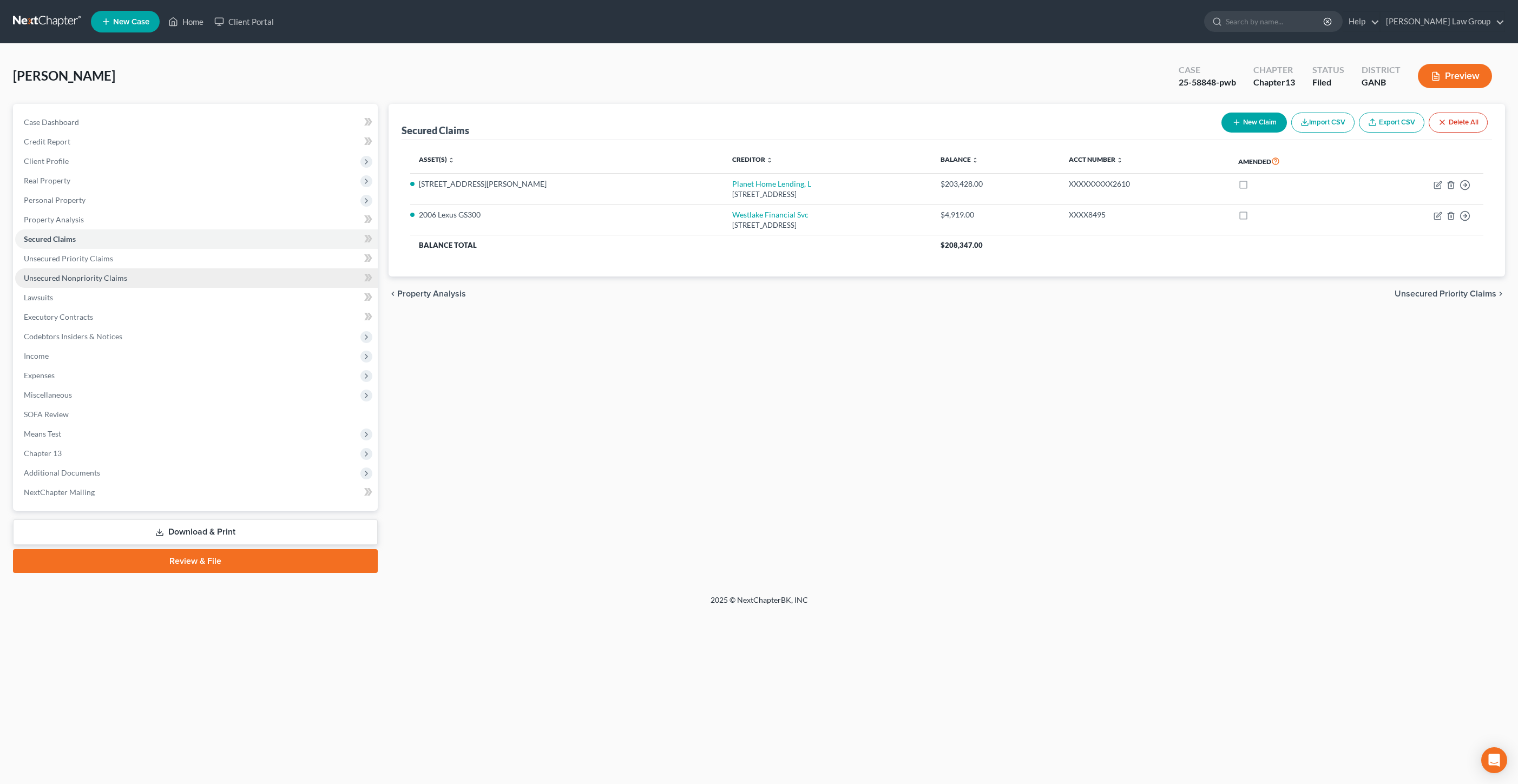
click at [113, 277] on span "Unsecured Nonpriority Claims" at bounding box center [76, 277] width 103 height 9
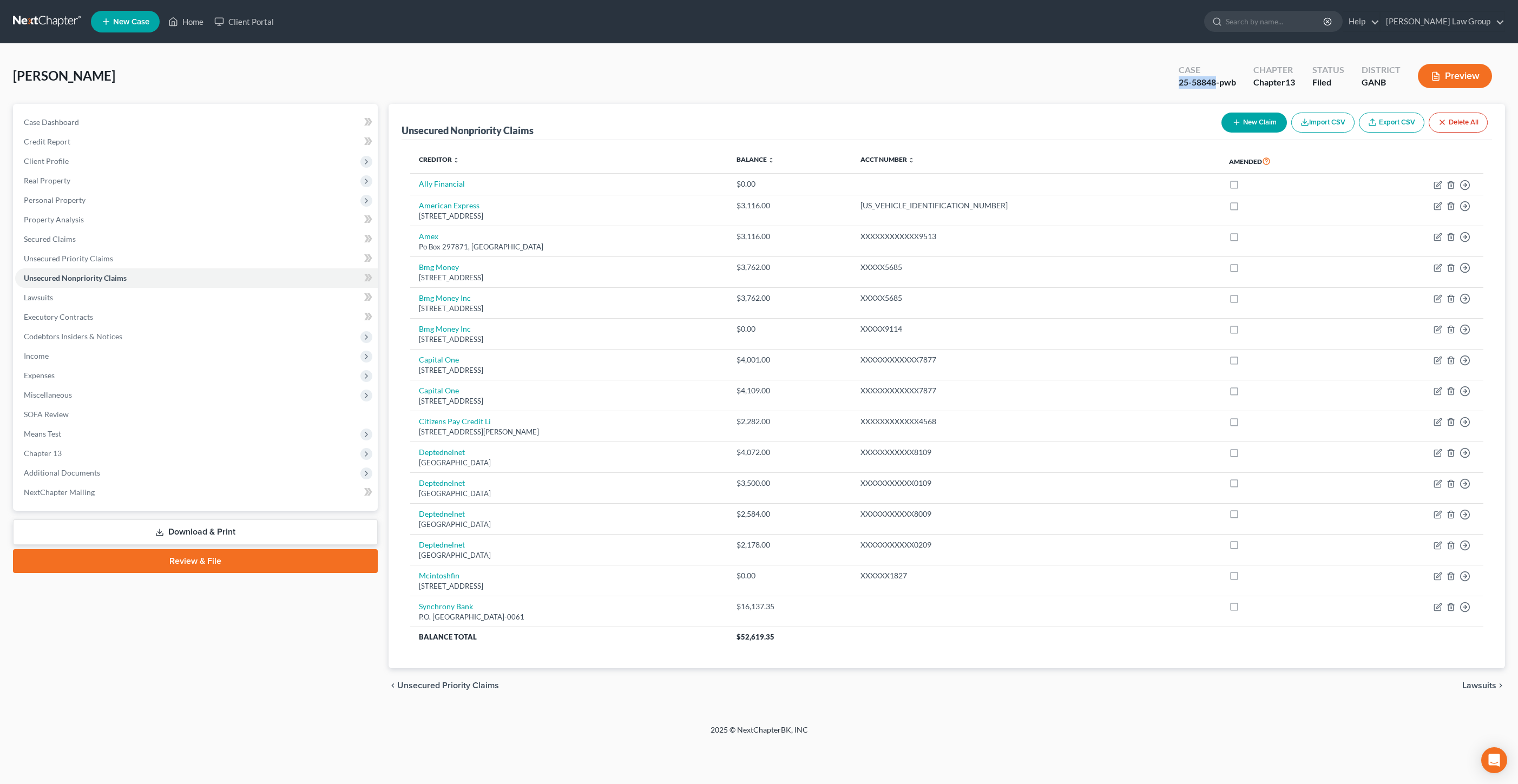
drag, startPoint x: 1217, startPoint y: 82, endPoint x: 1154, endPoint y: 84, distance: 63.0
click at [1154, 84] on div "Cogdell, Brianna Upgraded Case 25-58848-pwb Chapter Chapter 13 Status Filed Dis…" at bounding box center [759, 80] width 1492 height 47
copy div "25-58848"
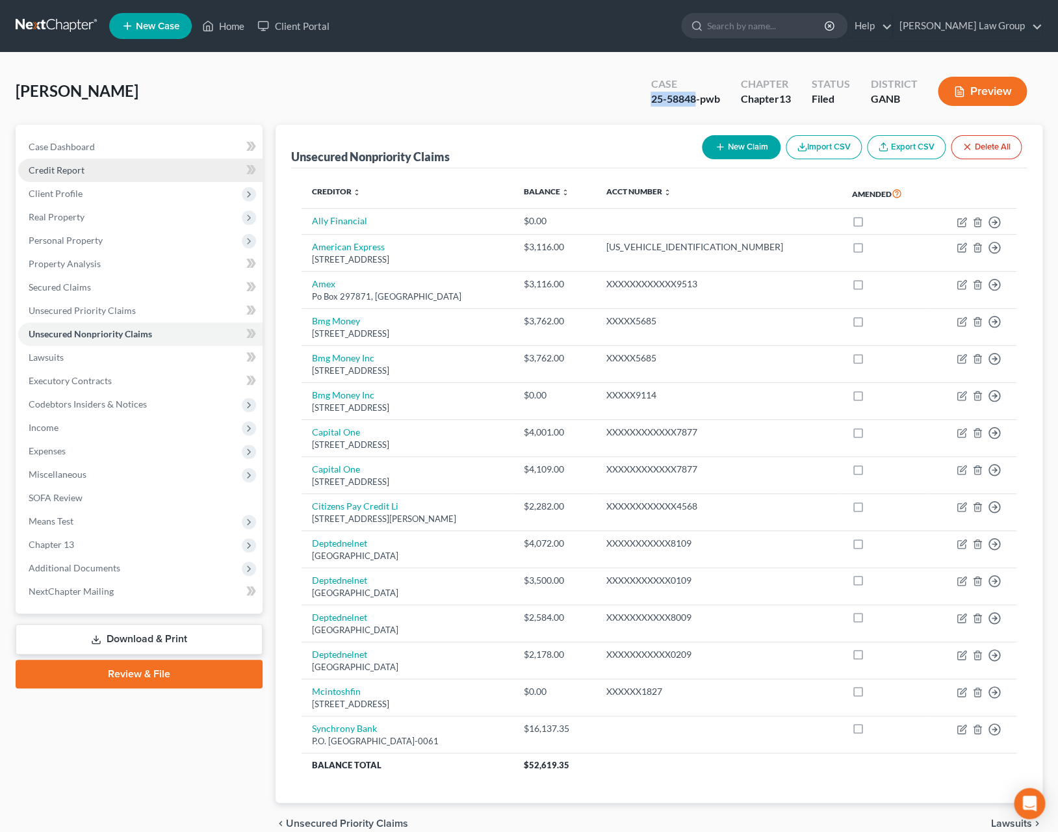
click at [74, 171] on span "Credit Report" at bounding box center [57, 169] width 56 height 11
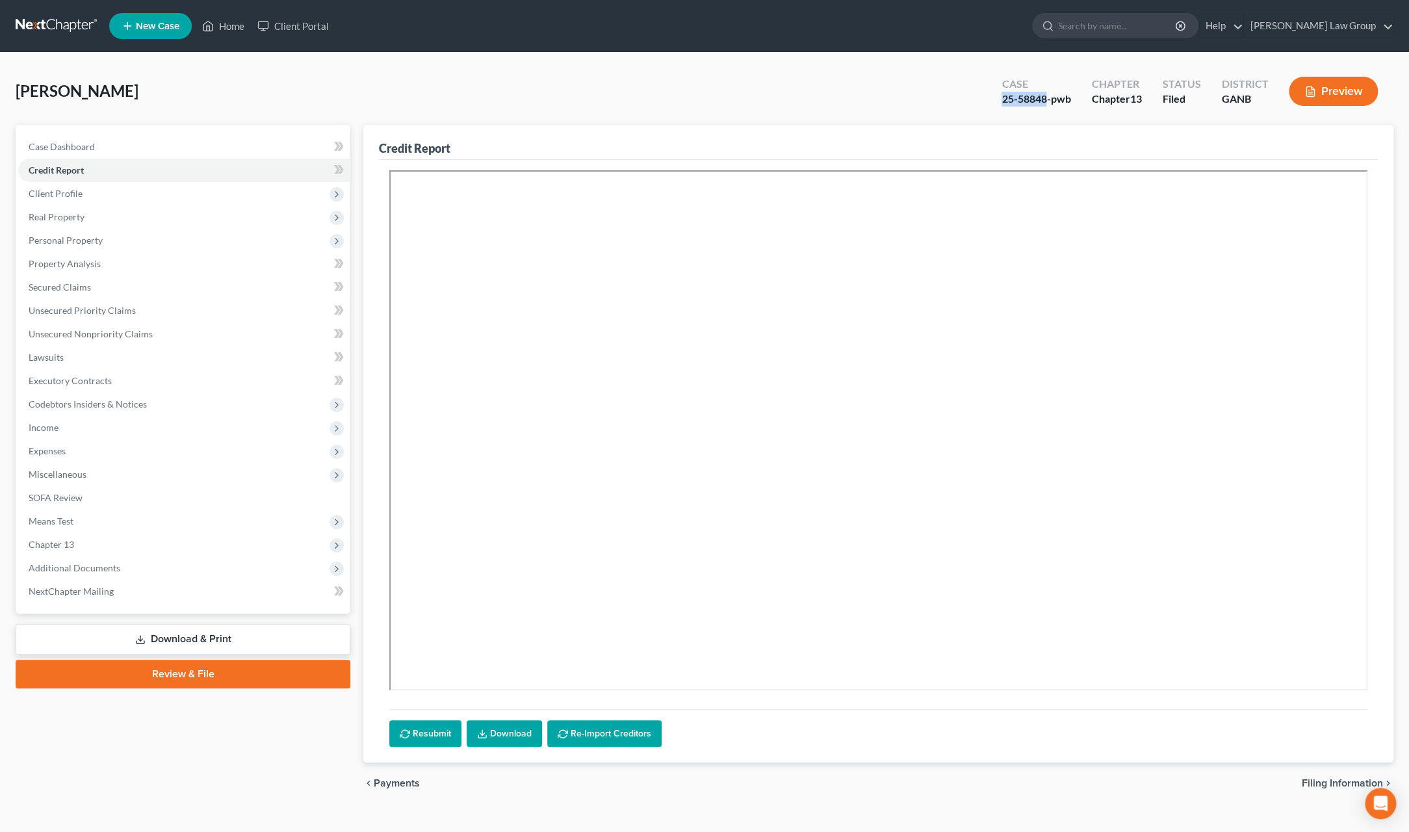
scroll to position [21, 0]
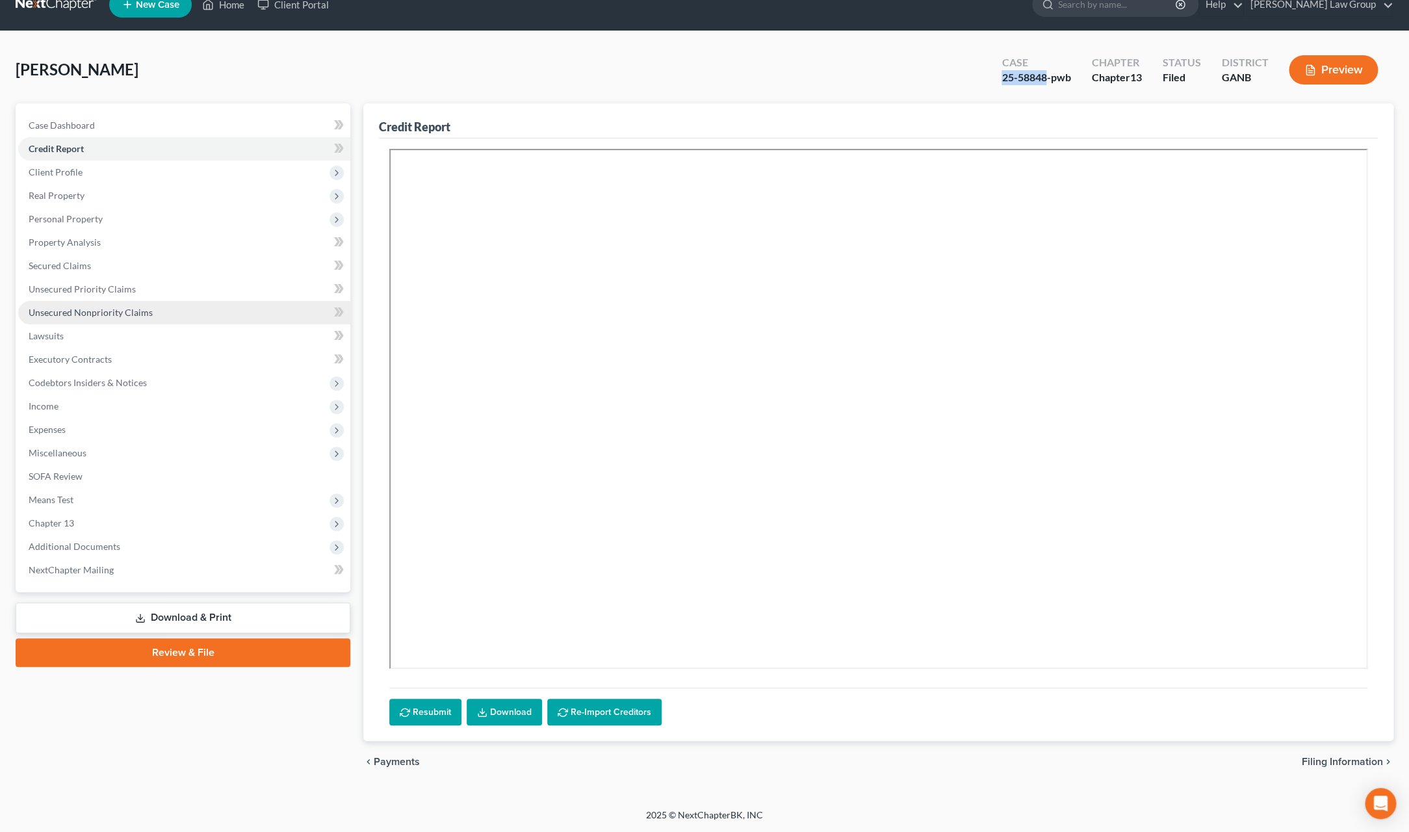
click at [77, 309] on span "Unsecured Nonpriority Claims" at bounding box center [91, 312] width 124 height 11
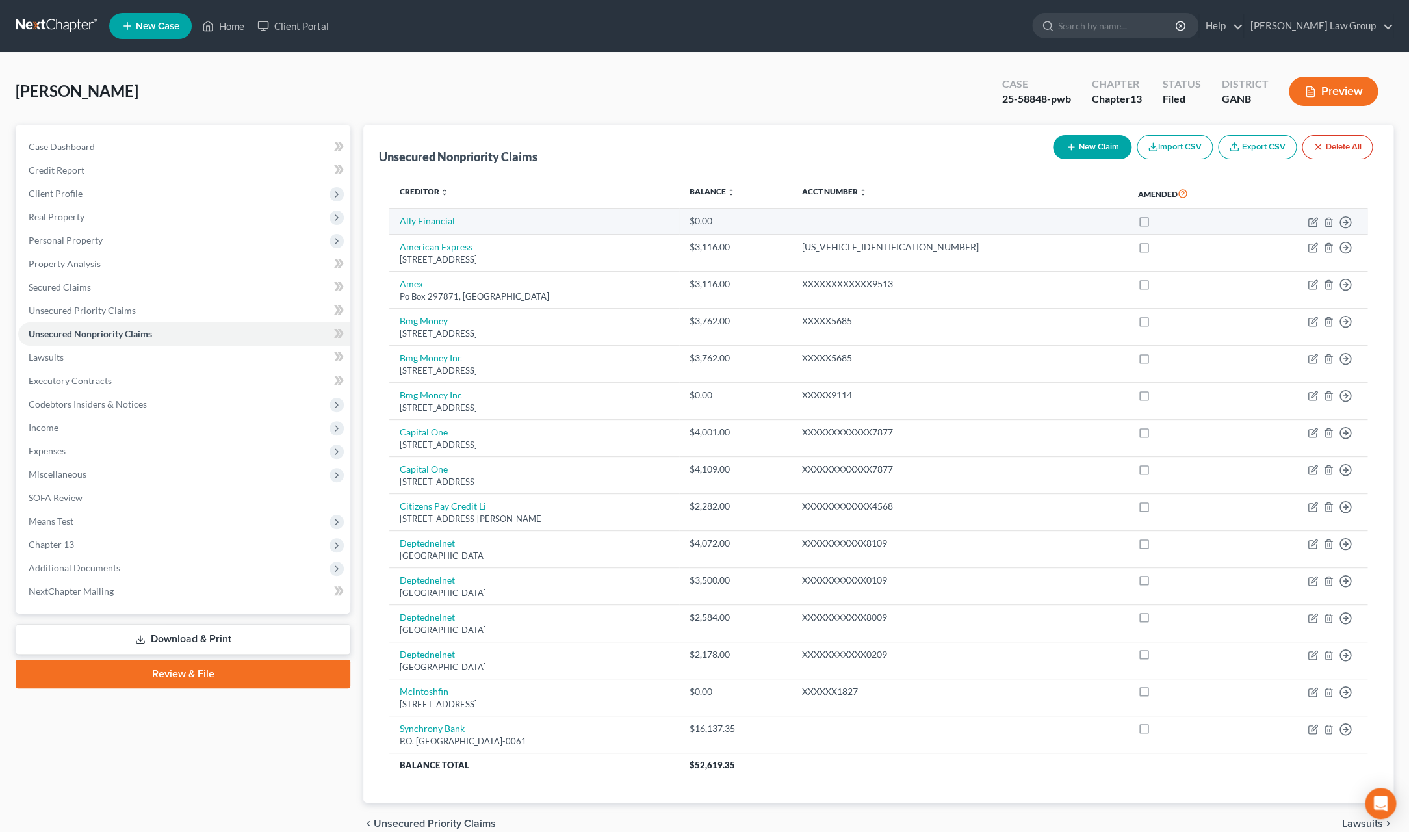
click at [448, 229] on td "Ally Financial" at bounding box center [534, 222] width 290 height 26
click at [446, 224] on link "Ally Financial" at bounding box center [427, 220] width 55 height 11
select select "0"
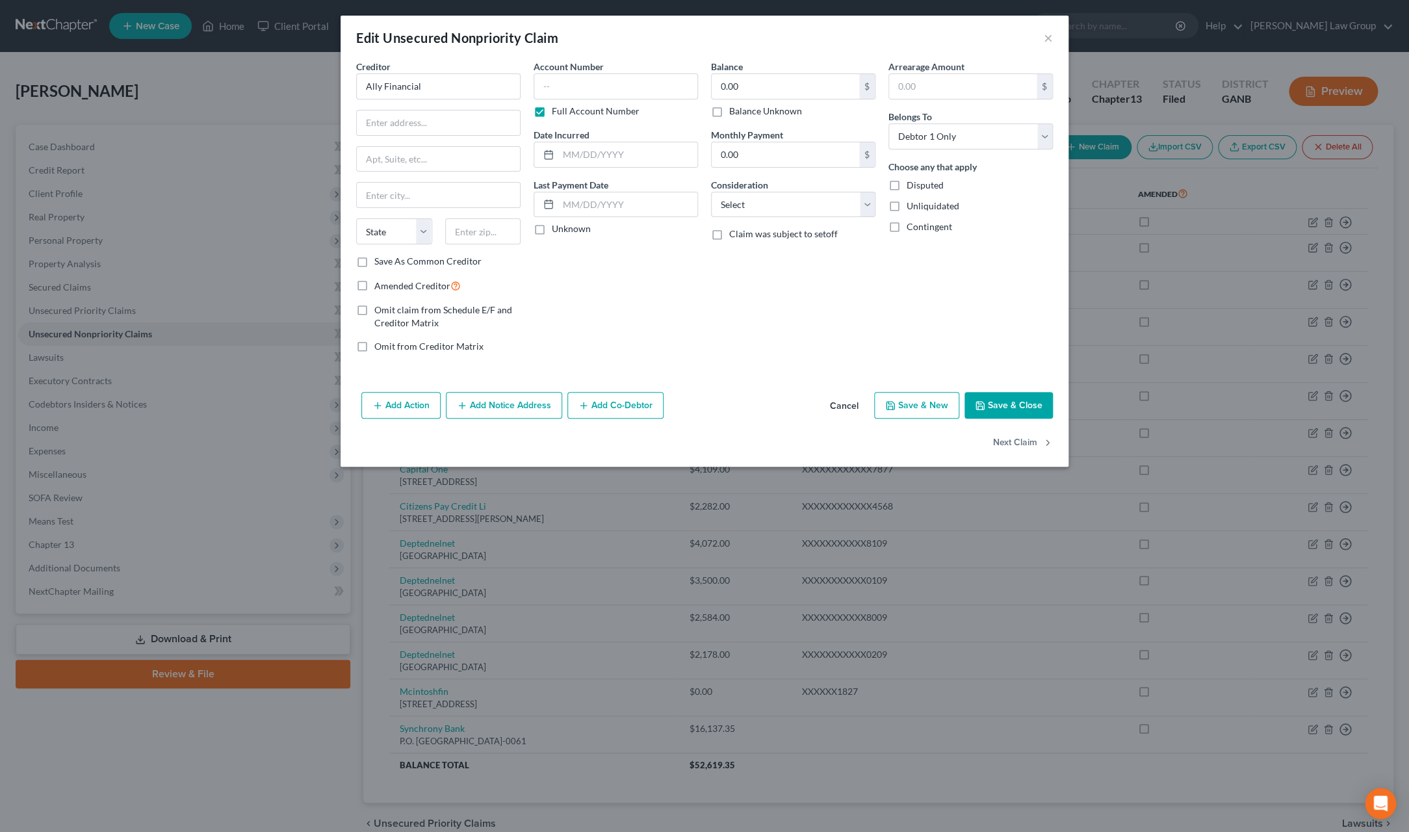
click at [764, 304] on div "Balance 0.00 $ Balance Unknown Balance Undetermined 0.00 $ Balance Unknown Mont…" at bounding box center [793, 212] width 177 height 304
click at [731, 450] on div "Next Claim" at bounding box center [705, 448] width 728 height 38
click at [442, 125] on input "text" at bounding box center [438, 122] width 163 height 25
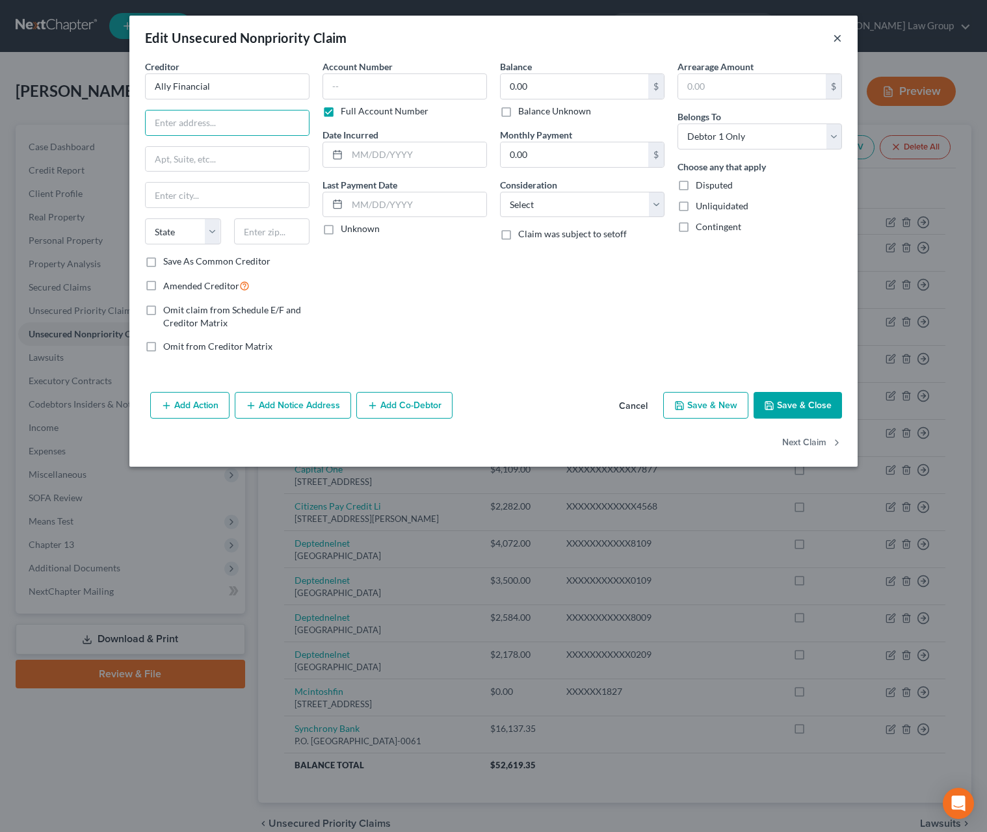
click at [835, 35] on button "×" at bounding box center [837, 38] width 9 height 16
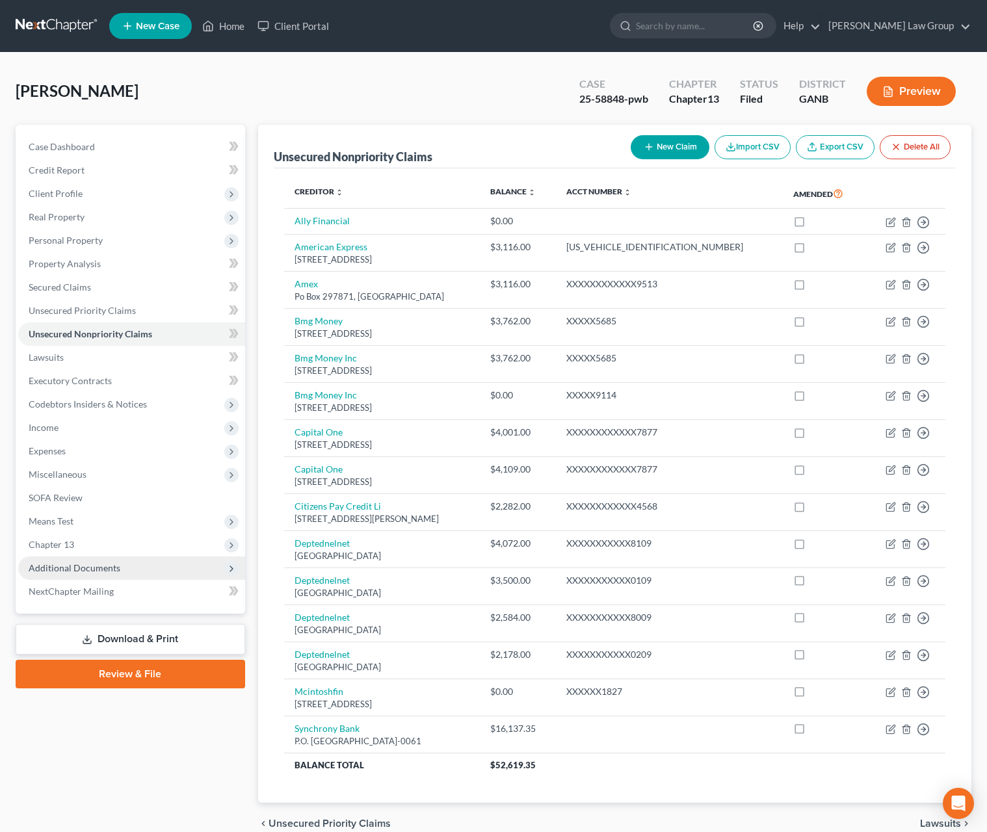
click at [90, 575] on span "Additional Documents" at bounding box center [131, 567] width 227 height 23
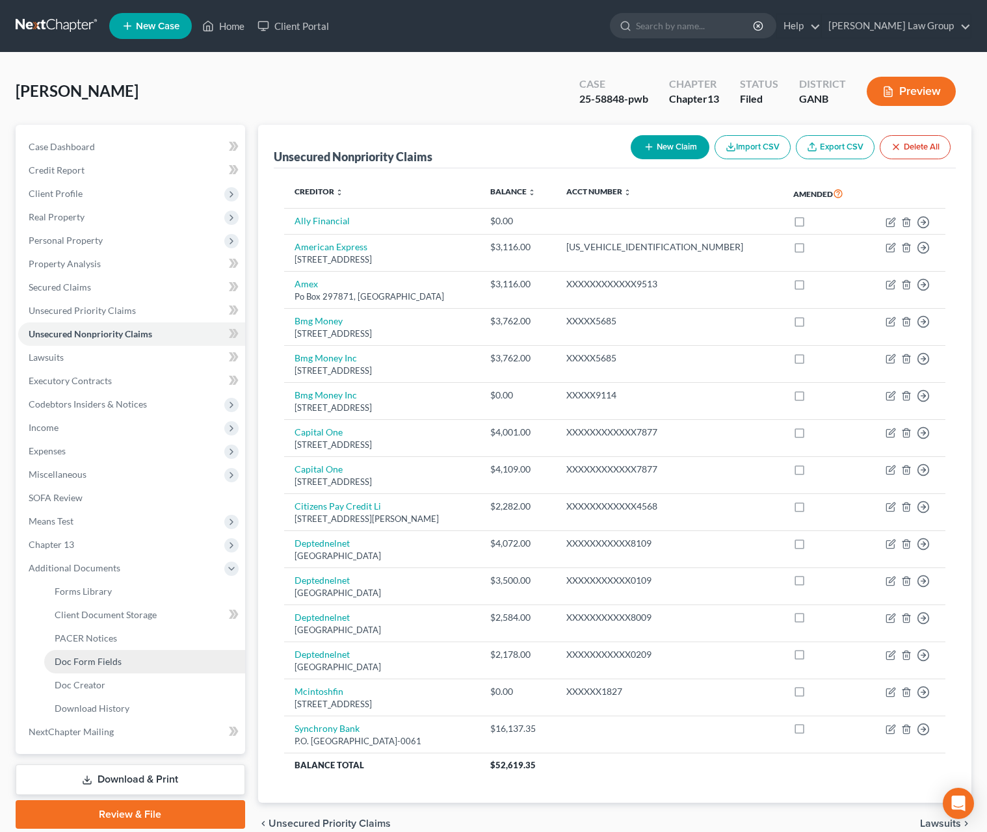
click at [144, 650] on link "Doc Form Fields" at bounding box center [144, 661] width 201 height 23
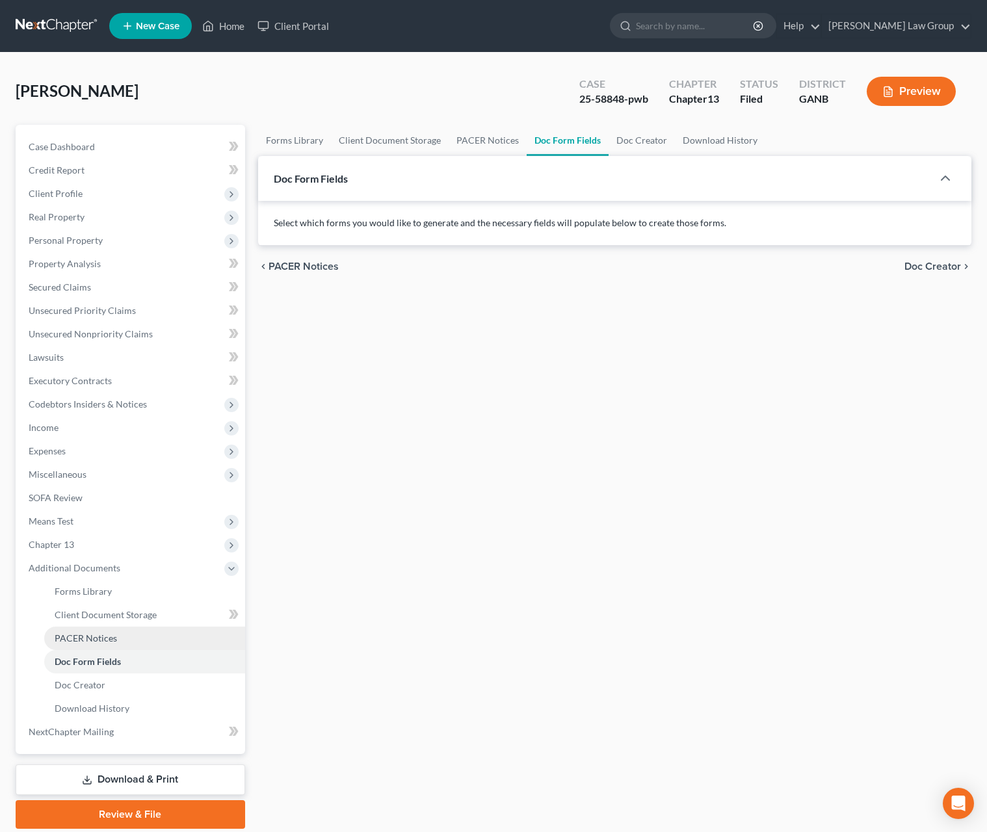
click at [157, 641] on link "PACER Notices" at bounding box center [144, 638] width 201 height 23
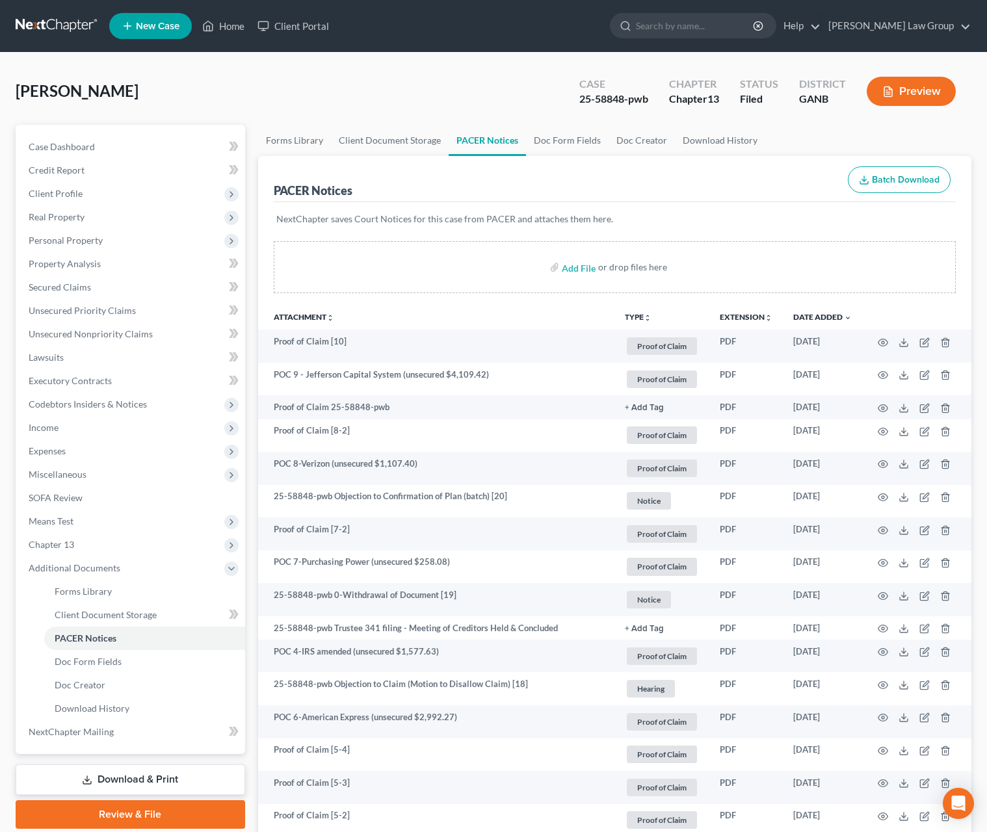
click at [635, 314] on button "TYPE unfold_more" at bounding box center [638, 317] width 27 height 8
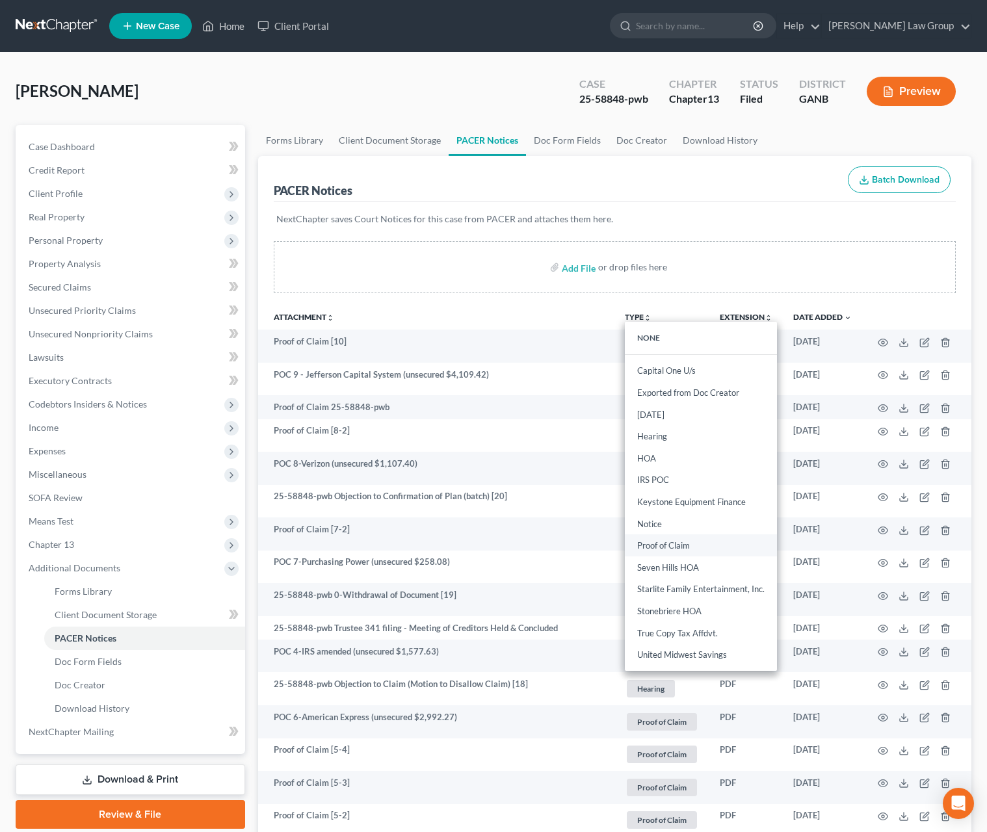
click at [670, 551] on link "Proof of Claim" at bounding box center [701, 546] width 152 height 22
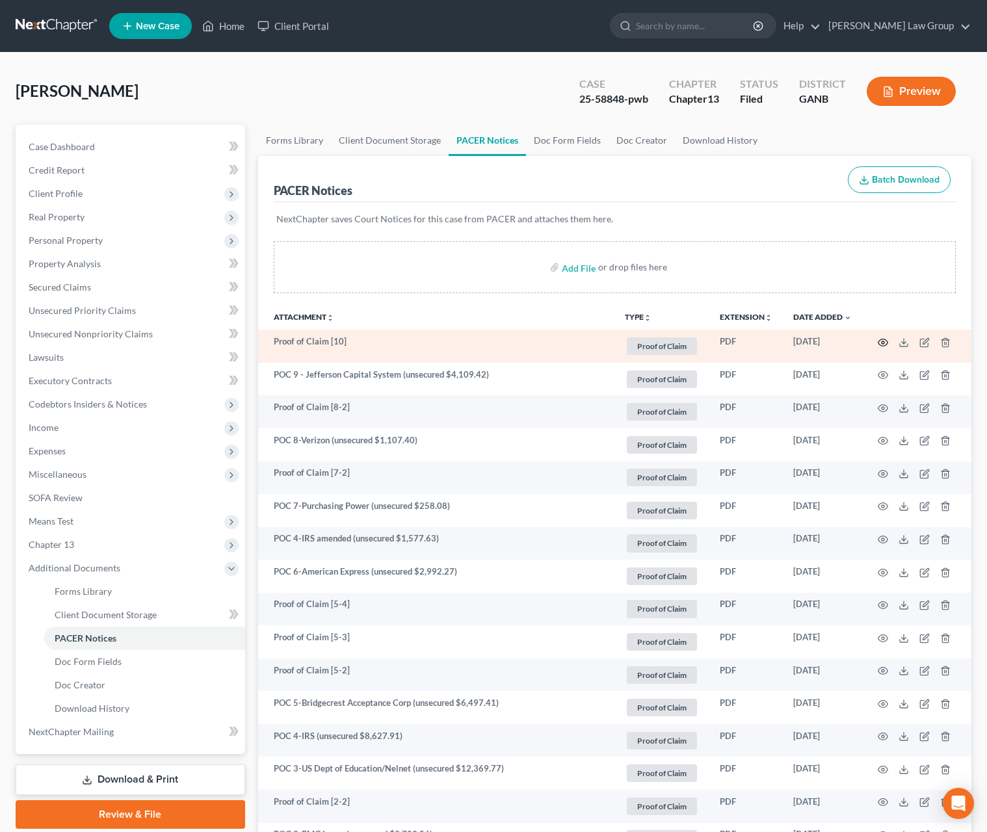
click at [881, 341] on icon "button" at bounding box center [882, 342] width 10 height 10
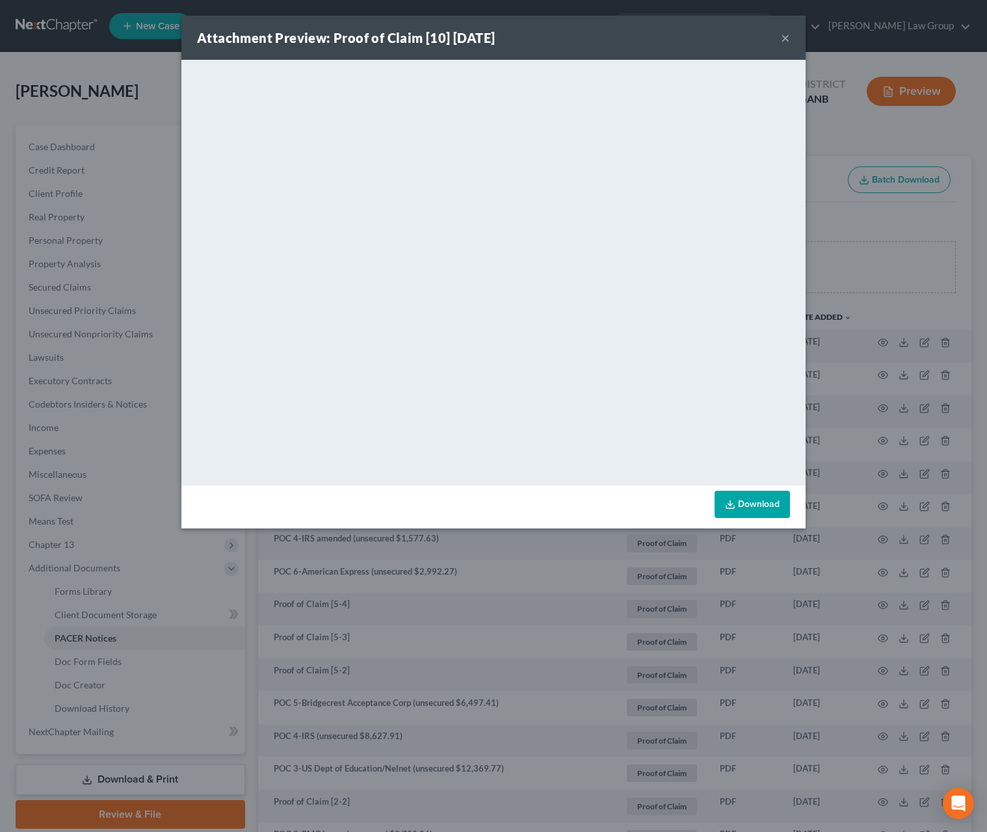
click at [786, 44] on button "×" at bounding box center [785, 38] width 9 height 16
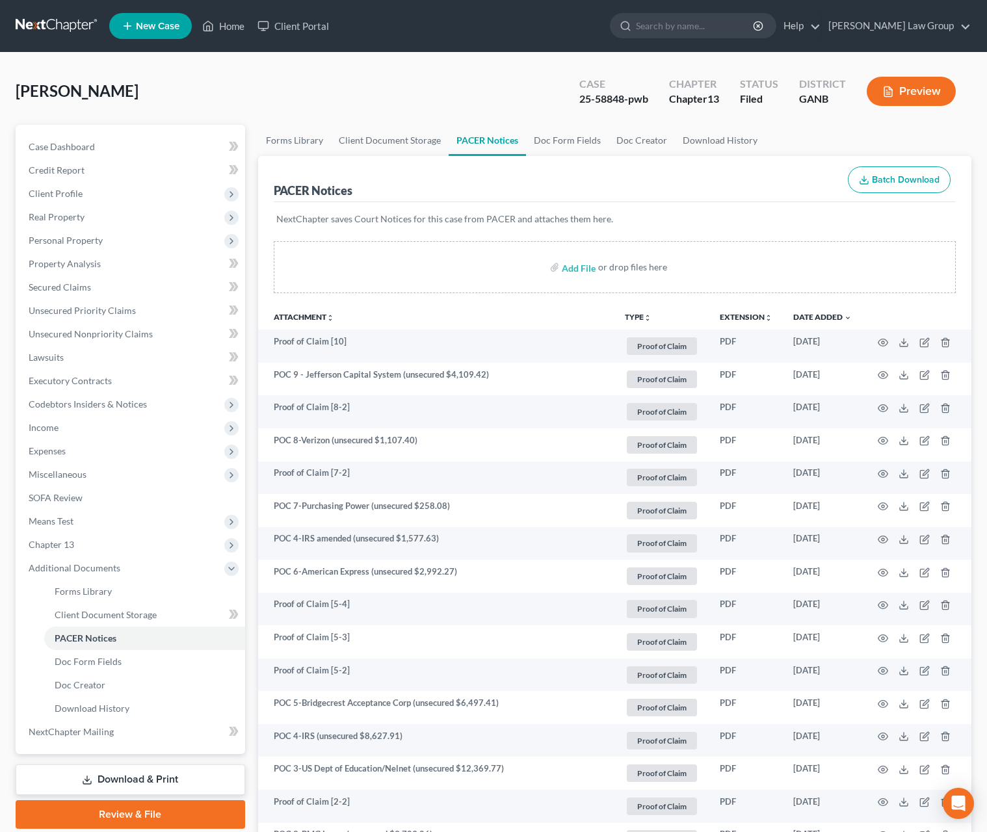
click at [445, 99] on div "Cogdell, Brianna Upgraded Case 25-58848-pwb Chapter Chapter 13 Status Filed Dis…" at bounding box center [493, 96] width 955 height 57
click at [107, 547] on span "Chapter 13" at bounding box center [131, 544] width 227 height 23
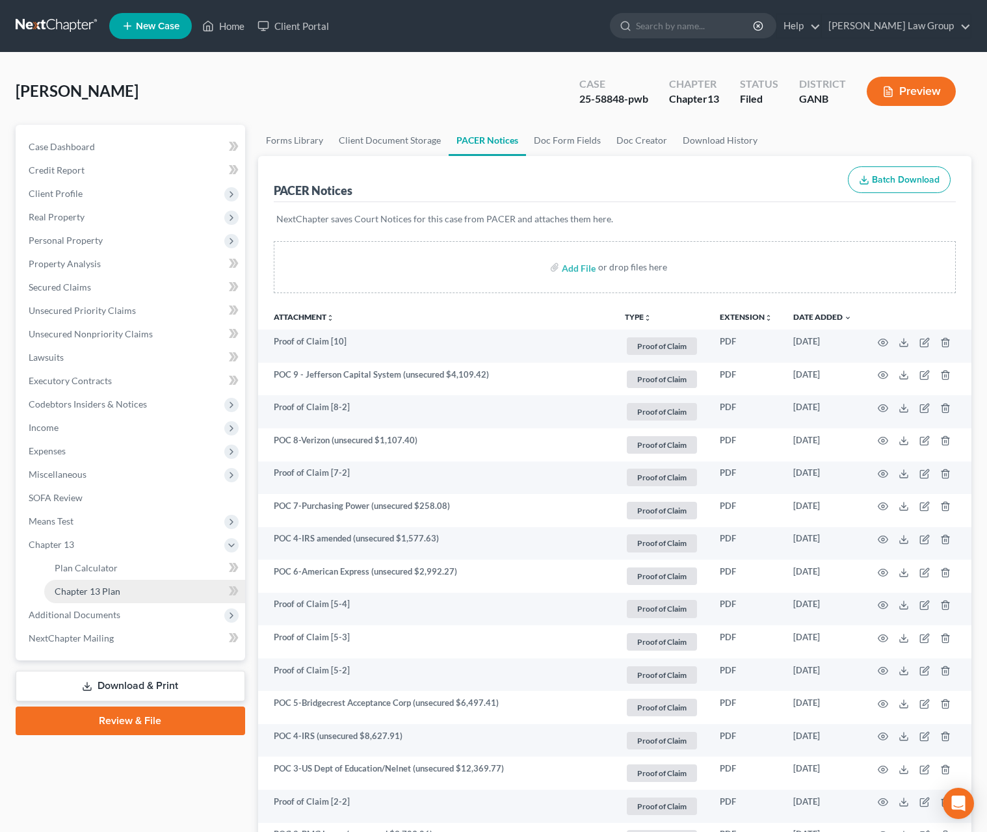
click at [140, 584] on link "Chapter 13 Plan" at bounding box center [144, 591] width 201 height 23
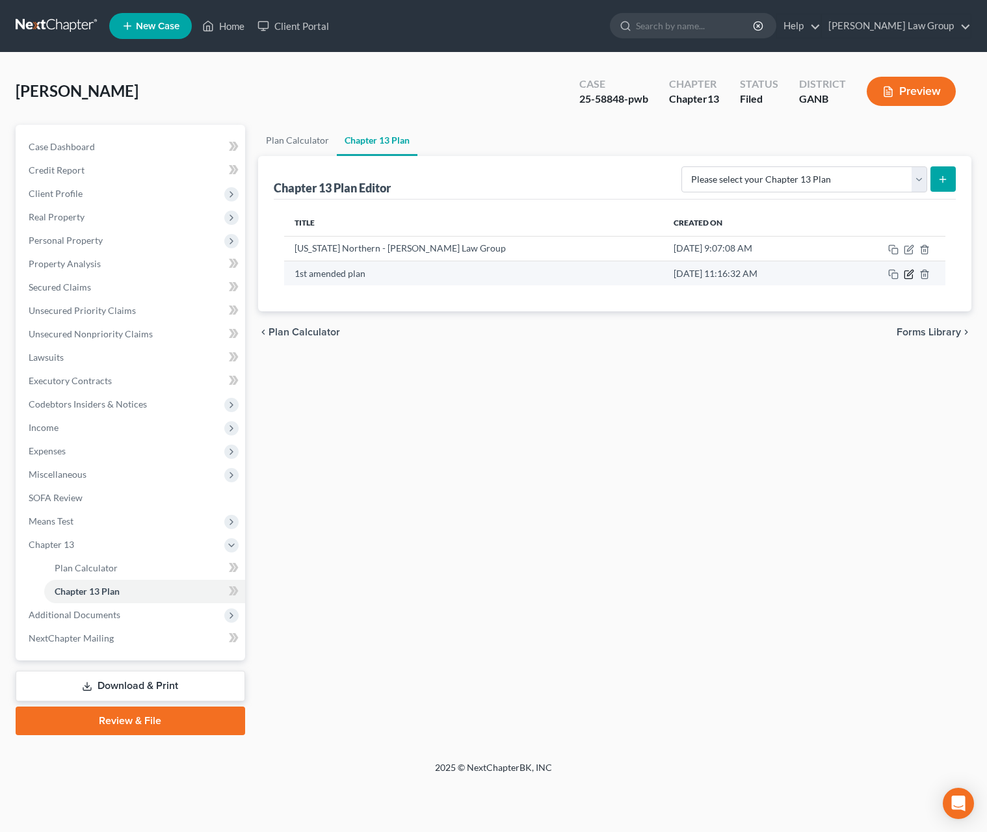
click at [909, 279] on icon "button" at bounding box center [908, 274] width 10 height 10
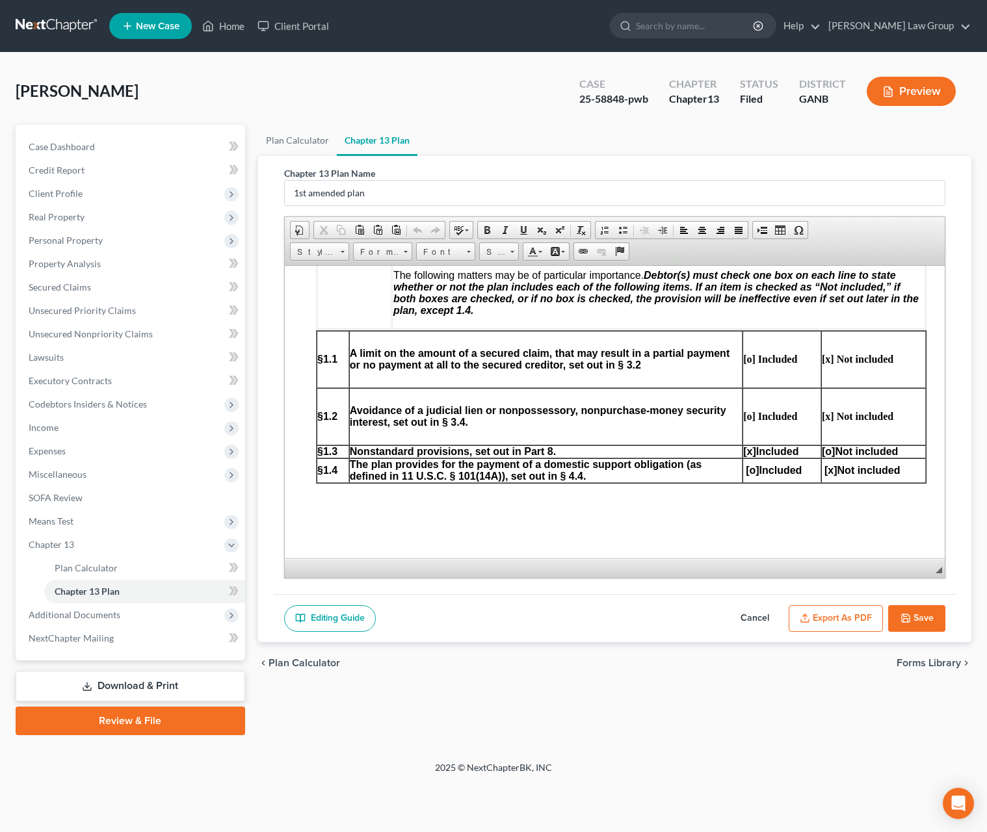
scroll to position [718, 0]
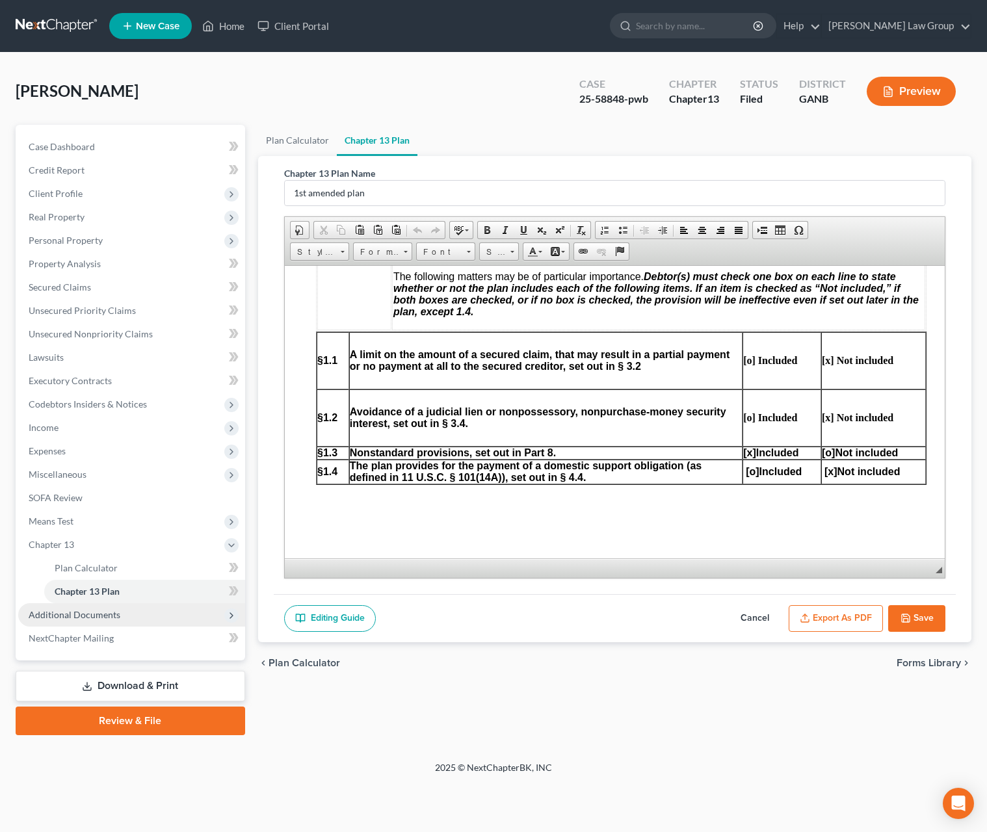
click at [151, 618] on span "Additional Documents" at bounding box center [131, 614] width 227 height 23
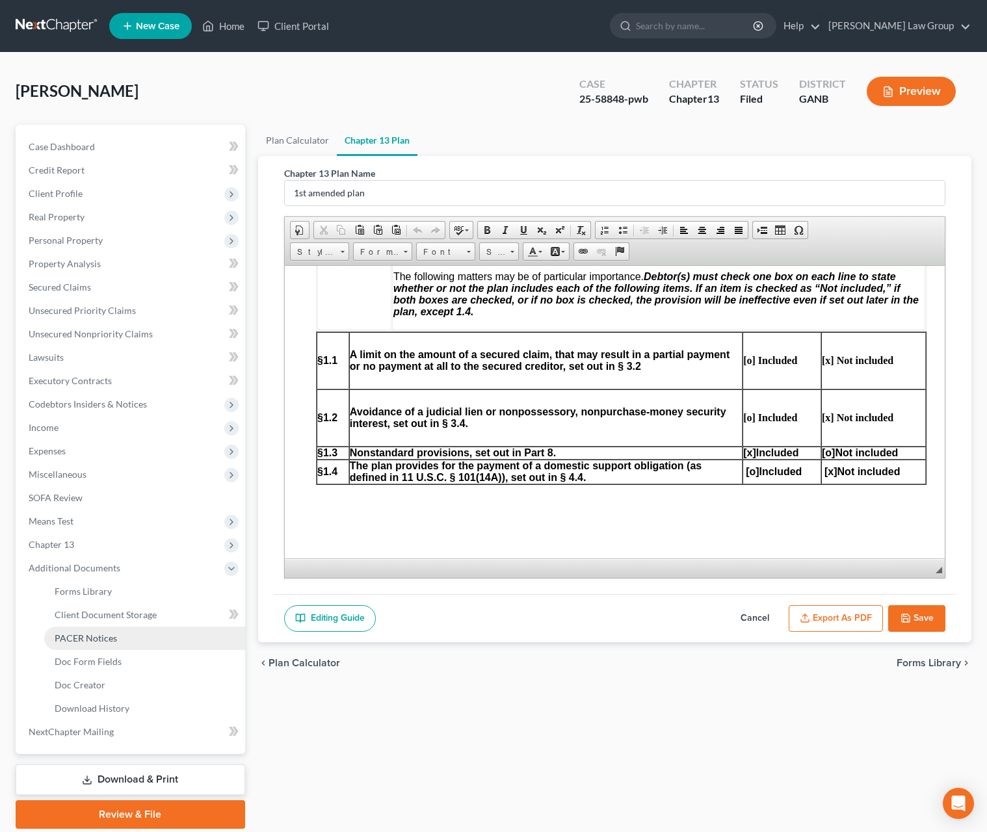
click at [155, 647] on link "PACER Notices" at bounding box center [144, 638] width 201 height 23
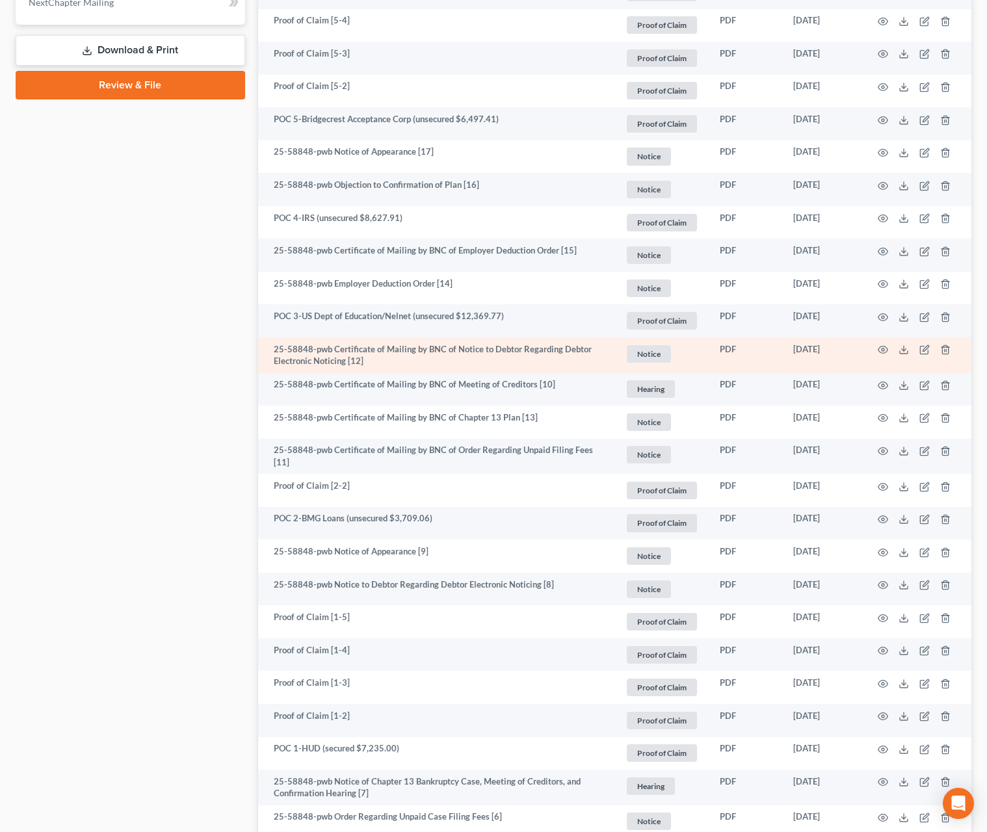
scroll to position [991, 0]
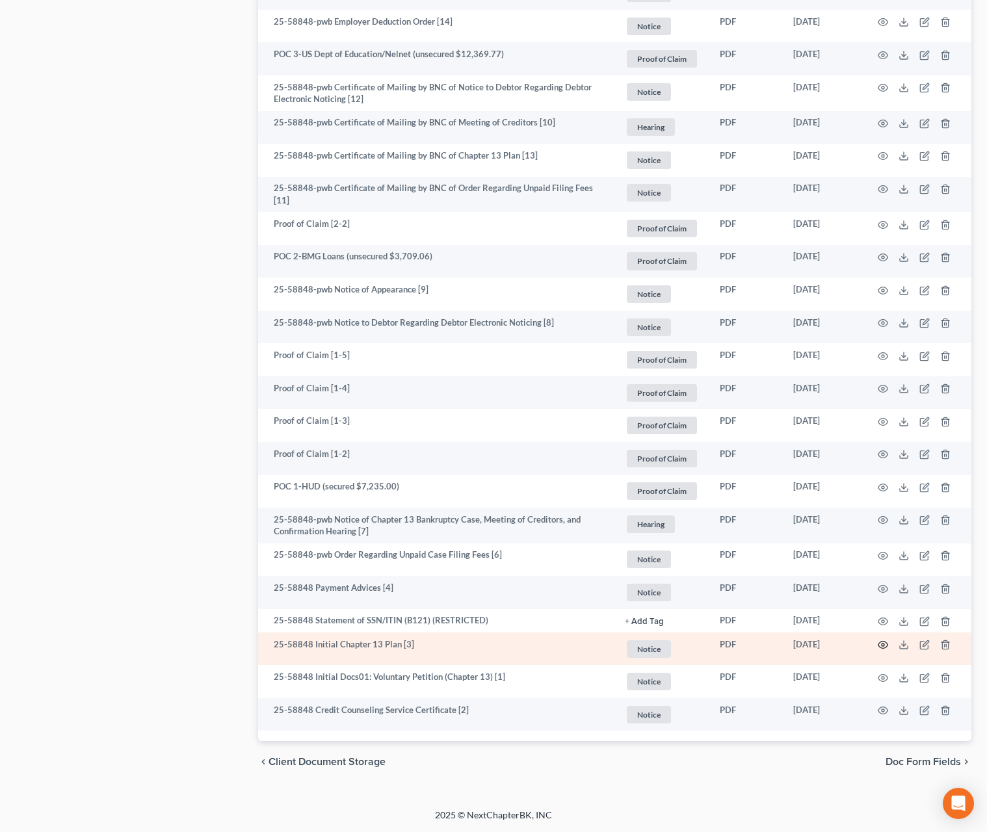
click at [883, 647] on icon "button" at bounding box center [882, 645] width 10 height 10
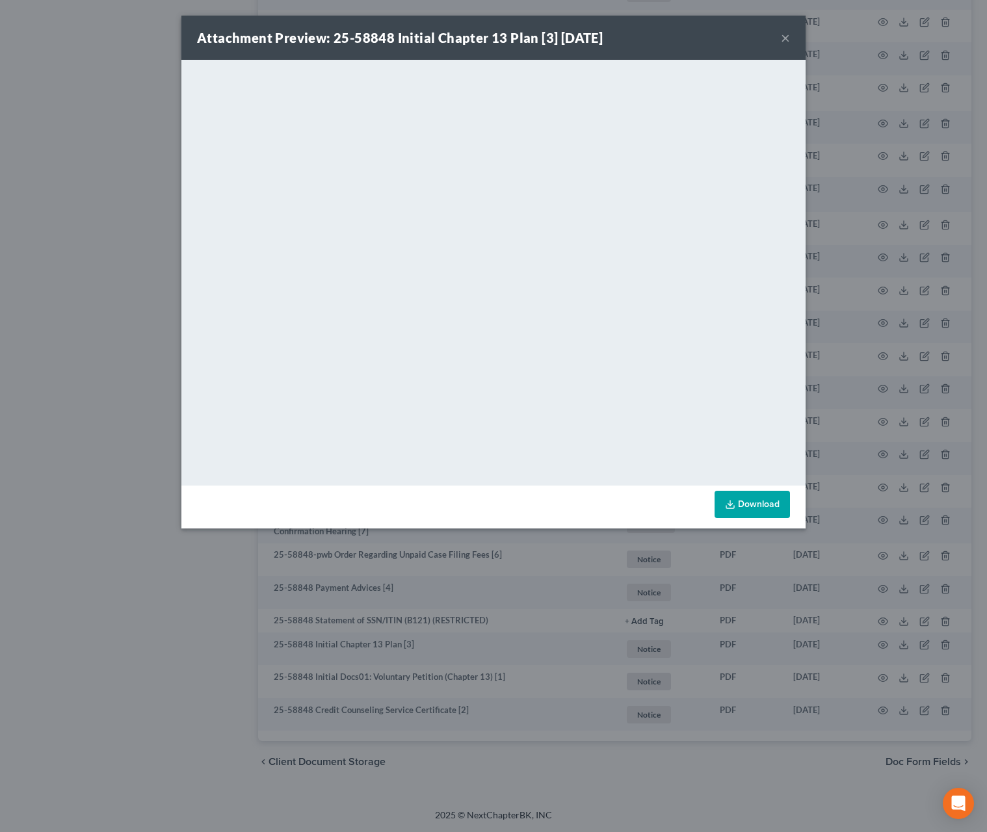
click at [782, 39] on button "×" at bounding box center [785, 38] width 9 height 16
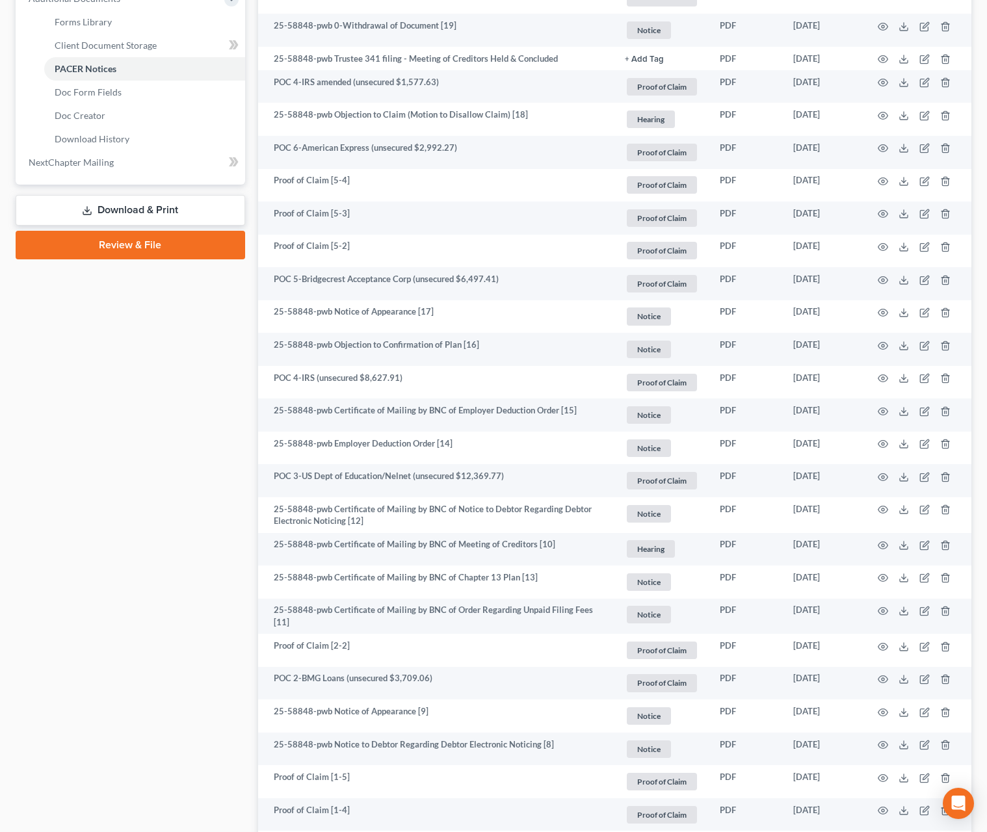
scroll to position [466, 0]
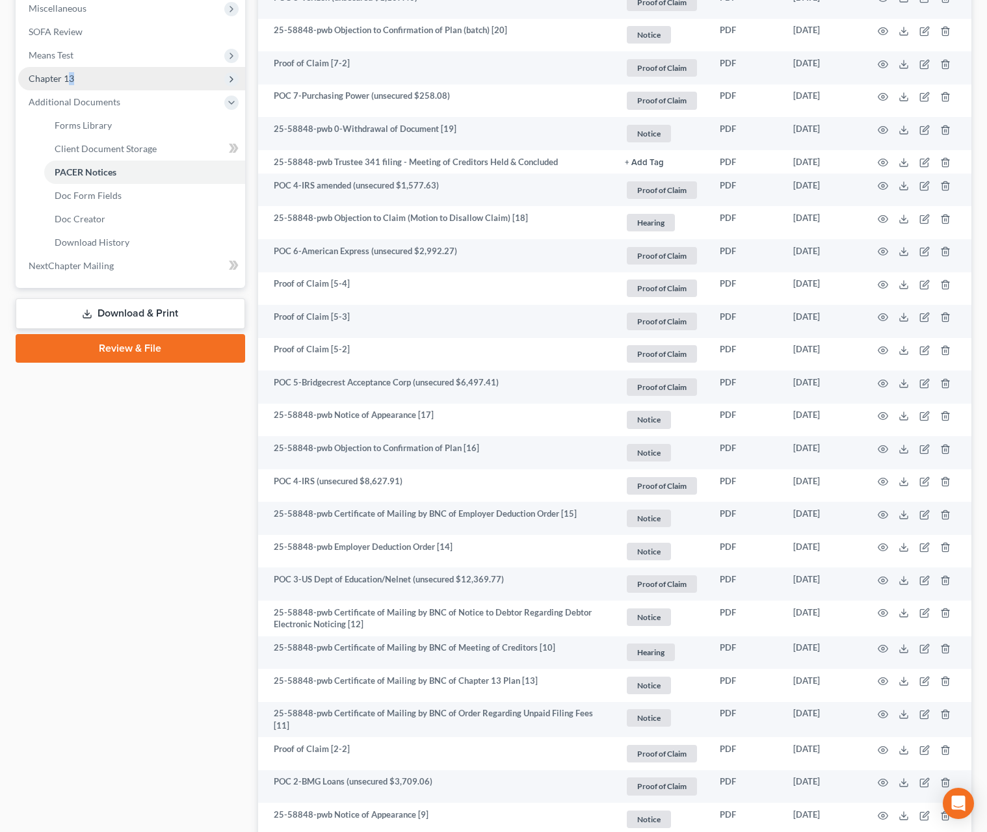
click at [68, 85] on span "Chapter 13" at bounding box center [131, 78] width 227 height 23
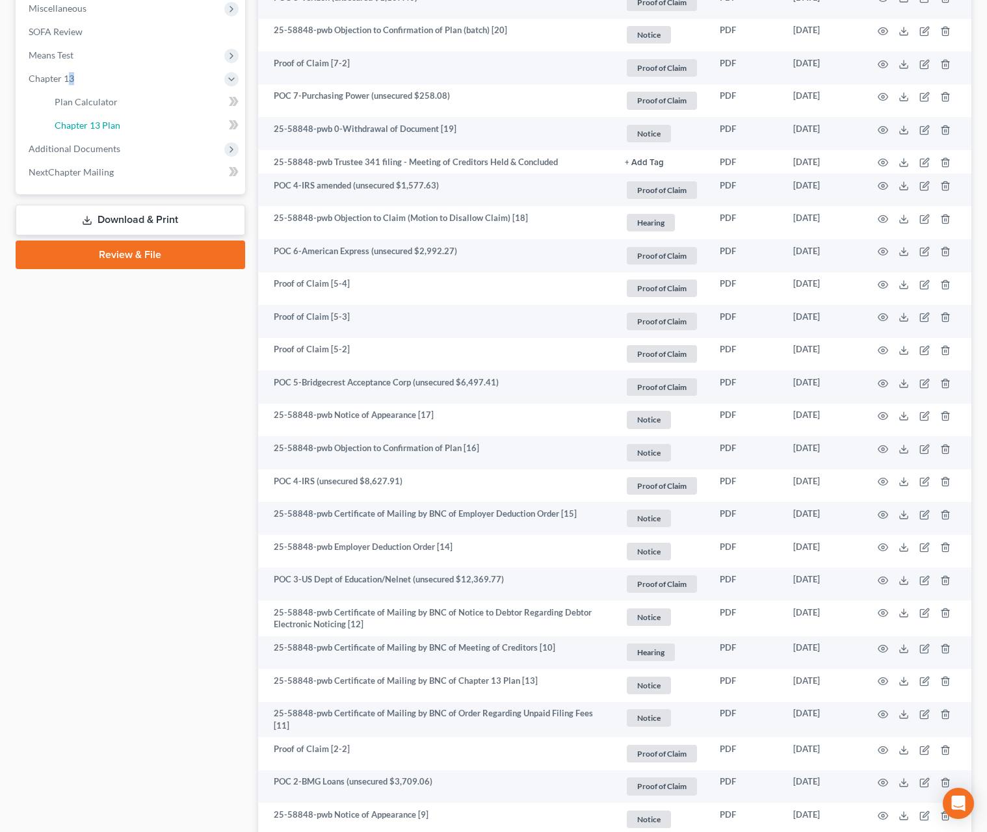
drag, startPoint x: 122, startPoint y: 119, endPoint x: 181, endPoint y: 125, distance: 58.8
click at [122, 120] on link "Chapter 13 Plan" at bounding box center [144, 125] width 201 height 23
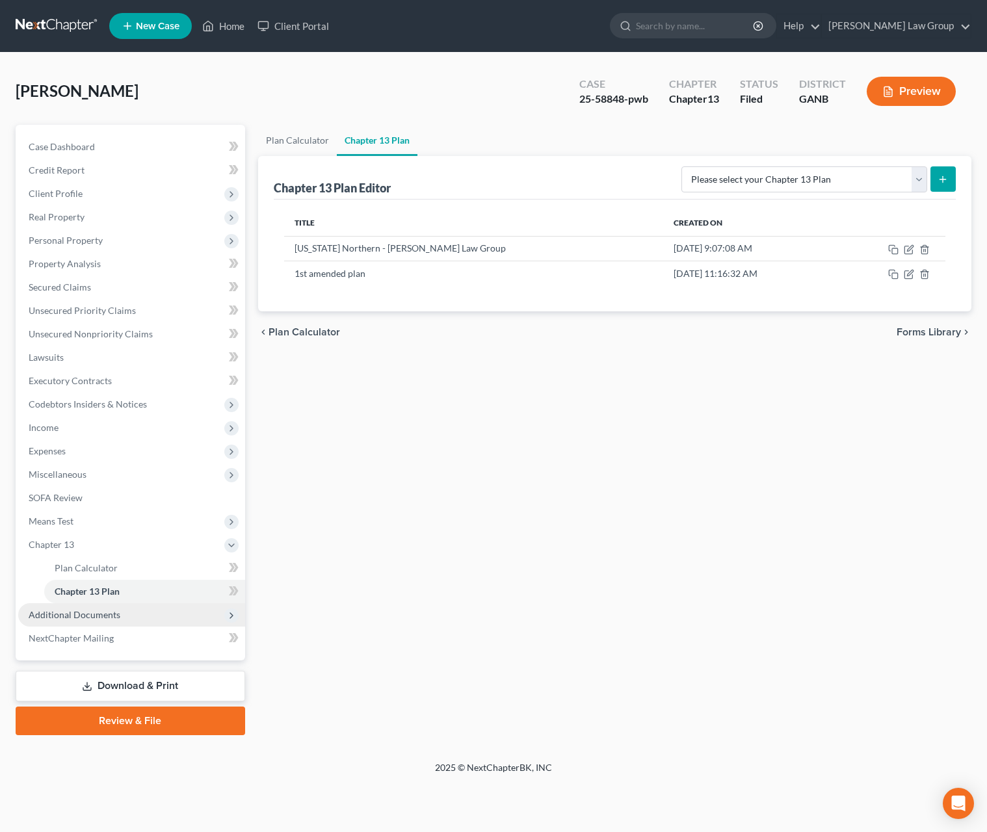
drag, startPoint x: 60, startPoint y: 622, endPoint x: 79, endPoint y: 618, distance: 19.2
click at [60, 622] on span "Additional Documents" at bounding box center [131, 614] width 227 height 23
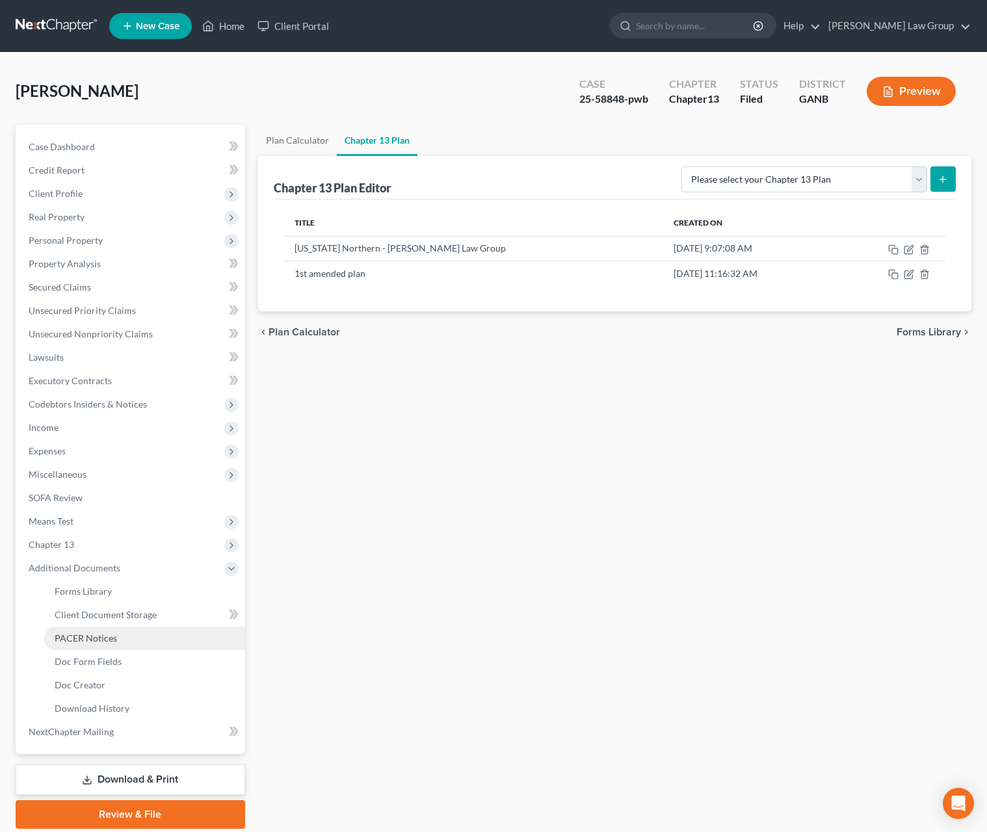
click at [142, 643] on link "PACER Notices" at bounding box center [144, 638] width 201 height 23
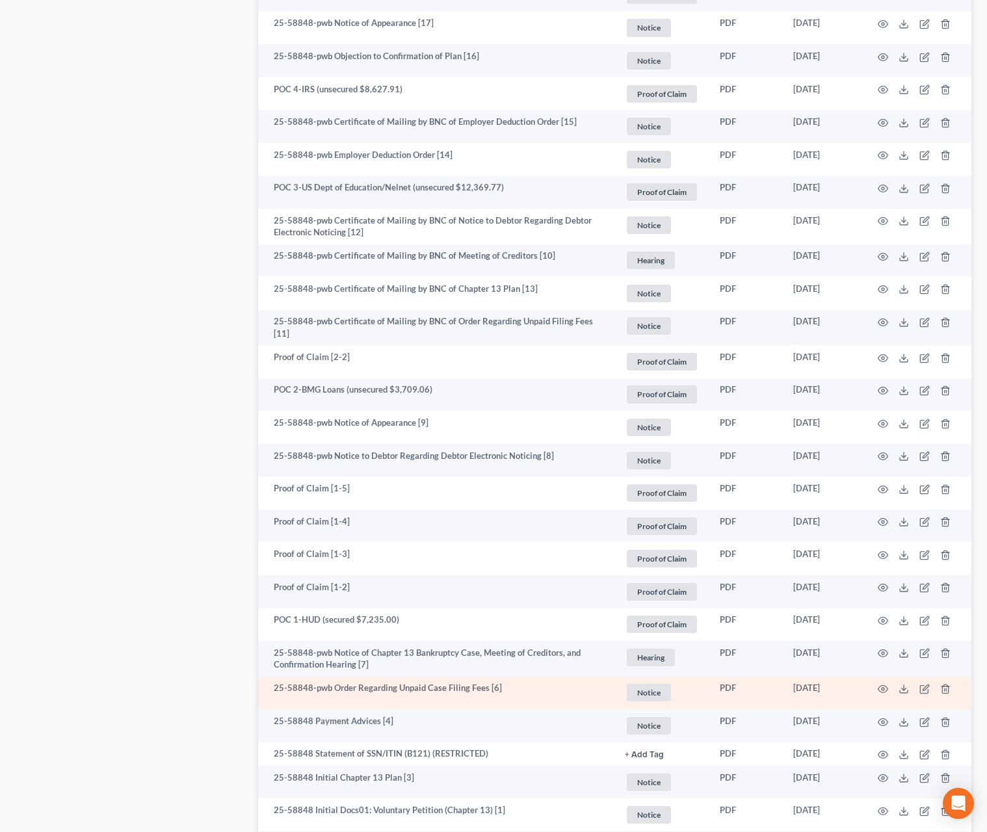
scroll to position [991, 0]
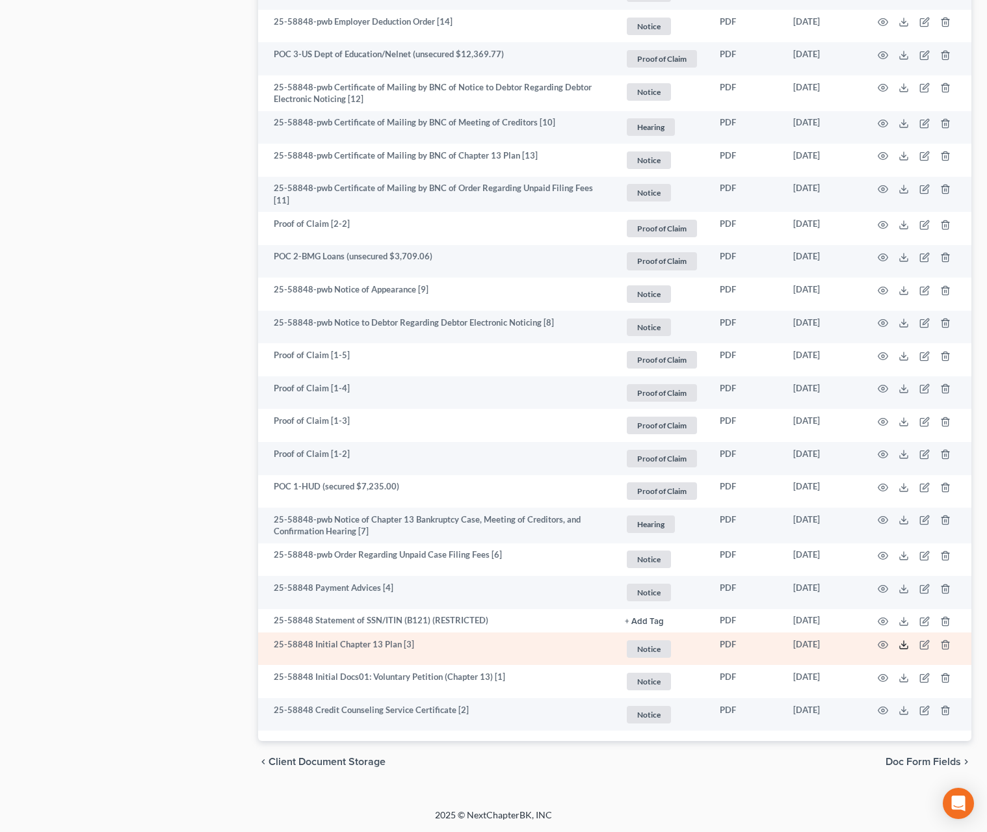
click at [902, 645] on polyline at bounding box center [904, 645] width 5 height 2
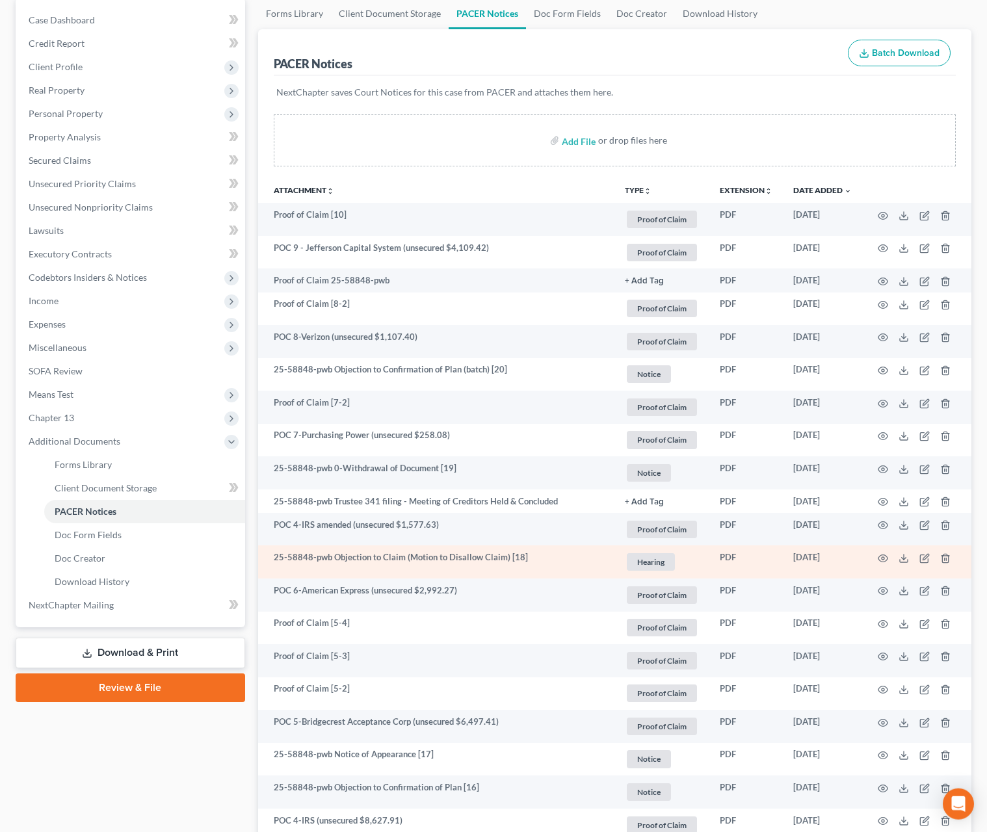
scroll to position [123, 0]
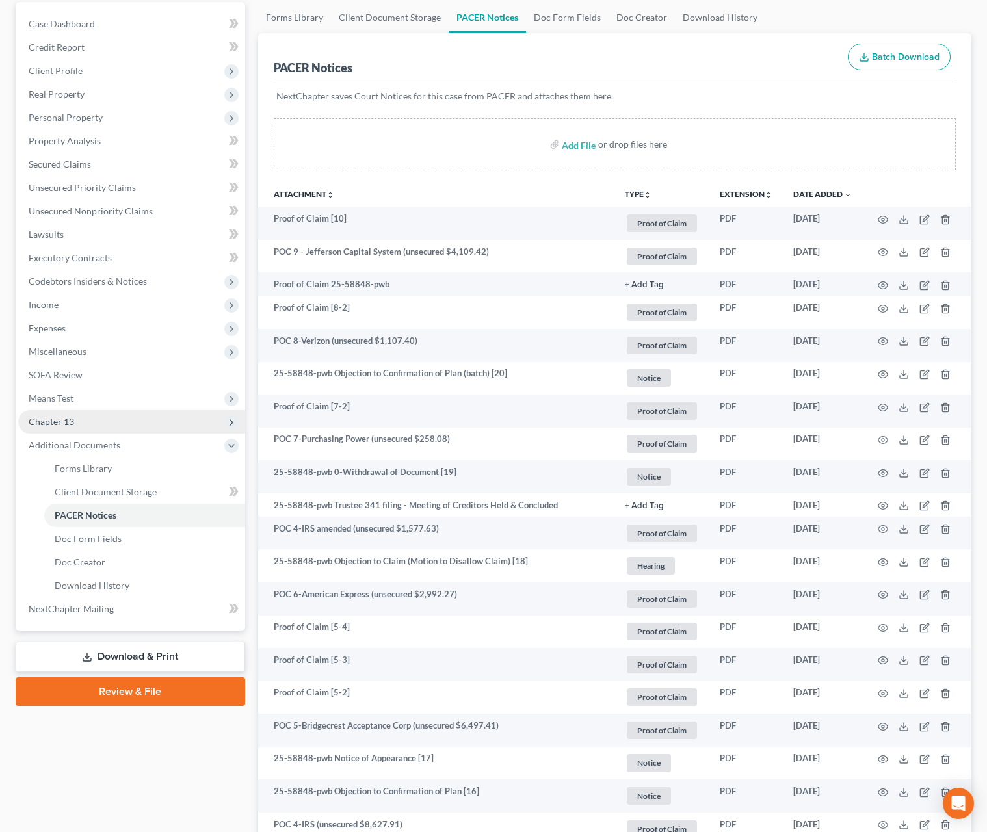
click at [52, 422] on span "Chapter 13" at bounding box center [51, 421] width 45 height 11
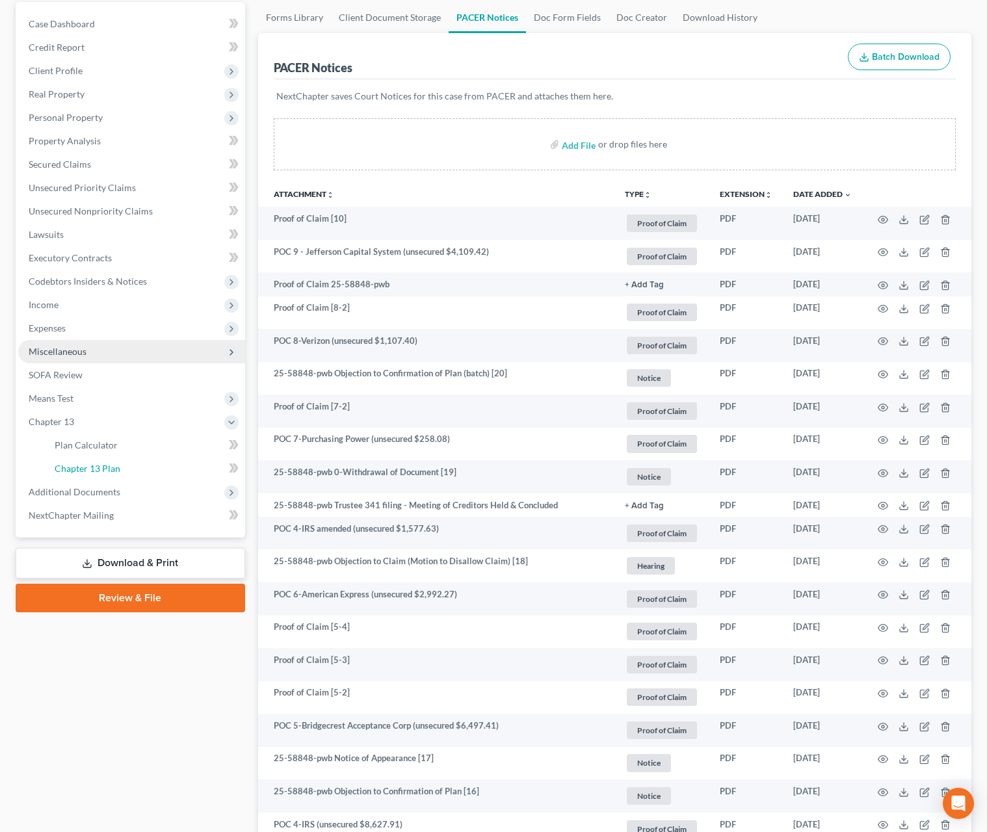
drag, startPoint x: 132, startPoint y: 466, endPoint x: 148, endPoint y: 463, distance: 16.5
click at [132, 466] on link "Chapter 13 Plan" at bounding box center [144, 468] width 201 height 23
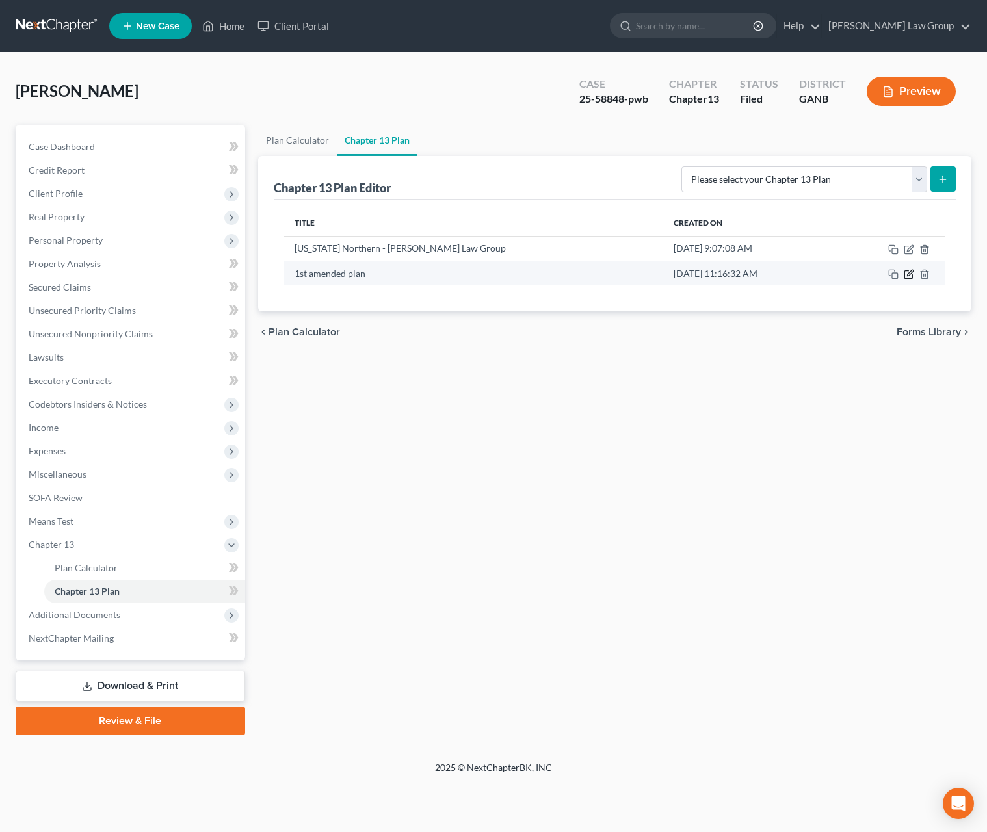
click at [911, 279] on icon "button" at bounding box center [908, 274] width 10 height 10
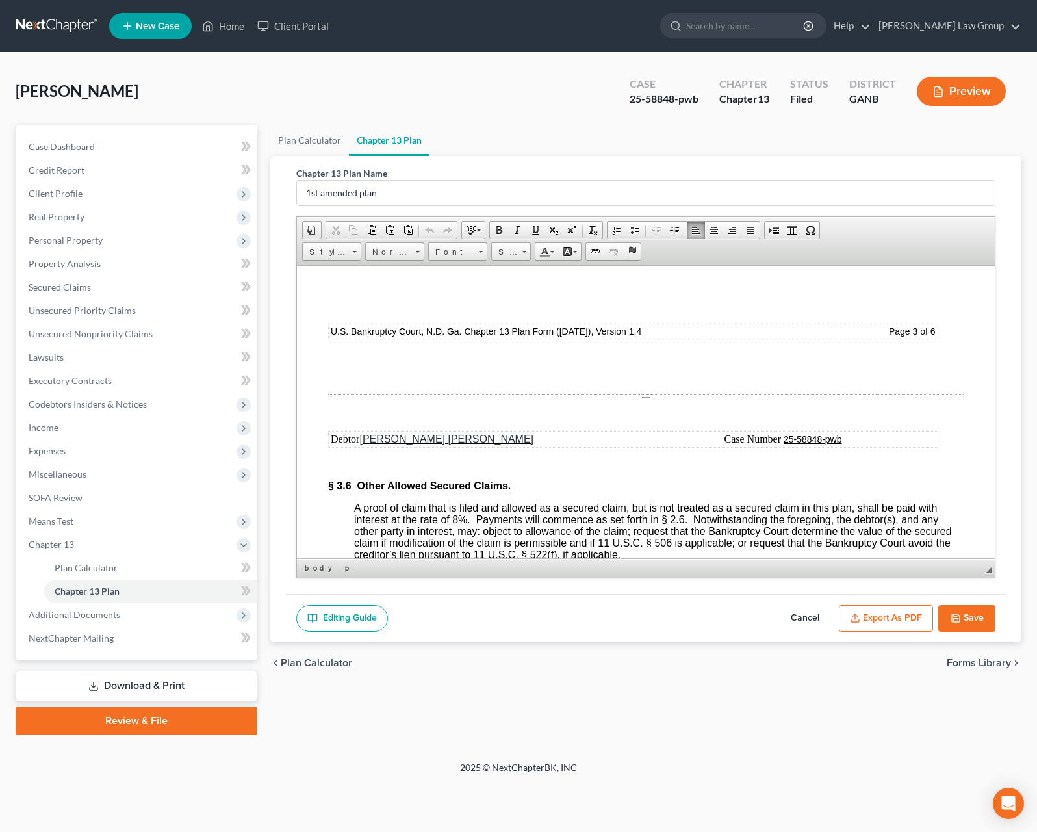
scroll to position [3721, 0]
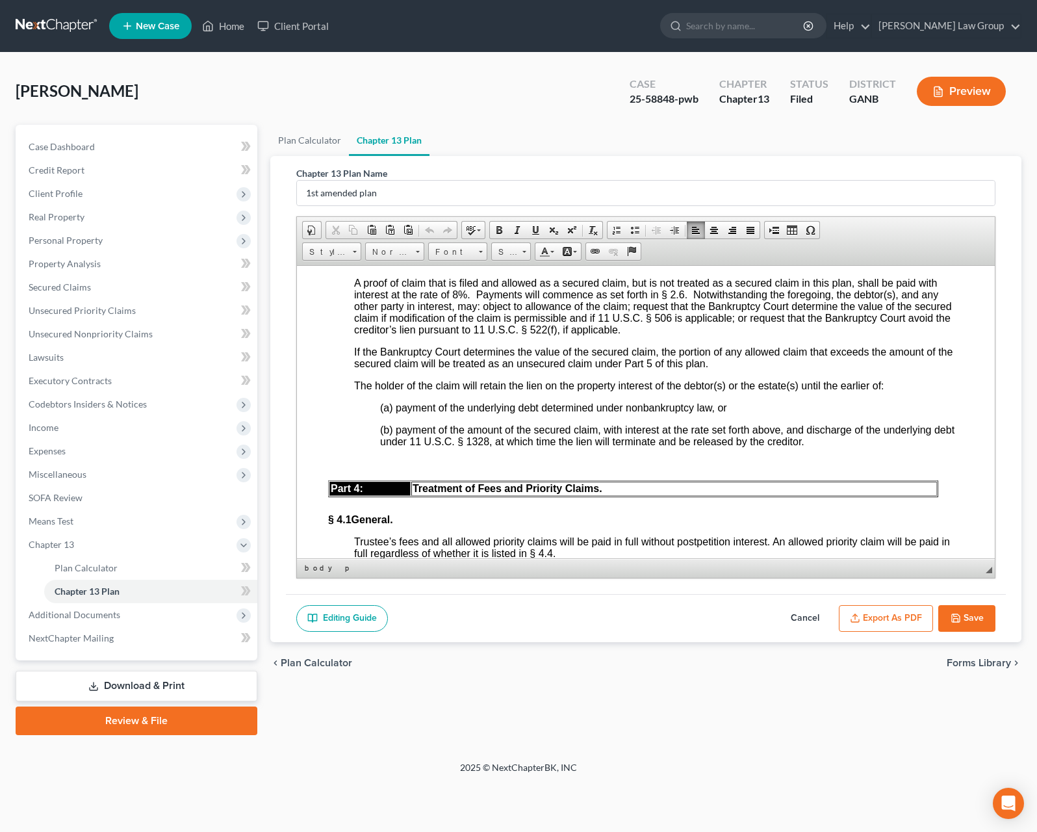
click at [963, 625] on button "Save" at bounding box center [967, 618] width 57 height 27
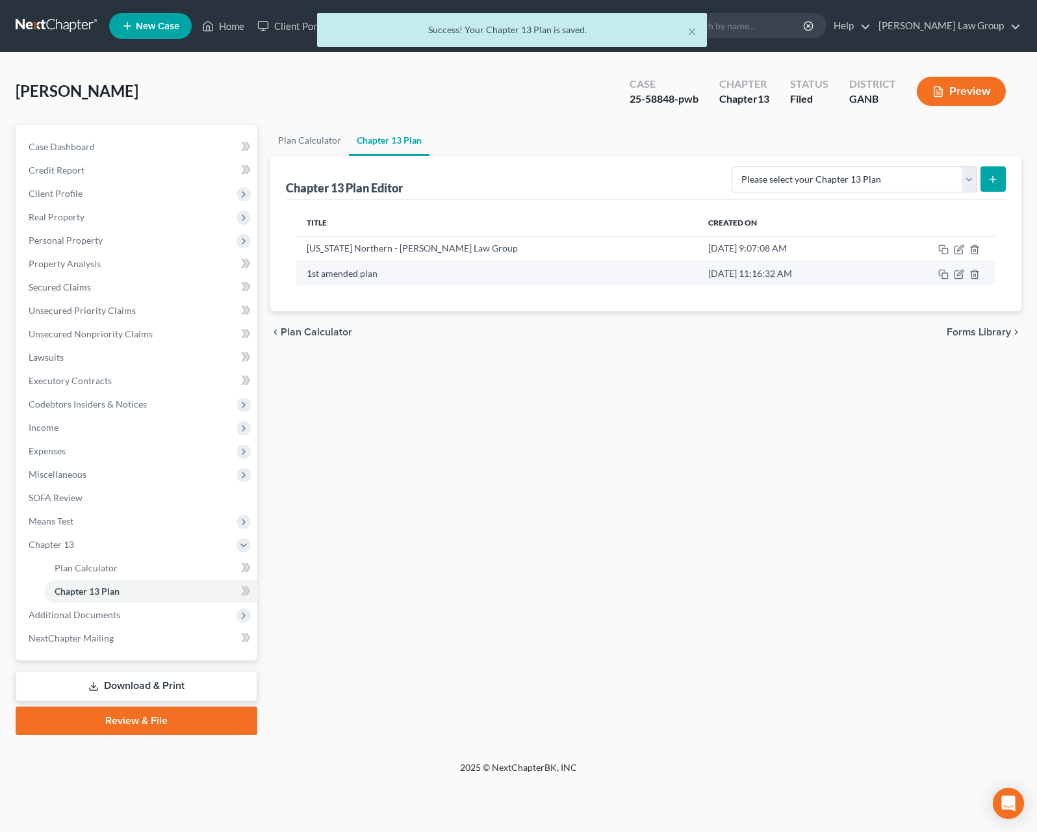
click at [955, 284] on td at bounding box center [937, 273] width 117 height 25
click at [959, 279] on icon "button" at bounding box center [959, 275] width 8 height 8
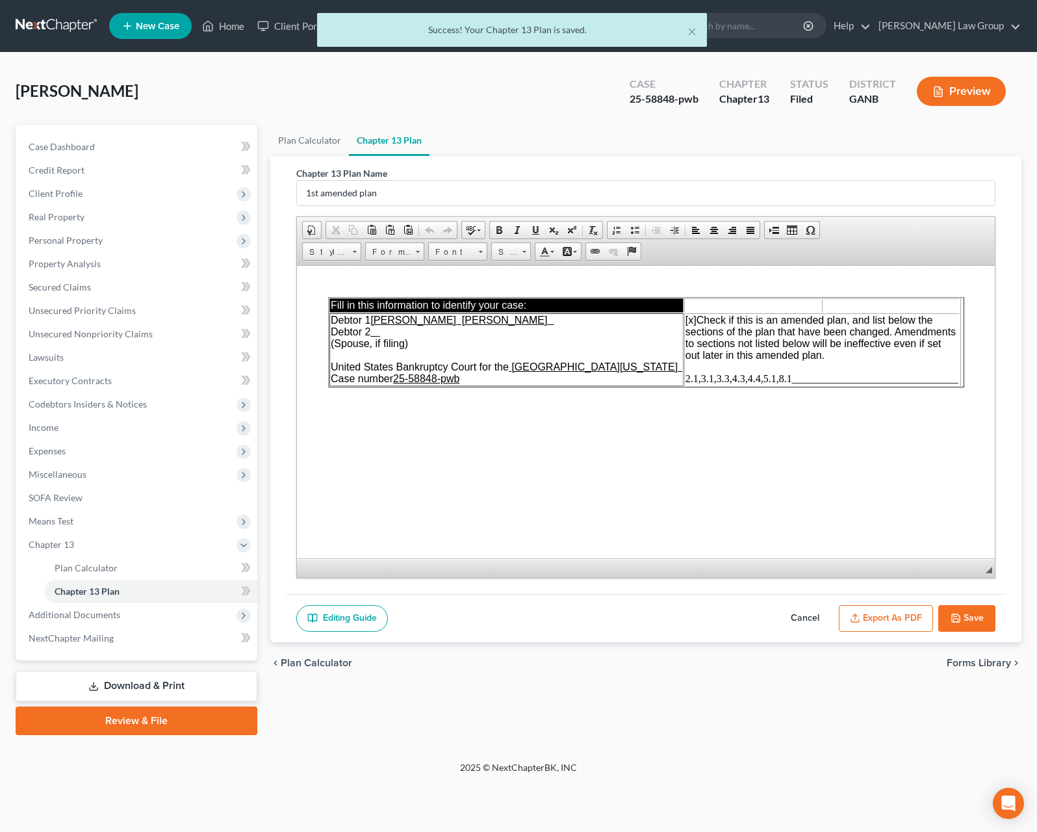
scroll to position [0, 0]
click at [894, 623] on button "Export as PDF" at bounding box center [886, 618] width 94 height 27
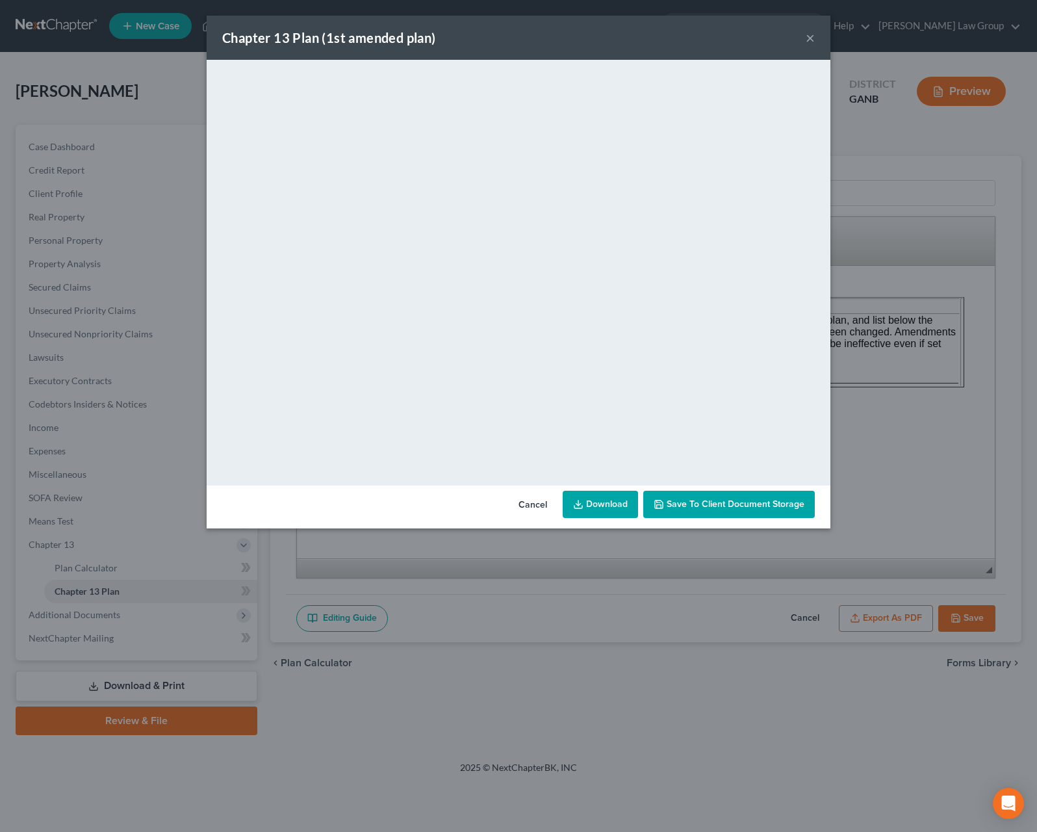
click at [624, 499] on link "Download" at bounding box center [600, 504] width 75 height 27
click at [546, 505] on button "Cancel" at bounding box center [532, 505] width 49 height 26
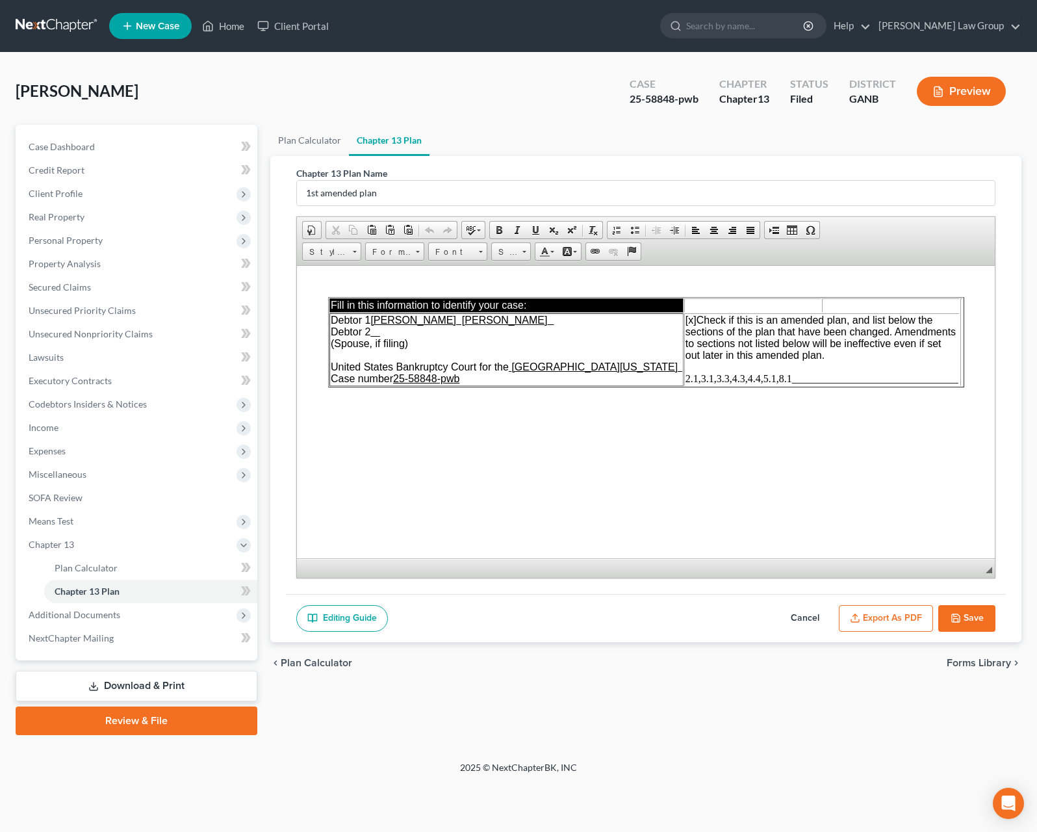
click at [952, 618] on icon "button" at bounding box center [956, 618] width 8 height 8
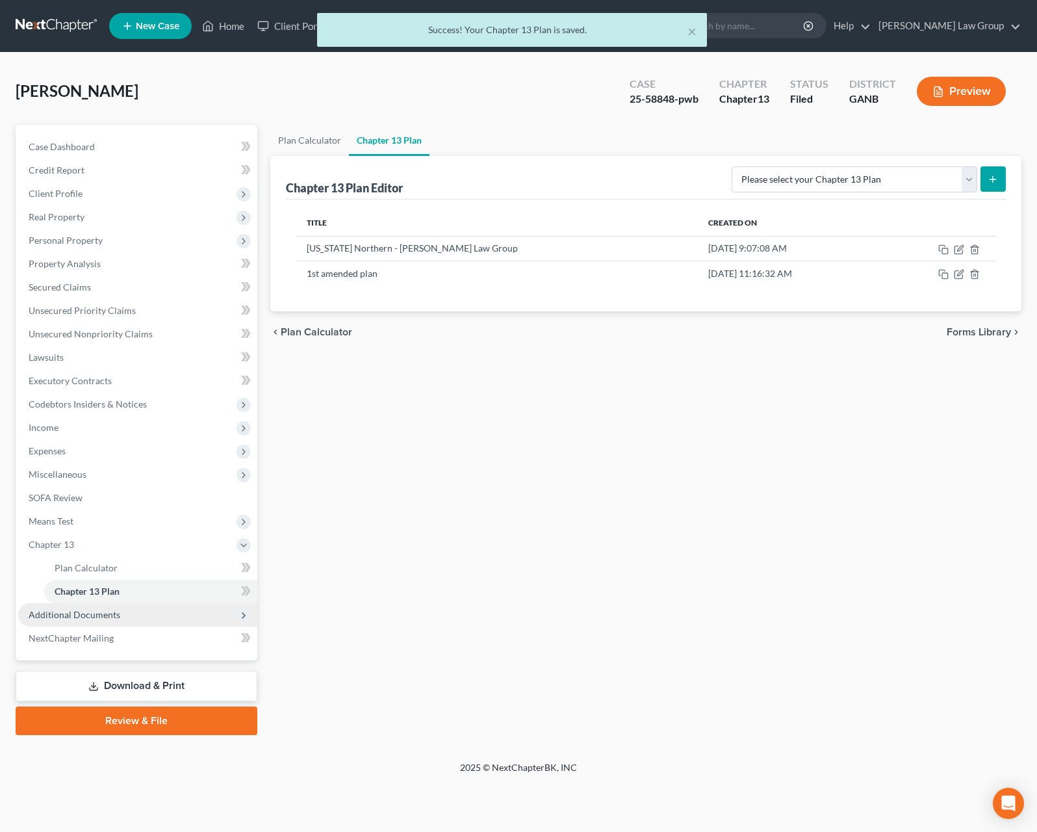
click at [71, 616] on span "Additional Documents" at bounding box center [75, 614] width 92 height 11
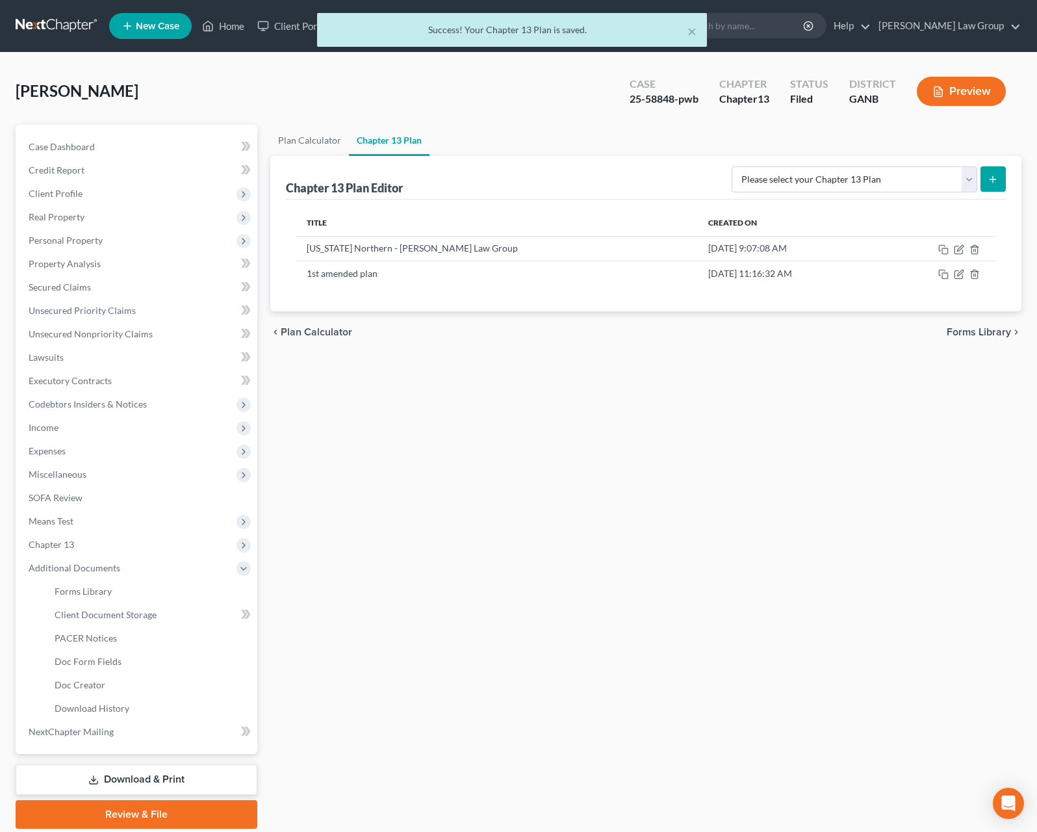
click at [157, 778] on link "Download & Print" at bounding box center [137, 779] width 242 height 31
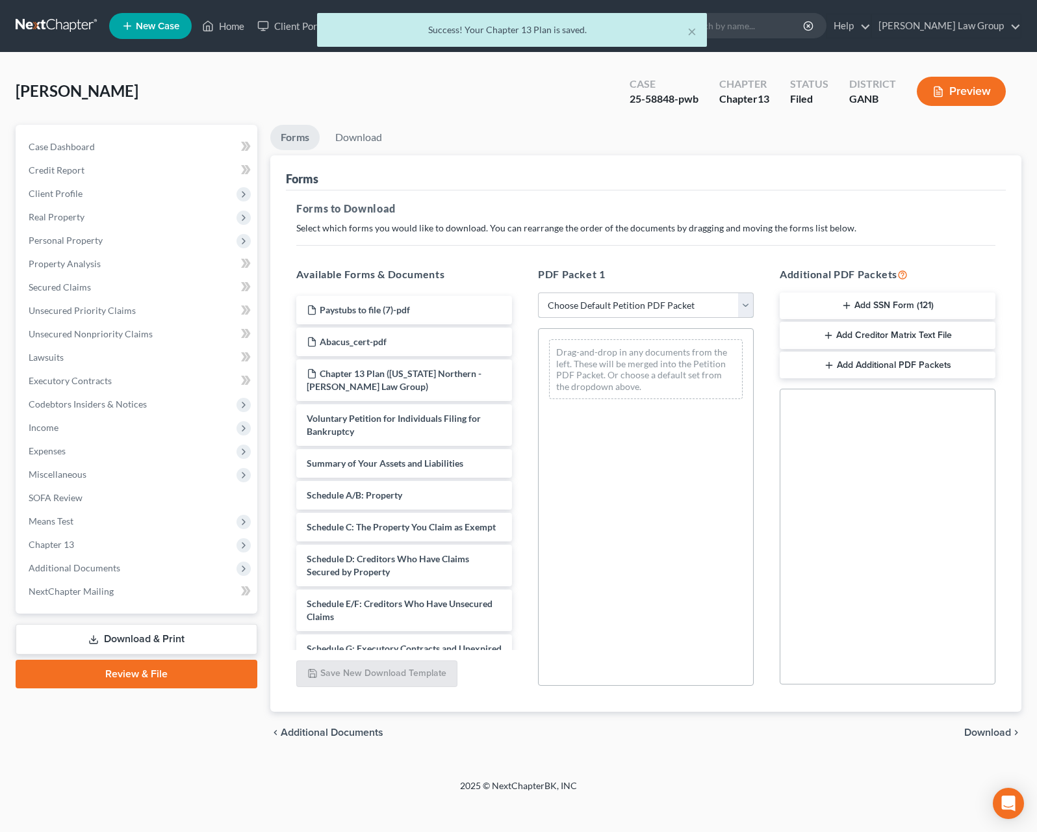
click at [538, 292] on select "Choose Default Petition PDF Packet Complete Bankruptcy Petition (all forms and …" at bounding box center [646, 305] width 216 height 26
select select "2"
click option "Amended Forms" at bounding box center [0, 0] width 0 height 0
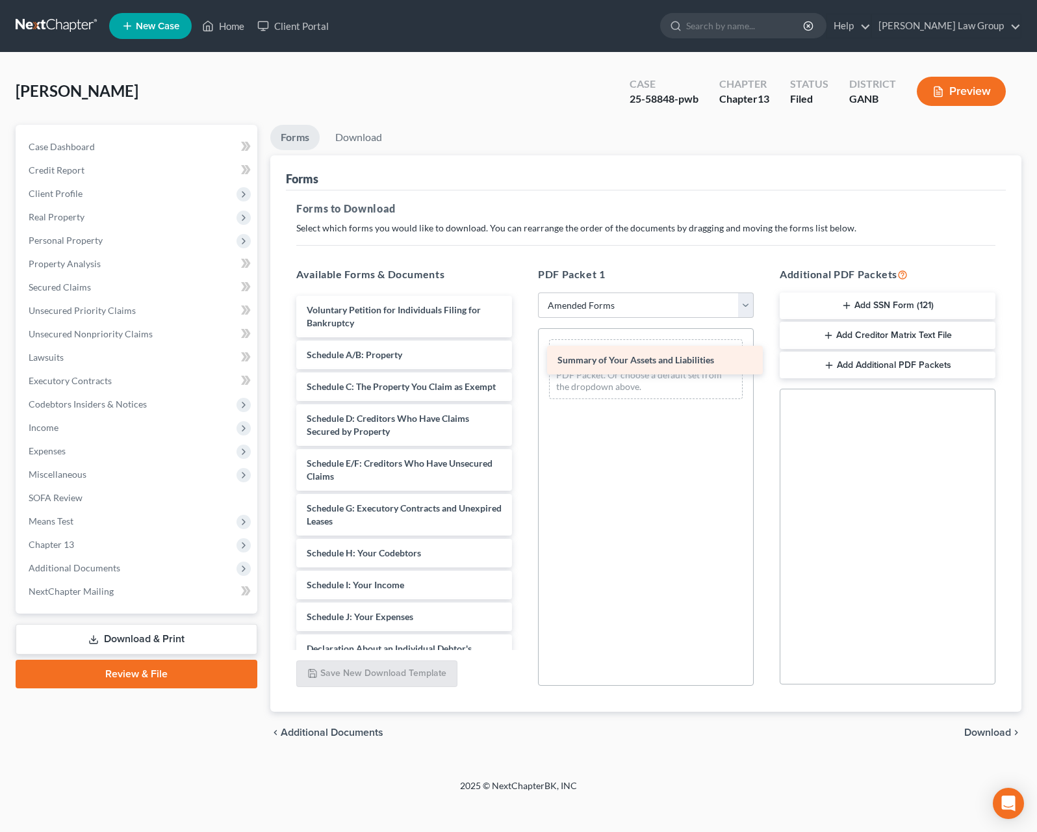
drag, startPoint x: 406, startPoint y: 361, endPoint x: 659, endPoint y: 364, distance: 253.5
click at [523, 364] on div "Summary of Your Assets and Liabilities Voluntary Petition for Individuals Filin…" at bounding box center [404, 601] width 237 height 610
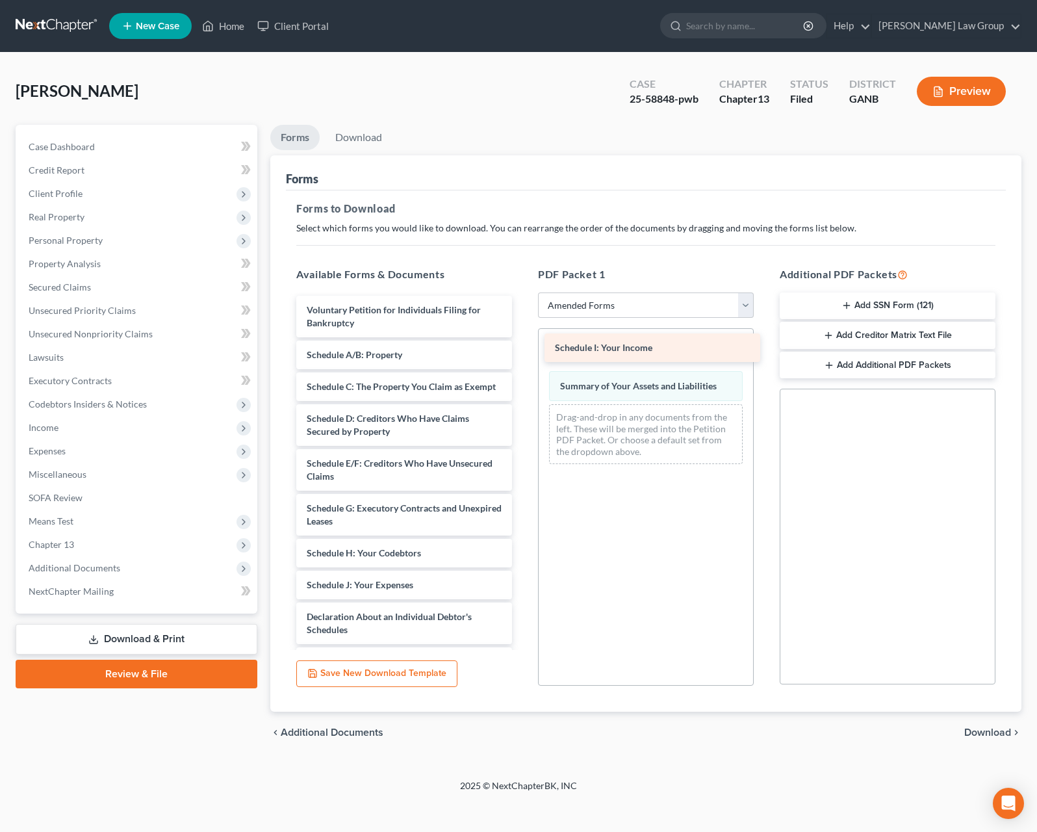
drag, startPoint x: 432, startPoint y: 584, endPoint x: 681, endPoint y: 347, distance: 343.4
click at [523, 347] on div "Schedule I: Your Income Voluntary Petition for Individuals Filing for Bankruptc…" at bounding box center [404, 585] width 237 height 578
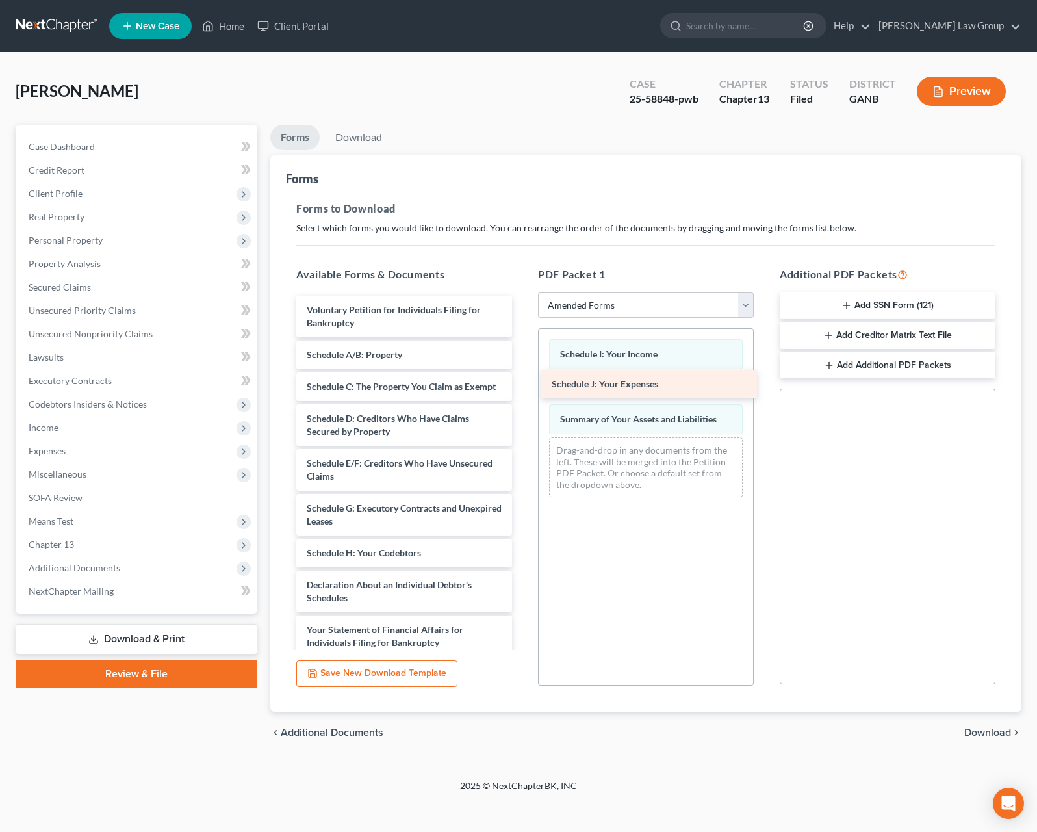
drag, startPoint x: 452, startPoint y: 581, endPoint x: 697, endPoint y: 380, distance: 316.8
click at [523, 380] on div "Schedule J: Your Expenses Voluntary Petition for Individuals Filing for Bankrup…" at bounding box center [404, 569] width 237 height 547
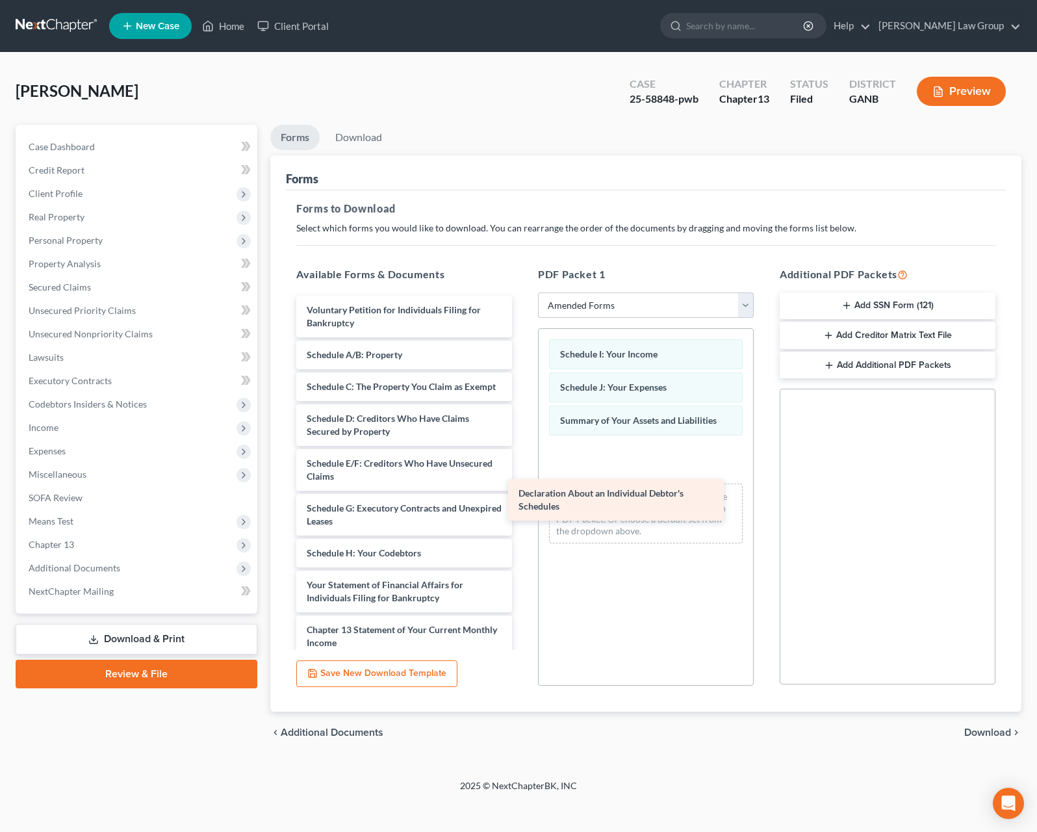
drag, startPoint x: 411, startPoint y: 587, endPoint x: 670, endPoint y: 448, distance: 293.7
click at [523, 448] on div "Declaration About an Individual Debtor's Schedules Voluntary Petition for Indiv…" at bounding box center [404, 547] width 237 height 502
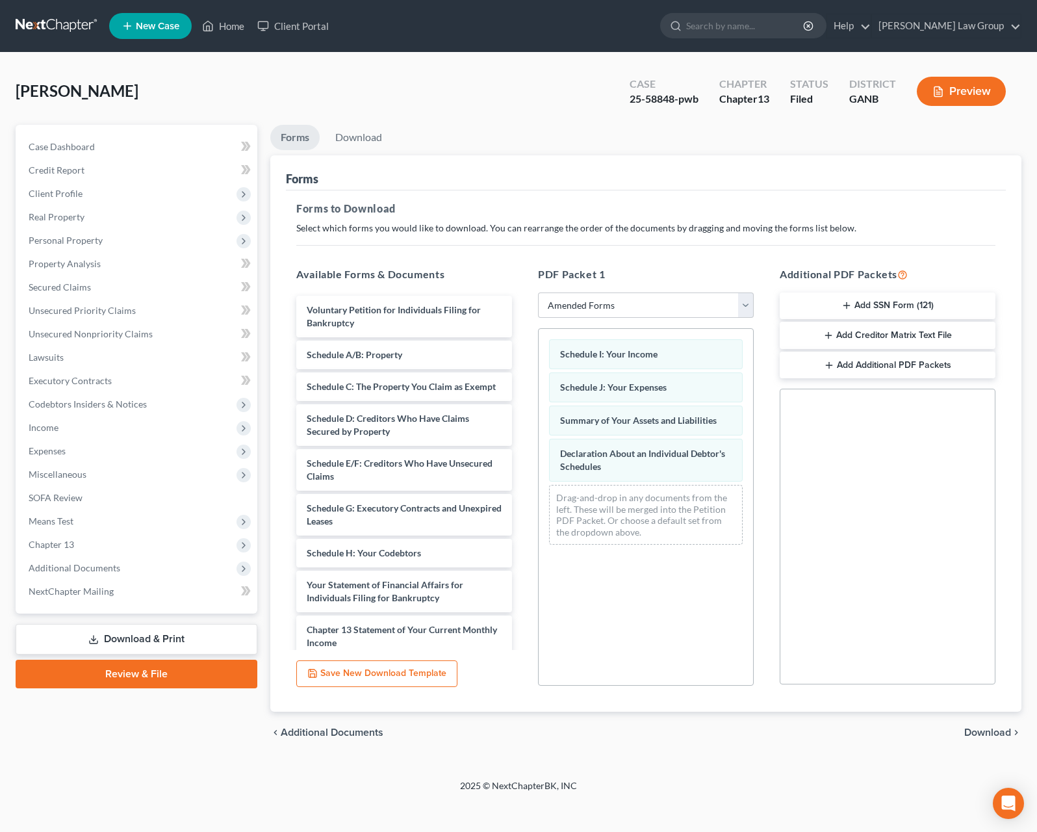
click at [983, 733] on span "Download" at bounding box center [988, 732] width 47 height 10
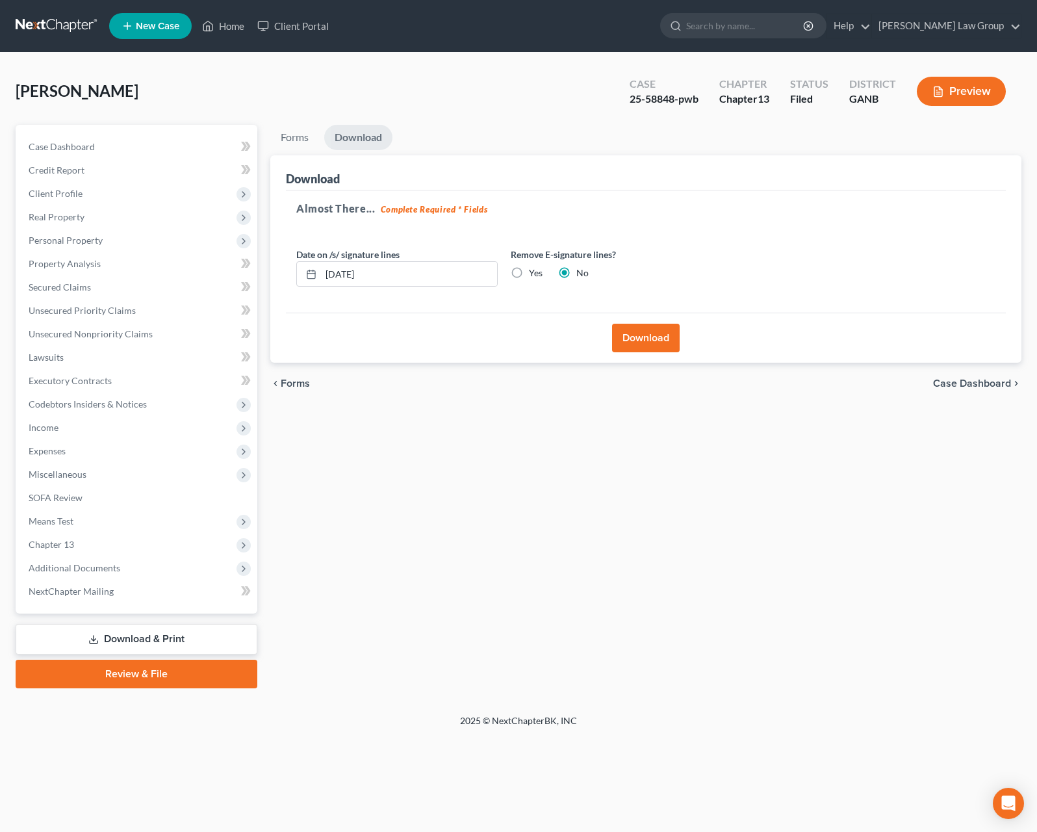
click at [655, 335] on button "Download" at bounding box center [646, 338] width 68 height 29
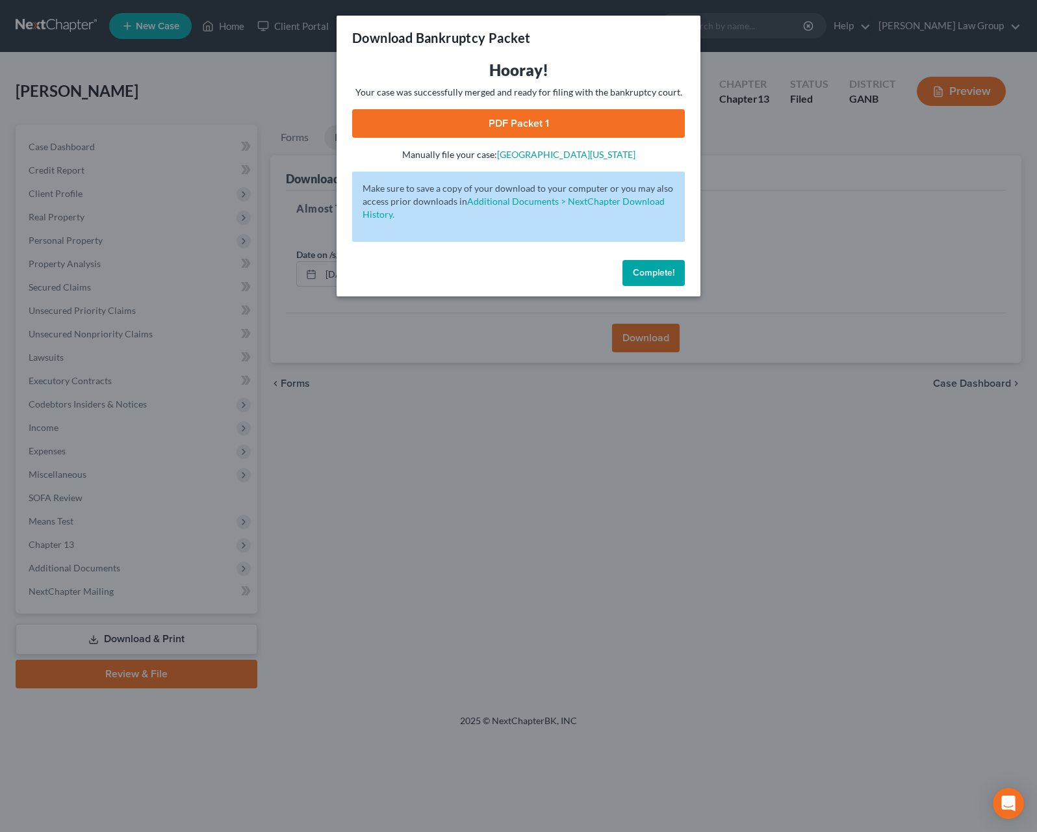
click at [406, 136] on link "PDF Packet 1" at bounding box center [518, 123] width 333 height 29
click at [671, 277] on span "Complete!" at bounding box center [654, 272] width 42 height 11
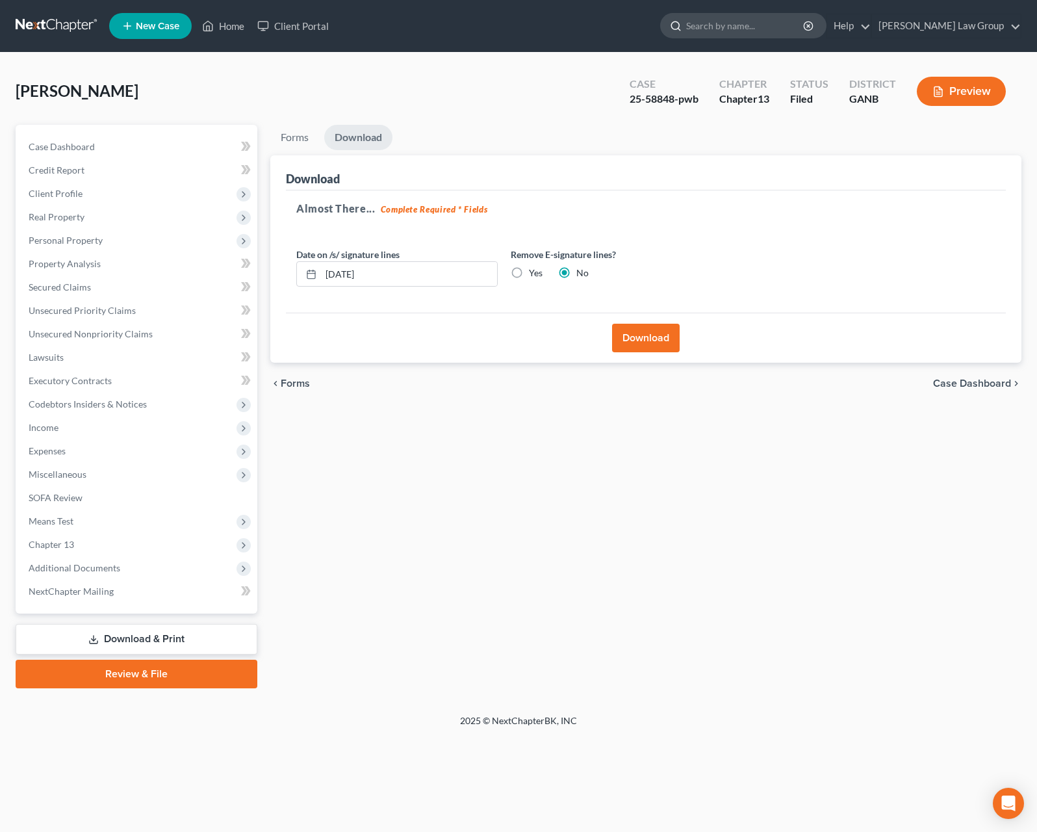
click at [756, 35] on input "search" at bounding box center [745, 26] width 119 height 24
type input "colbert"
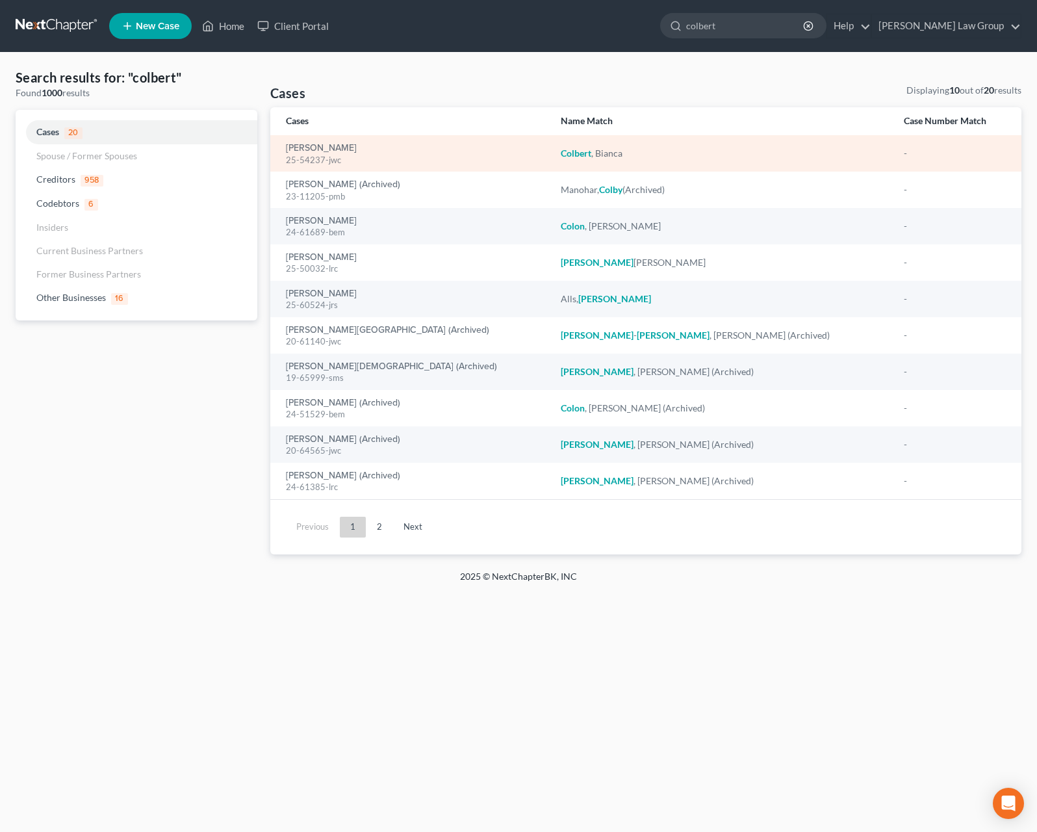
click at [343, 155] on div "25-54237-jwc" at bounding box center [413, 160] width 254 height 12
click at [341, 151] on link "[PERSON_NAME]" at bounding box center [321, 148] width 71 height 9
click at [312, 150] on link "[PERSON_NAME]" at bounding box center [321, 148] width 71 height 9
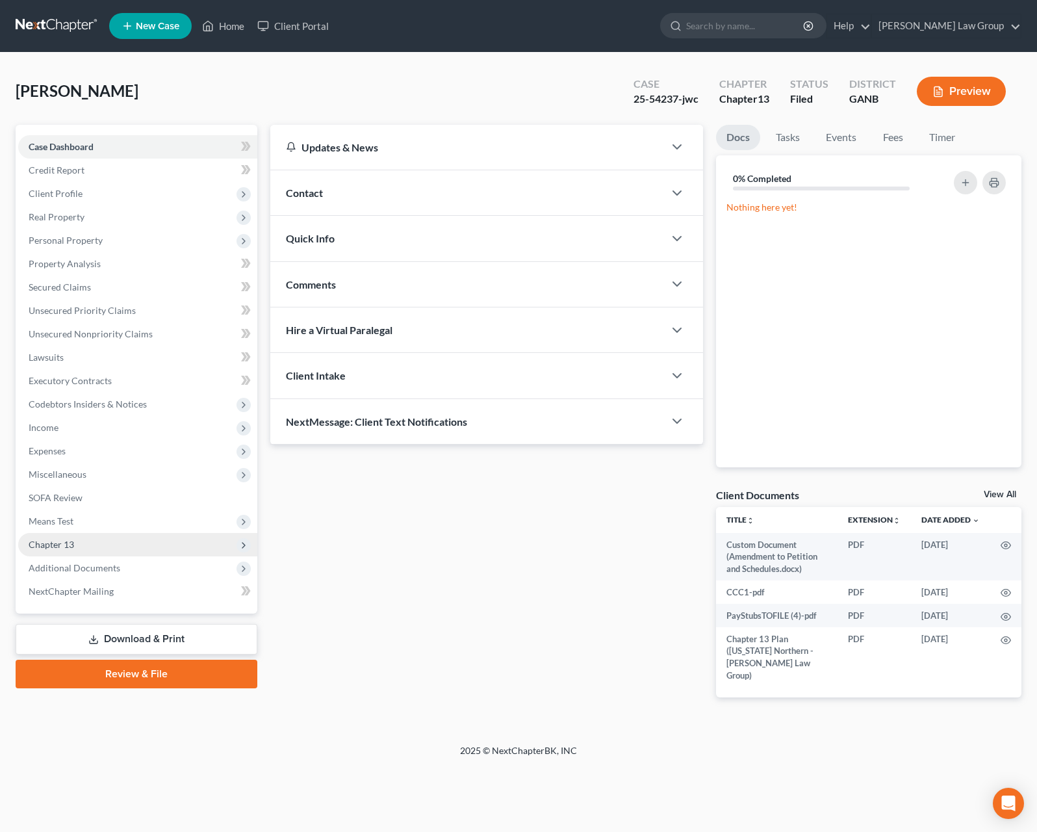
click at [78, 538] on span "Chapter 13" at bounding box center [137, 544] width 239 height 23
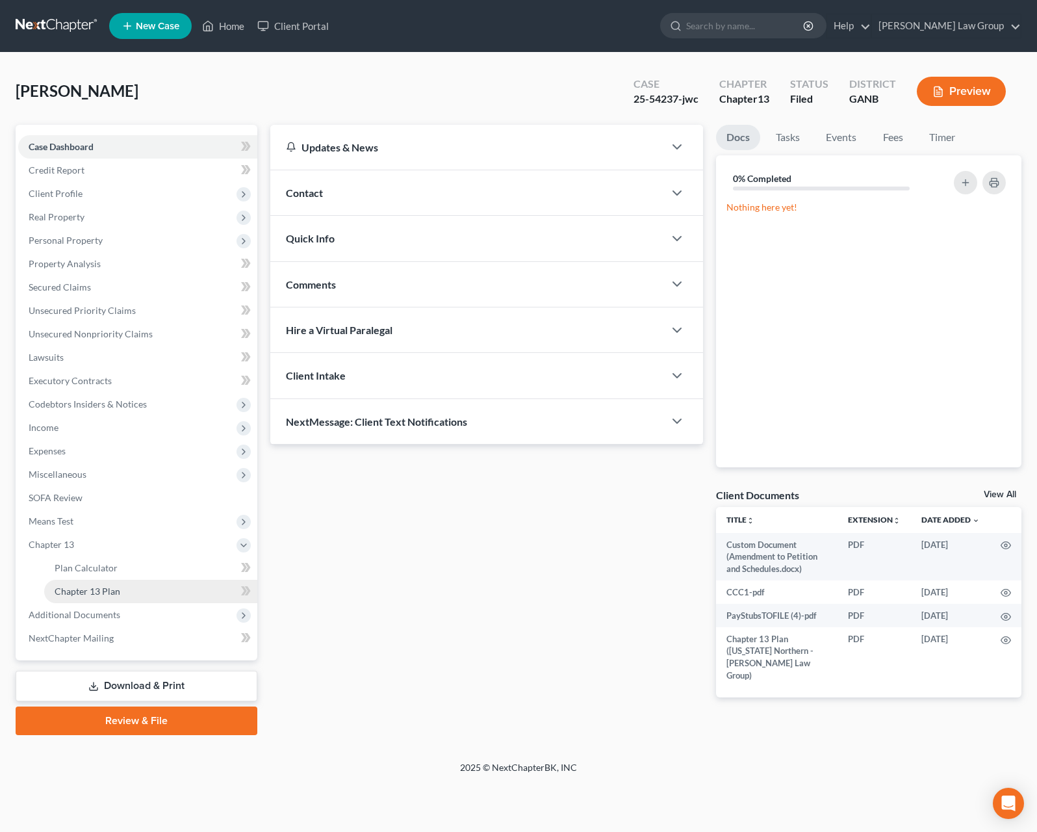
click at [131, 592] on link "Chapter 13 Plan" at bounding box center [150, 591] width 213 height 23
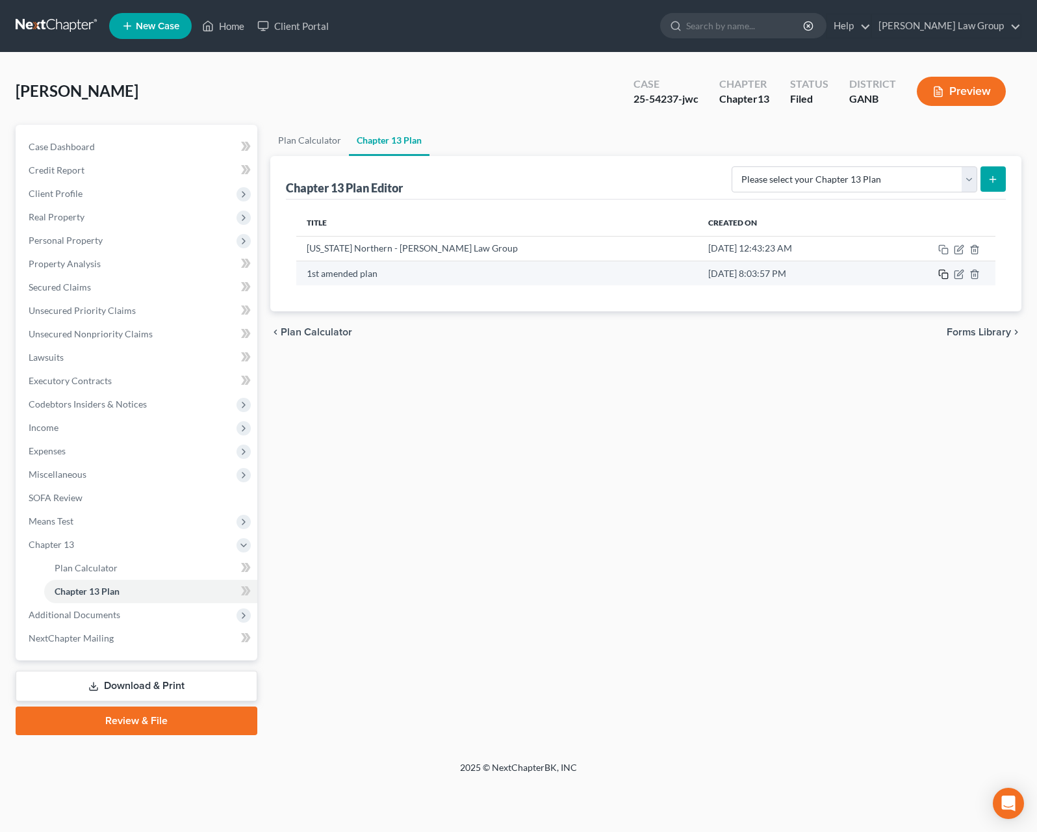
click at [945, 279] on icon "button" at bounding box center [944, 274] width 10 height 10
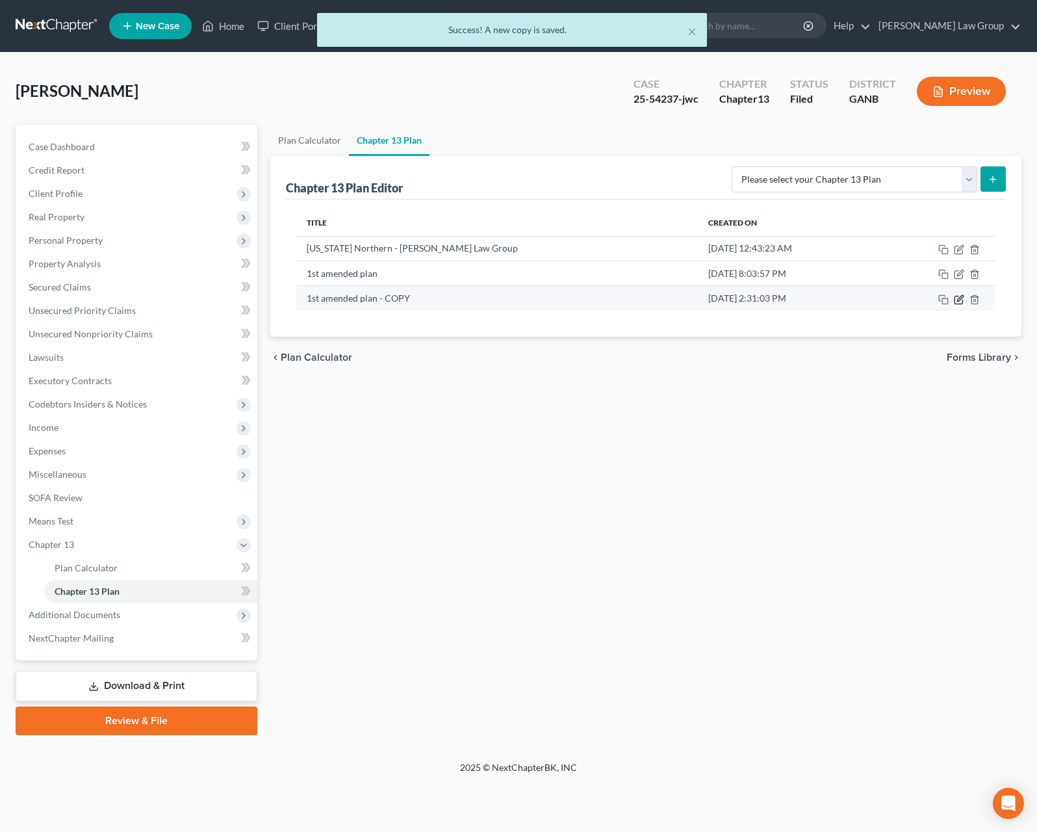
click at [957, 304] on icon "button" at bounding box center [959, 299] width 10 height 10
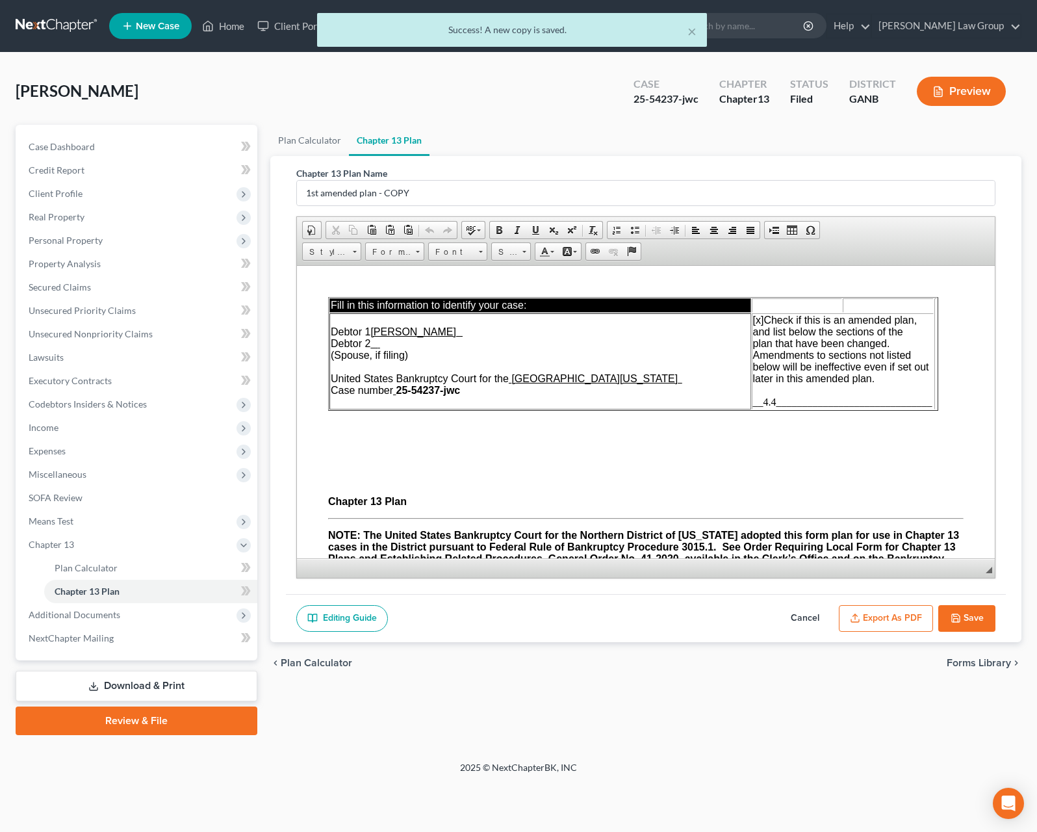
click at [778, 407] on span "__4.4______________________________" at bounding box center [842, 401] width 179 height 11
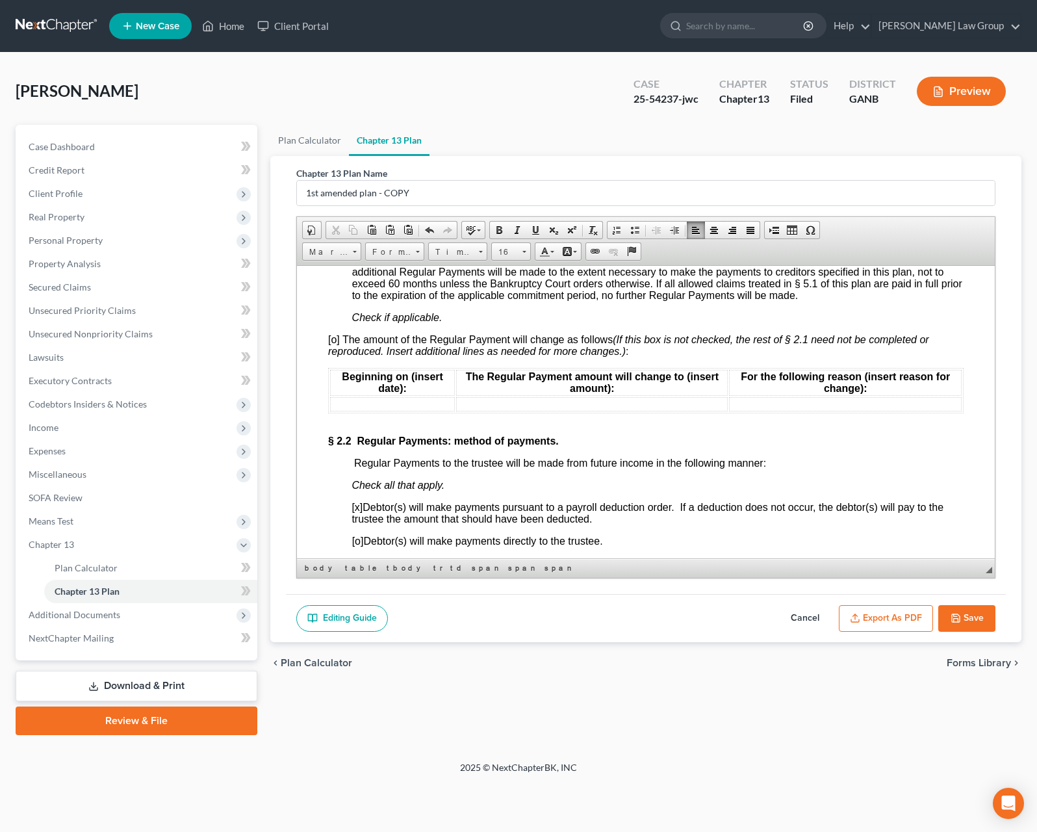
scroll to position [1158, 0]
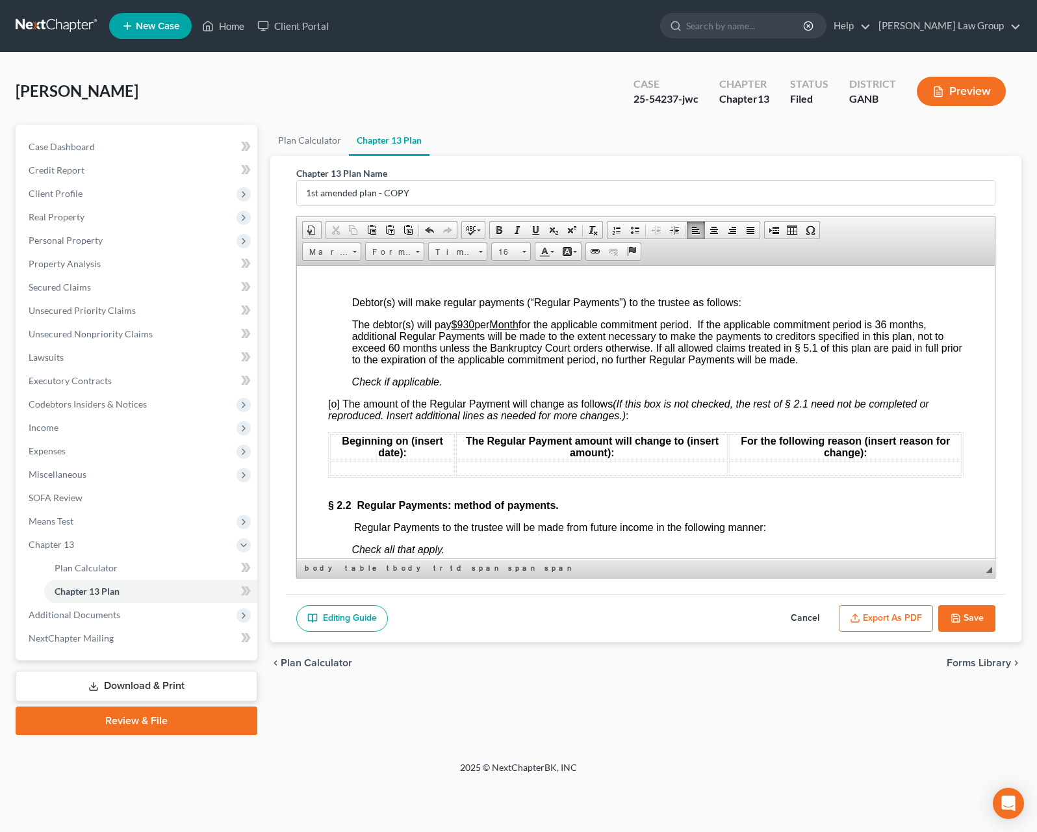
click at [404, 475] on td at bounding box center [392, 468] width 125 height 14
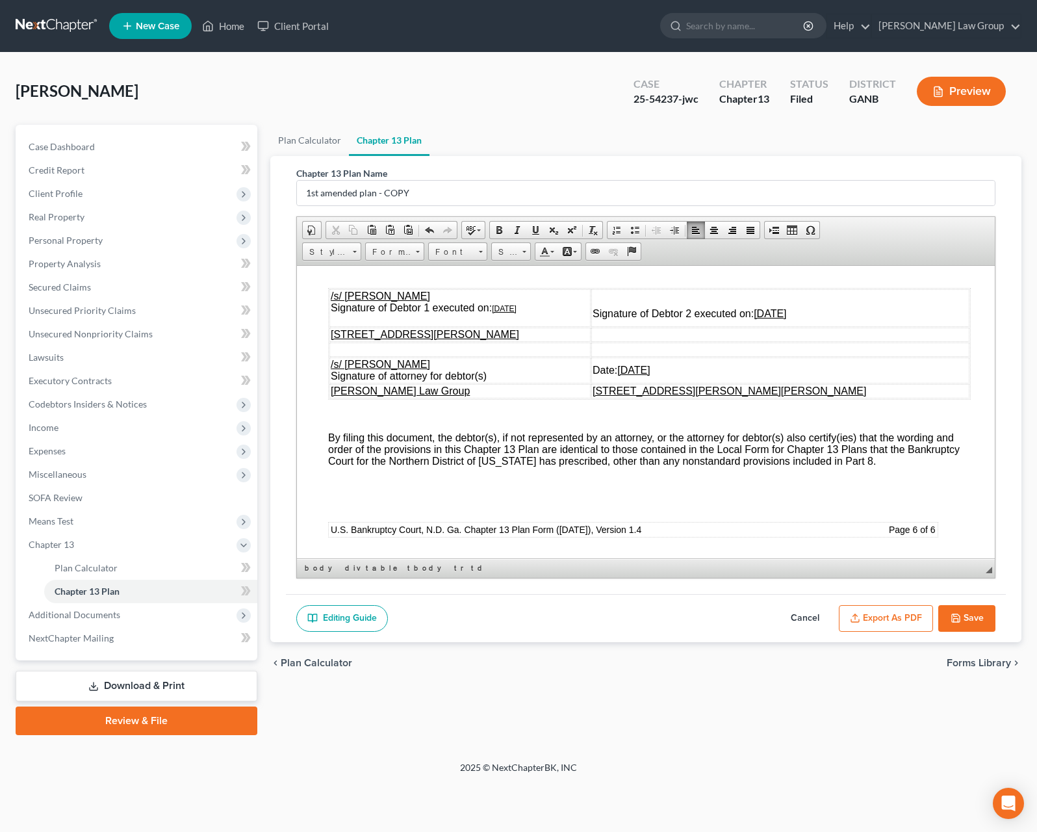
scroll to position [6317, 0]
click at [502, 313] on u "07/15/2025" at bounding box center [504, 308] width 25 height 9
click at [786, 318] on u "04/18/2025" at bounding box center [770, 312] width 32 height 11
drag, startPoint x: 421, startPoint y: 191, endPoint x: 275, endPoint y: 191, distance: 145.6
click at [297, 191] on input "1st amended plan - COPY" at bounding box center [646, 193] width 698 height 25
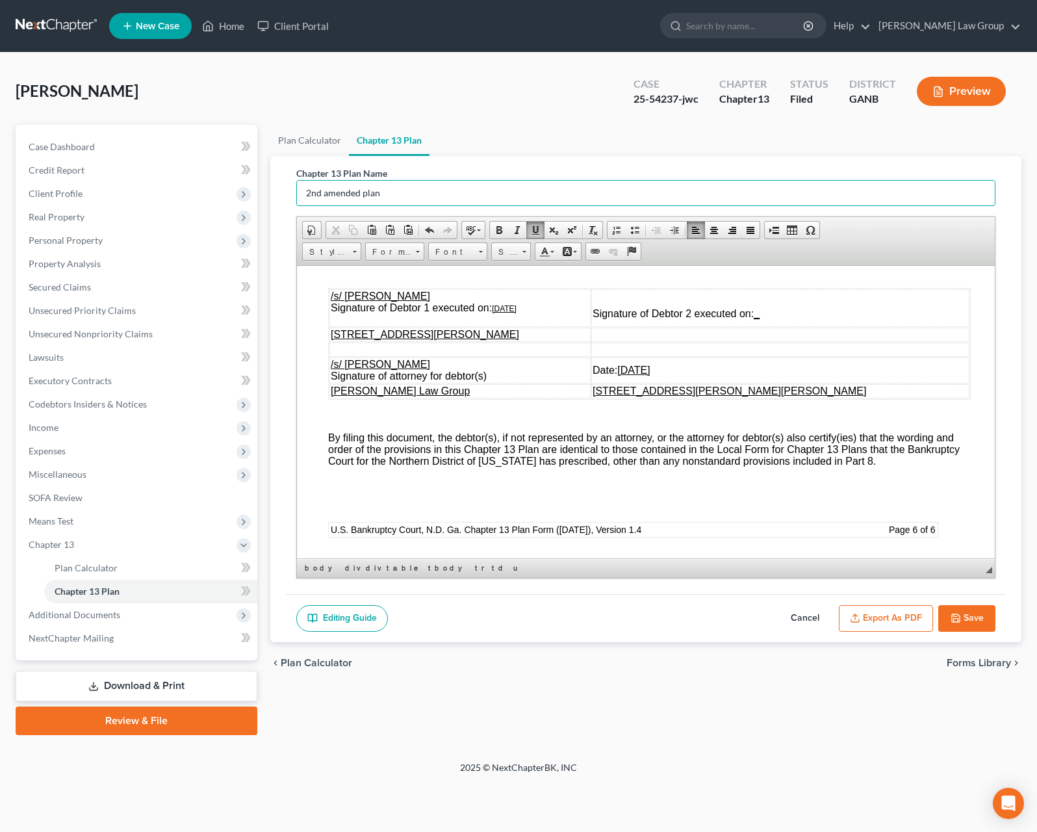
type input "2nd amended plan"
click at [976, 620] on button "Save" at bounding box center [967, 618] width 57 height 27
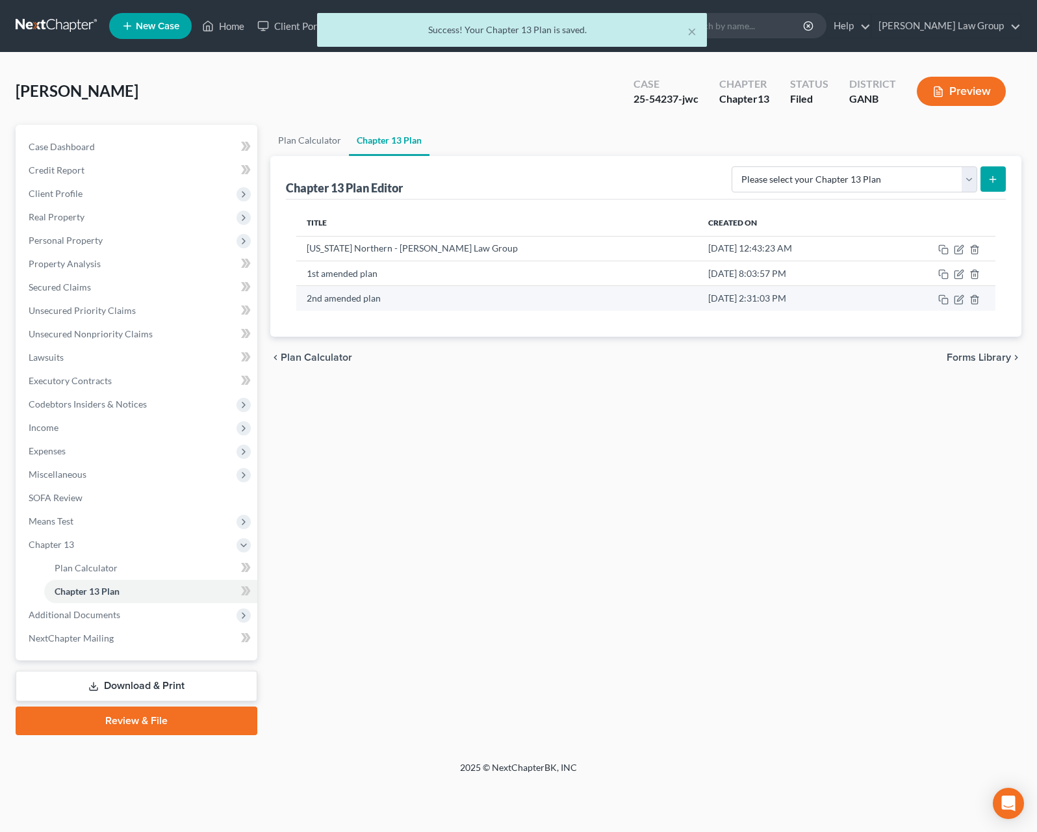
click at [961, 296] on td at bounding box center [937, 298] width 117 height 25
click at [961, 300] on icon "button" at bounding box center [959, 299] width 10 height 10
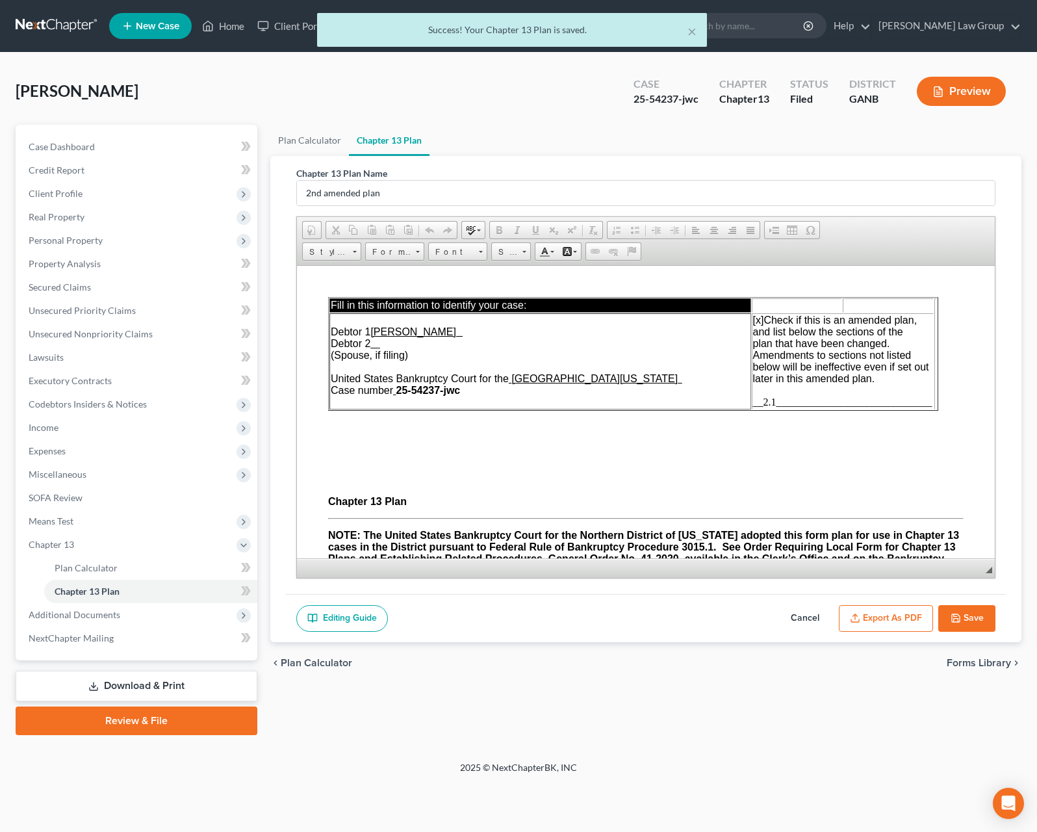
scroll to position [0, 0]
click at [902, 619] on button "Export as PDF" at bounding box center [886, 618] width 94 height 27
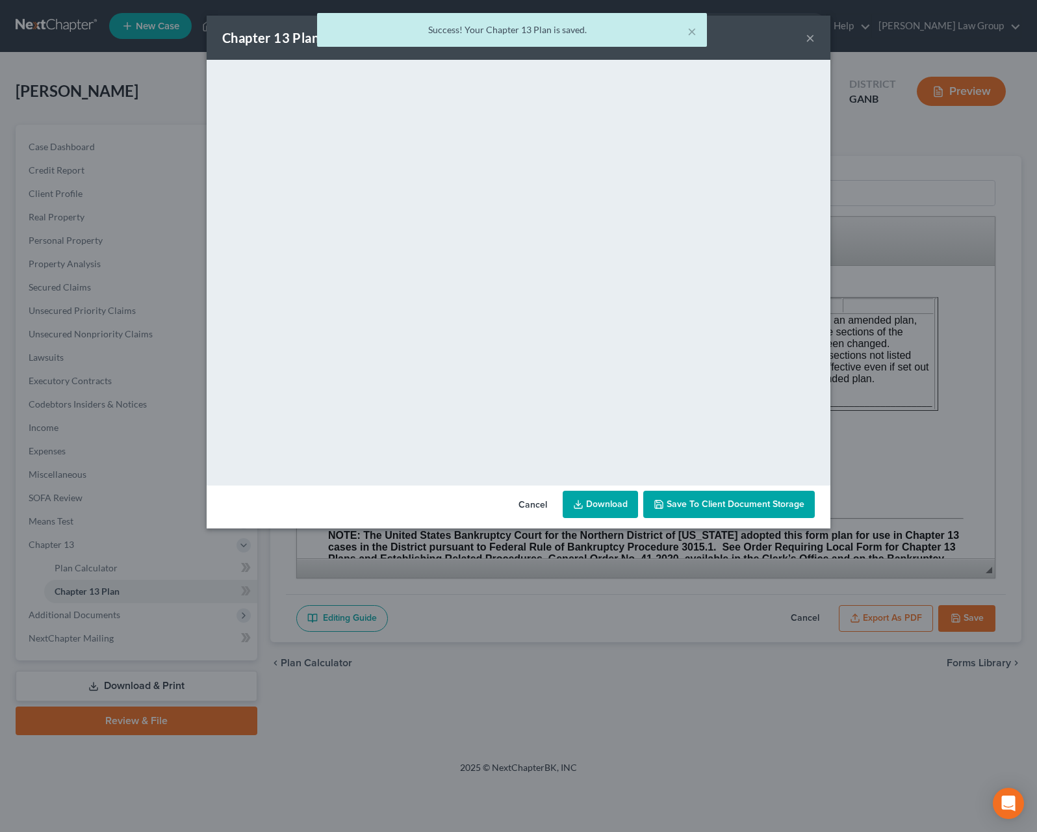
click at [604, 506] on link "Download" at bounding box center [600, 504] width 75 height 27
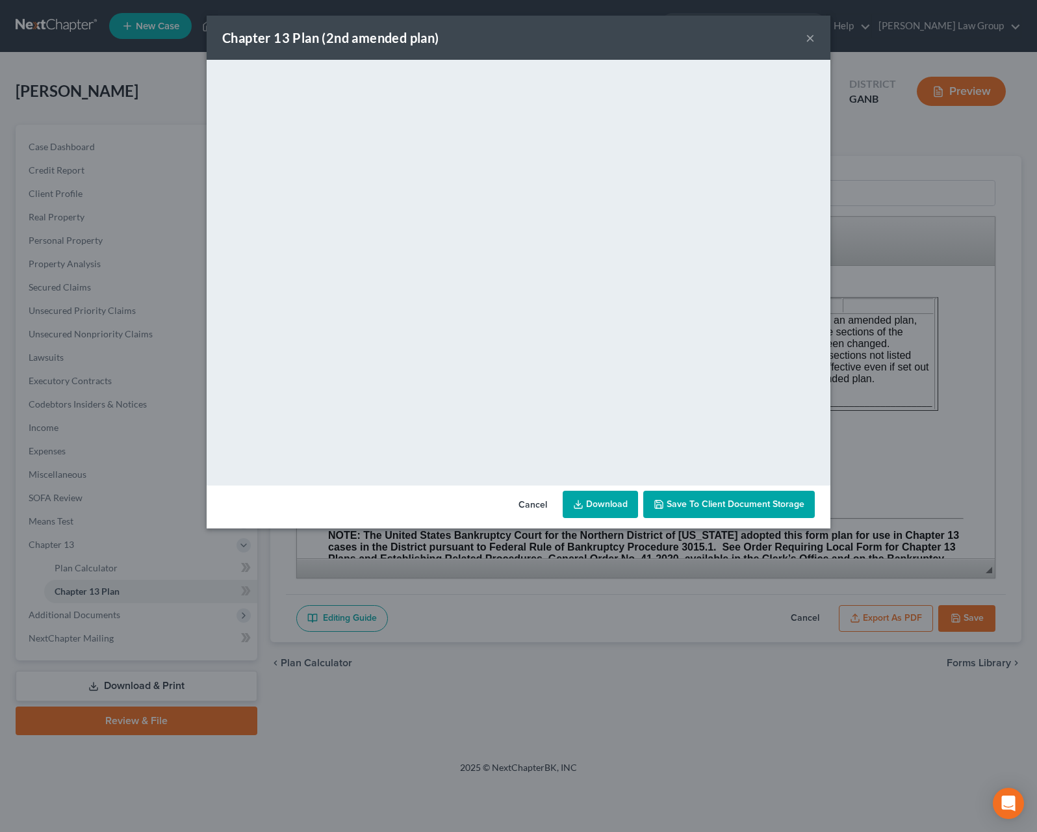
click at [821, 42] on div "Chapter 13 Plan (2nd amended plan) ×" at bounding box center [519, 38] width 624 height 44
click at [816, 42] on div "Chapter 13 Plan (2nd amended plan) ×" at bounding box center [519, 38] width 624 height 44
click at [807, 42] on button "×" at bounding box center [810, 38] width 9 height 16
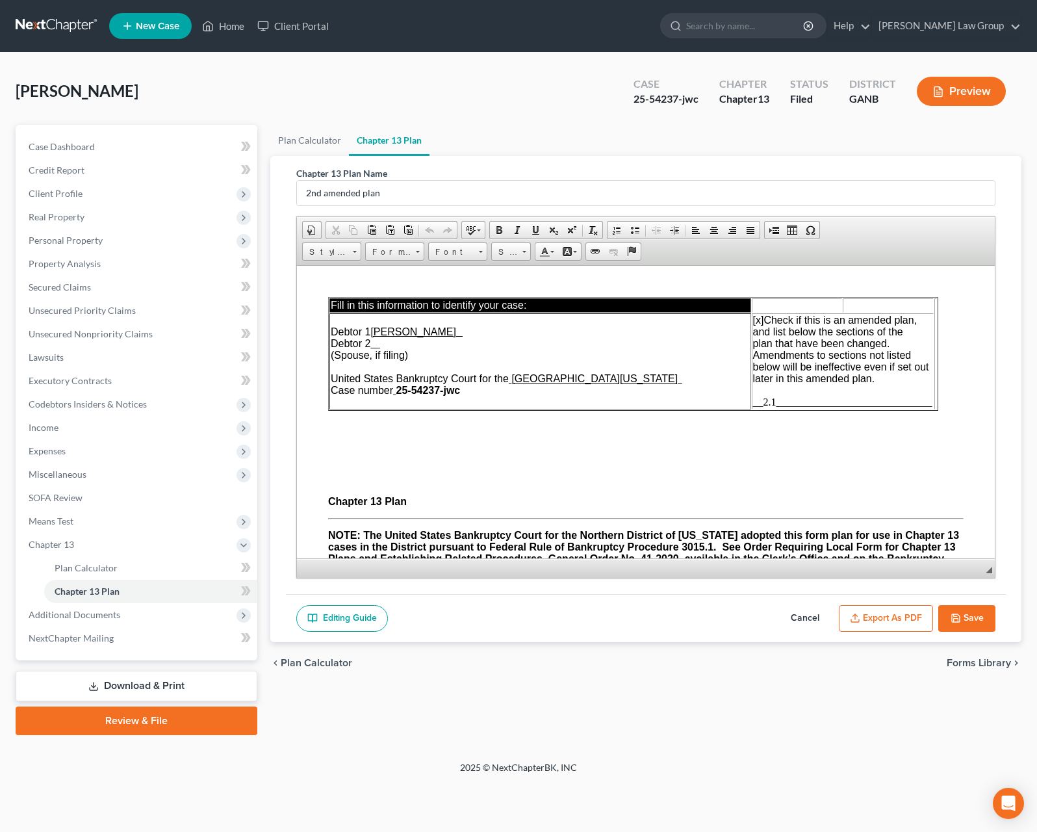
click at [959, 631] on button "Save" at bounding box center [967, 618] width 57 height 27
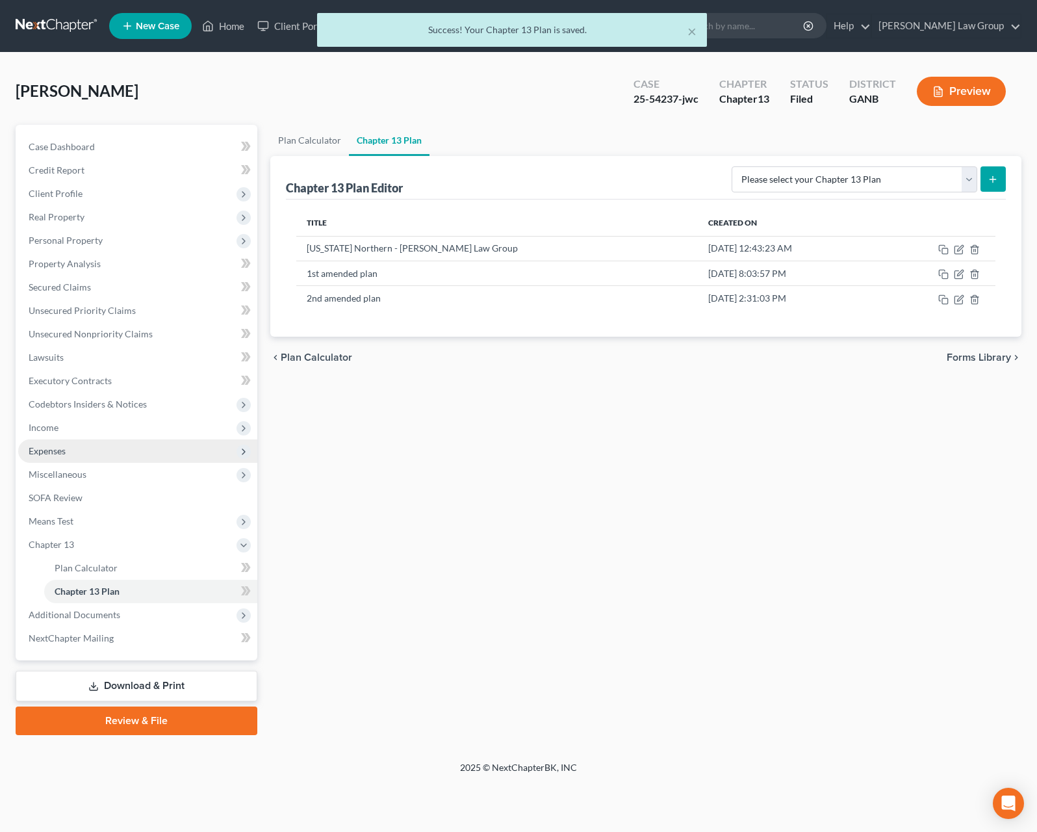
click at [89, 445] on span "Expenses" at bounding box center [137, 450] width 239 height 23
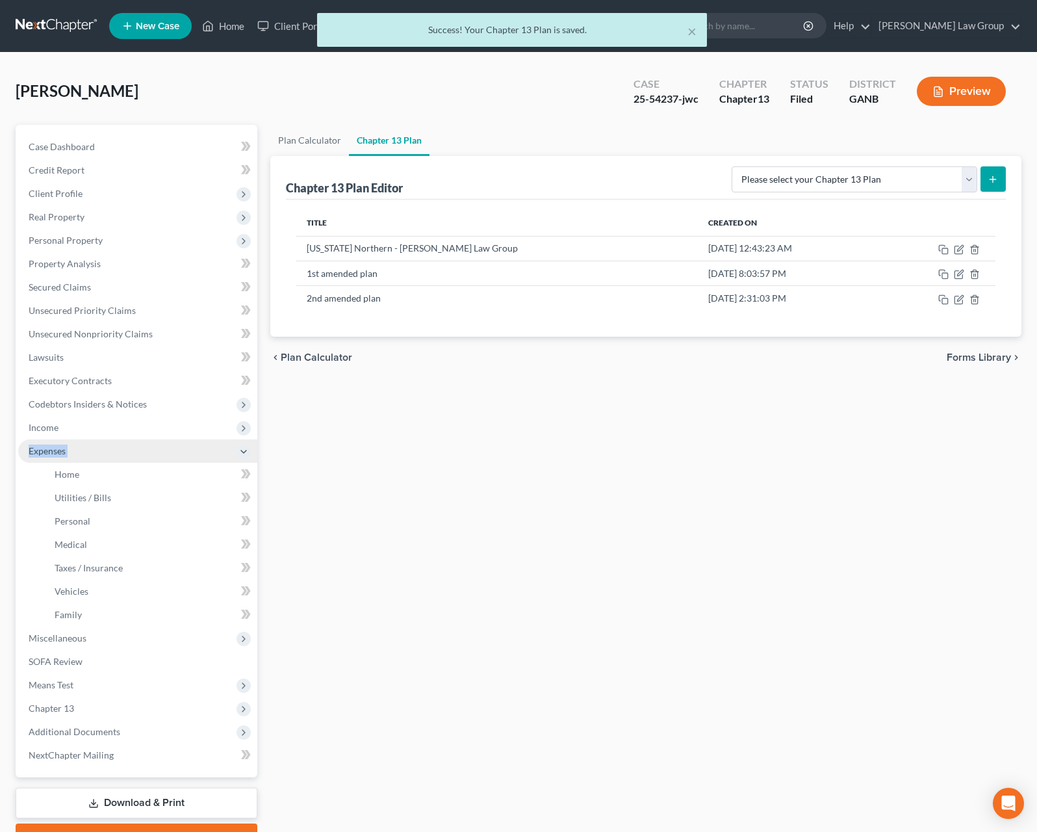
click at [89, 445] on span "Expenses" at bounding box center [137, 450] width 239 height 23
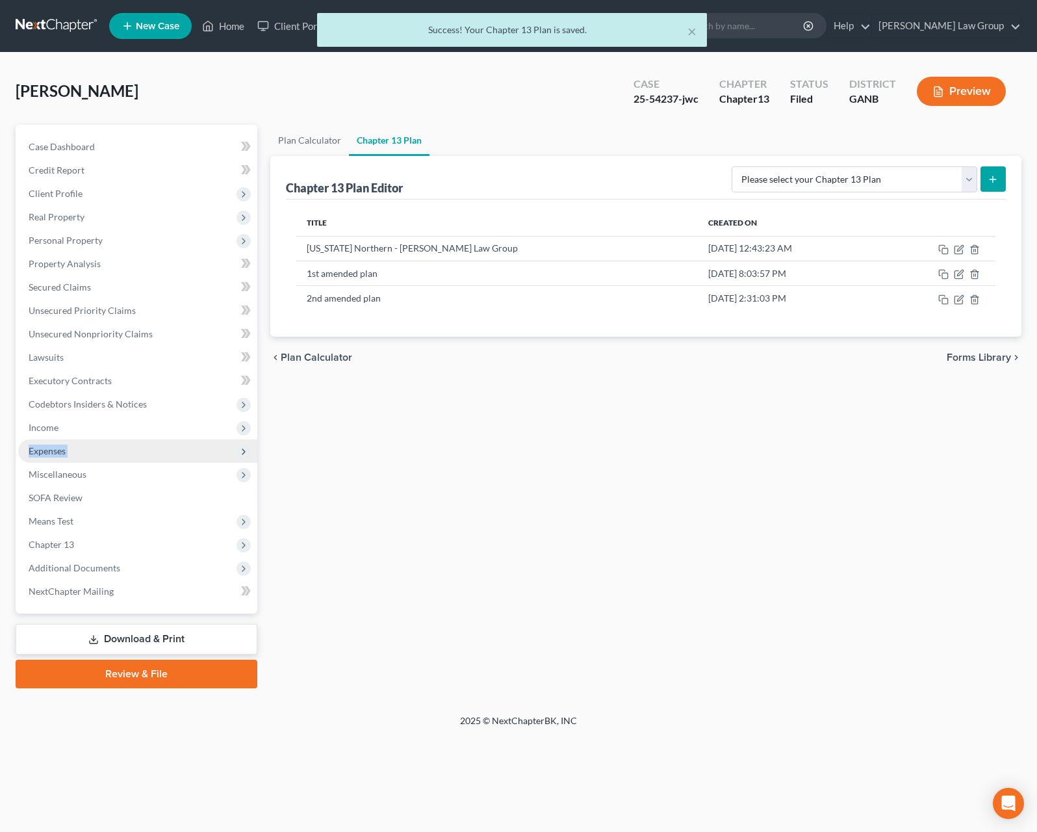
click at [93, 448] on span "Expenses" at bounding box center [137, 450] width 239 height 23
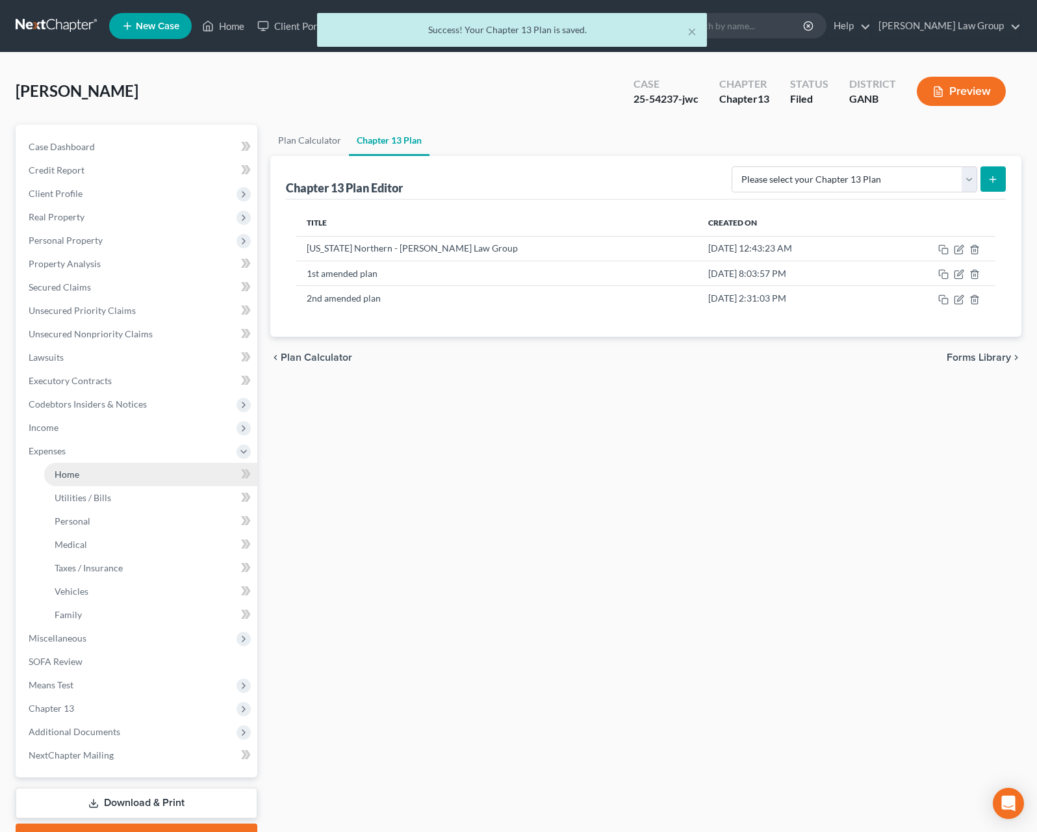
drag, startPoint x: 97, startPoint y: 466, endPoint x: 111, endPoint y: 467, distance: 13.7
click at [97, 467] on link "Home" at bounding box center [150, 474] width 213 height 23
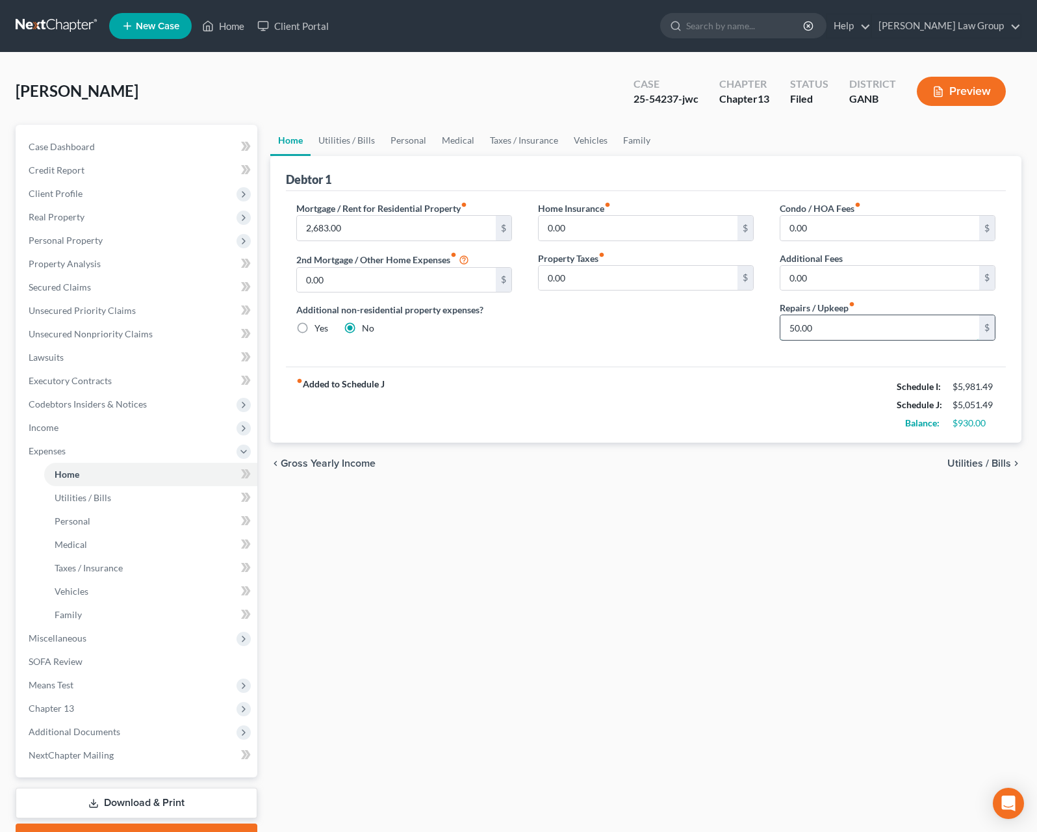
click at [799, 327] on input "50.00" at bounding box center [880, 327] width 199 height 25
type input "40.00"
click at [968, 456] on div "chevron_left Gross Yearly Income Utilities / Bills chevron_right" at bounding box center [645, 464] width 751 height 42
click at [968, 469] on span "Utilities / Bills" at bounding box center [980, 463] width 64 height 10
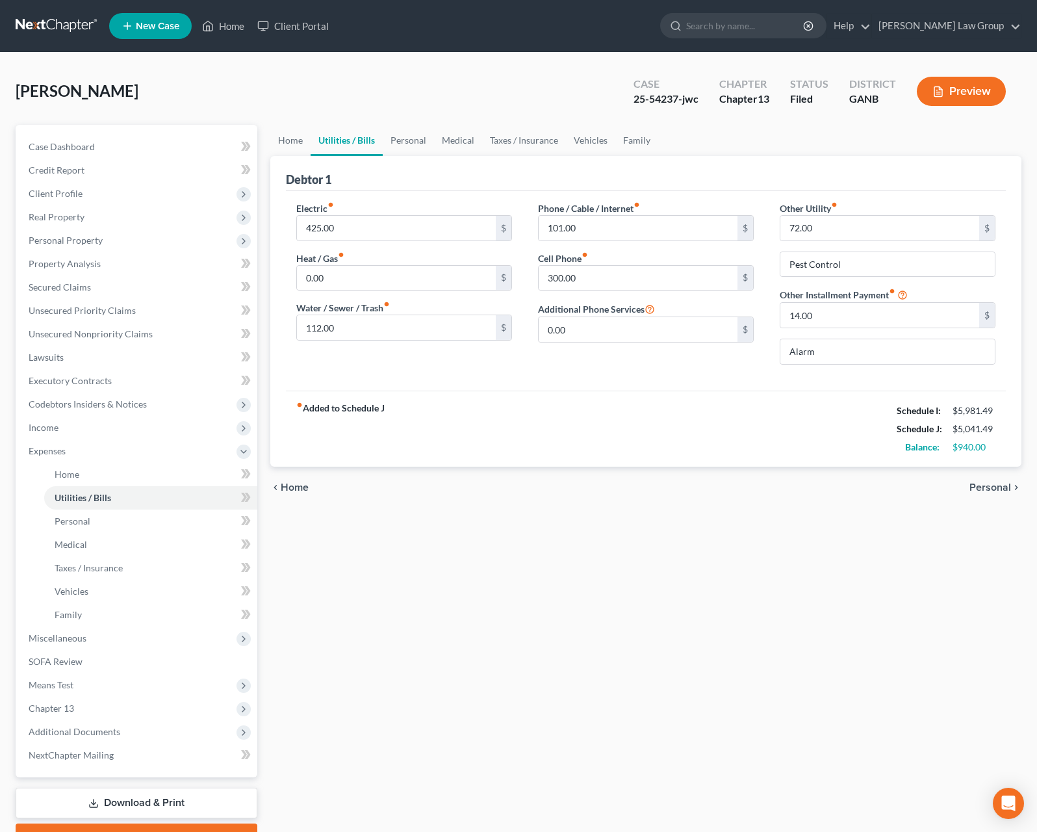
click at [981, 489] on span "Personal" at bounding box center [991, 487] width 42 height 10
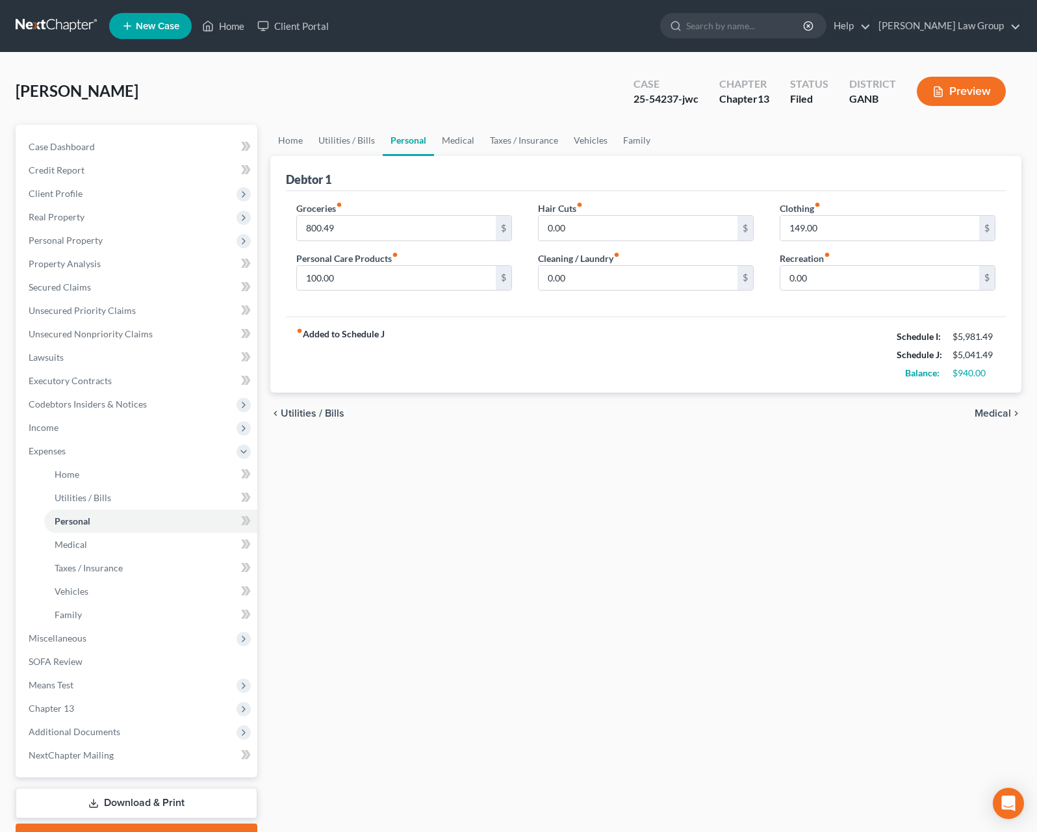
click at [996, 415] on span "Medical" at bounding box center [993, 413] width 36 height 10
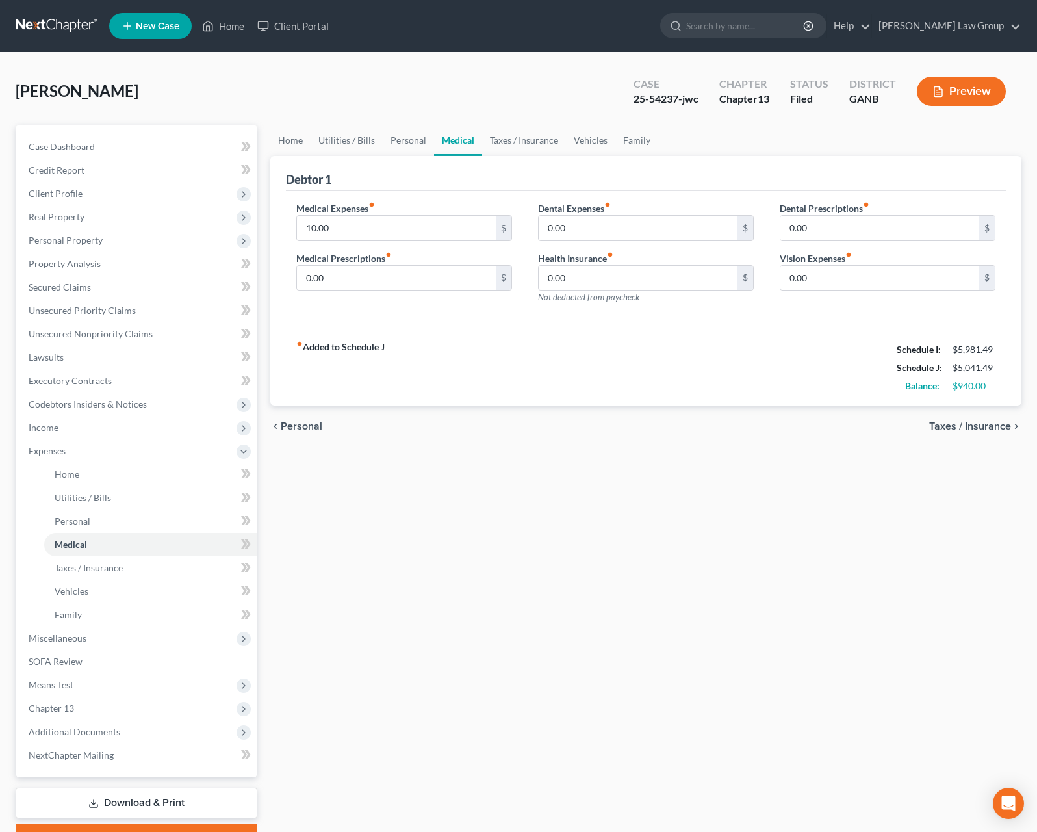
click at [1004, 431] on span "Taxes / Insurance" at bounding box center [970, 426] width 82 height 10
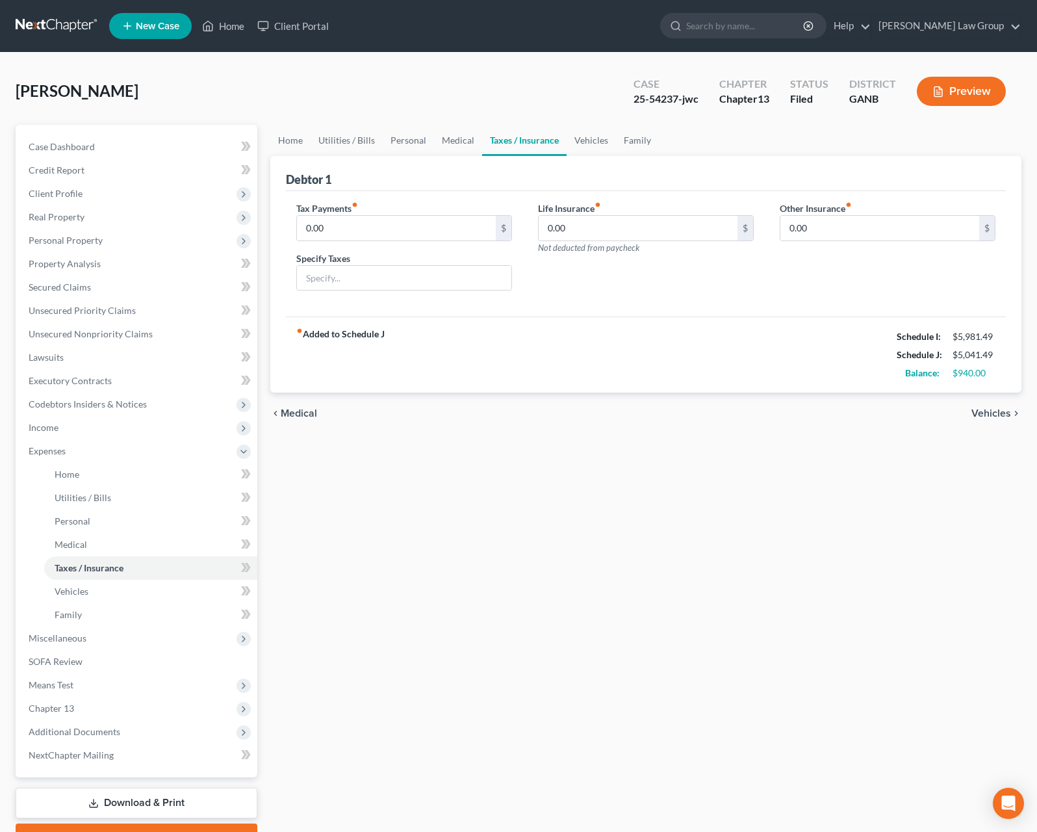
click at [1004, 423] on div "chevron_left Medical Vehicles chevron_right" at bounding box center [645, 414] width 751 height 42
click at [1006, 417] on span "Vehicles" at bounding box center [992, 413] width 40 height 10
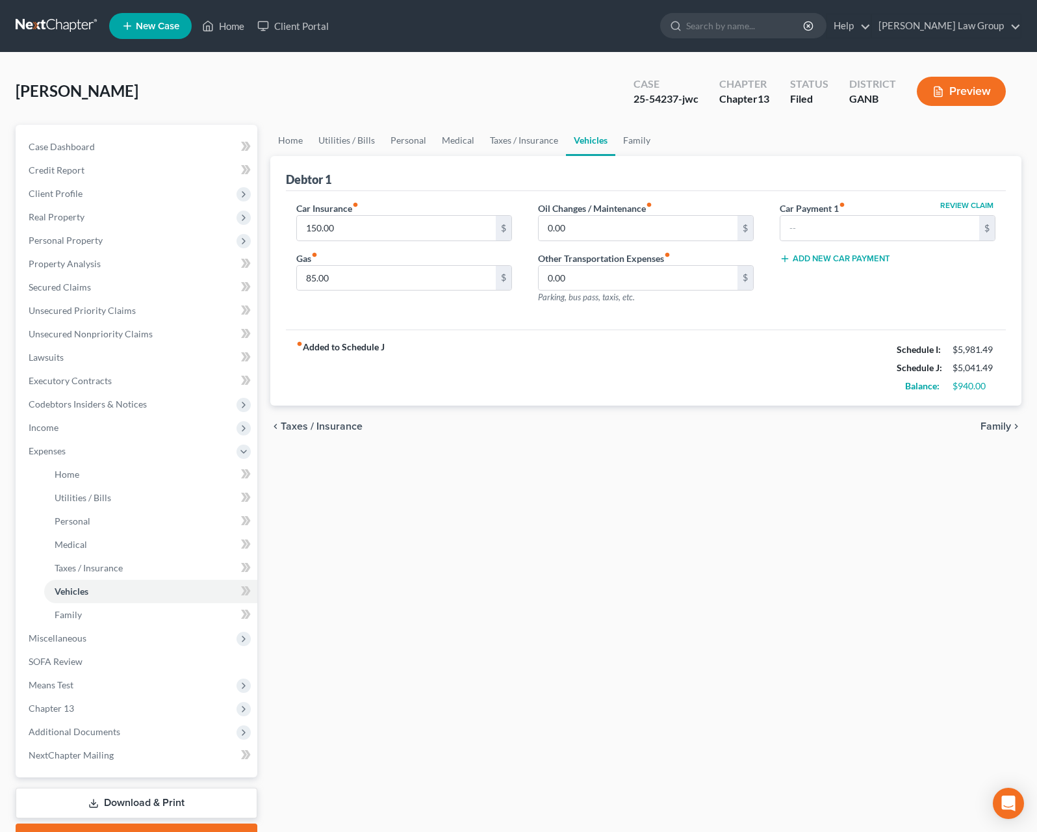
click at [1010, 427] on span "Family" at bounding box center [996, 426] width 31 height 10
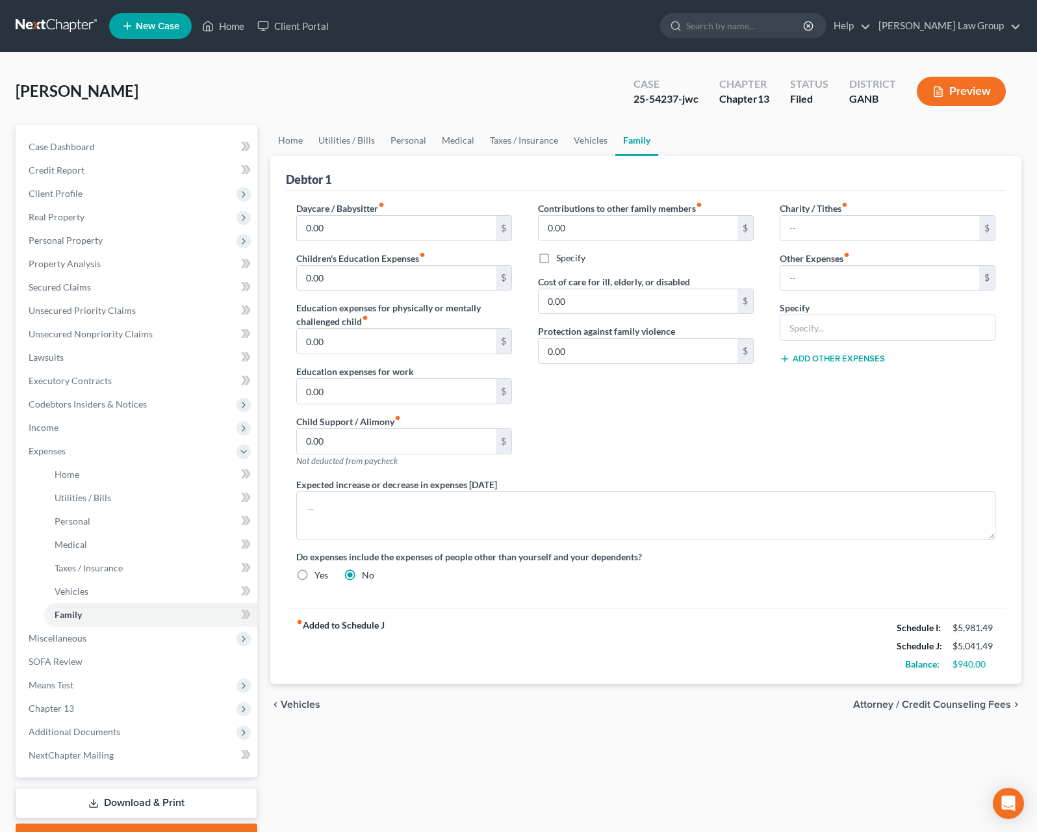
click at [982, 706] on span "Attorney / Credit Counseling Fees" at bounding box center [932, 704] width 158 height 10
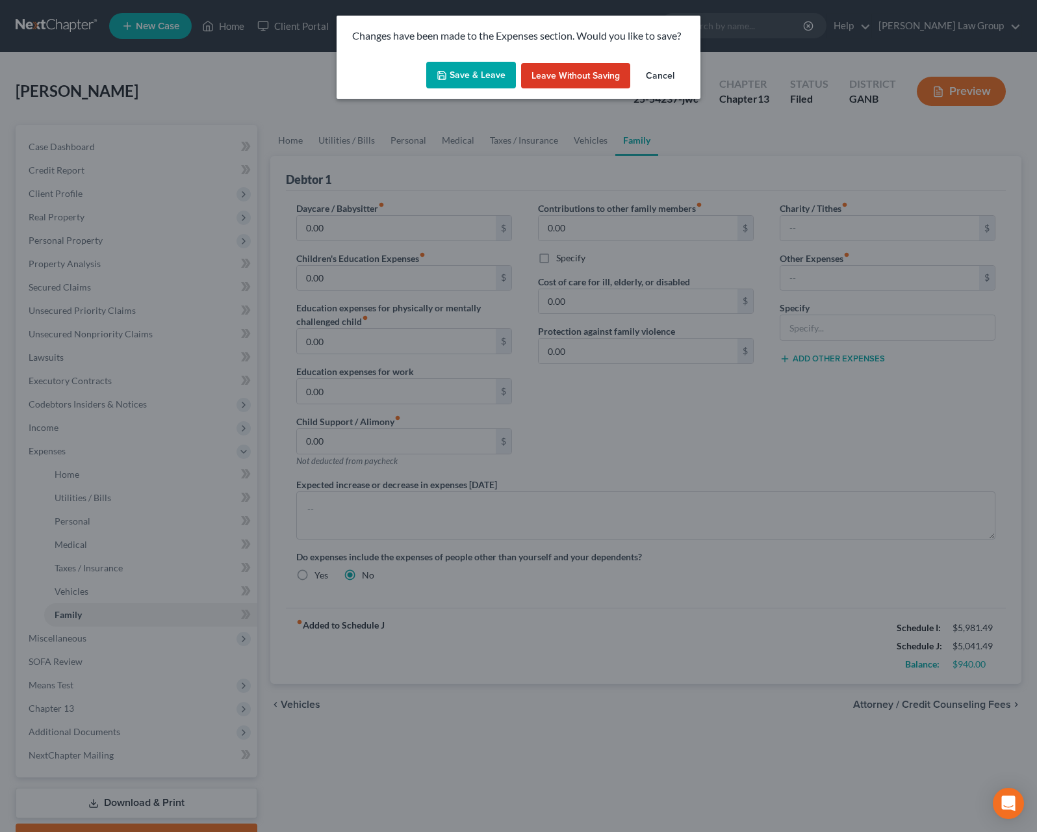
click at [503, 80] on button "Save & Leave" at bounding box center [471, 75] width 90 height 27
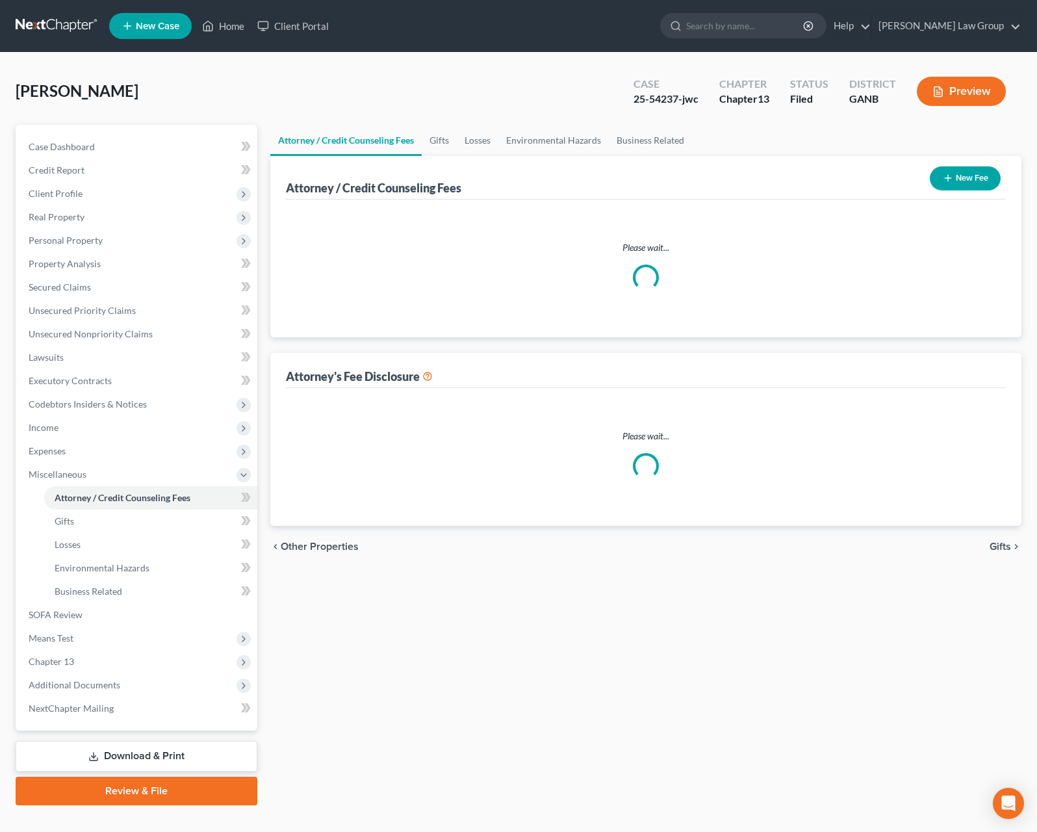
select select "1"
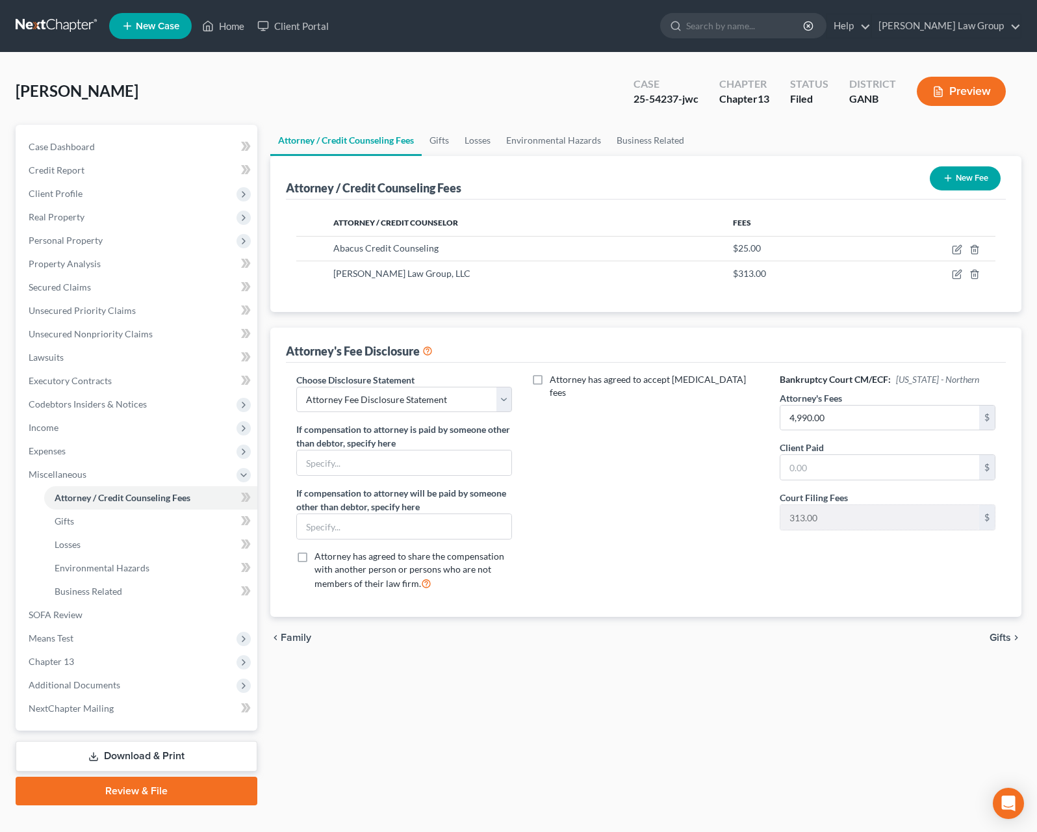
click at [142, 751] on link "Download & Print" at bounding box center [137, 756] width 242 height 31
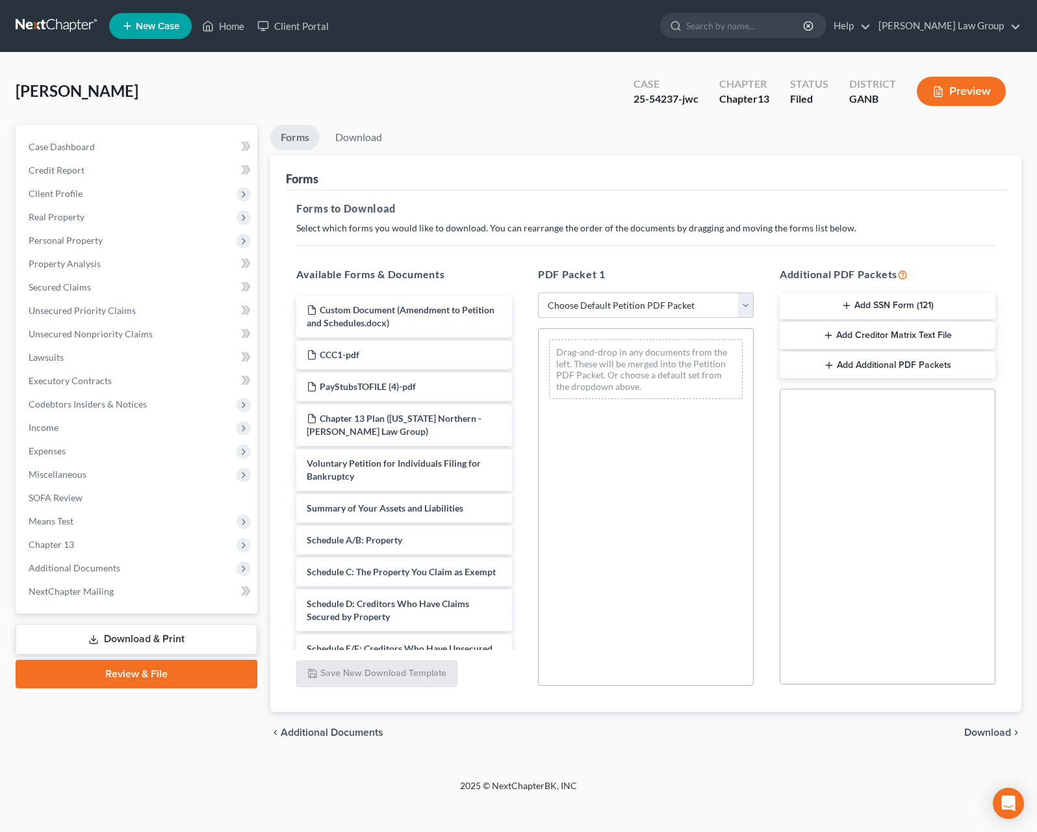
click at [538, 292] on select "Choose Default Petition PDF Packet Complete Bankruptcy Petition (all forms and …" at bounding box center [646, 305] width 216 height 26
select select "2"
click option "Amended Forms" at bounding box center [0, 0] width 0 height 0
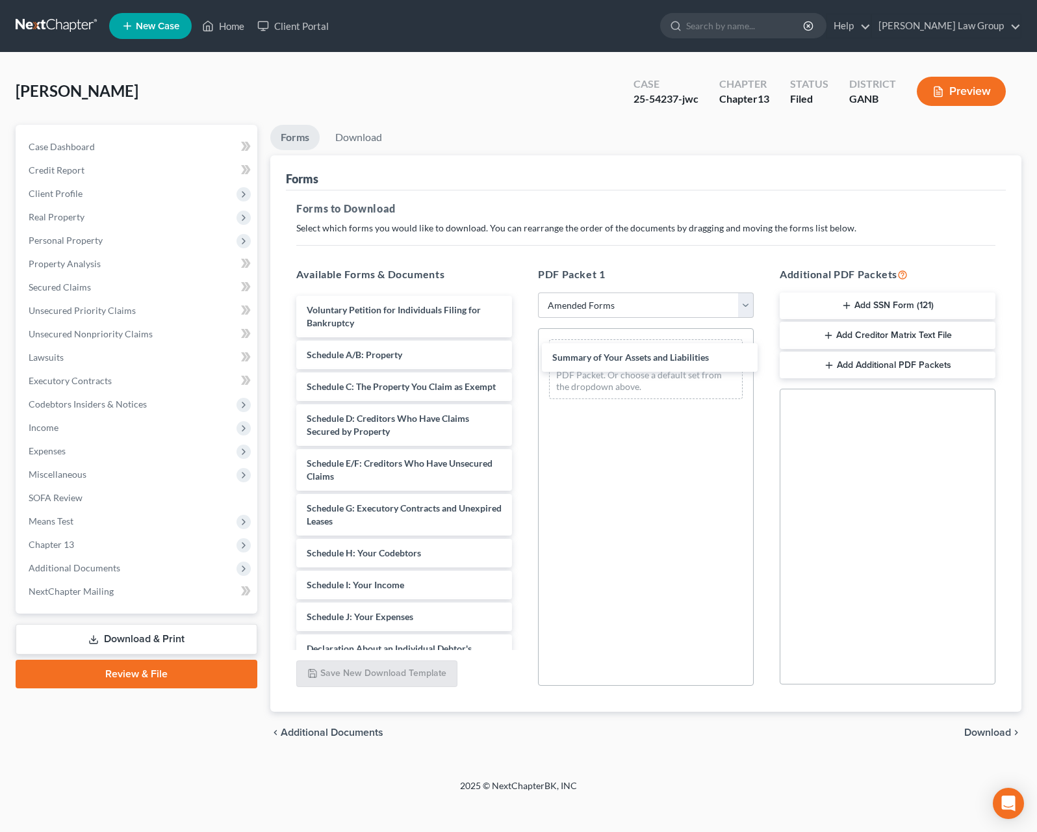
click at [523, 353] on div "Summary of Your Assets and Liabilities Voluntary Petition for Individuals Filin…" at bounding box center [404, 601] width 237 height 610
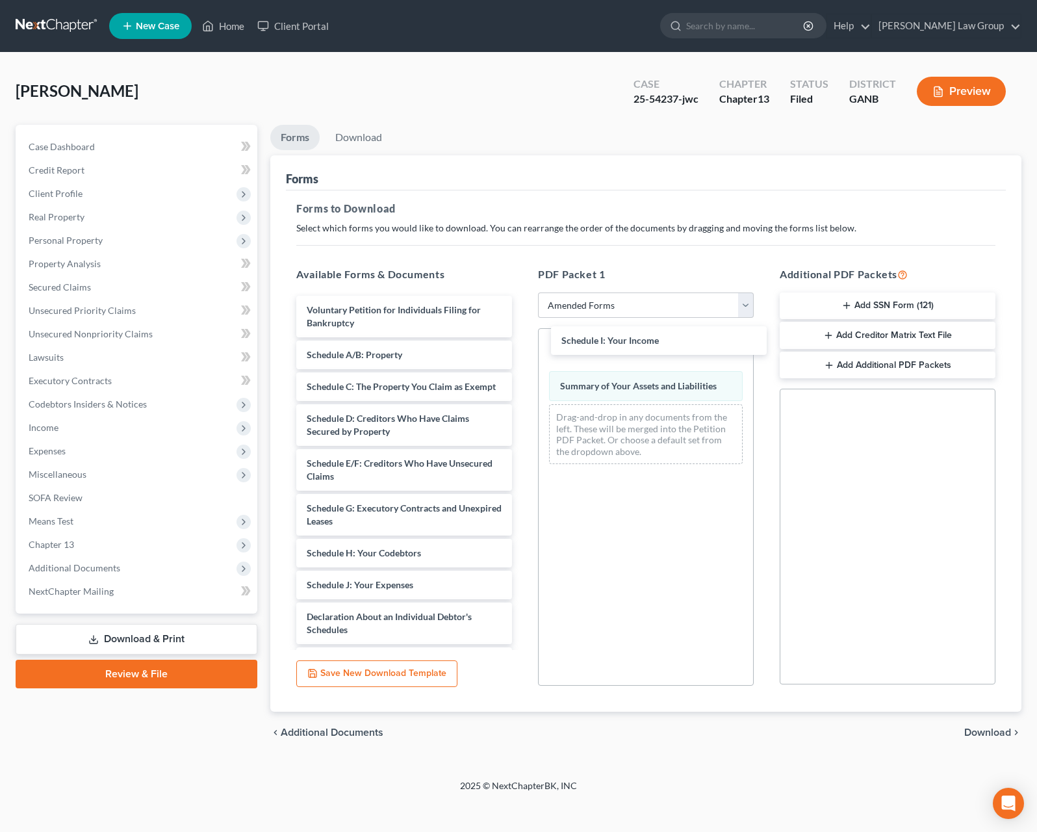
drag, startPoint x: 402, startPoint y: 575, endPoint x: 656, endPoint y: 341, distance: 346.4
click at [523, 331] on div "Schedule I: Your Income Voluntary Petition for Individuals Filing for Bankruptc…" at bounding box center [404, 585] width 237 height 578
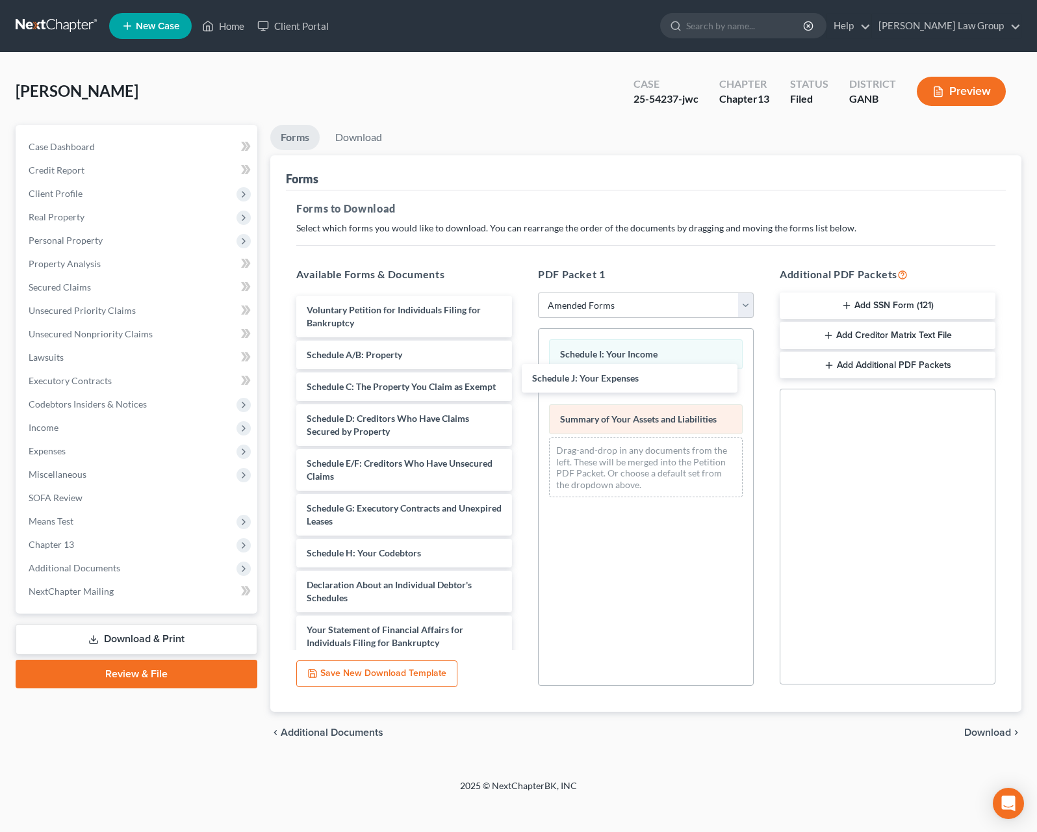
drag, startPoint x: 466, startPoint y: 585, endPoint x: 674, endPoint y: 415, distance: 268.4
click at [523, 378] on div "Schedule J: Your Expenses Voluntary Petition for Individuals Filing for Bankrup…" at bounding box center [404, 569] width 237 height 547
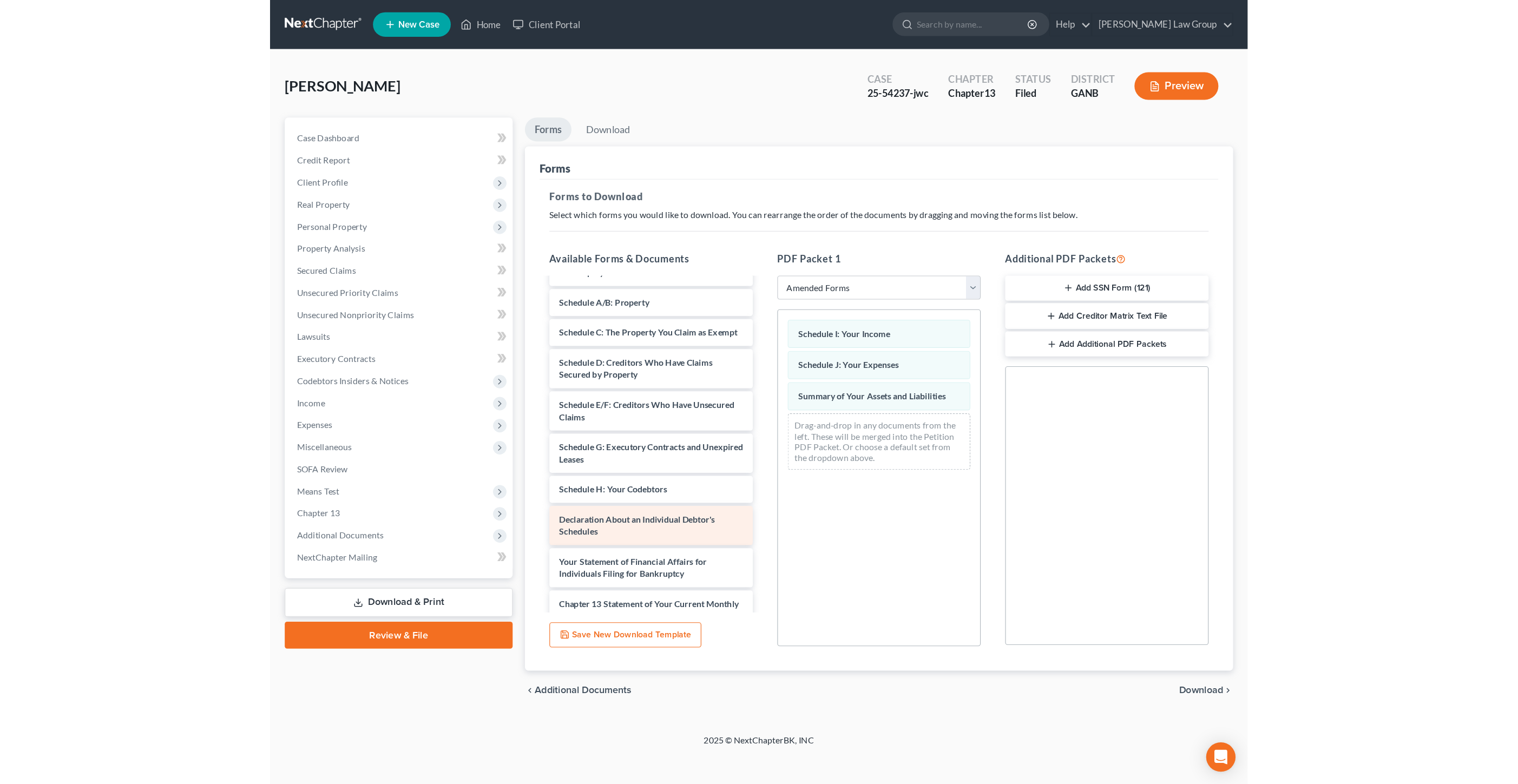
scroll to position [29, 0]
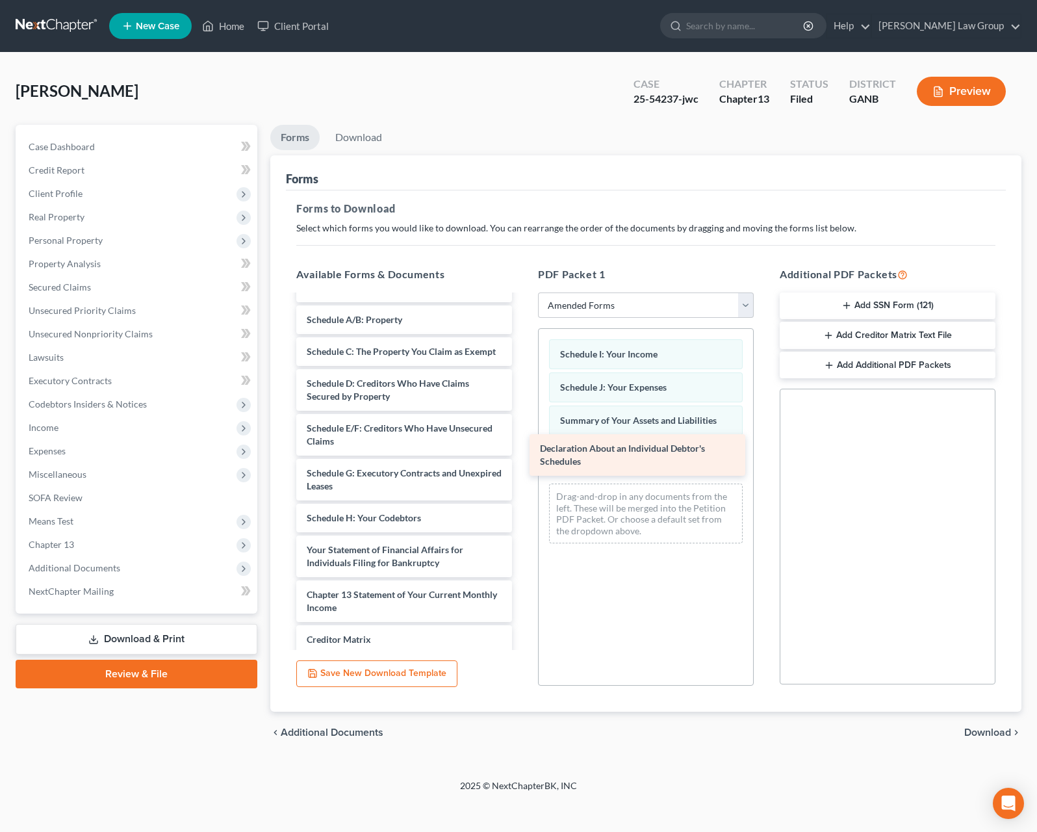
drag, startPoint x: 423, startPoint y: 558, endPoint x: 656, endPoint y: 456, distance: 254.4
click at [523, 456] on div "Declaration About an Individual Debtor's Schedules Voluntary Petition for Indiv…" at bounding box center [404, 512] width 237 height 502
click at [988, 727] on div "chevron_left Additional Documents Download chevron_right" at bounding box center [645, 733] width 751 height 42
click at [988, 729] on span "Download" at bounding box center [988, 732] width 47 height 10
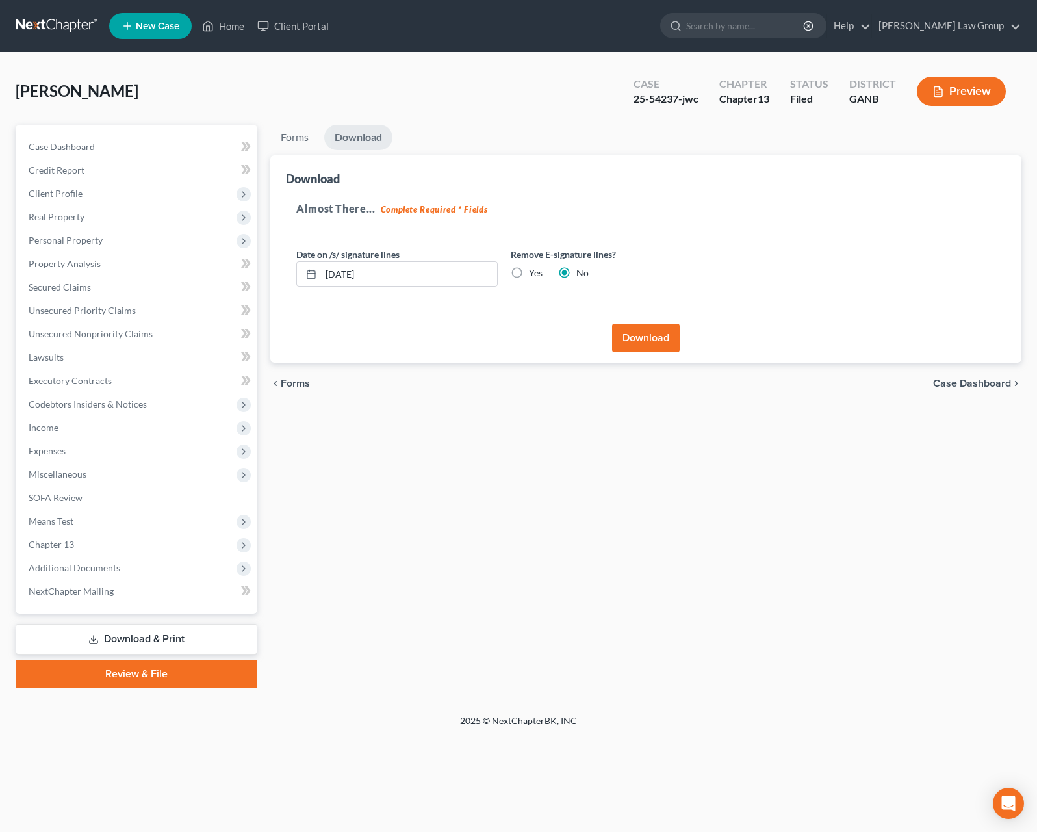
click at [664, 347] on button "Download" at bounding box center [646, 338] width 68 height 29
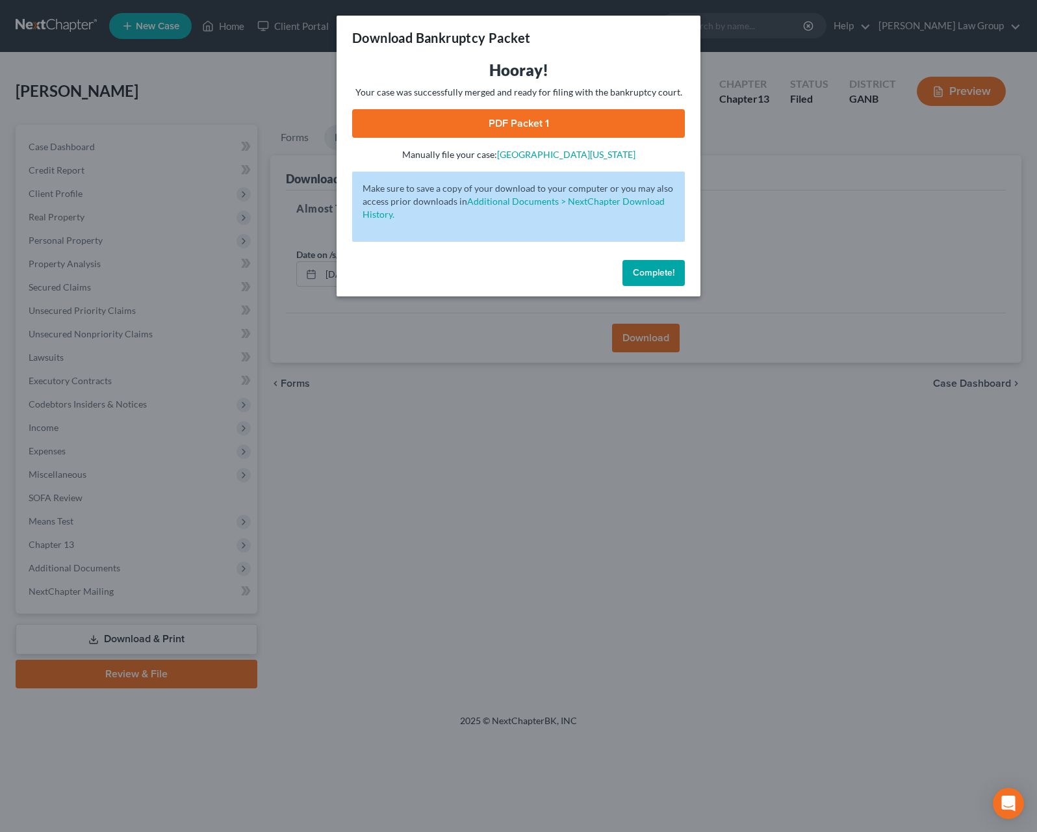
click at [519, 120] on link "PDF Packet 1" at bounding box center [518, 123] width 333 height 29
click at [508, 113] on link "PDF Packet 1" at bounding box center [518, 123] width 333 height 29
click at [768, 229] on div "Download Bankruptcy Packet Hooray! Your case was successfully merged and ready …" at bounding box center [518, 416] width 1037 height 832
